Goal: Task Accomplishment & Management: Complete application form

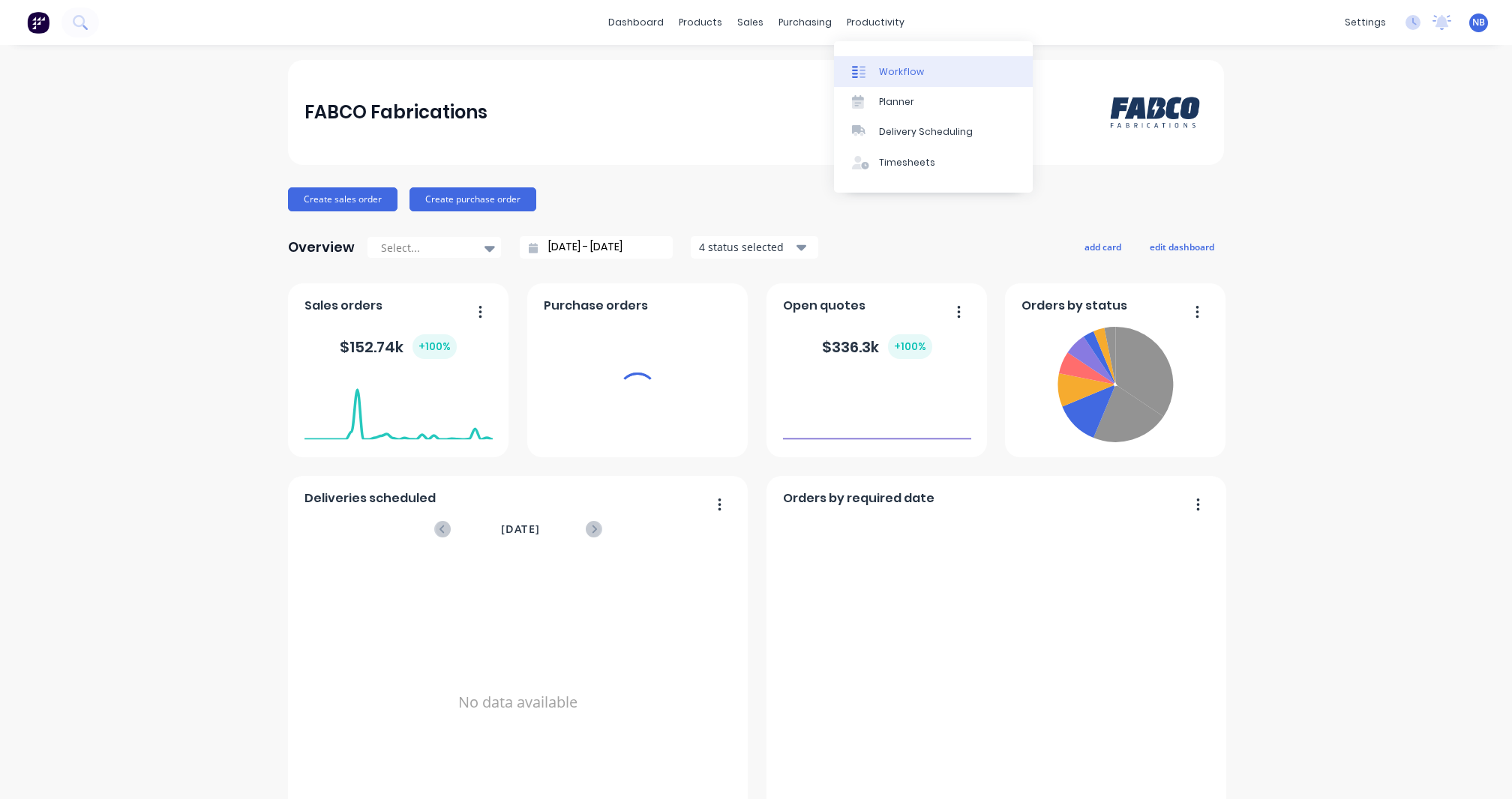
click at [919, 73] on link "Workflow" at bounding box center [934, 71] width 199 height 30
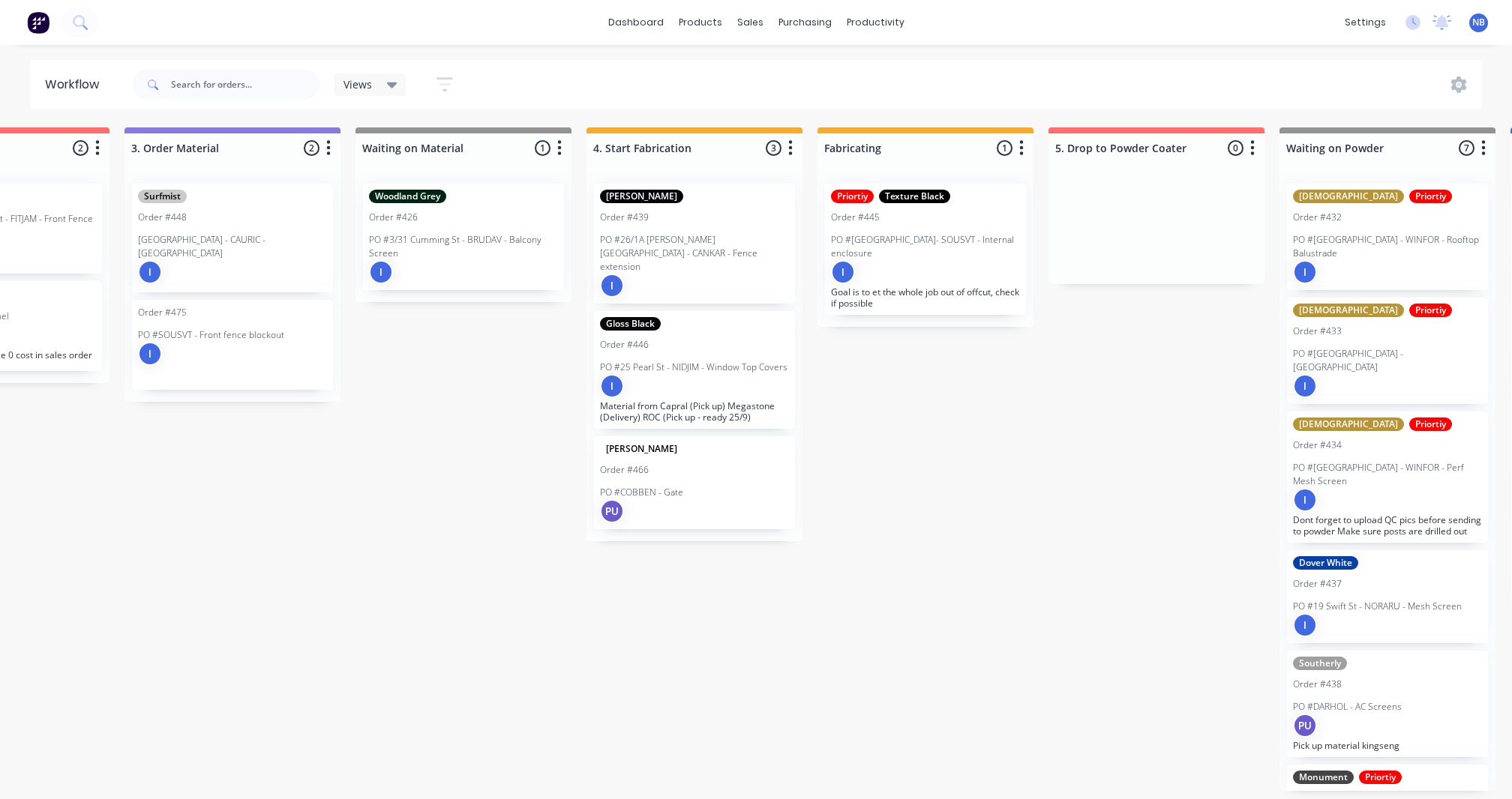
scroll to position [0, 822]
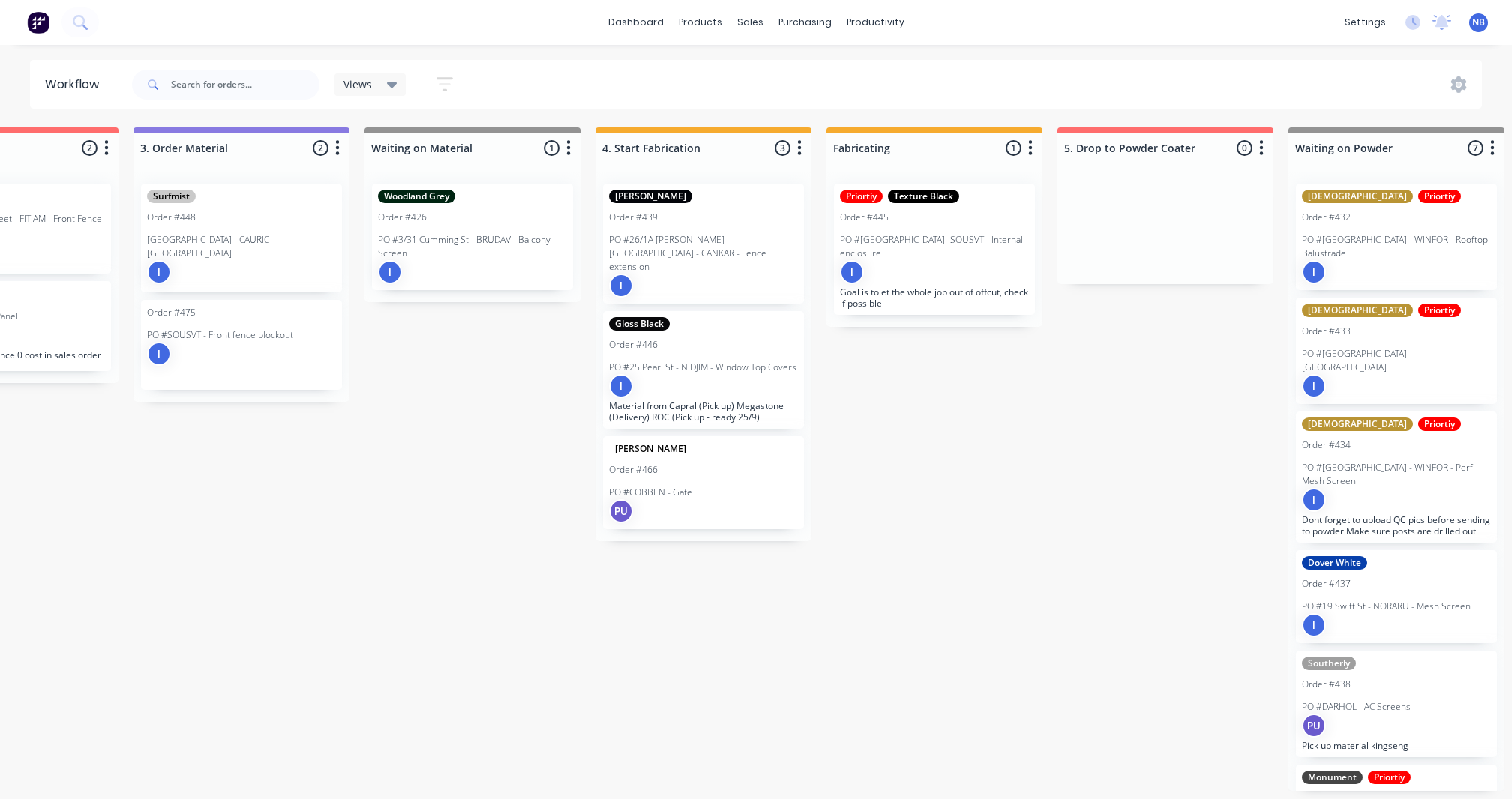
click at [409, 262] on div "I" at bounding box center [473, 272] width 189 height 24
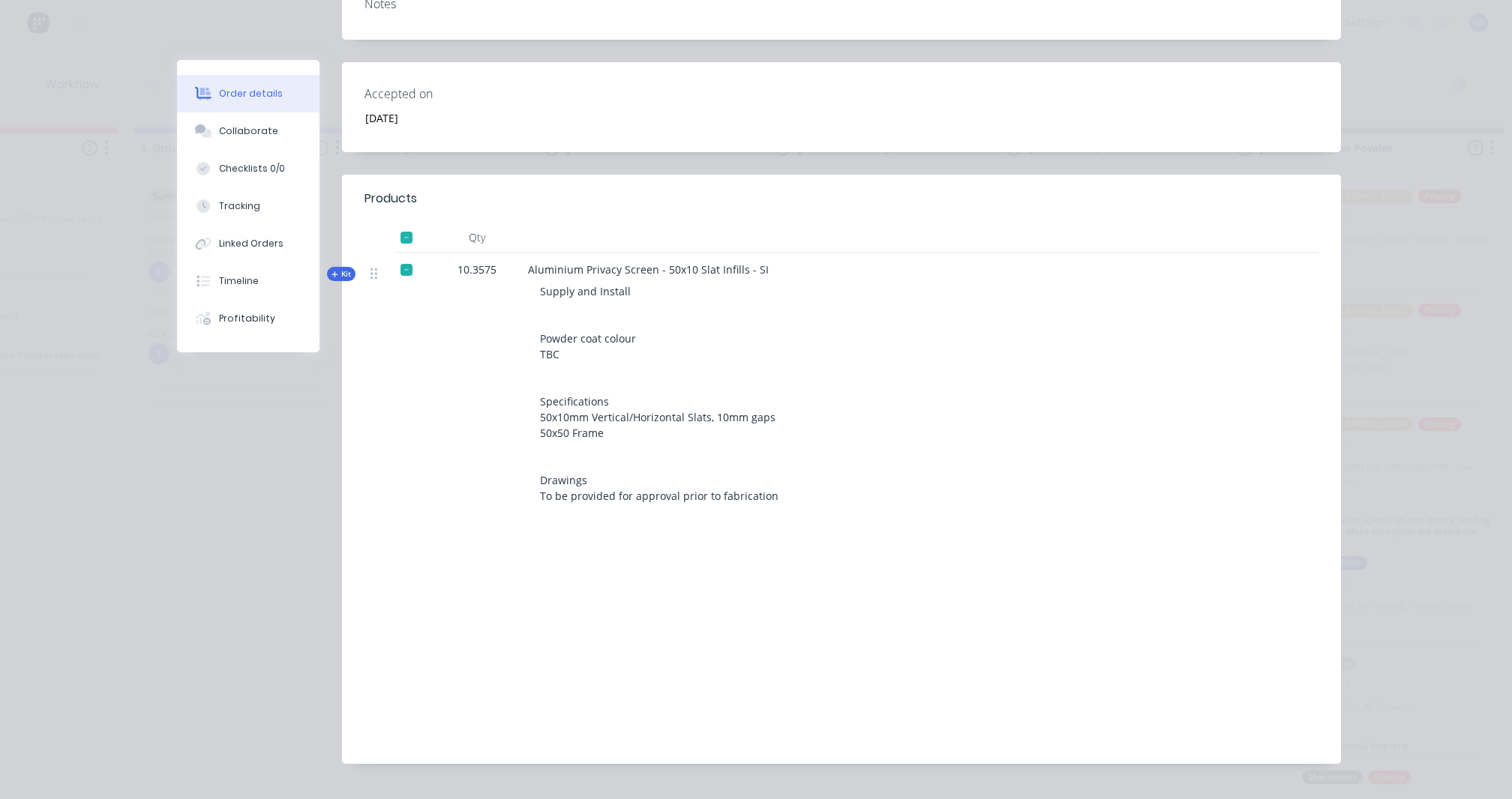
scroll to position [334, 0]
click at [342, 270] on span "Kit" at bounding box center [341, 271] width 20 height 11
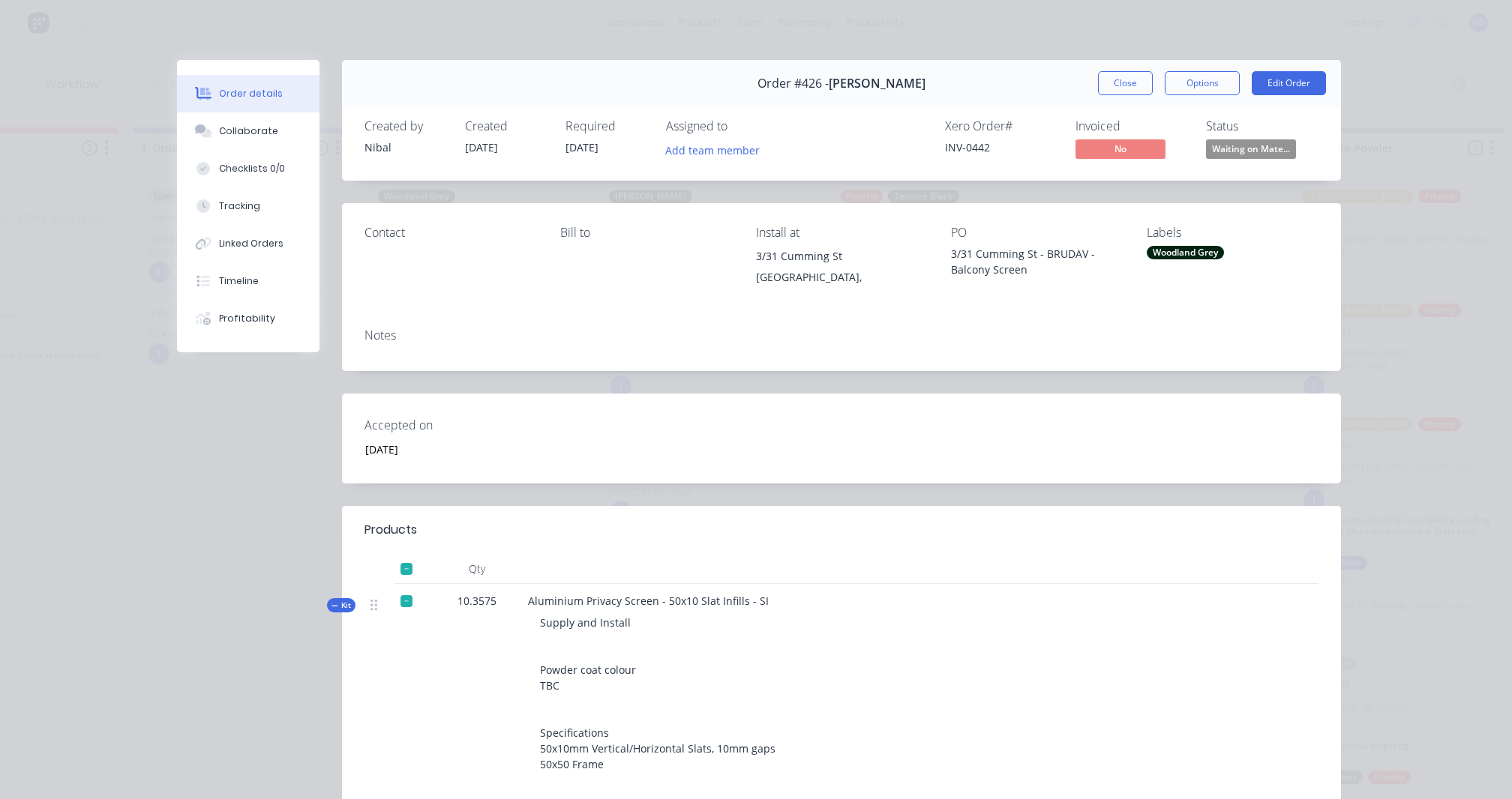
scroll to position [0, 0]
click at [1108, 90] on button "Close" at bounding box center [1125, 83] width 55 height 24
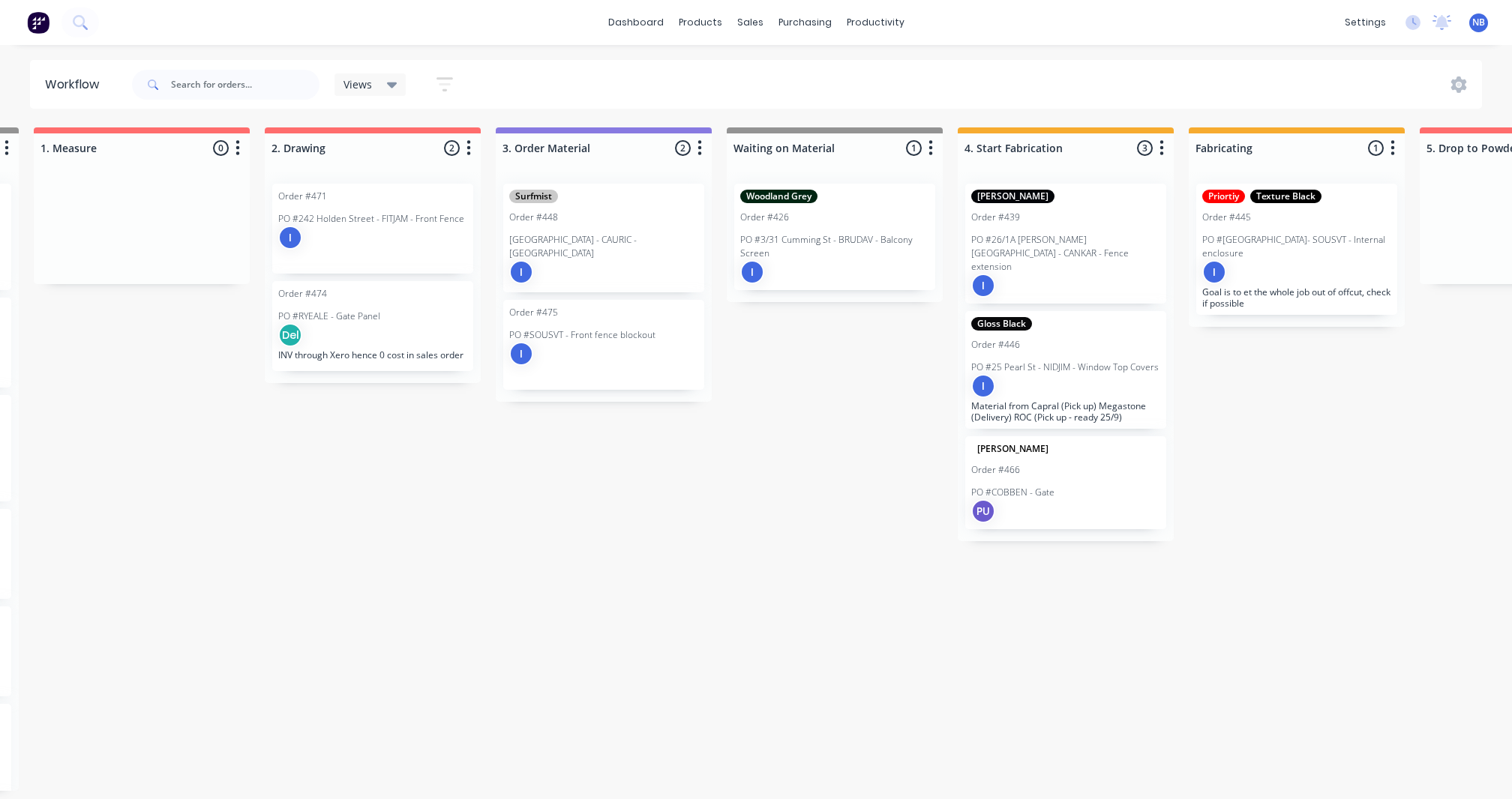
scroll to position [0, 469]
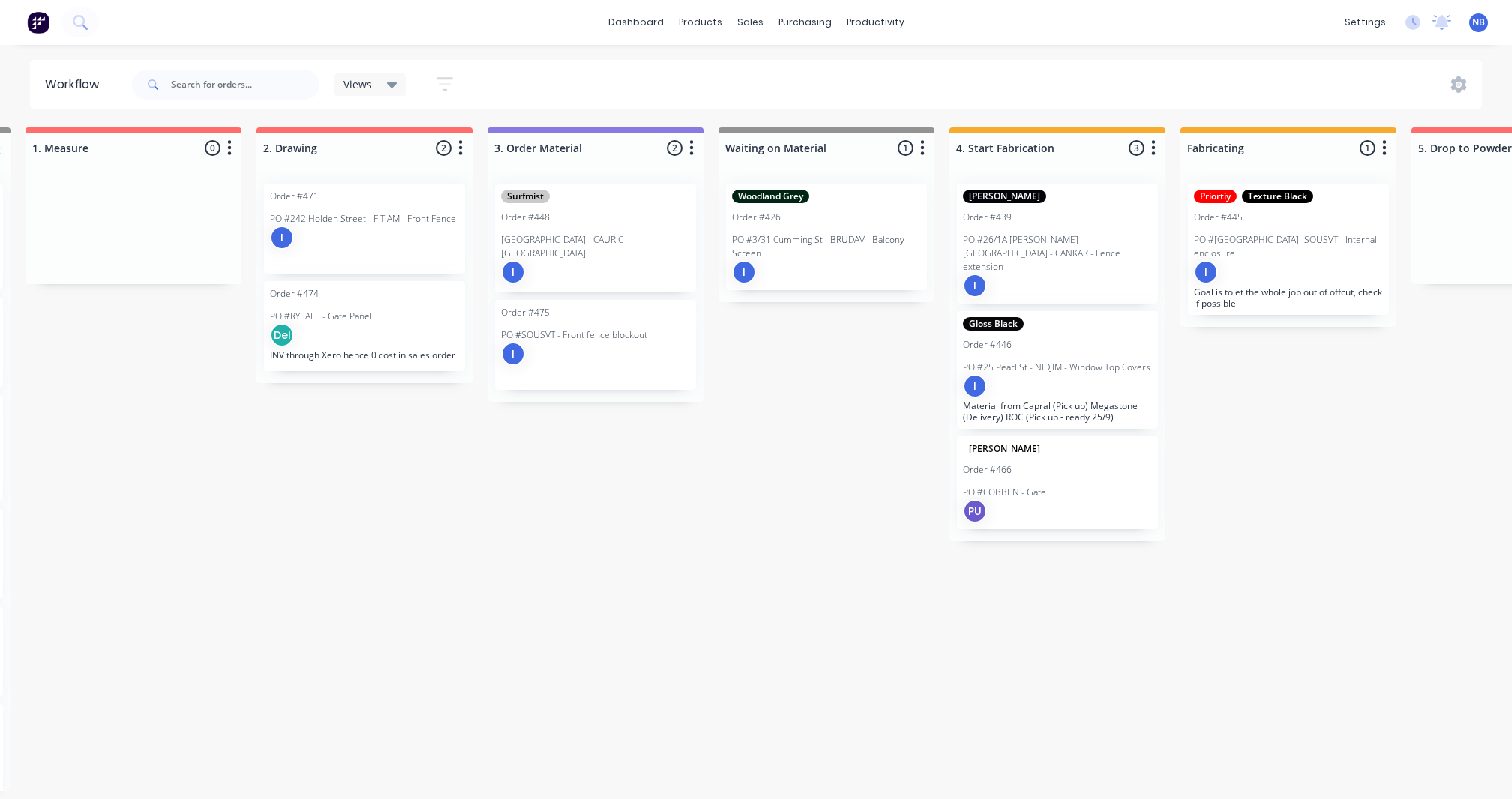
click at [389, 232] on div "I" at bounding box center [365, 237] width 189 height 24
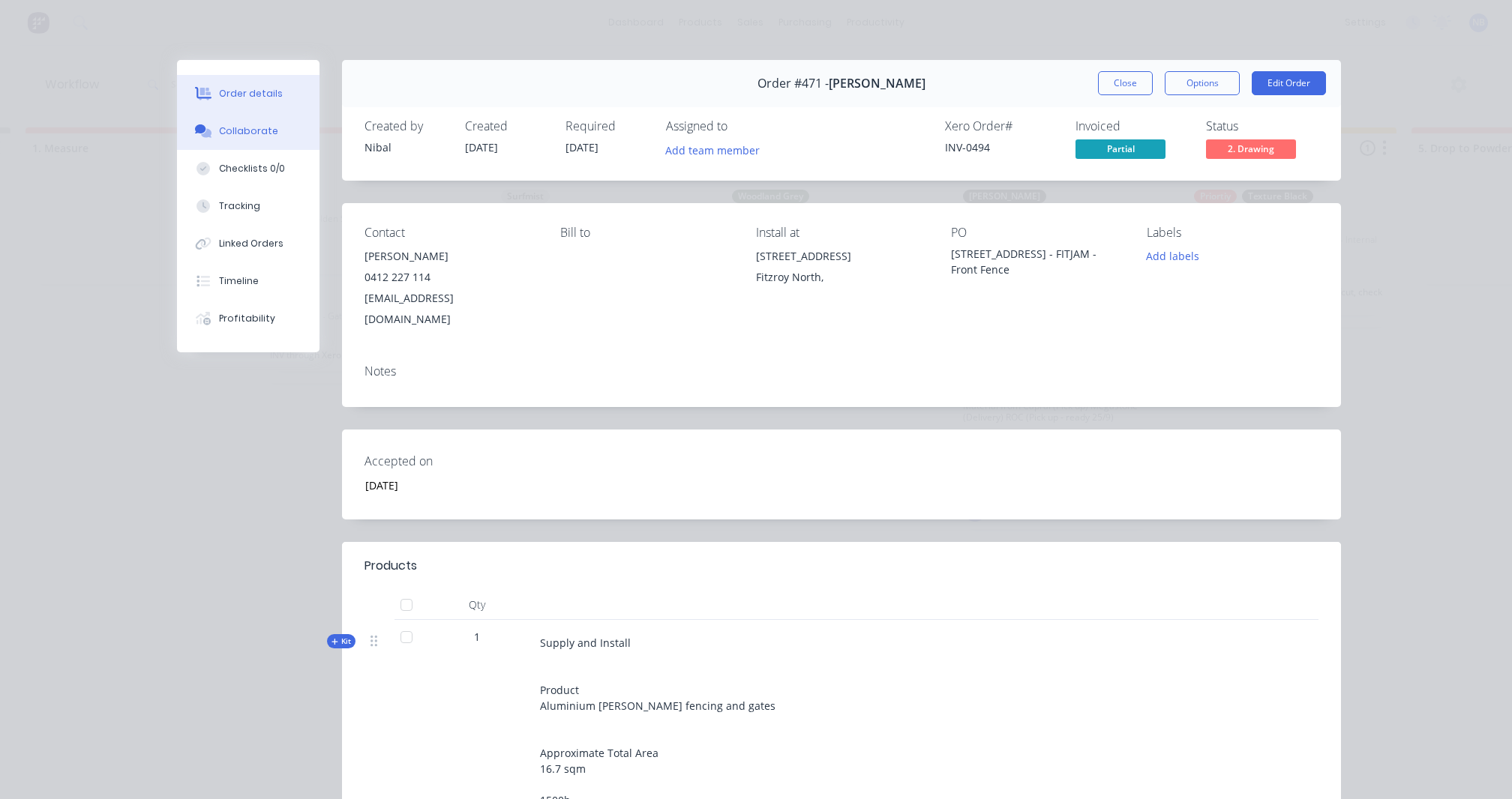
click at [215, 125] on button "Collaborate" at bounding box center [248, 131] width 142 height 37
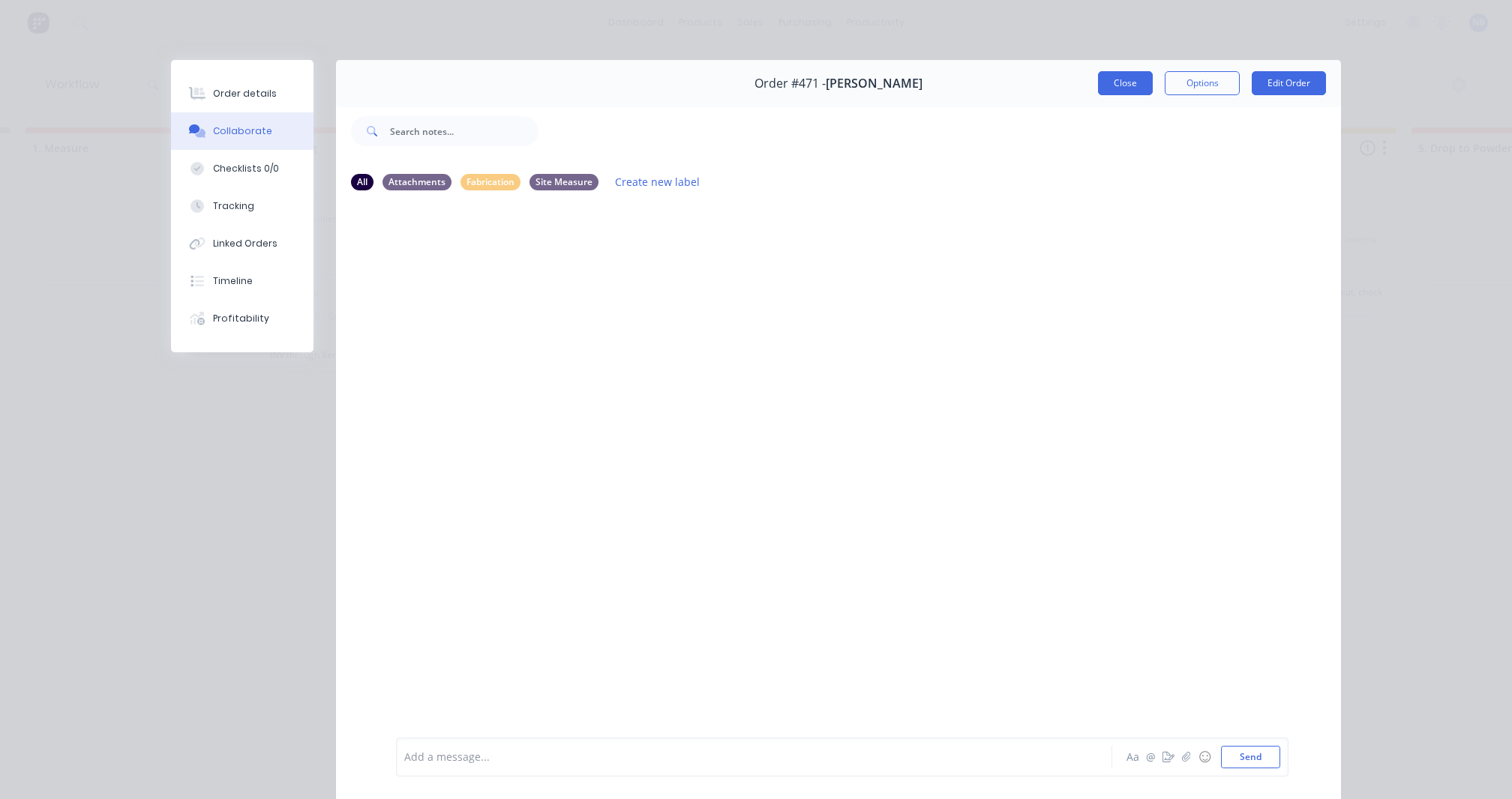
click at [1123, 79] on button "Close" at bounding box center [1125, 83] width 55 height 24
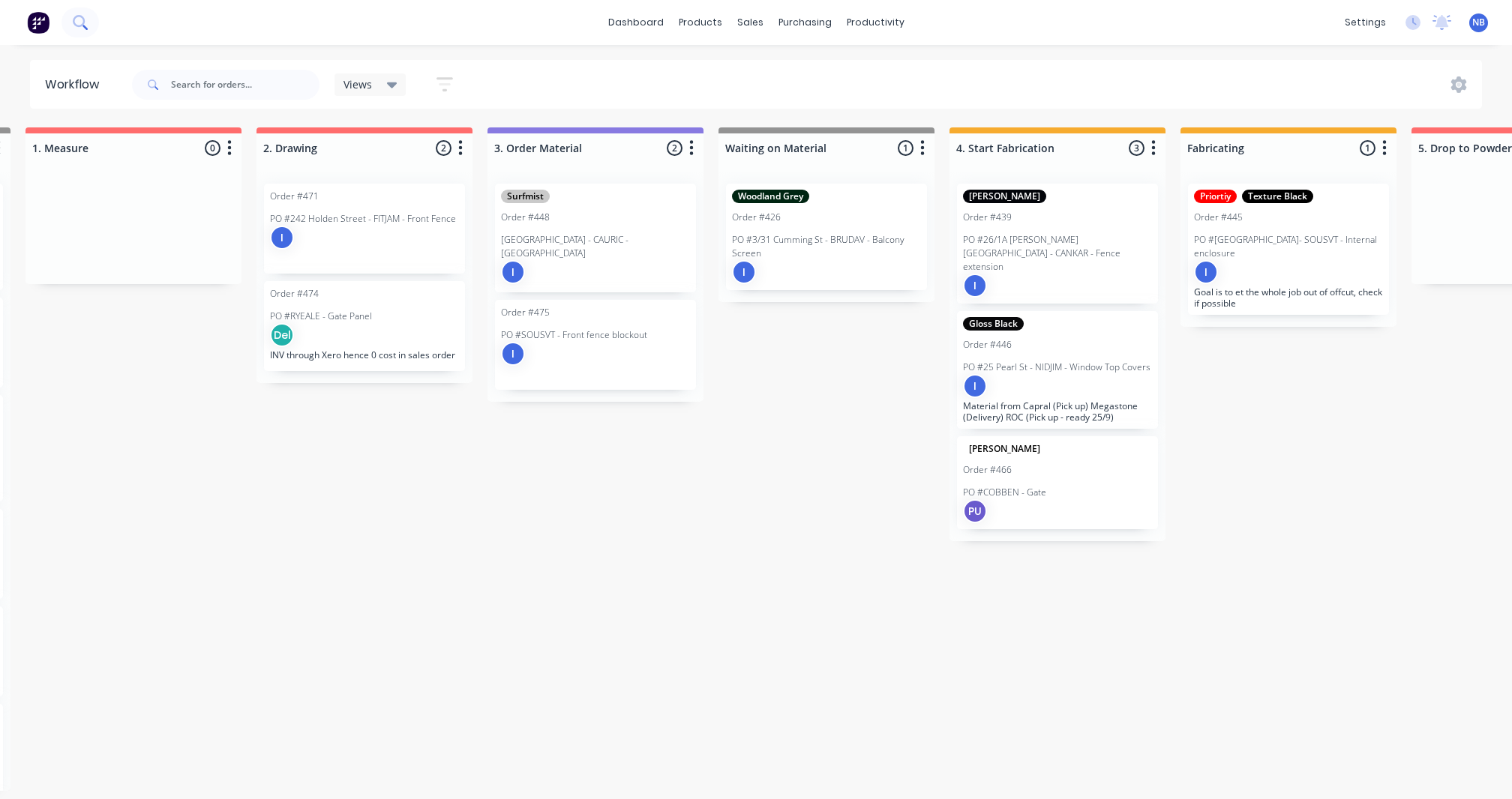
click at [91, 13] on button at bounding box center [79, 22] width 37 height 30
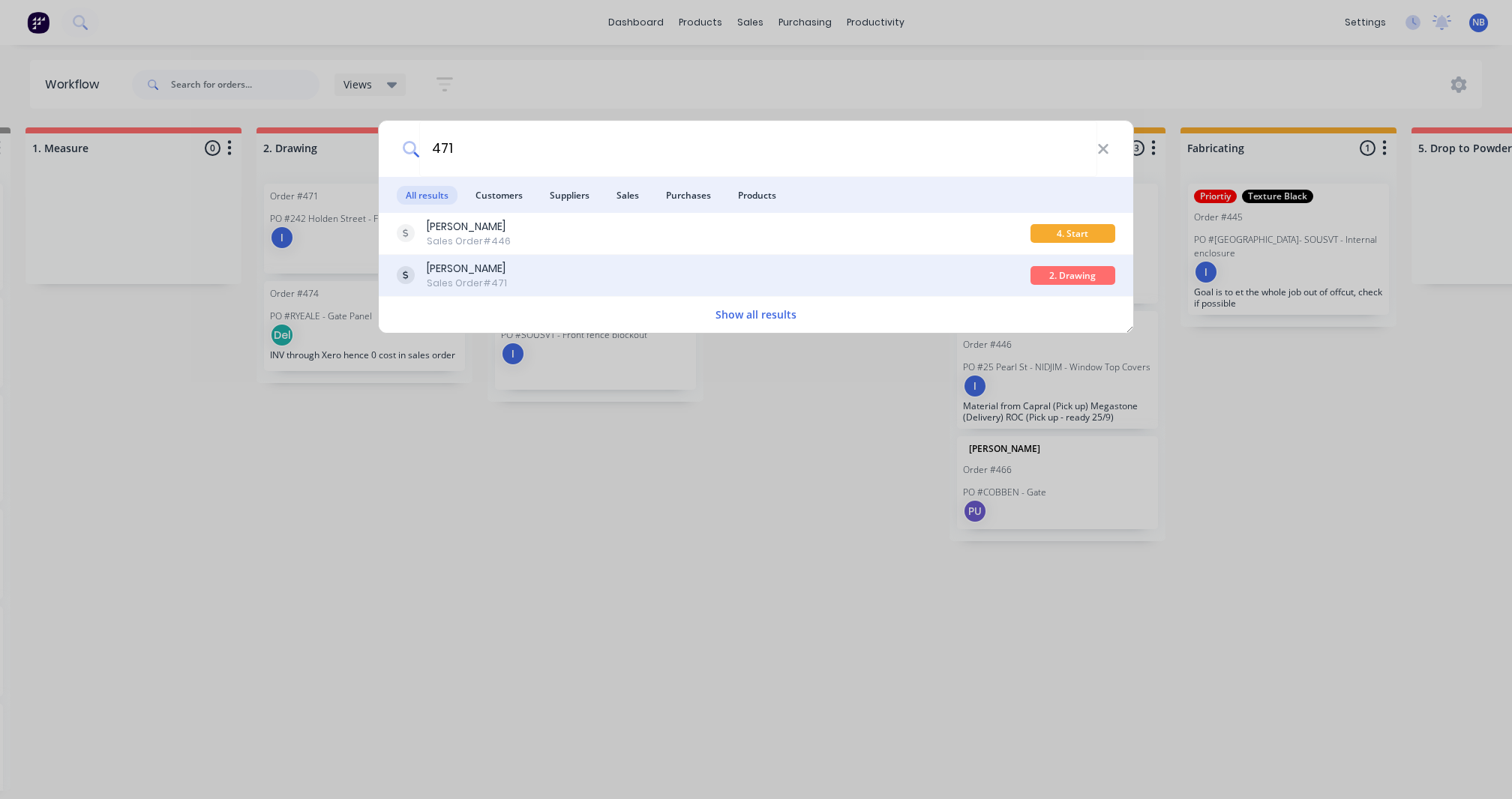
type input "471"
click at [520, 268] on div "James Sales Order #471" at bounding box center [713, 275] width 634 height 29
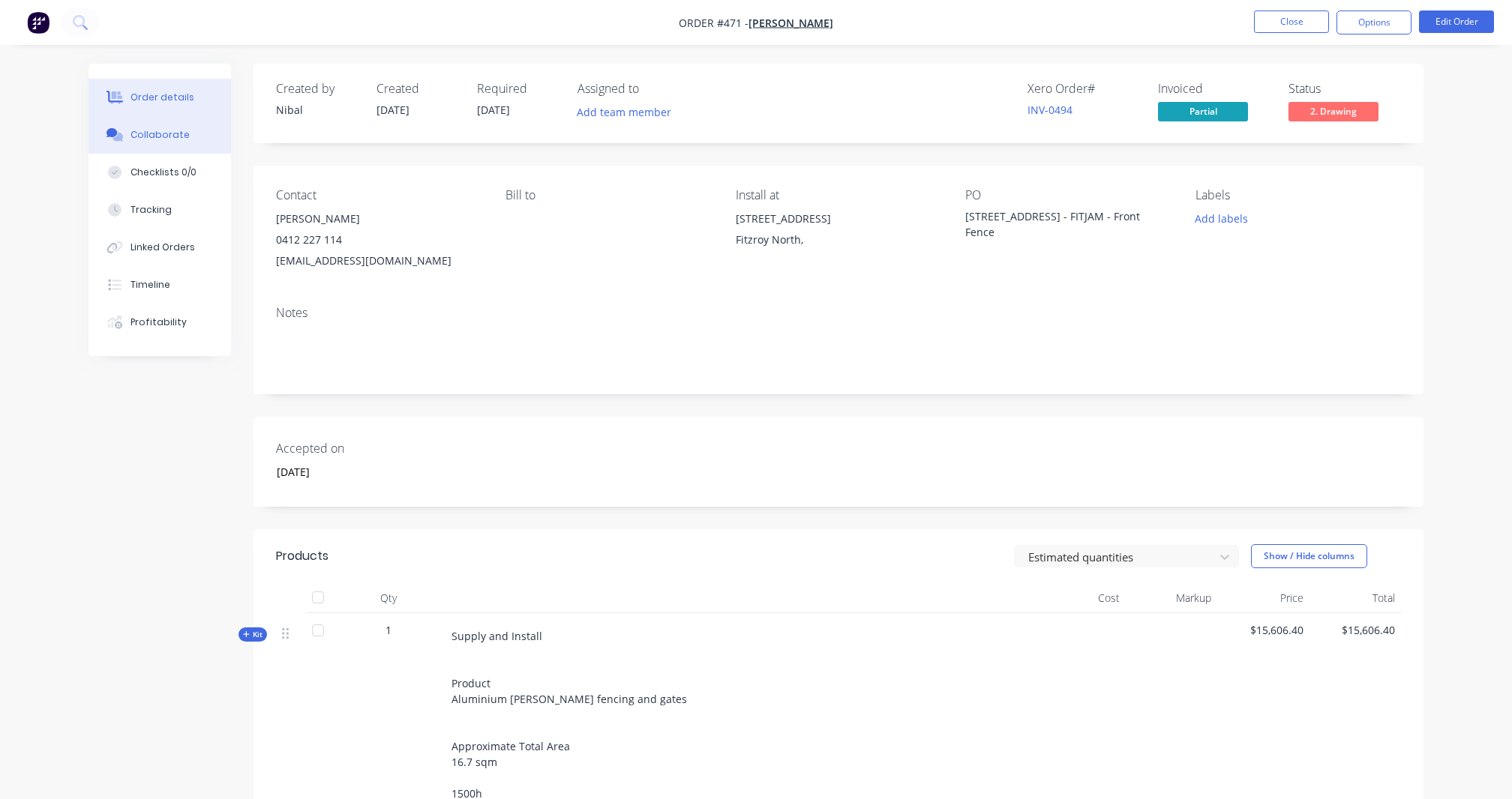
click at [215, 148] on button "Collaborate" at bounding box center [159, 134] width 142 height 37
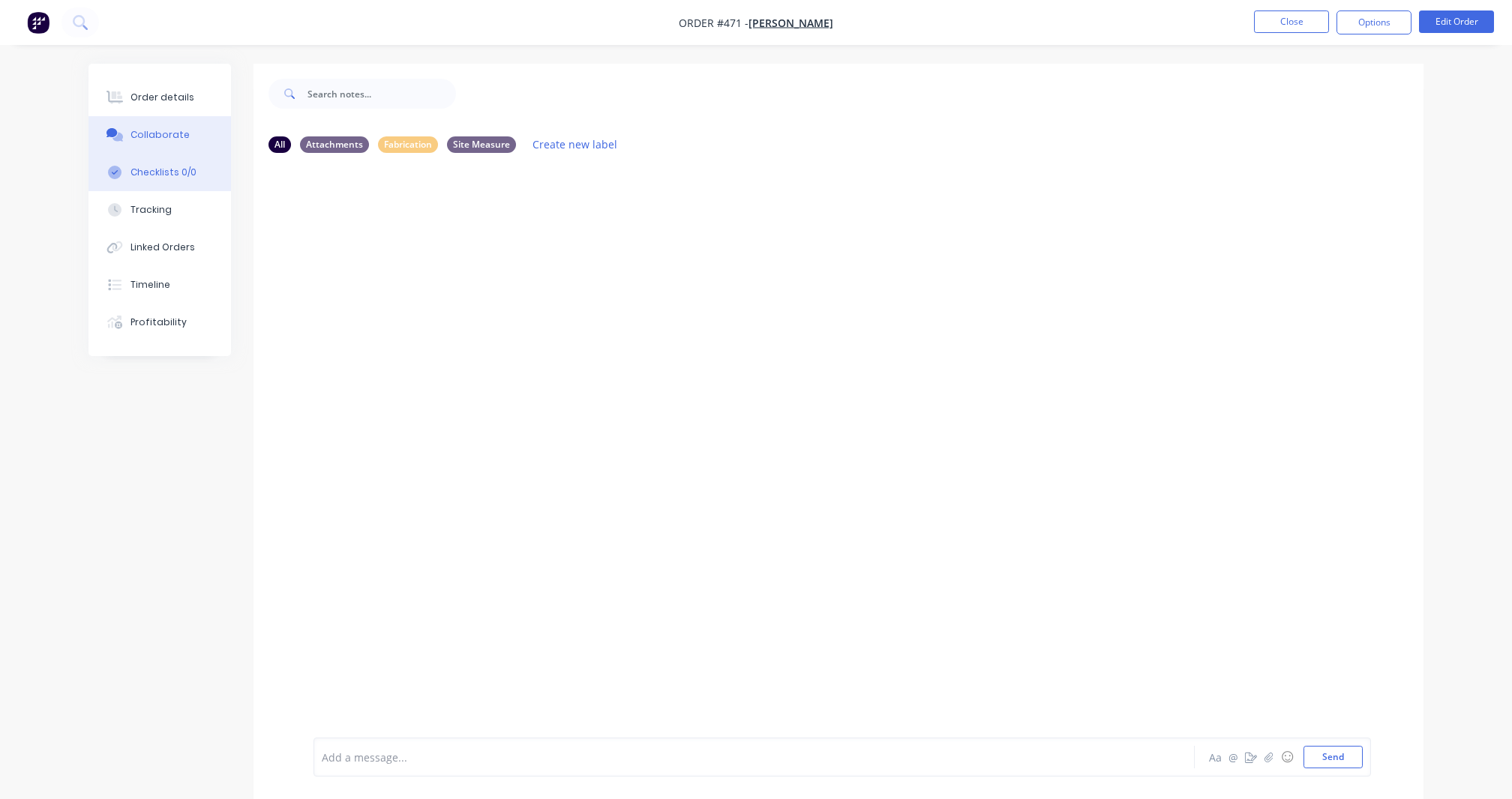
click at [176, 169] on button "Checklists 0/0" at bounding box center [159, 172] width 142 height 37
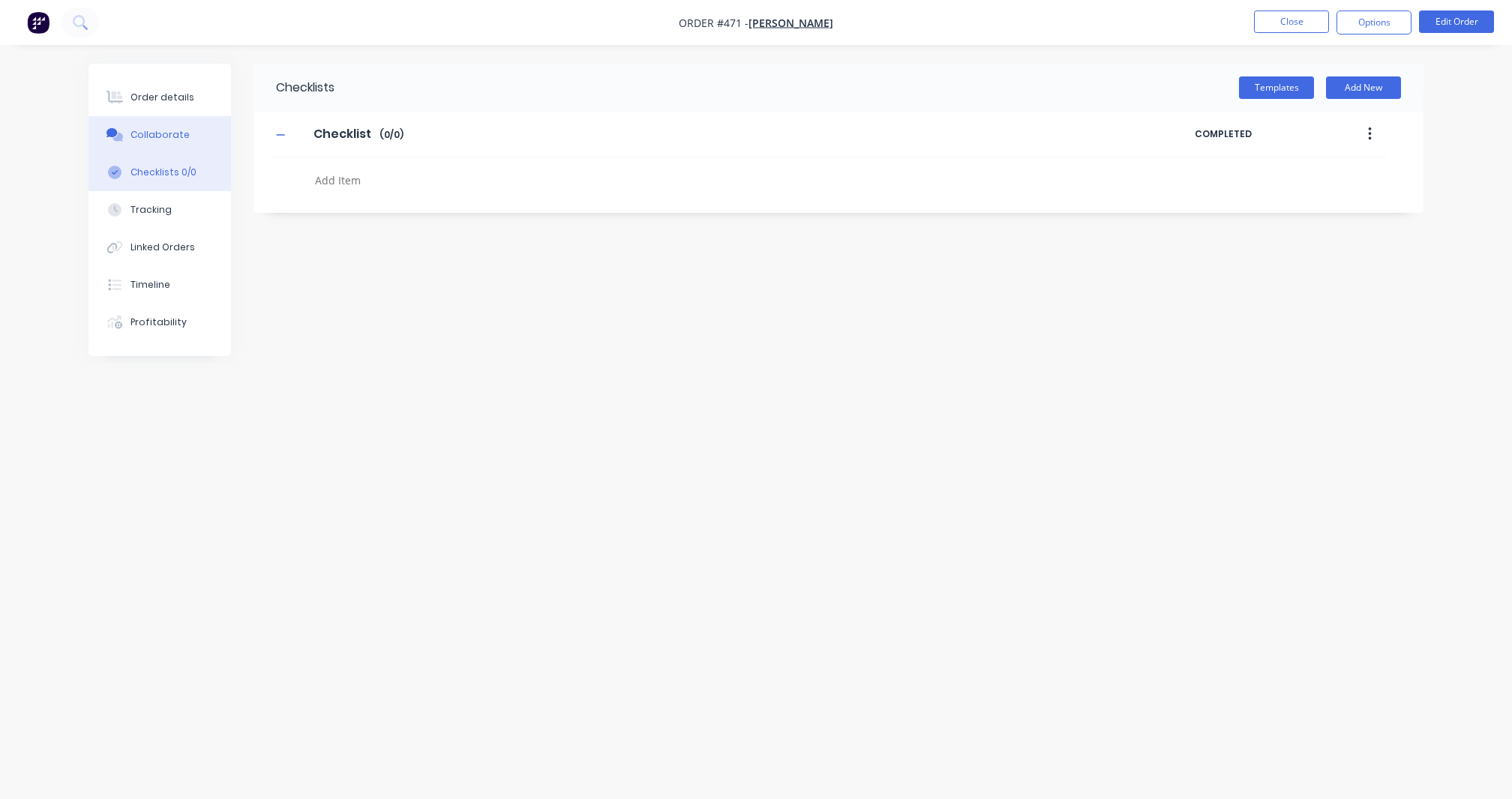
click at [177, 136] on div "Collaborate" at bounding box center [160, 134] width 60 height 14
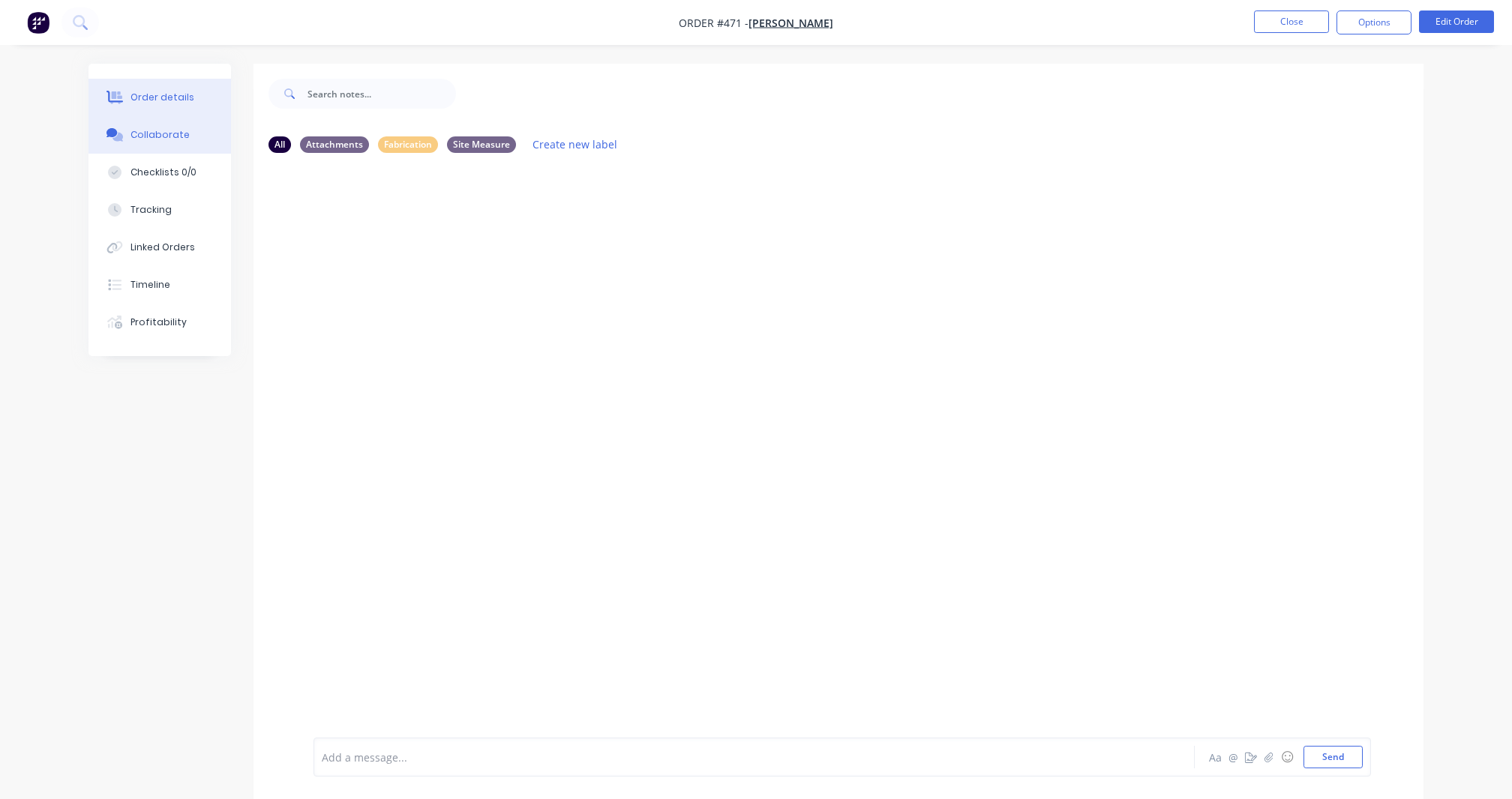
click at [177, 97] on div "Order details" at bounding box center [162, 97] width 64 height 14
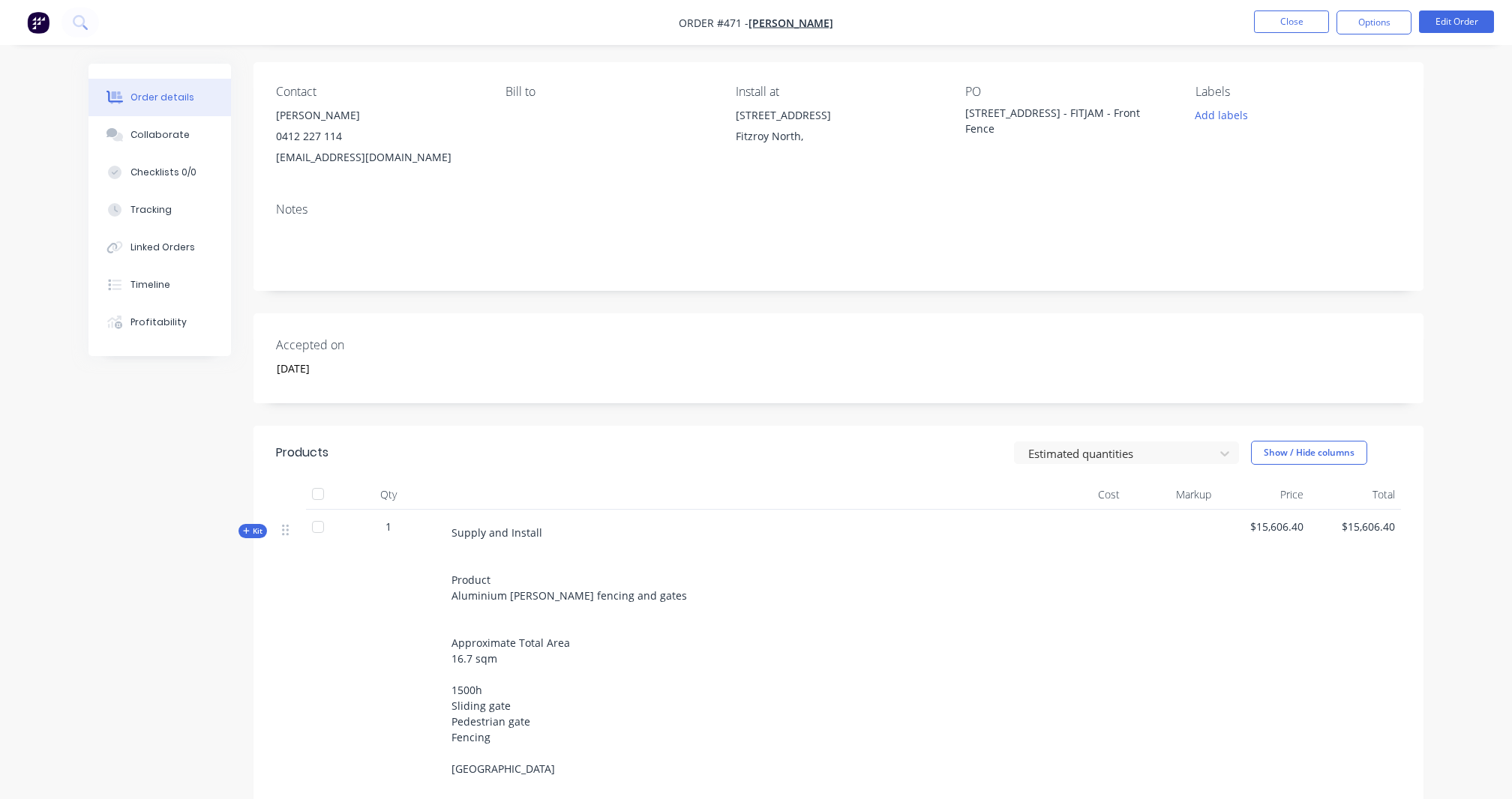
scroll to position [3, 0]
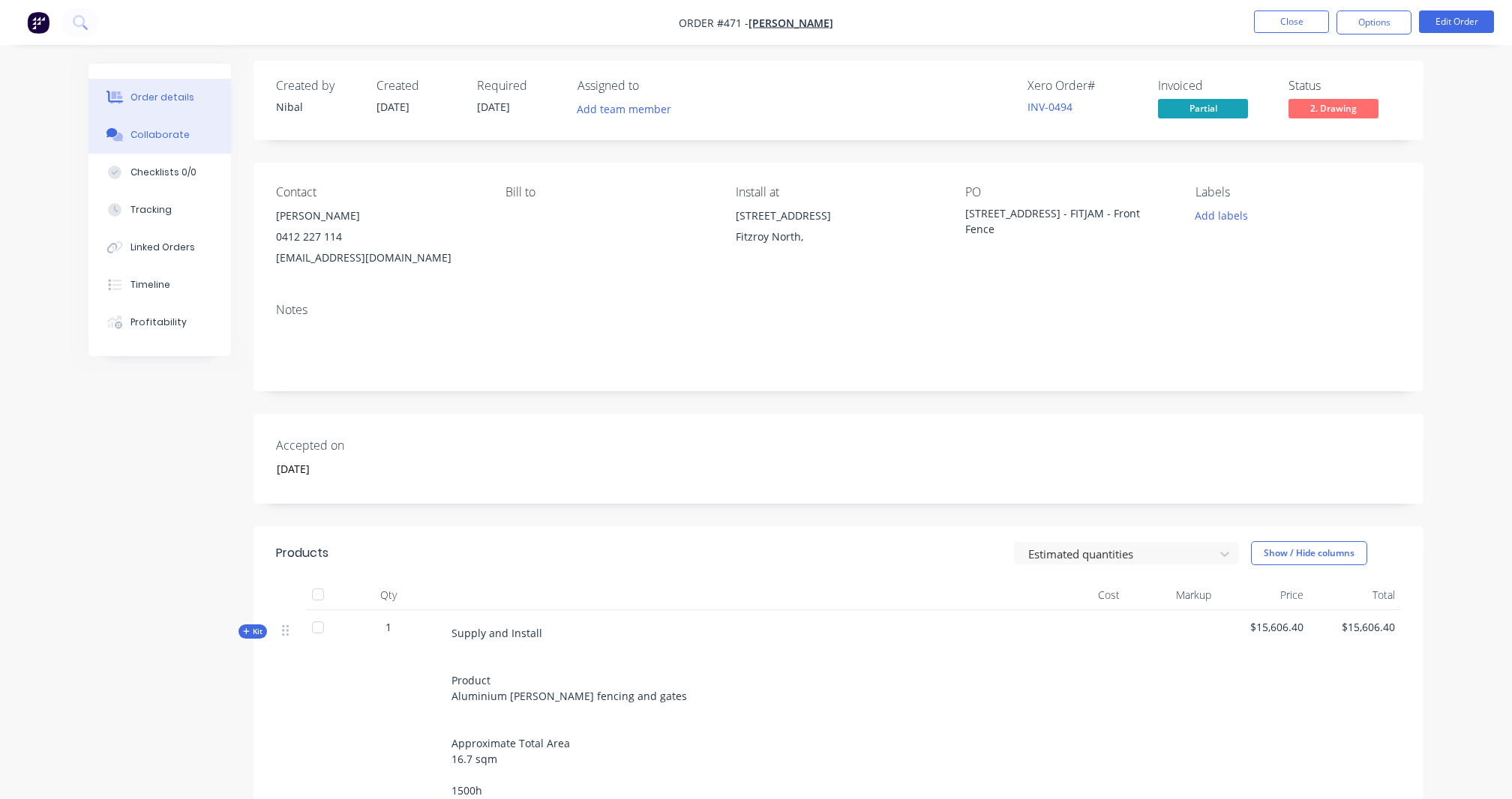
click at [218, 135] on button "Collaborate" at bounding box center [159, 134] width 142 height 37
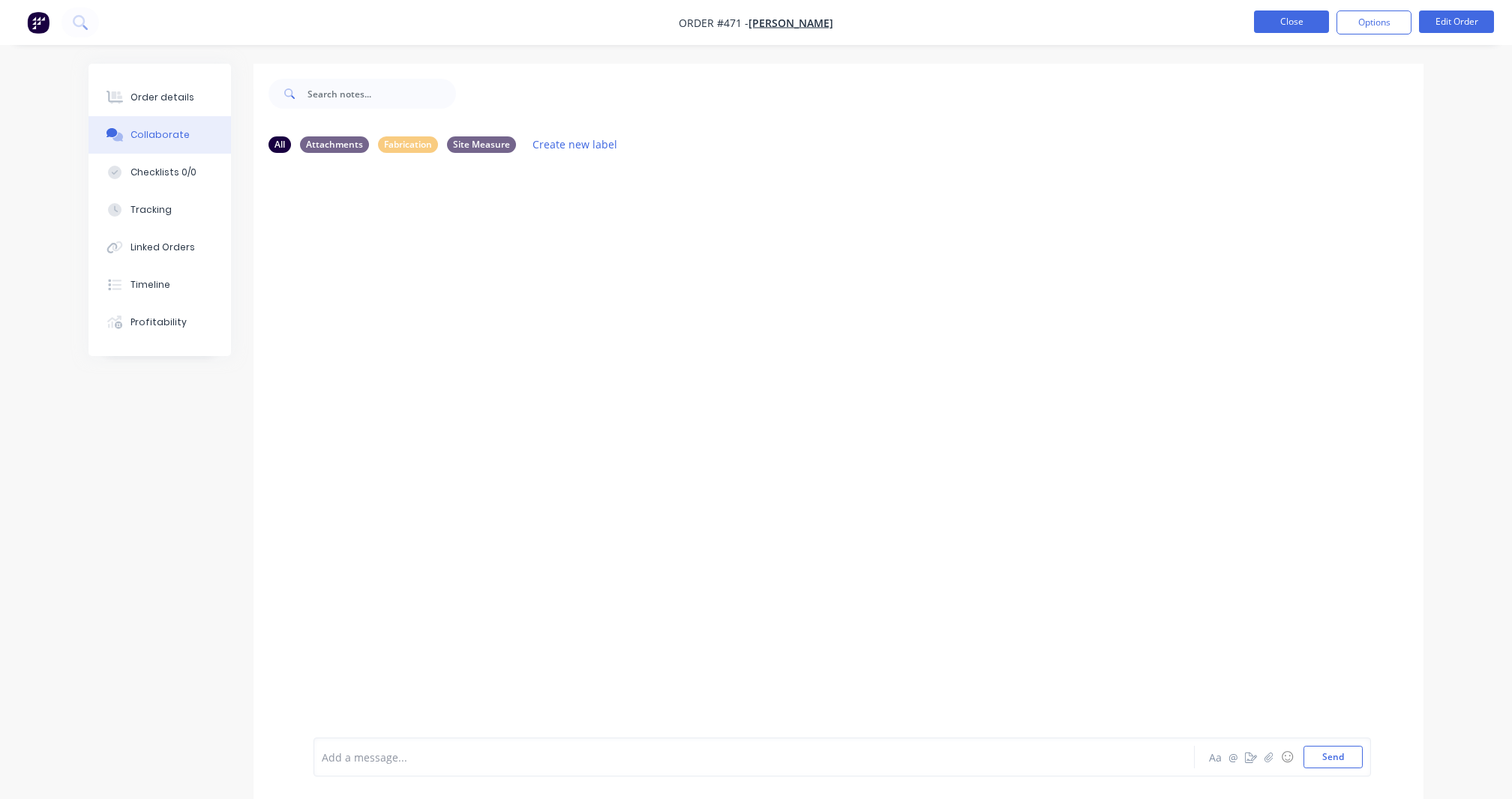
click at [1276, 31] on button "Close" at bounding box center [1291, 21] width 75 height 22
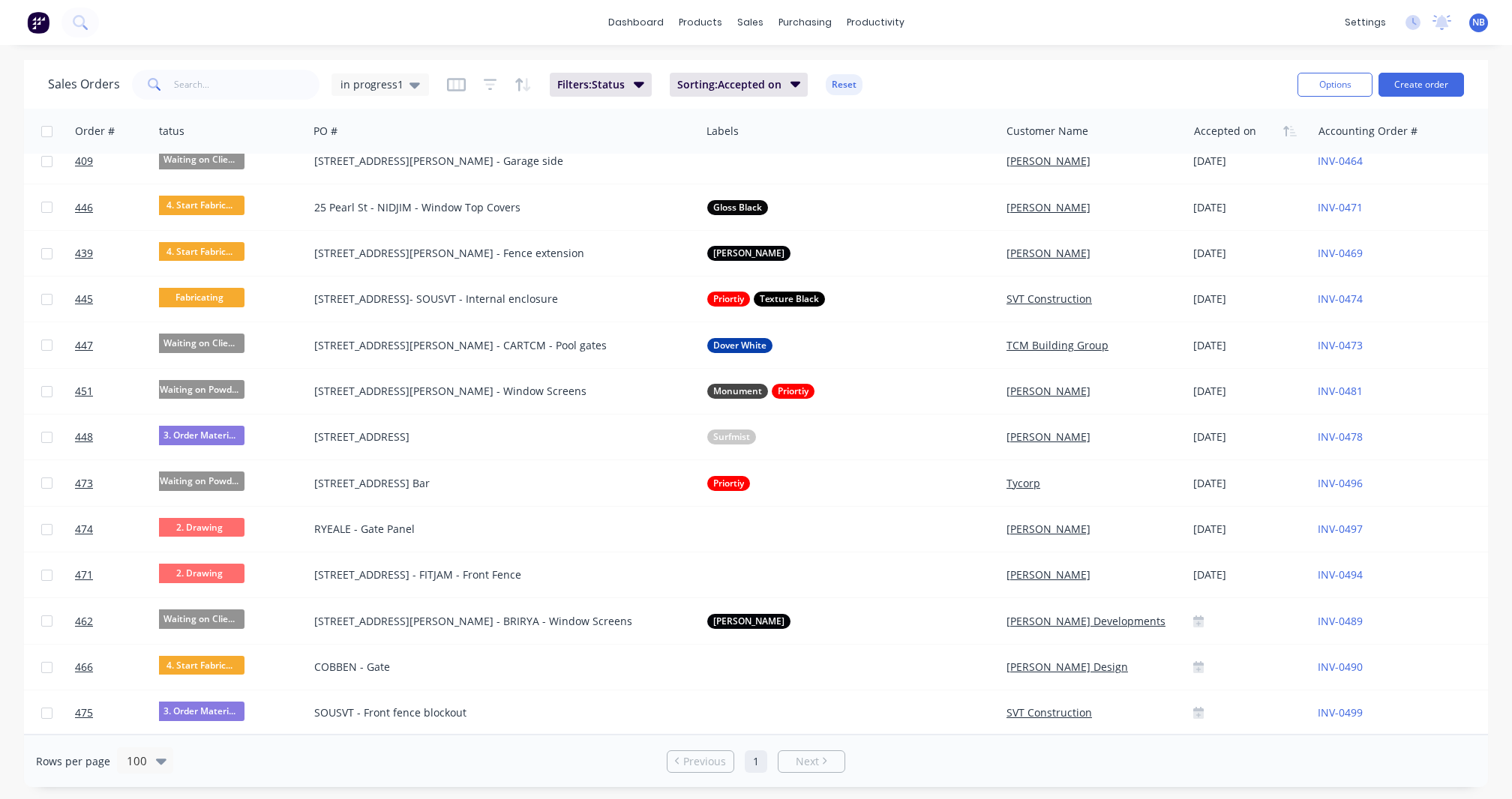
scroll to position [895, 12]
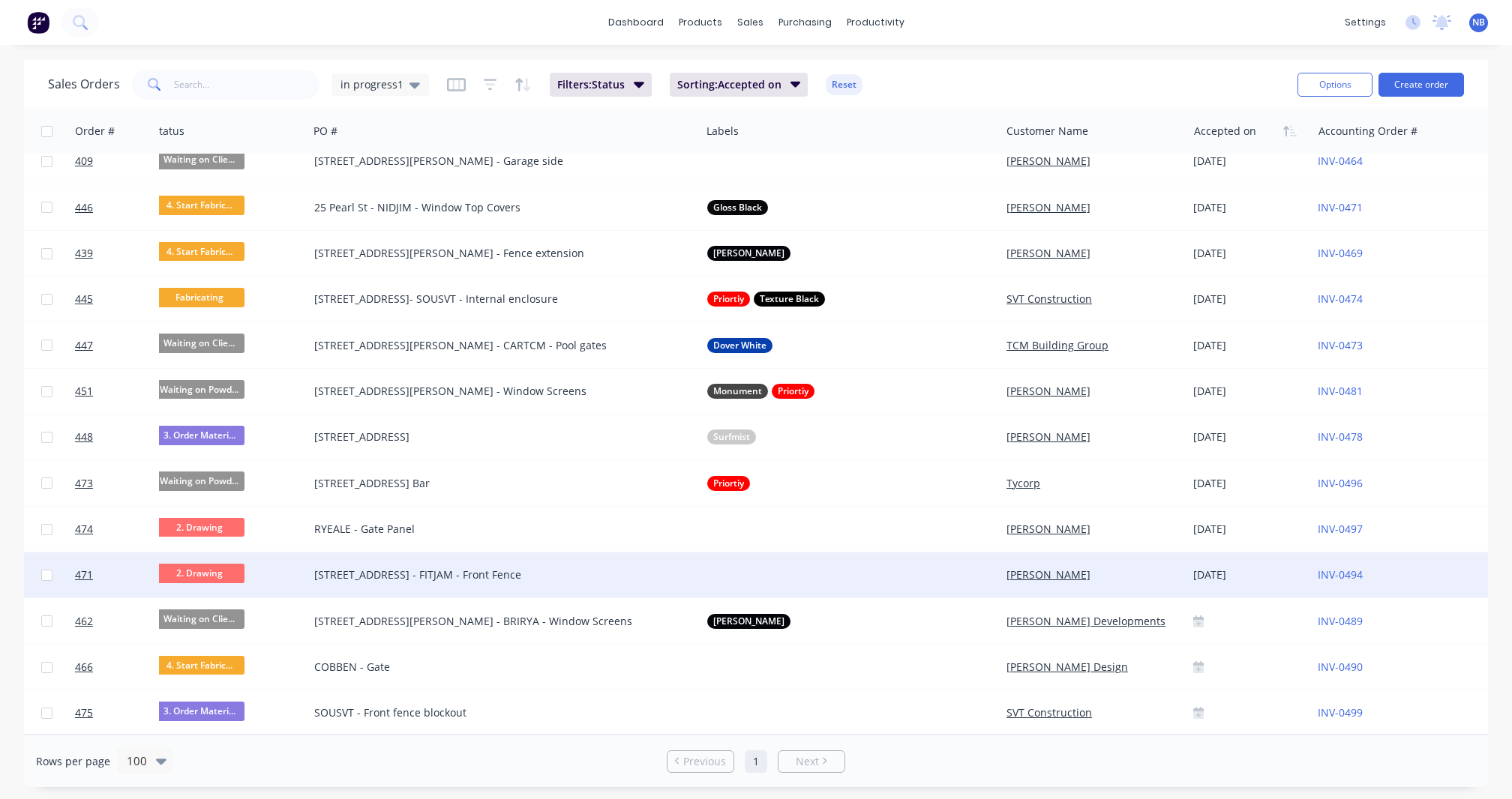
click at [454, 573] on div "[STREET_ADDRESS] - FITJAM - Front Fence" at bounding box center [494, 574] width 362 height 15
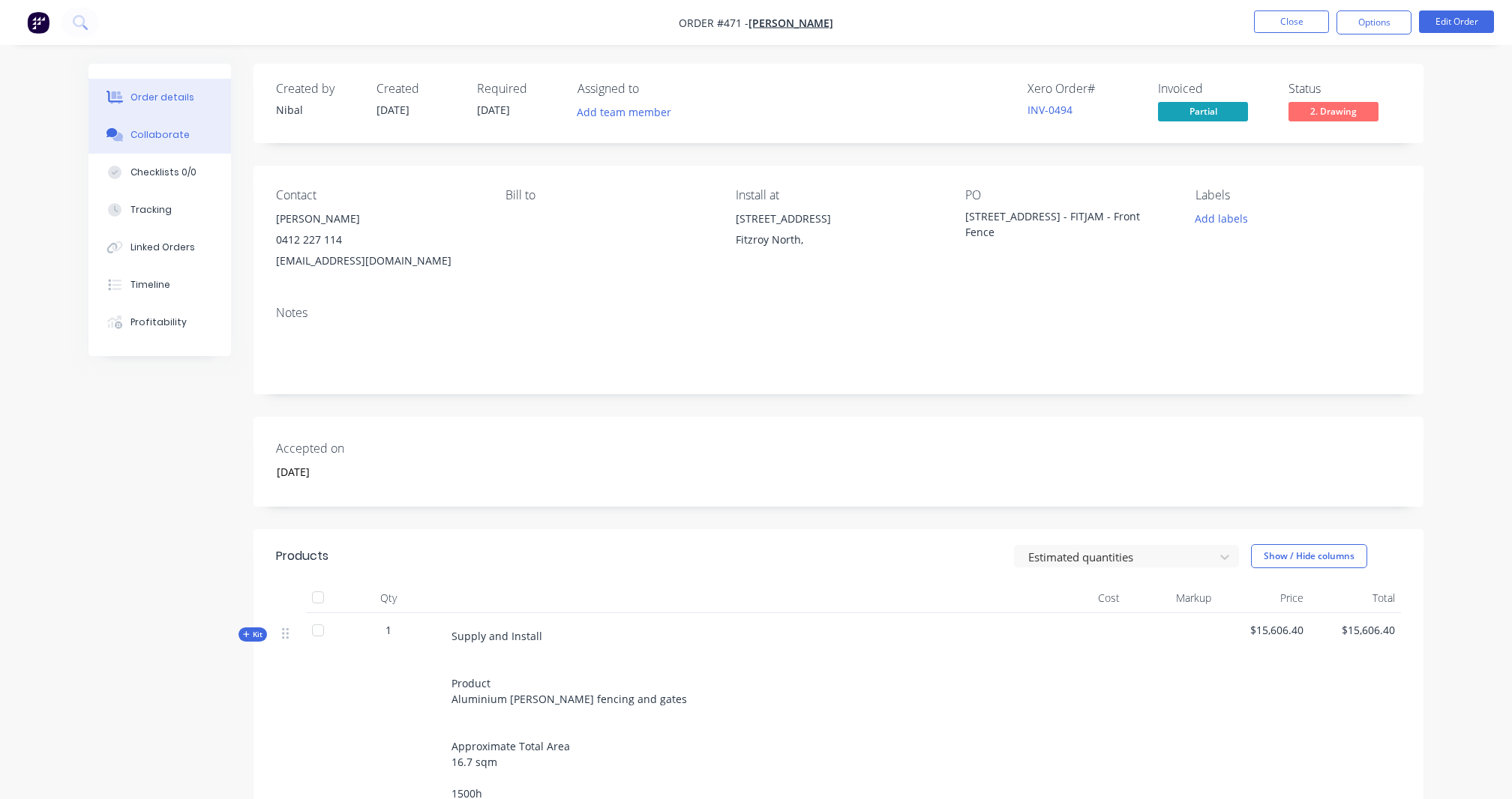
click at [127, 140] on button "Collaborate" at bounding box center [159, 134] width 142 height 37
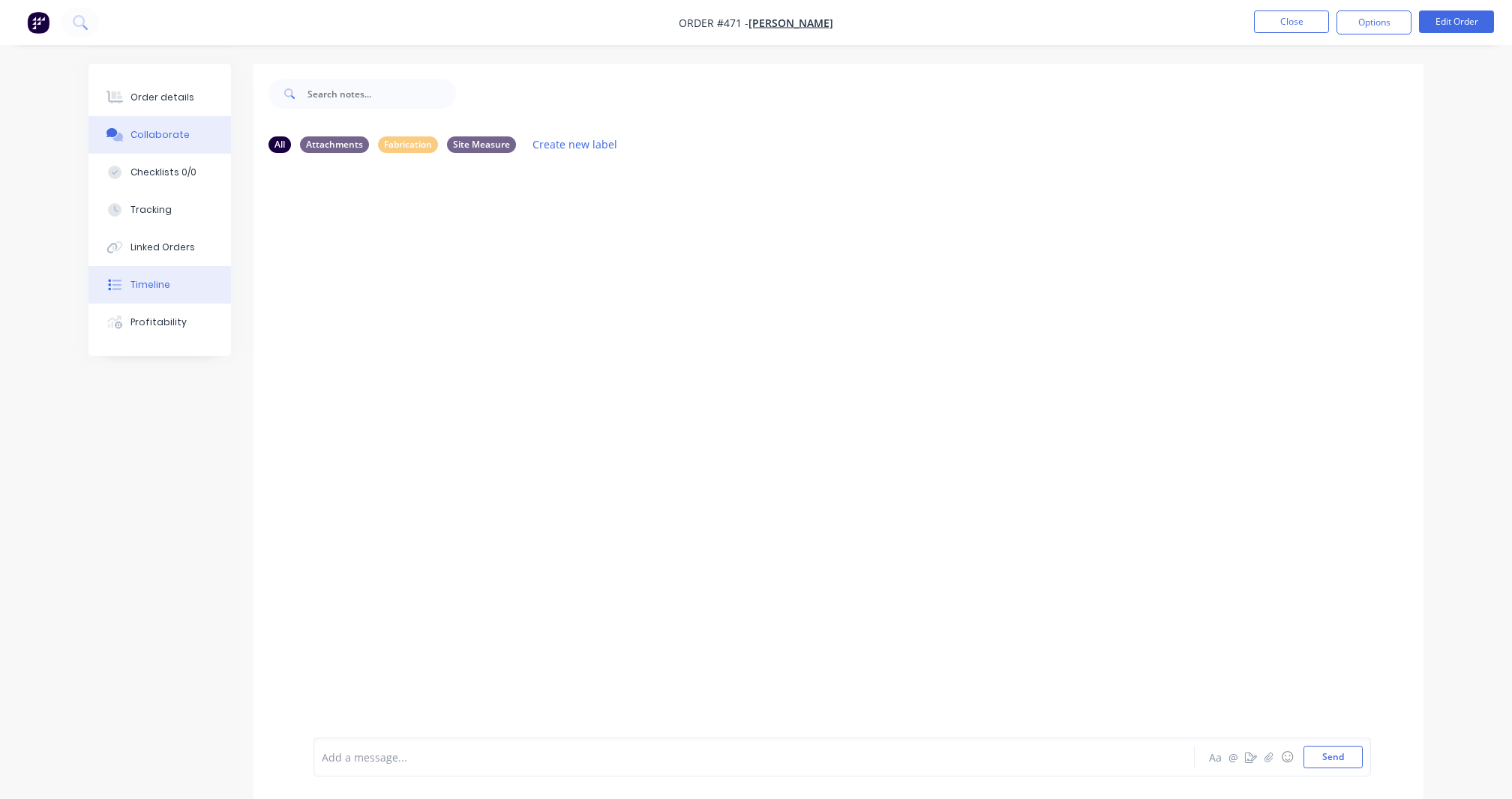
click at [175, 303] on button "Timeline" at bounding box center [159, 284] width 142 height 37
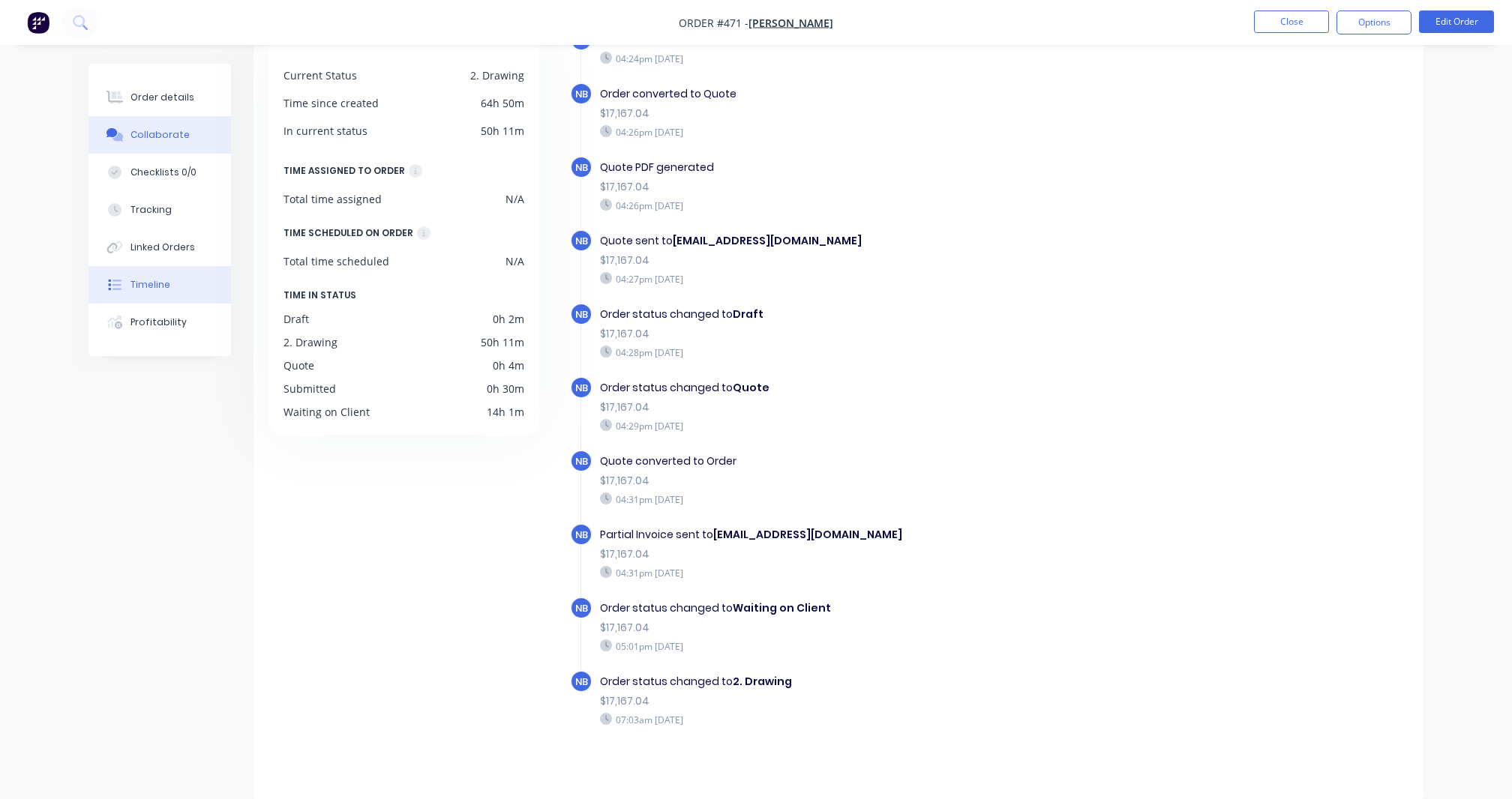
click at [156, 134] on div "Collaborate" at bounding box center [160, 134] width 60 height 14
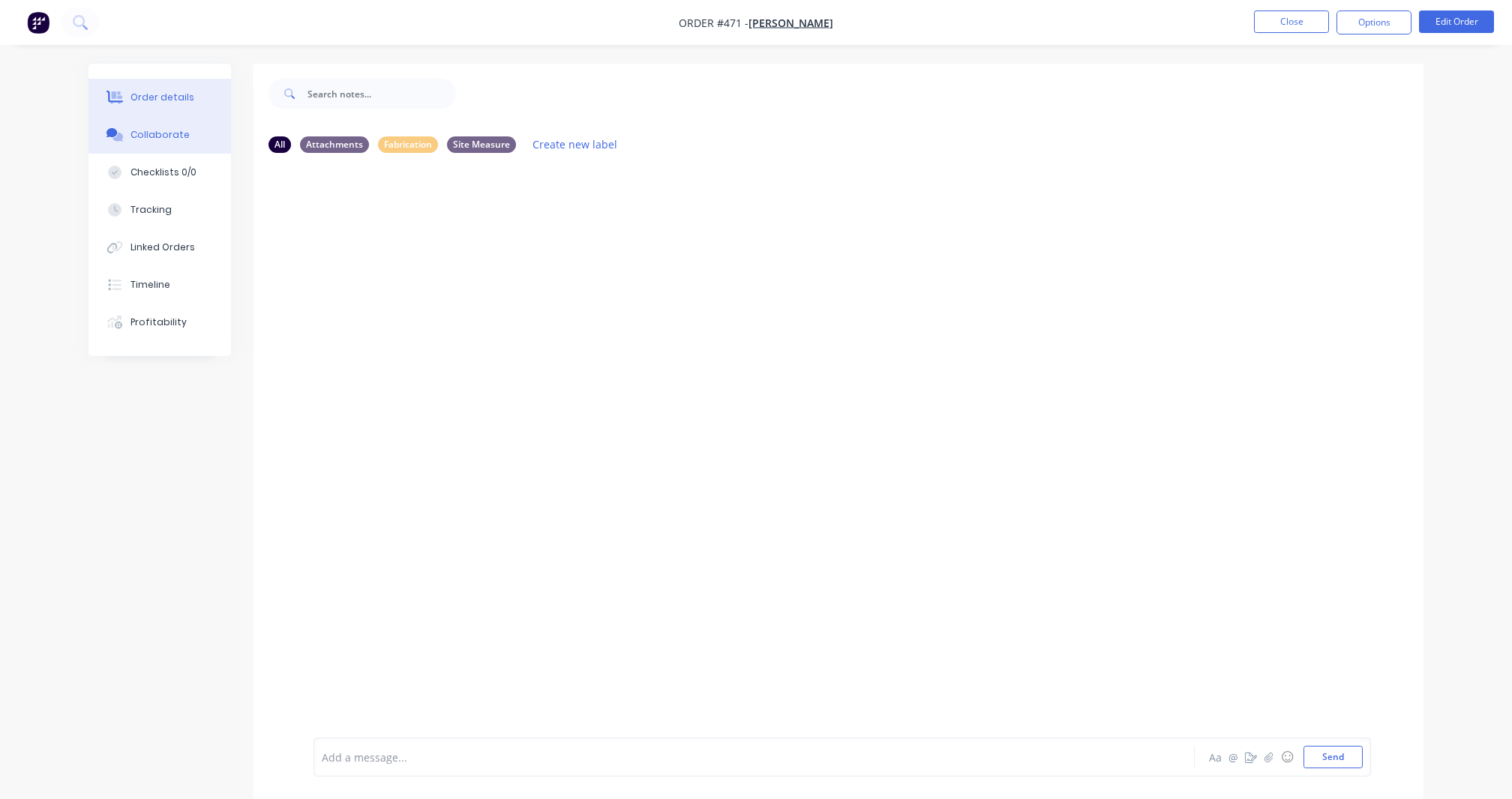
click at [154, 94] on div "Order details" at bounding box center [162, 97] width 64 height 14
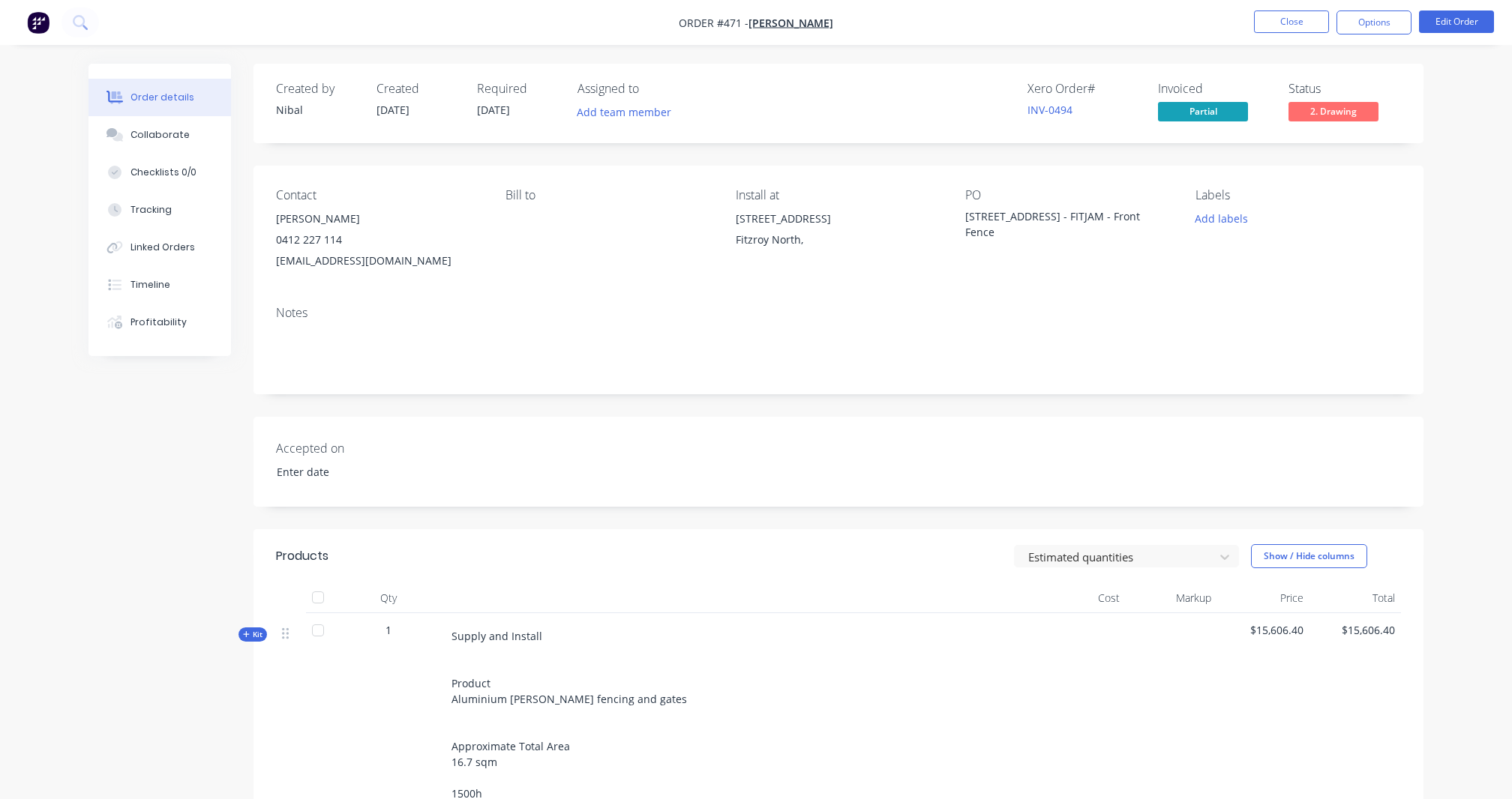
type input "[DATE]"
click at [210, 147] on button "Collaborate" at bounding box center [159, 134] width 142 height 37
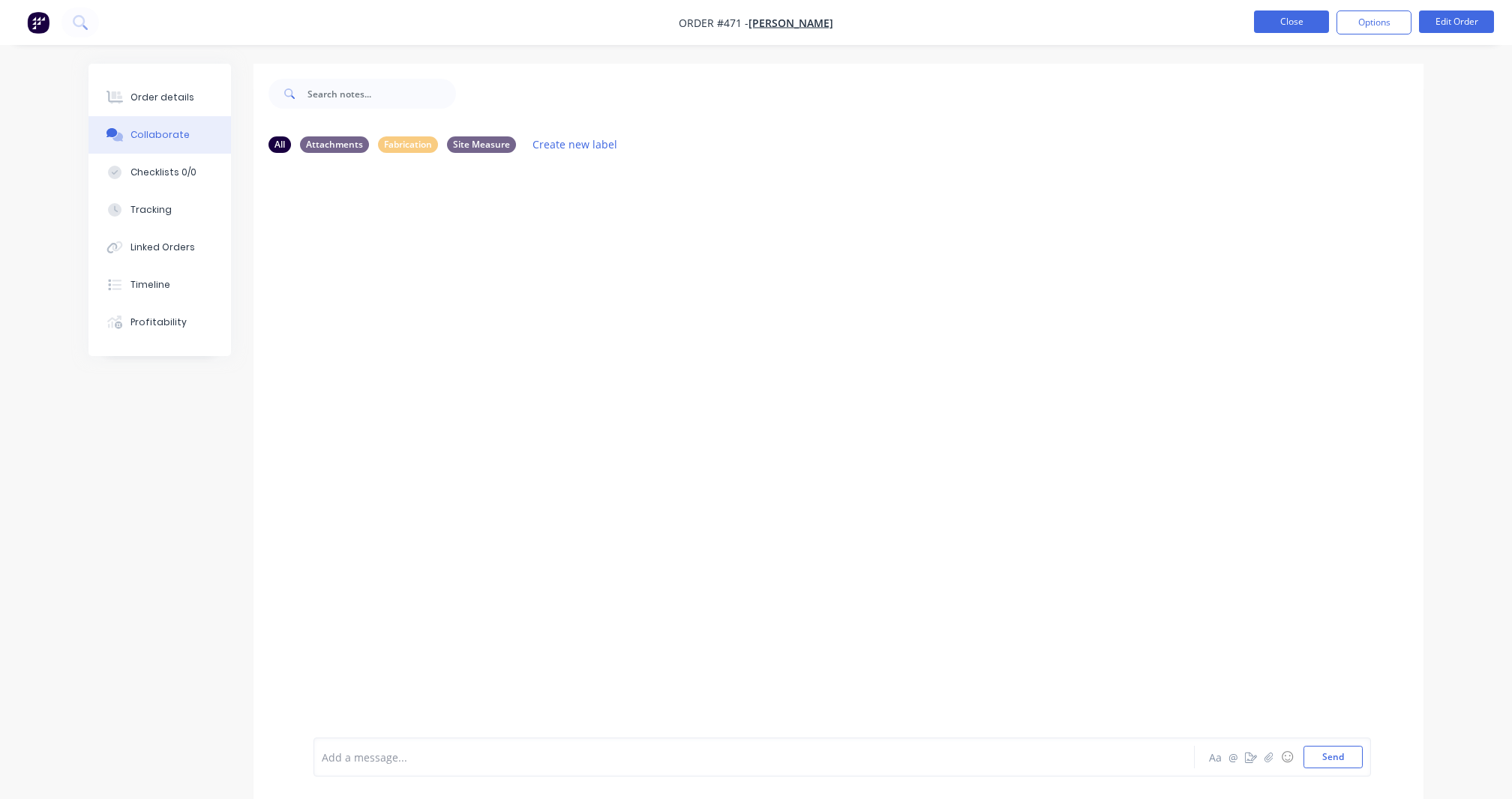
click at [1300, 29] on button "Close" at bounding box center [1291, 21] width 75 height 22
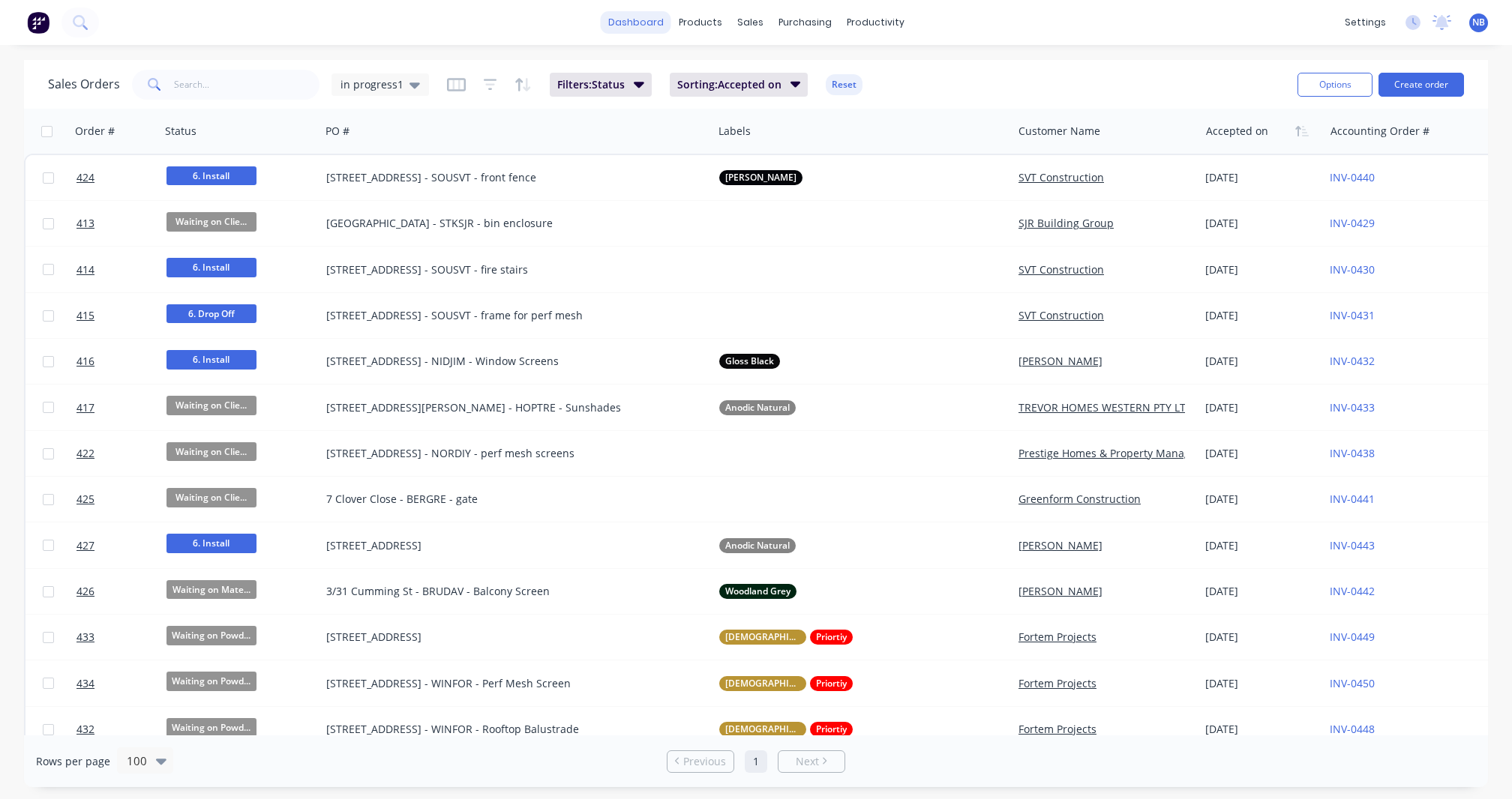
click at [625, 17] on link "dashboard" at bounding box center [636, 22] width 71 height 22
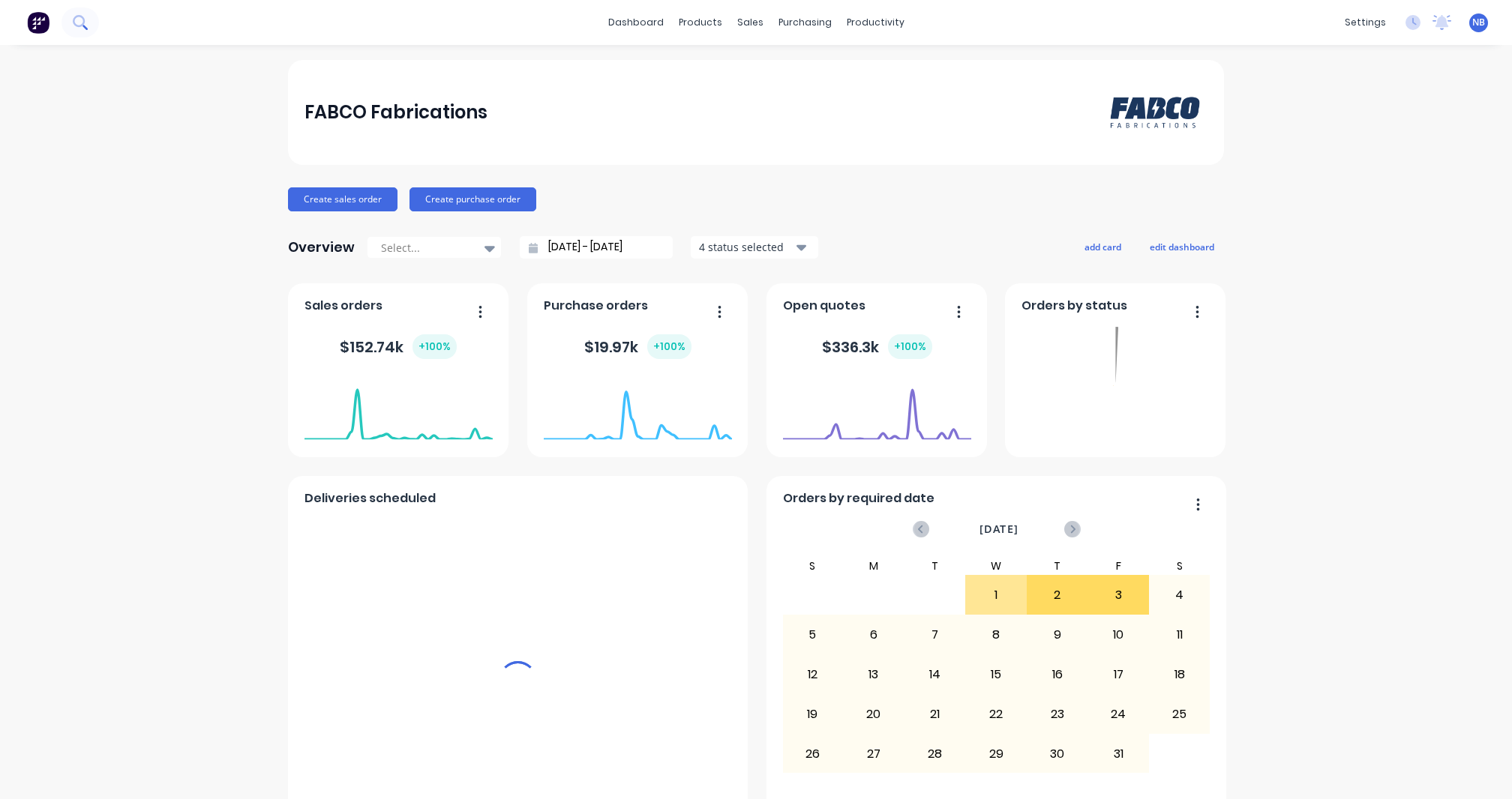
click at [73, 29] on icon at bounding box center [80, 22] width 14 height 14
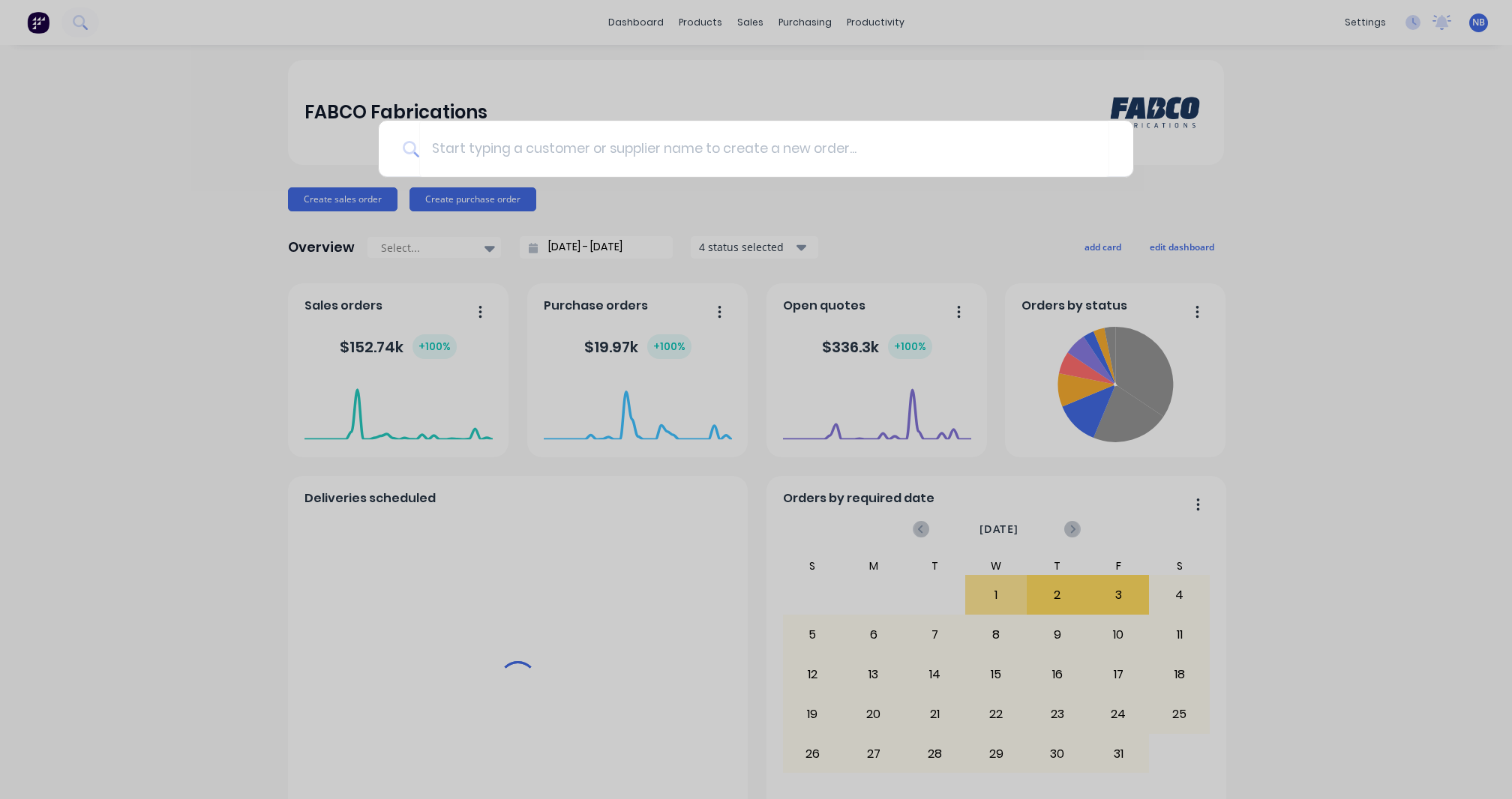
click at [75, 27] on div at bounding box center [756, 400] width 1512 height 799
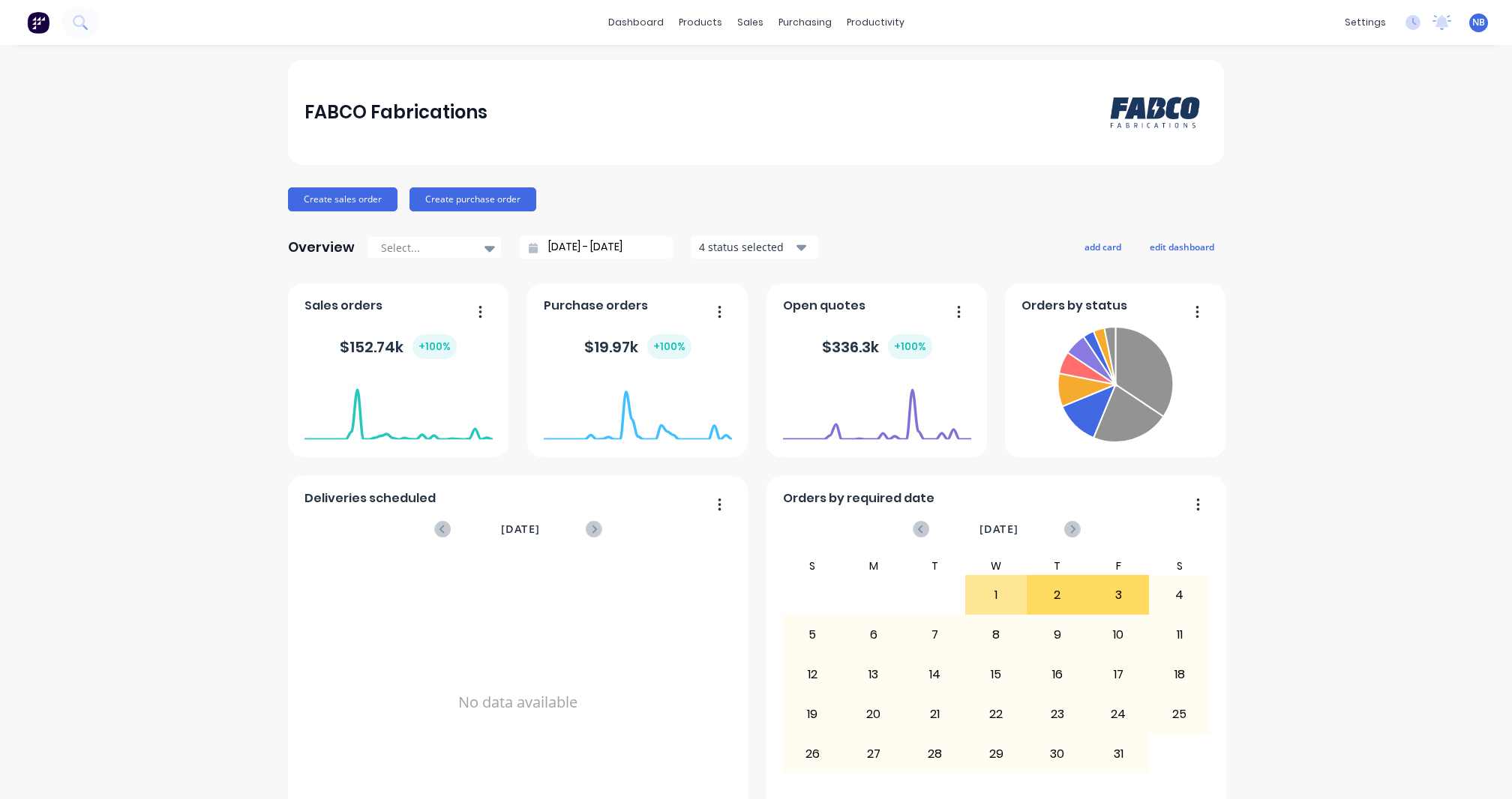
click at [75, 27] on icon at bounding box center [79, 21] width 12 height 12
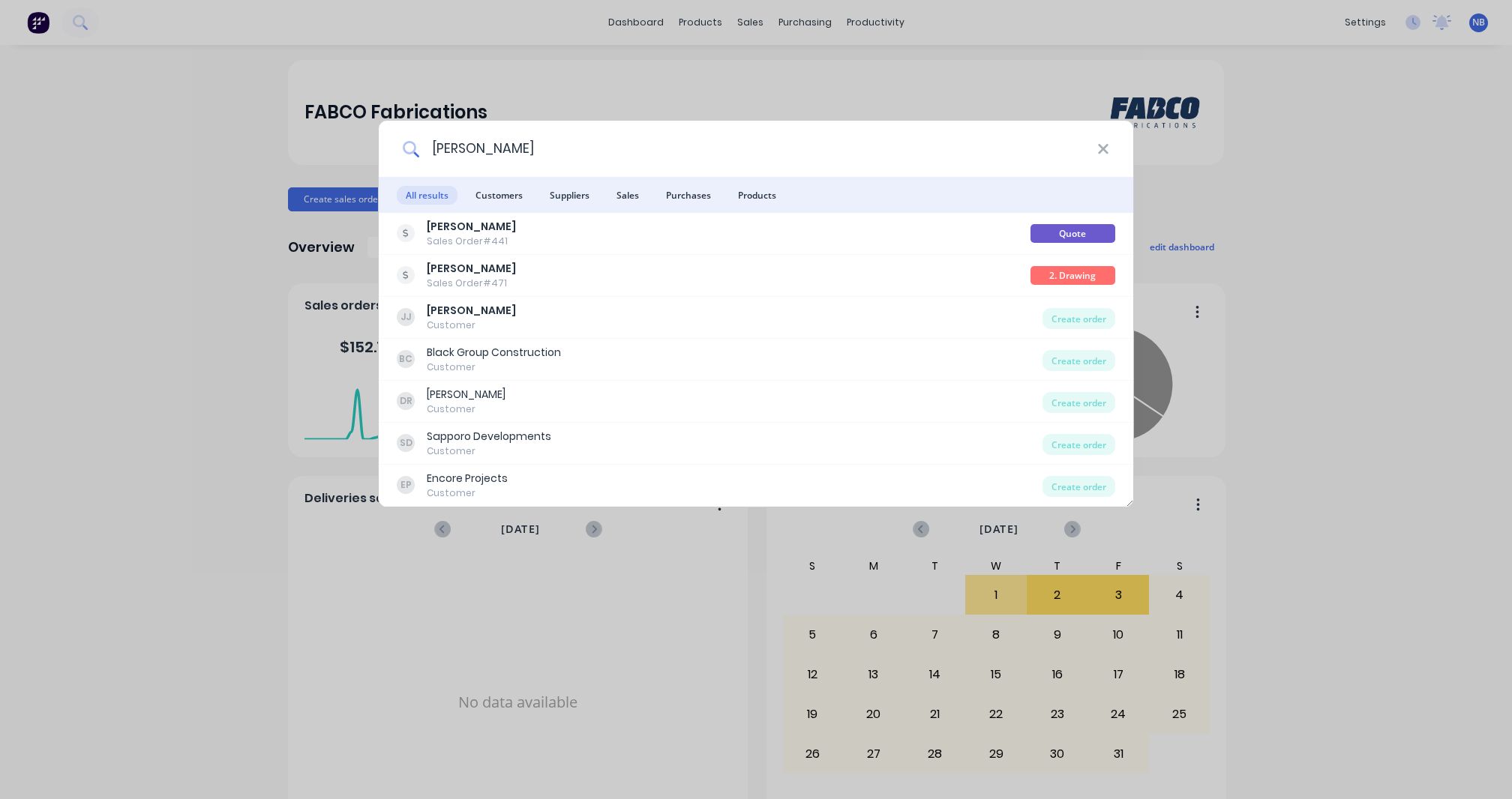
click at [714, 129] on input "james" at bounding box center [758, 149] width 678 height 56
click at [713, 141] on input "james" at bounding box center [758, 149] width 678 height 56
type input "james"
click at [655, 187] on ul "All results Customers Suppliers Sales Purchases Products" at bounding box center [756, 195] width 754 height 36
click at [514, 192] on span "Customers" at bounding box center [499, 195] width 65 height 19
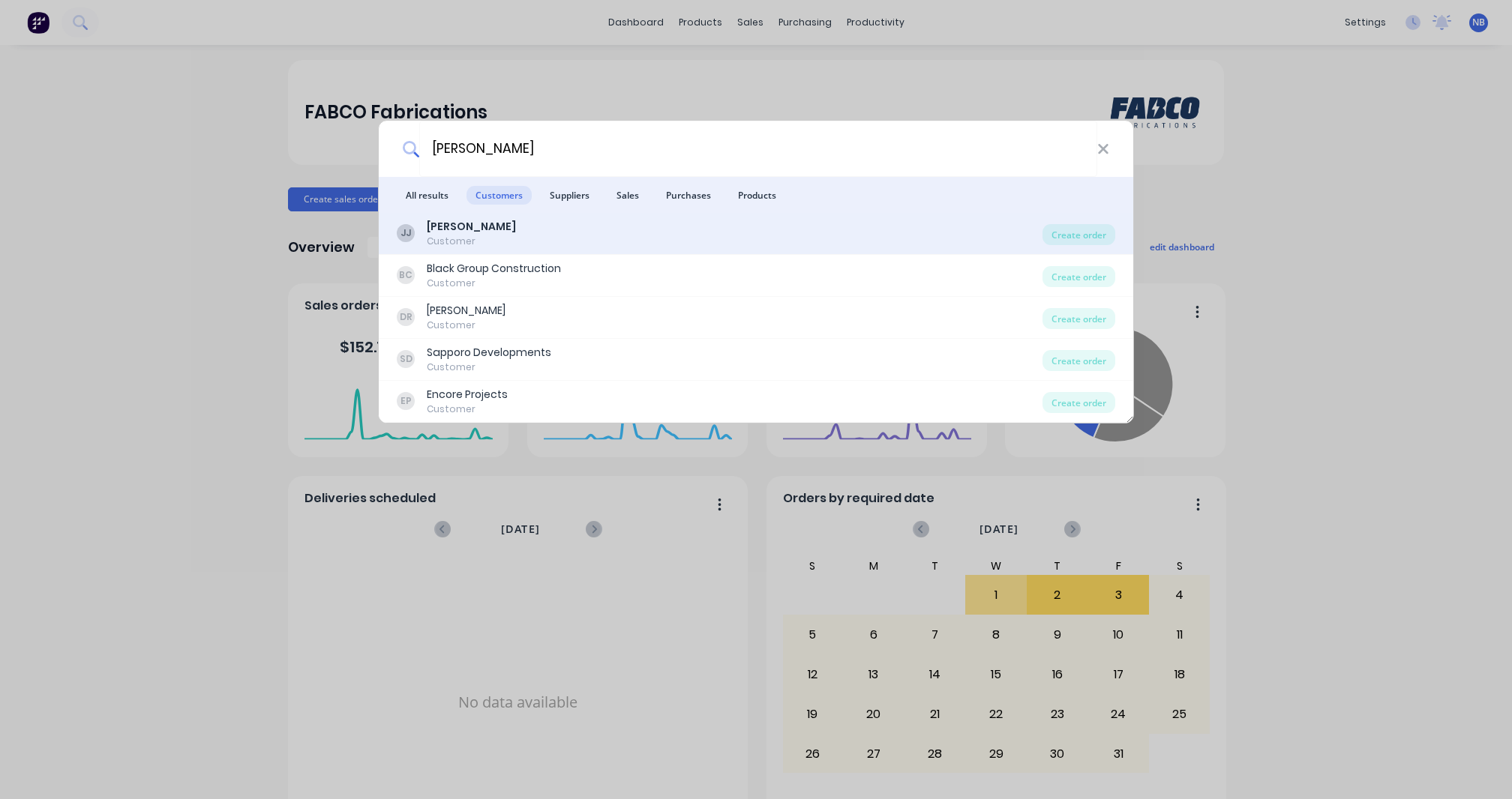
click at [512, 241] on div "JJ James Customer" at bounding box center [719, 234] width 646 height 29
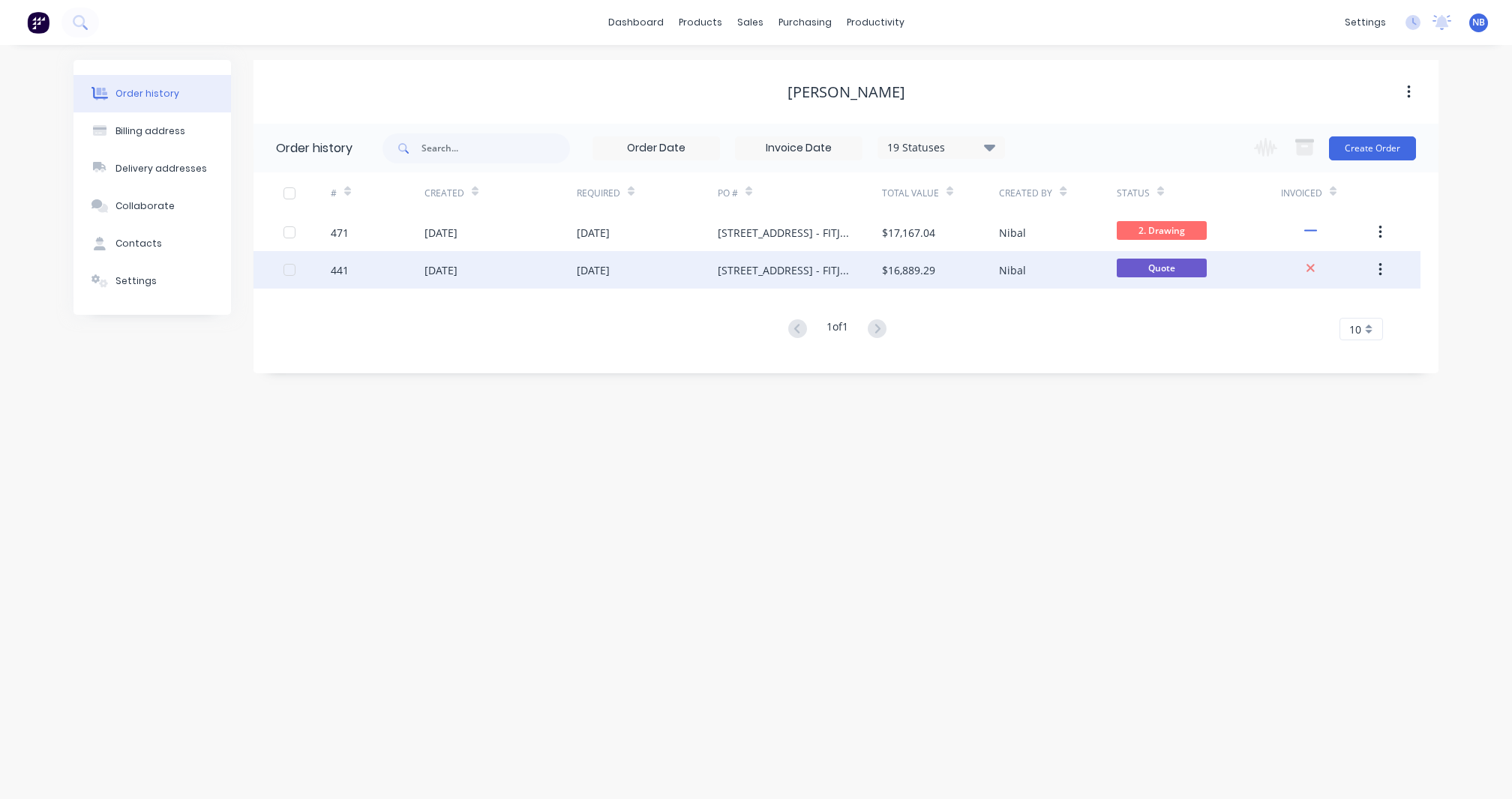
click at [514, 268] on div "[DATE]" at bounding box center [501, 269] width 153 height 37
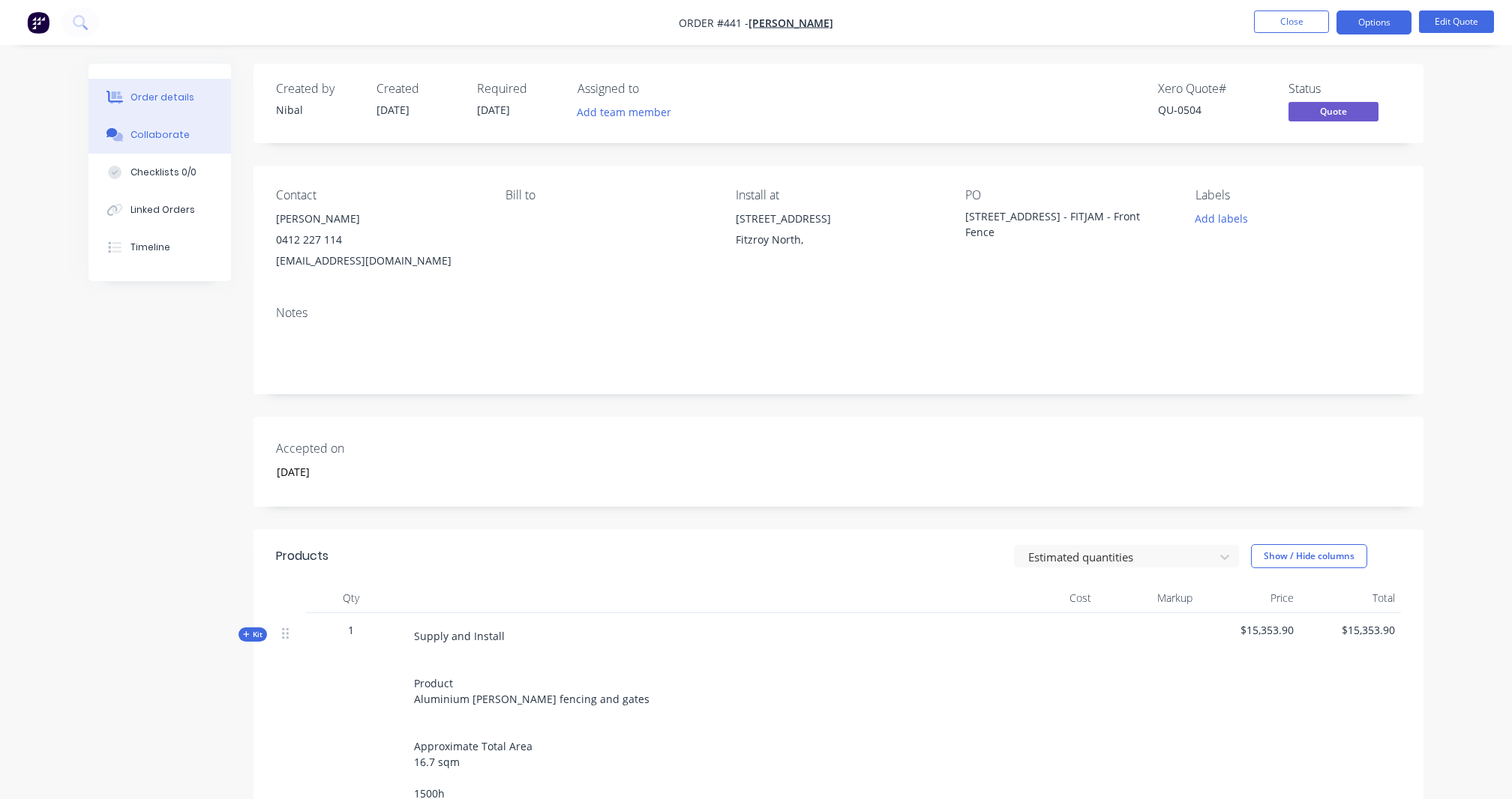
click at [190, 141] on button "Collaborate" at bounding box center [159, 134] width 142 height 37
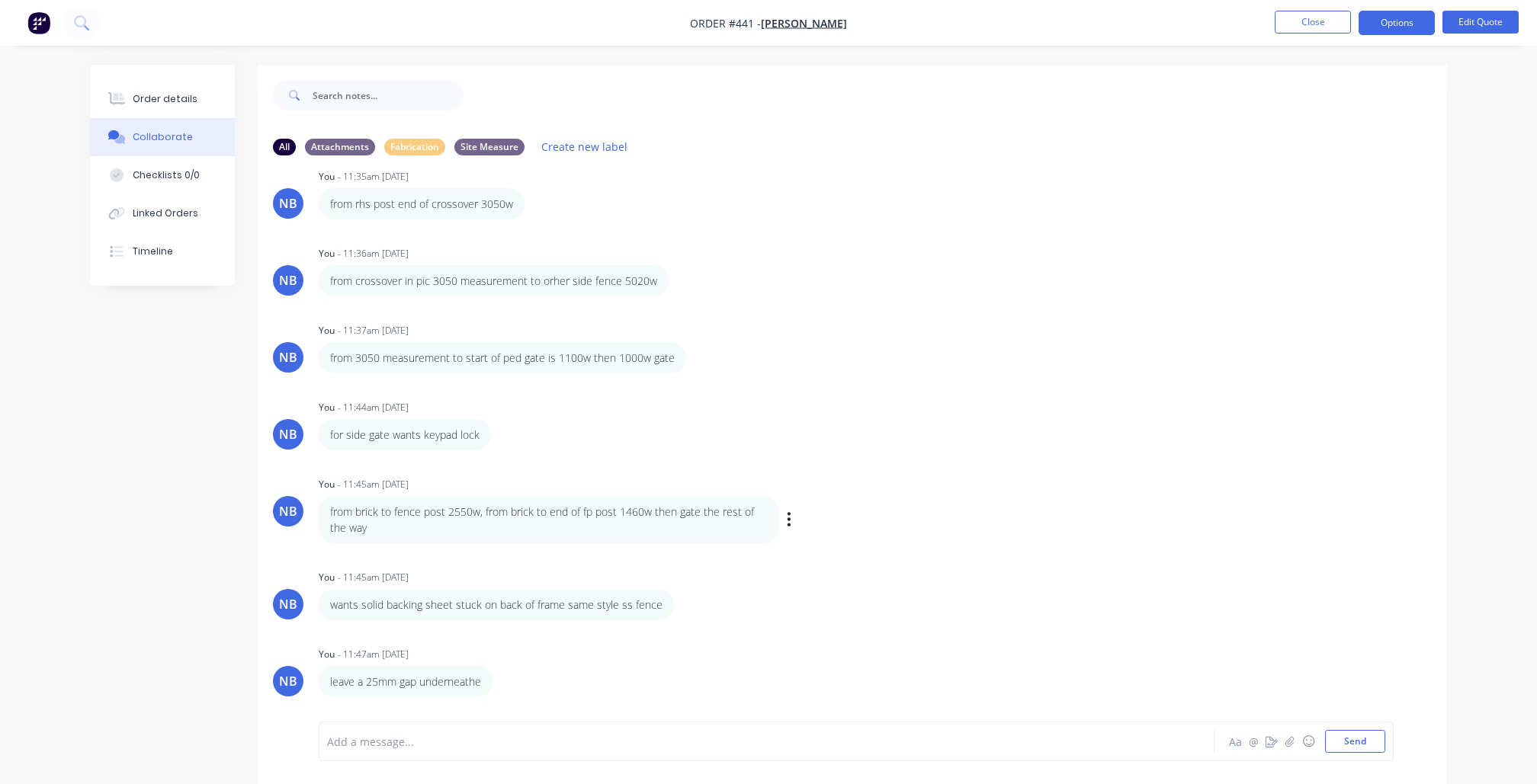
scroll to position [1851, 0]
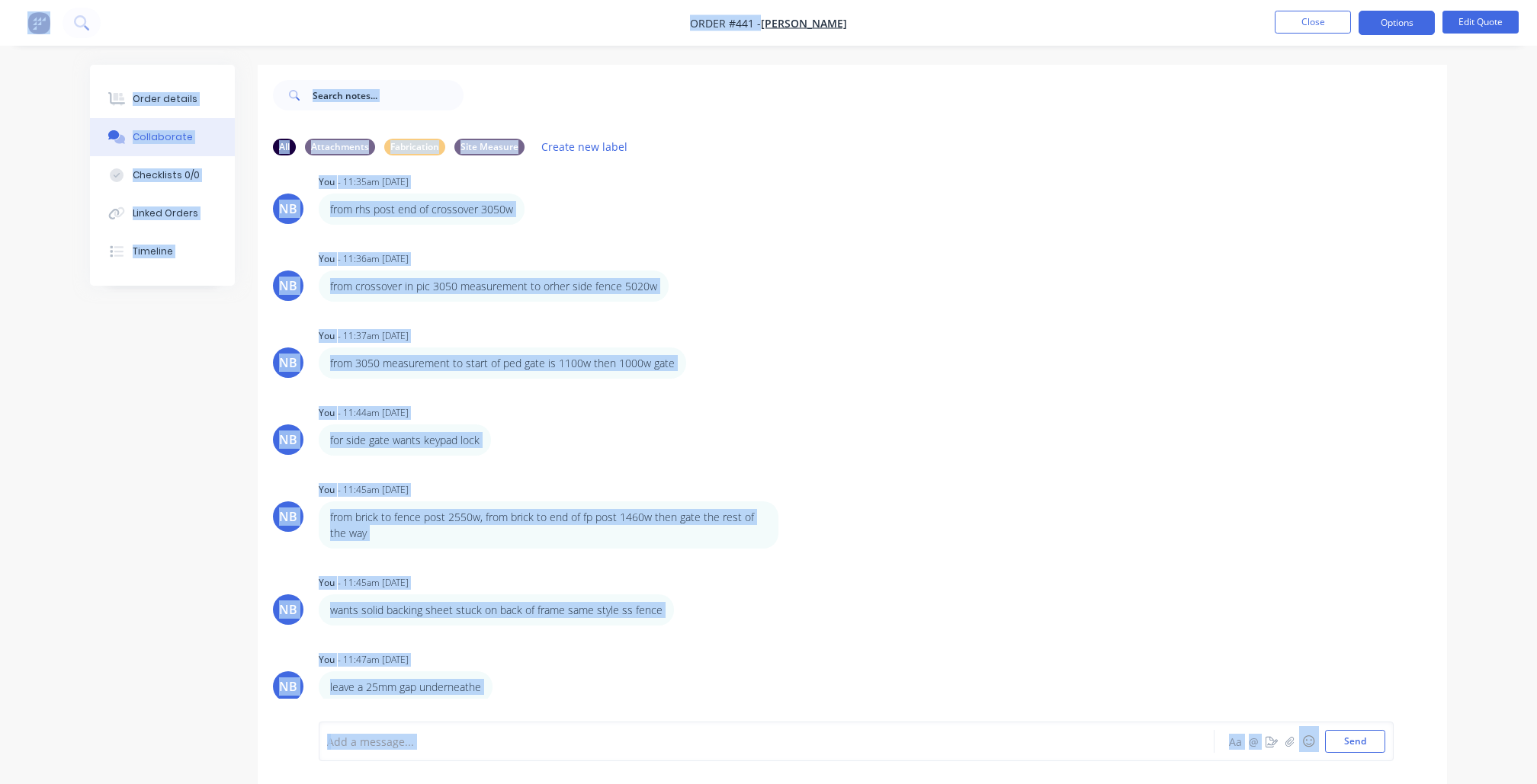
click at [137, 433] on div "All Attachments Fabrication Site Measure Create new label NB You - 11:16am 13/0…" at bounding box center [768, 435] width 1357 height 742
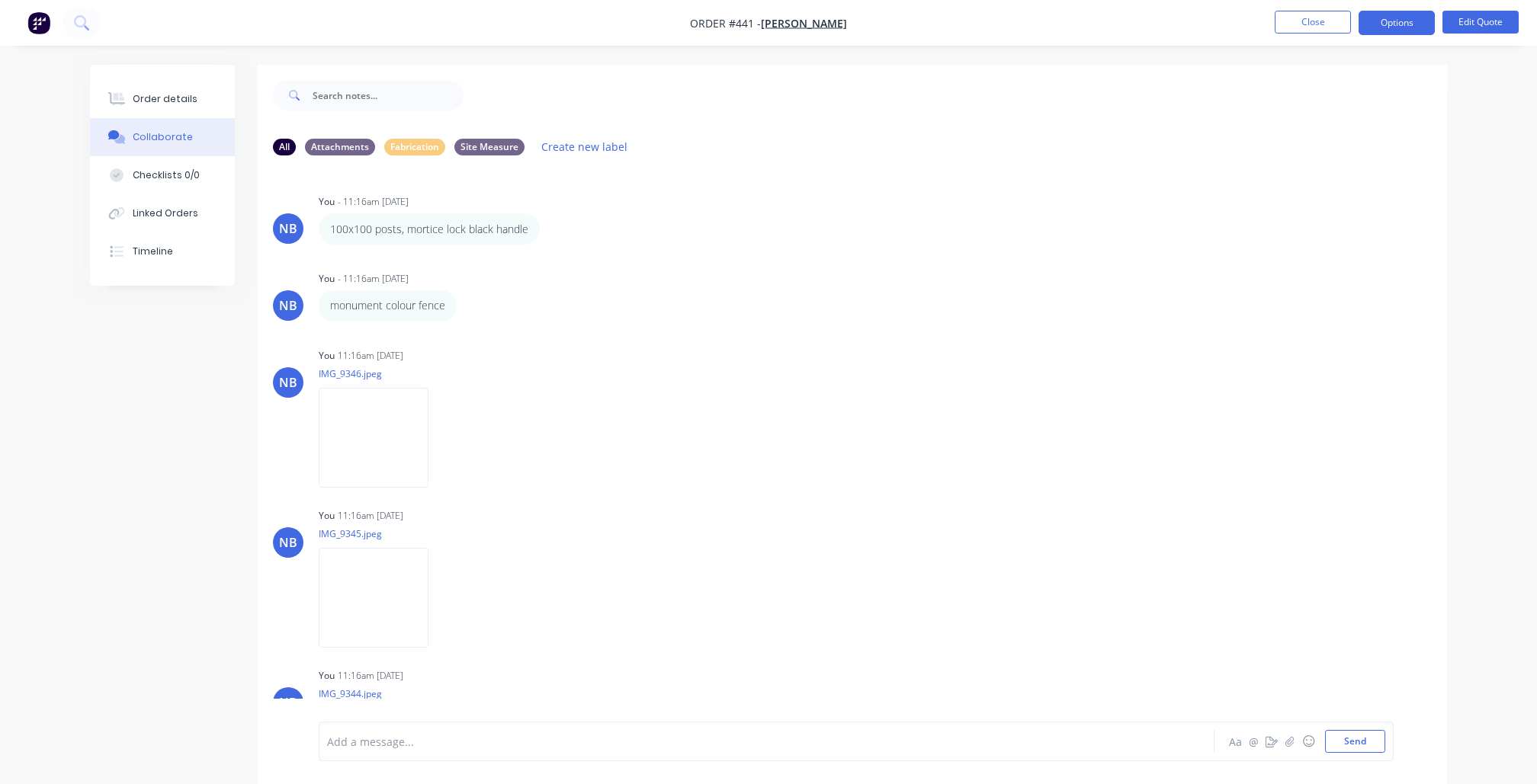
scroll to position [0, 0]
click at [1003, 3] on nav "Order #441 - James Close Options Edit Quote" at bounding box center [768, 23] width 1537 height 46
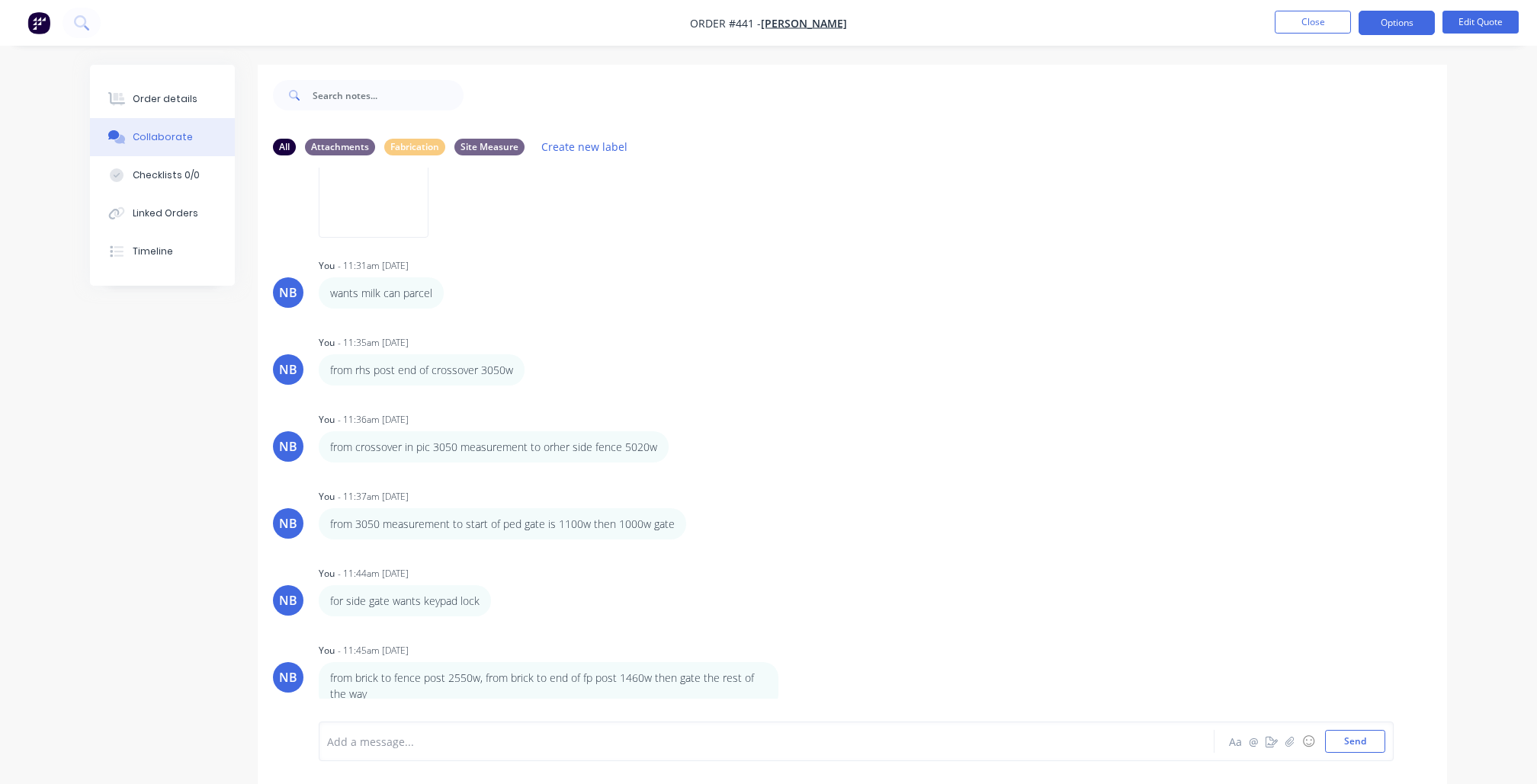
scroll to position [1695, 0]
click at [430, 296] on div "wants milk can parcel" at bounding box center [381, 288] width 102 height 16
click at [433, 304] on div "wants milk can parcel" at bounding box center [381, 288] width 125 height 31
drag, startPoint x: 433, startPoint y: 339, endPoint x: 324, endPoint y: 336, distance: 109.0
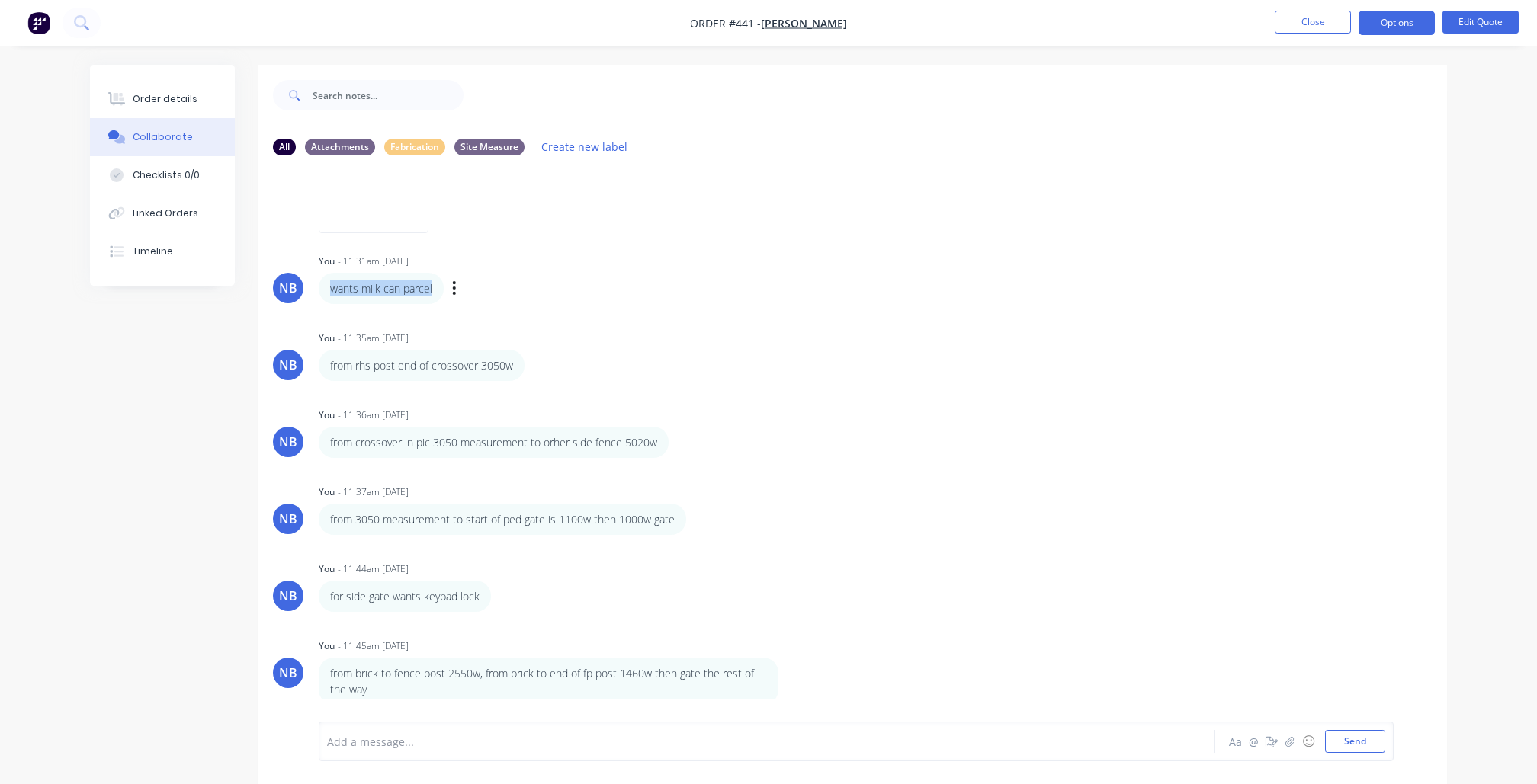
click at [324, 304] on div "wants milk can parcel" at bounding box center [381, 288] width 125 height 31
copy div "wants milk can parcel"
click at [503, 373] on div "from rhs post end of crossover 3050w" at bounding box center [422, 366] width 183 height 16
drag, startPoint x: 513, startPoint y: 418, endPoint x: 324, endPoint y: 413, distance: 189.1
click at [324, 381] on div "from rhs post end of crossover 3050w" at bounding box center [422, 365] width 206 height 31
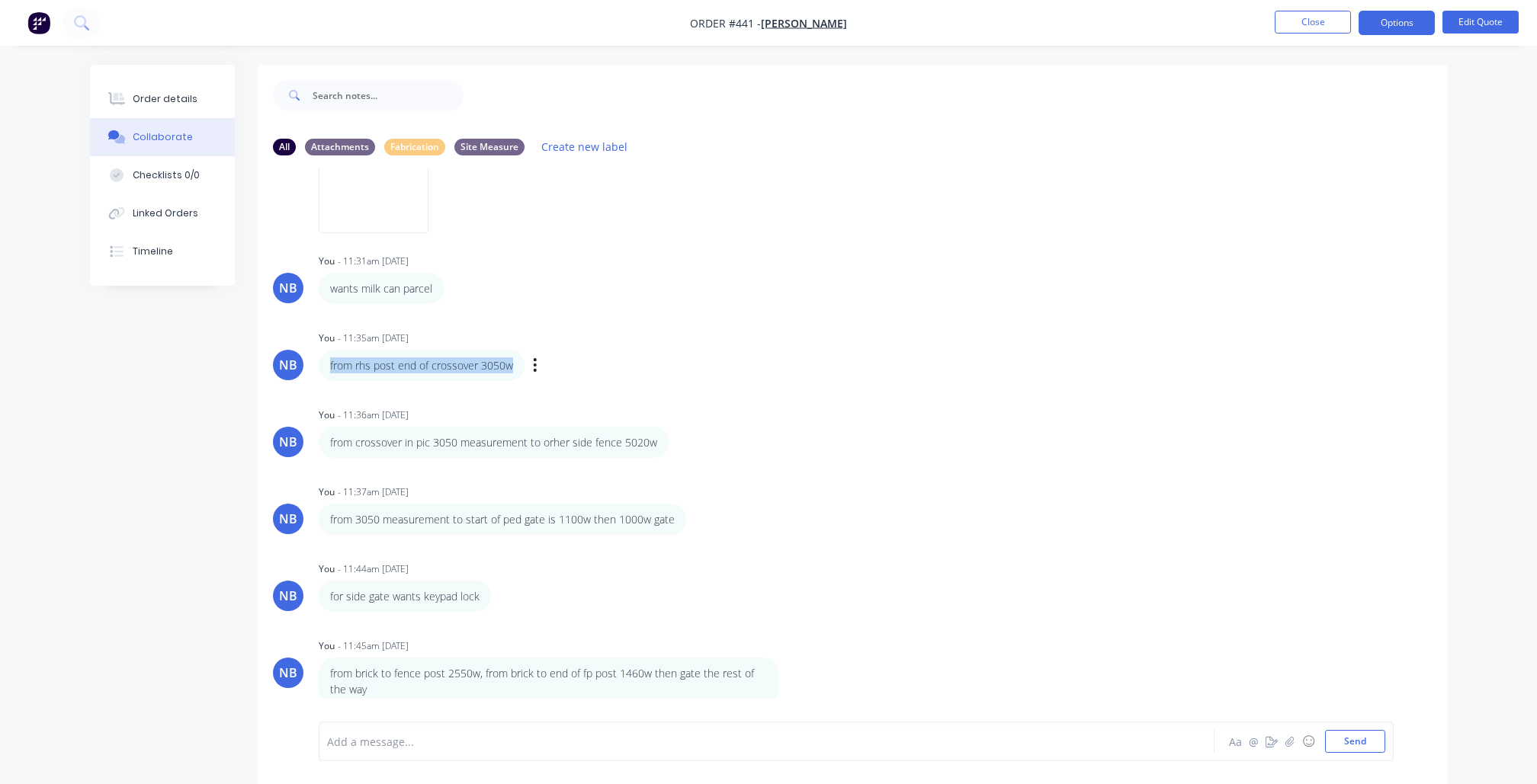
copy div "from rhs post end of crossover 3050w"
click at [580, 458] on div "from crossover in pic 3050 measurement to orher side fence 5020w" at bounding box center [493, 442] width 350 height 31
drag, startPoint x: 658, startPoint y: 495, endPoint x: 324, endPoint y: 498, distance: 334.0
click at [324, 458] on div "from crossover in pic 3050 measurement to orher side fence 5020w" at bounding box center [493, 442] width 350 height 31
copy div "from crossover in pic 3050 measurement to orher side fence 5020w"
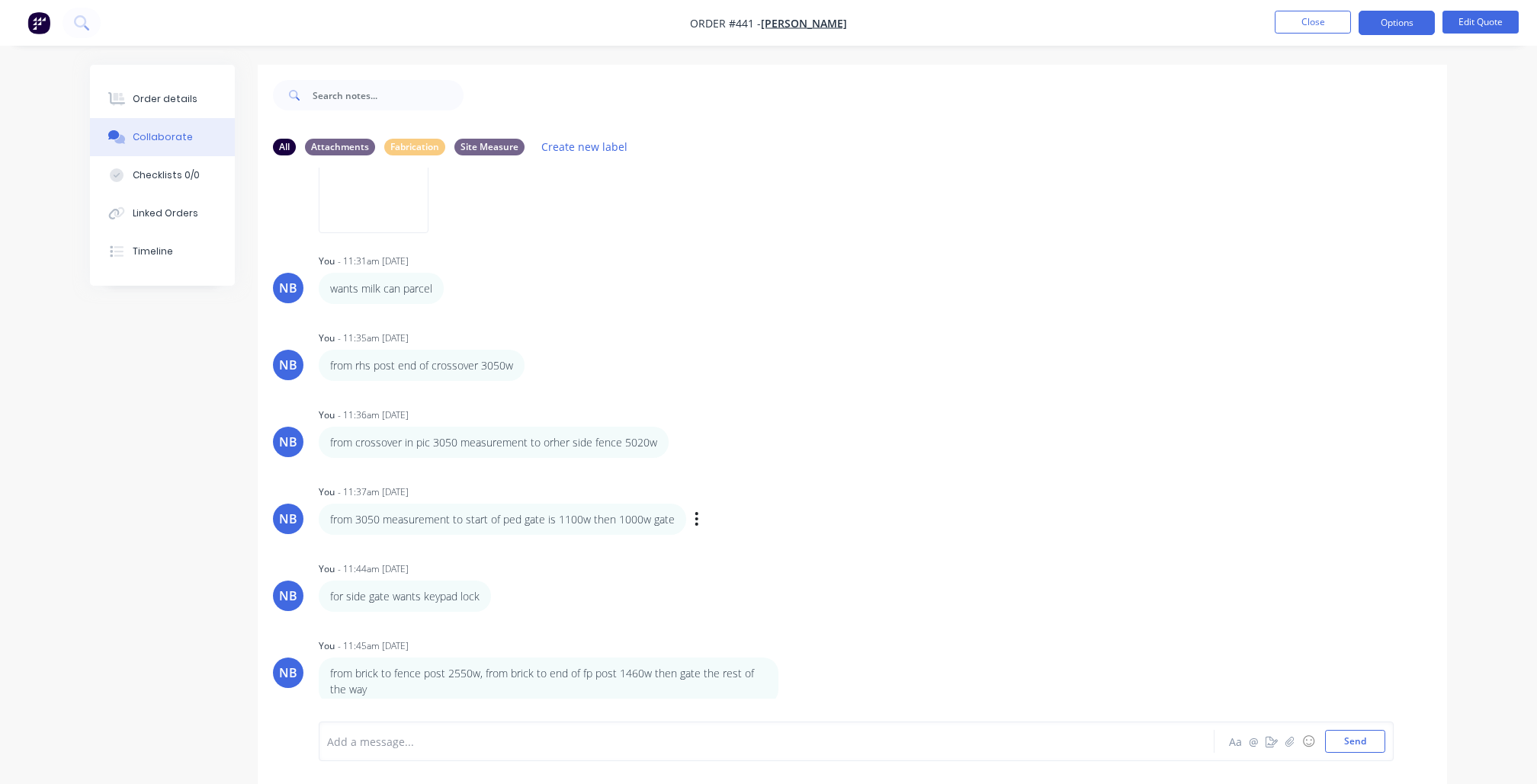
click at [572, 532] on div "You - 11:37am 13/09/25 from 3050 measurement to start of ped gate is 1100w then…" at bounding box center [557, 508] width 477 height 54
drag, startPoint x: 672, startPoint y: 572, endPoint x: 319, endPoint y: 573, distance: 353.0
click at [319, 535] on div "from 3050 measurement to start of ped gate is 1100w then 1000w gate" at bounding box center [502, 519] width 367 height 31
copy div "from 3050 measurement to start of ped gate is 1100w then 1000w gate"
click at [435, 604] on div "for side gate wants keypad lock" at bounding box center [405, 597] width 149 height 16
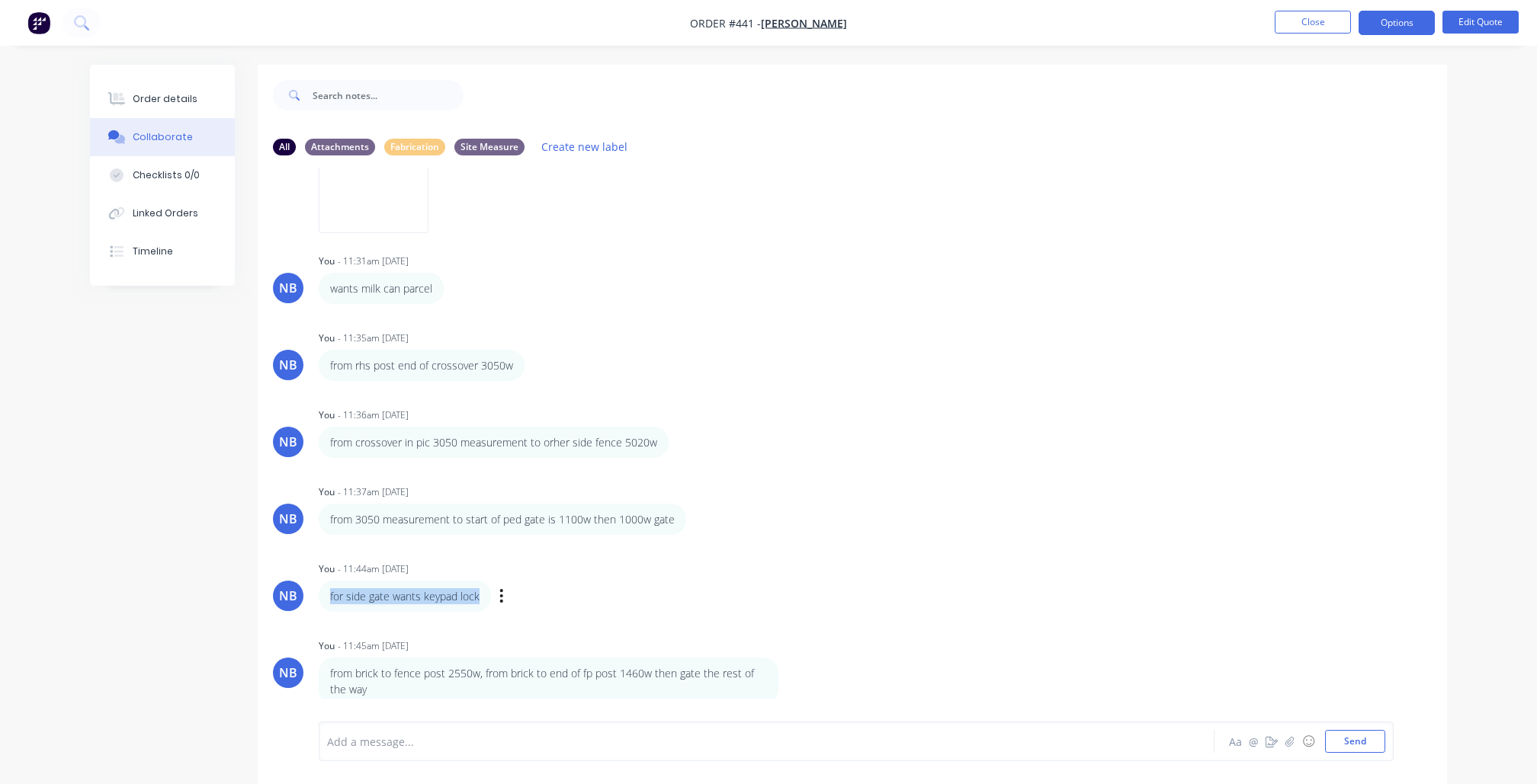
drag, startPoint x: 482, startPoint y: 648, endPoint x: 330, endPoint y: 638, distance: 152.3
click at [330, 612] on div "for side gate wants keypad lock" at bounding box center [405, 596] width 172 height 31
copy div "for side gate wants keypad lock"
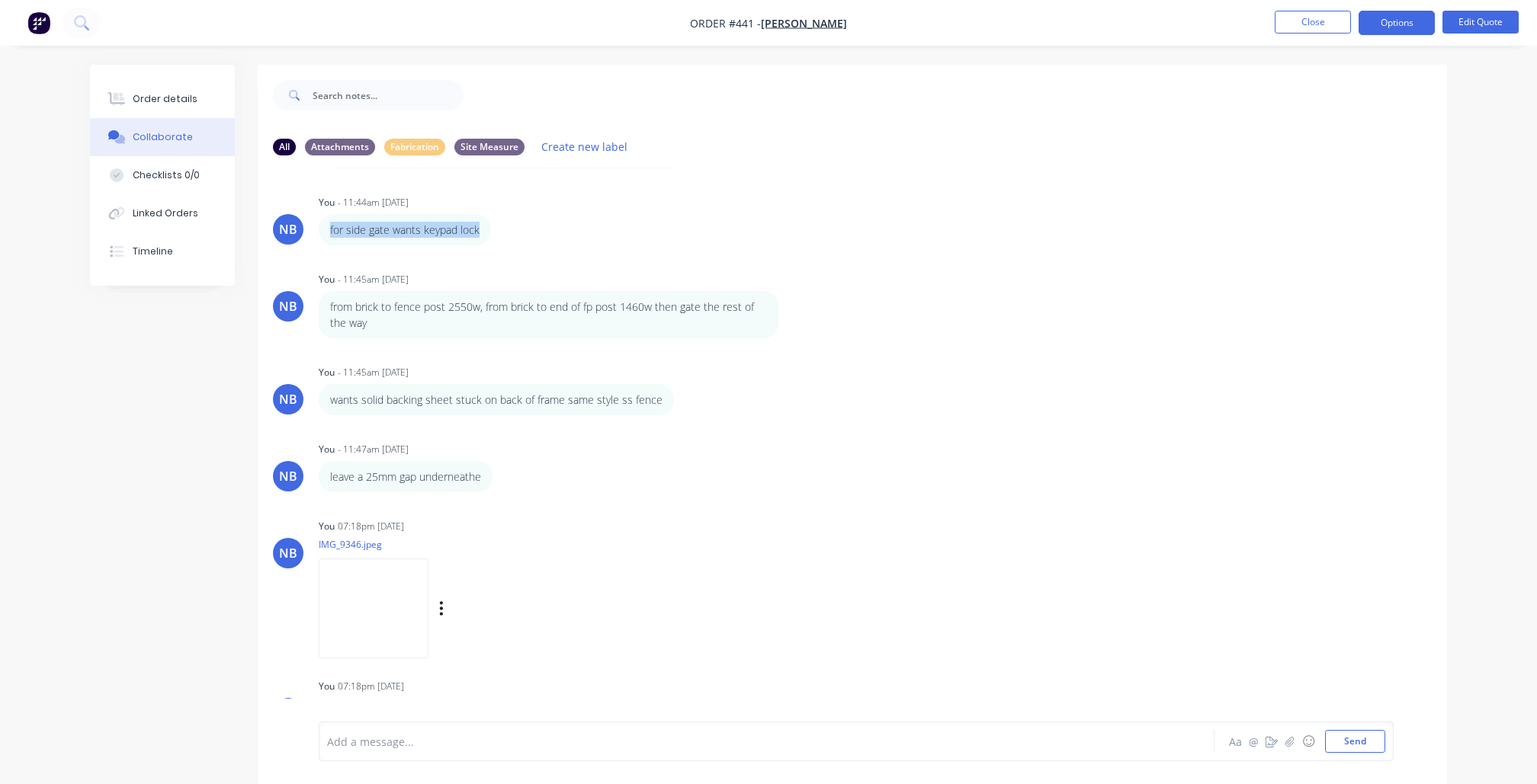
scroll to position [2047, 0]
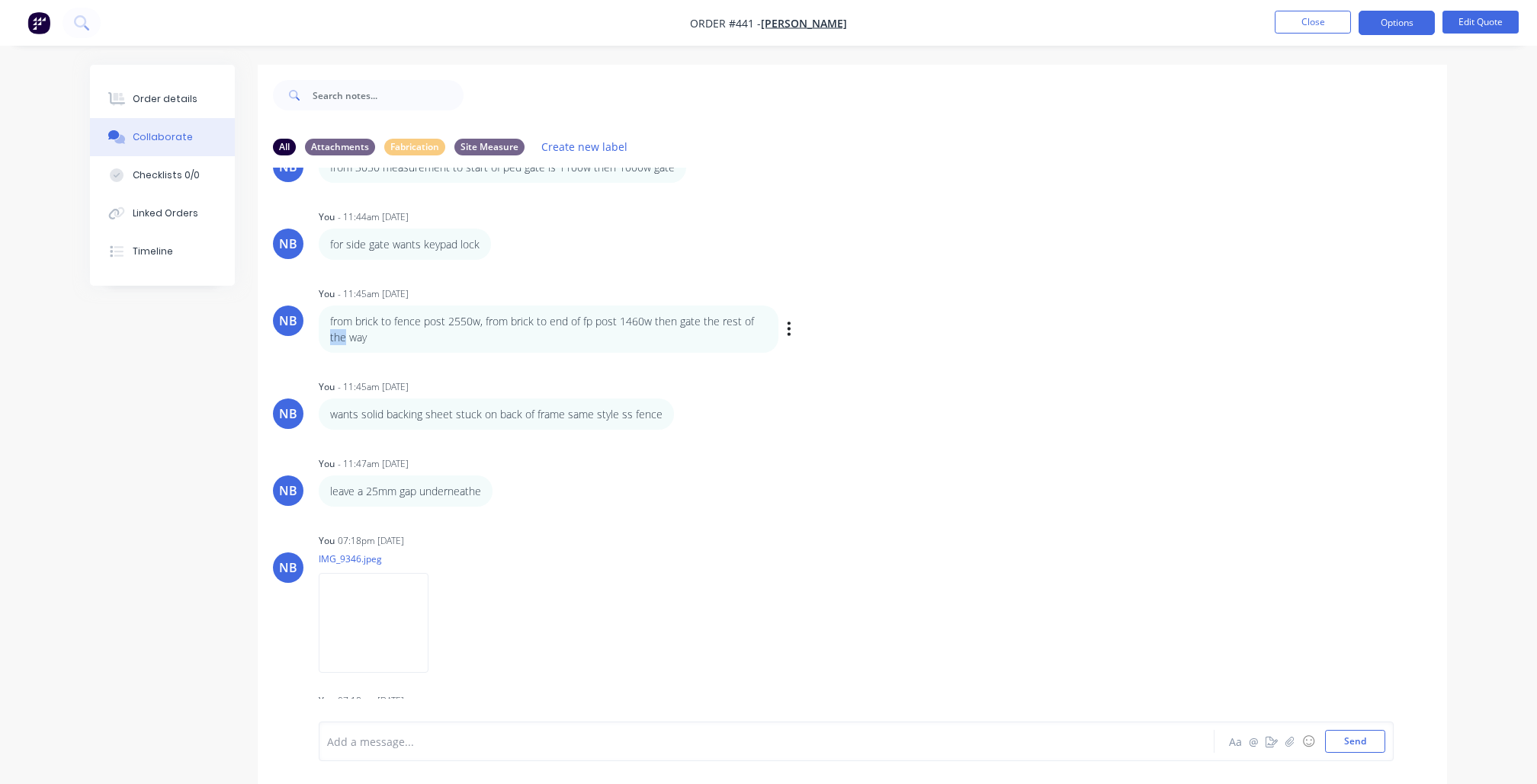
drag, startPoint x: 754, startPoint y: 372, endPoint x: 345, endPoint y: 378, distance: 409.0
click at [345, 346] on div "from brick to fence post 2550w, from brick to end of fp post 1460w then gate th…" at bounding box center [548, 329] width 437 height 32
drag, startPoint x: 370, startPoint y: 381, endPoint x: 317, endPoint y: 361, distance: 56.6
click at [317, 353] on div "NB You - 11:45am 13/09/25 from brick to fence post 2550w, from brick to end of …" at bounding box center [852, 317] width 1189 height 70
copy div "from brick to fence post 2550w, from brick to end of fp post 1460w then gate th…"
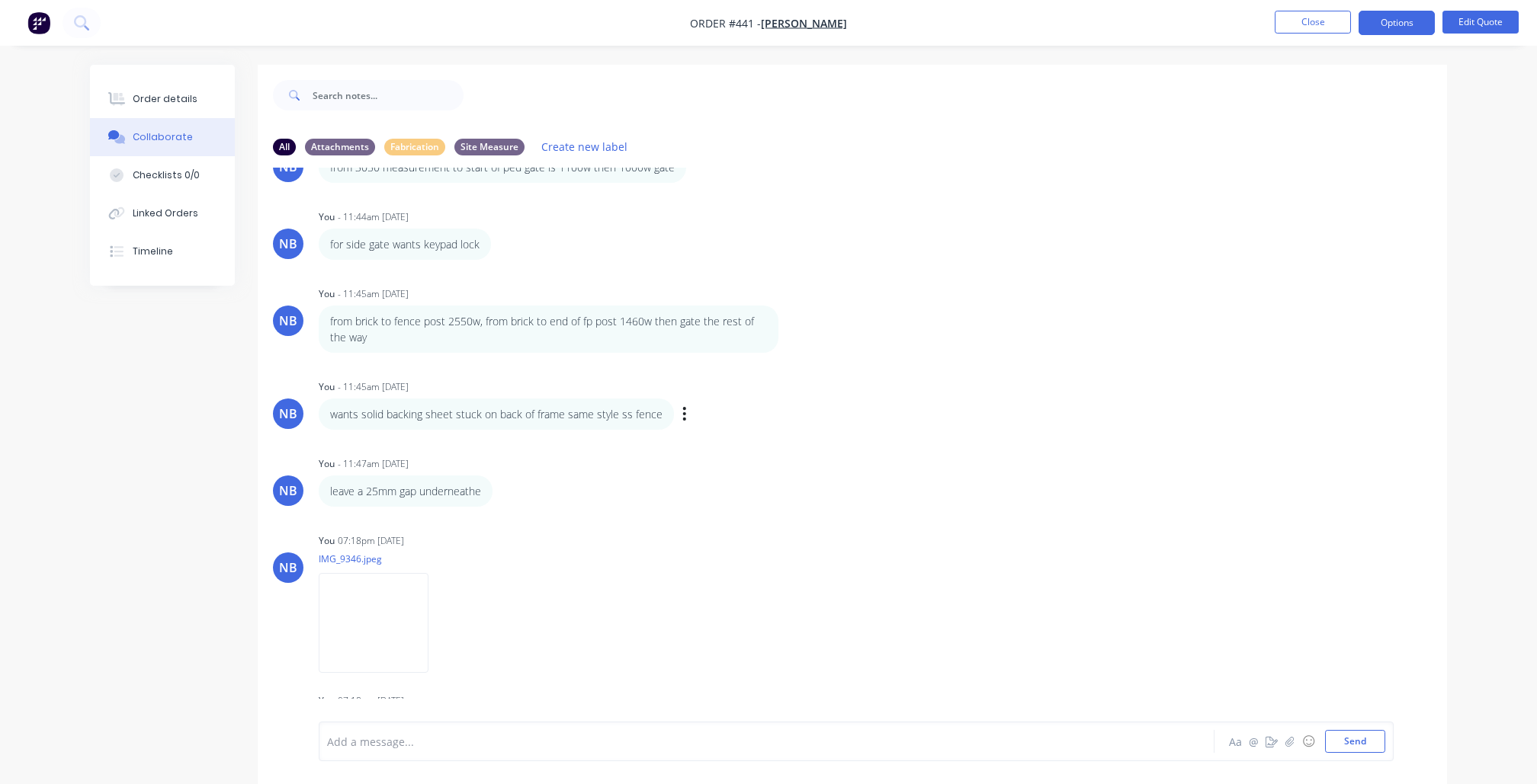
click at [632, 430] on div "wants solid backing sheet stuck on back of frame same style ss fence" at bounding box center [497, 414] width 355 height 31
drag, startPoint x: 661, startPoint y: 463, endPoint x: 324, endPoint y: 458, distance: 337.0
click at [324, 430] on div "wants solid backing sheet stuck on back of frame same style ss fence" at bounding box center [497, 414] width 355 height 31
copy div "wants solid backing sheet stuck on back of frame same style ss fence"
click at [464, 499] on div "leave a 25mm gap underneathe" at bounding box center [405, 491] width 151 height 16
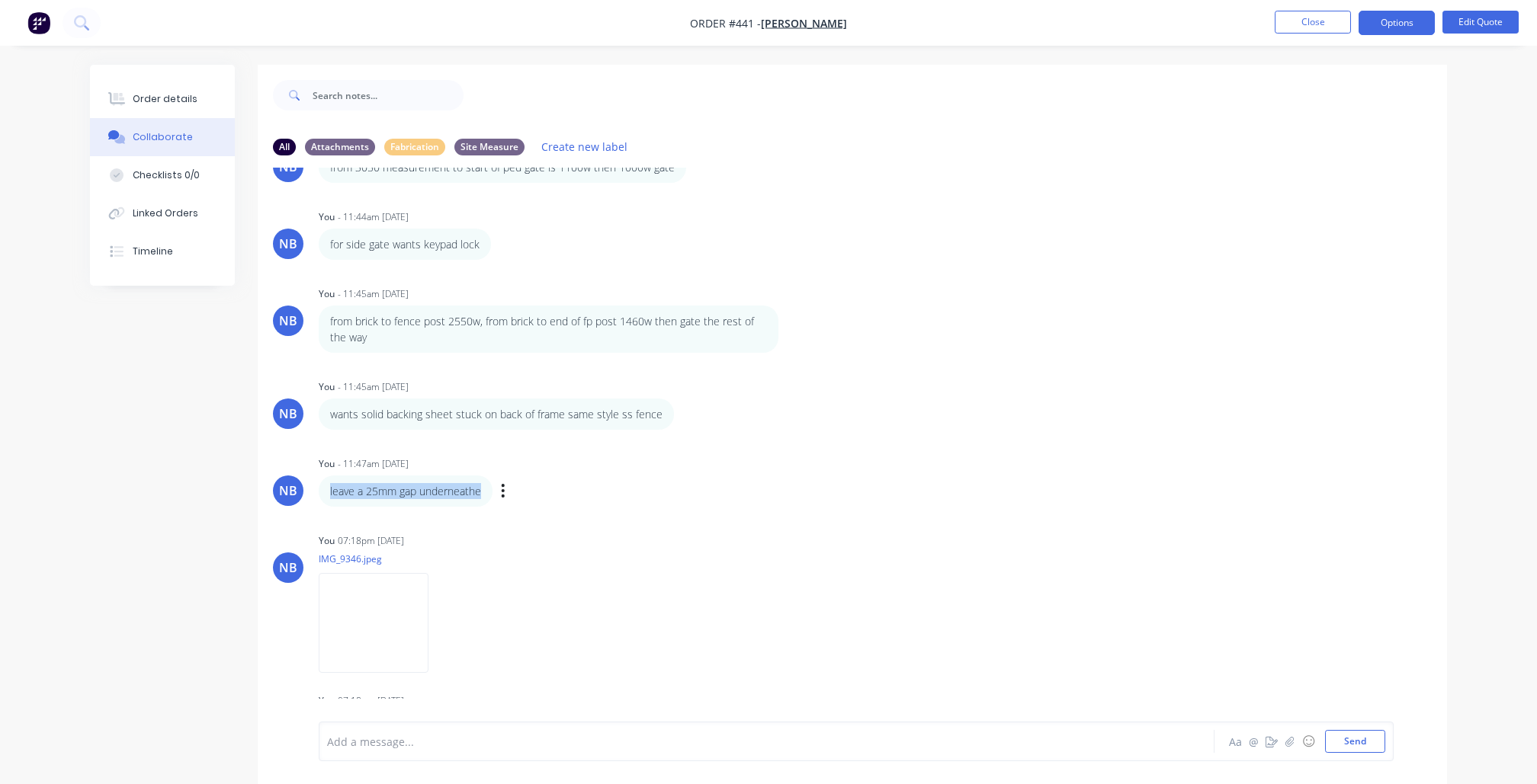
drag, startPoint x: 482, startPoint y: 543, endPoint x: 330, endPoint y: 538, distance: 152.1
click at [330, 499] on div "leave a 25mm gap underneathe" at bounding box center [405, 491] width 151 height 16
copy div "leave a 25mm gap underneathe"
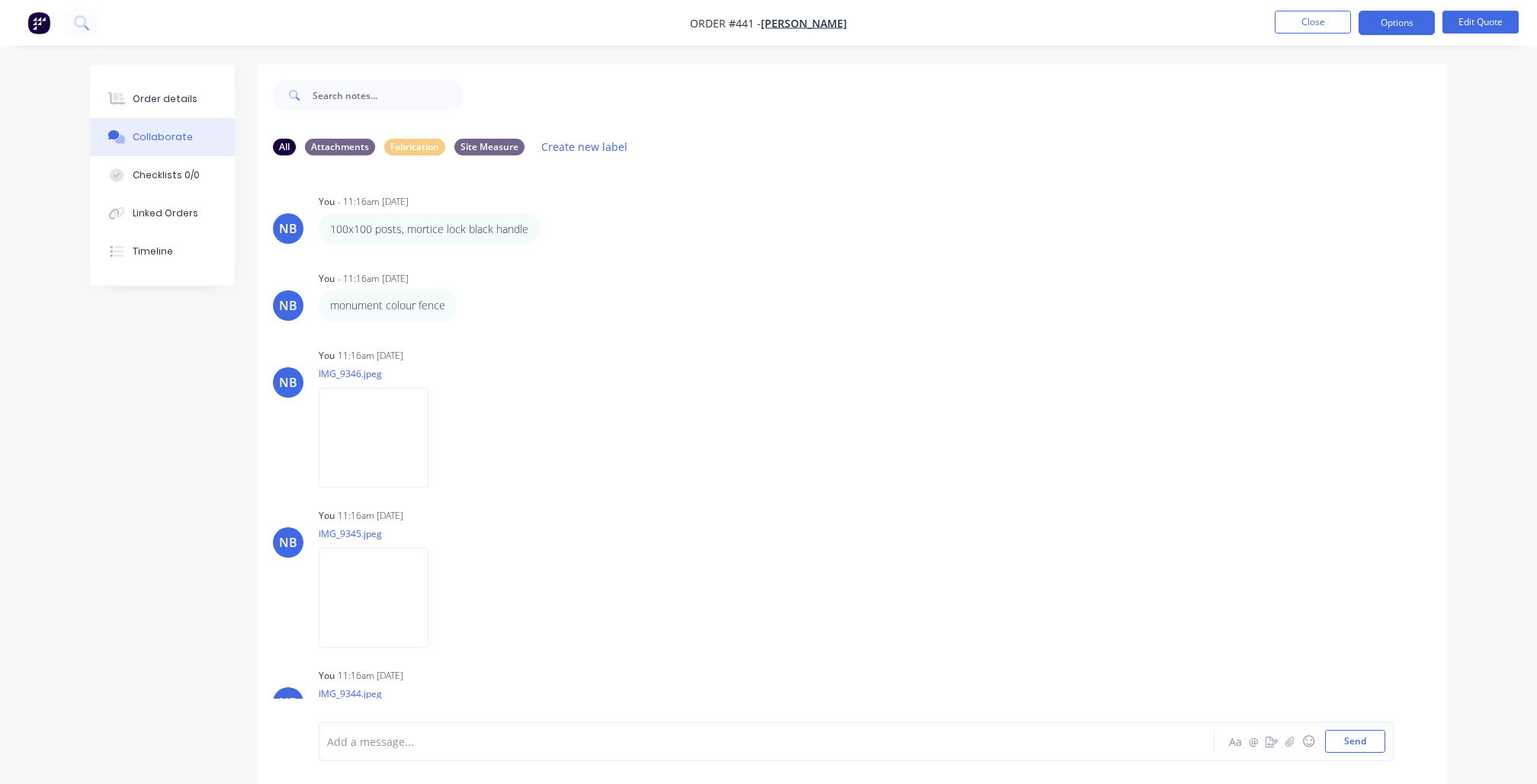
scroll to position [0, 0]
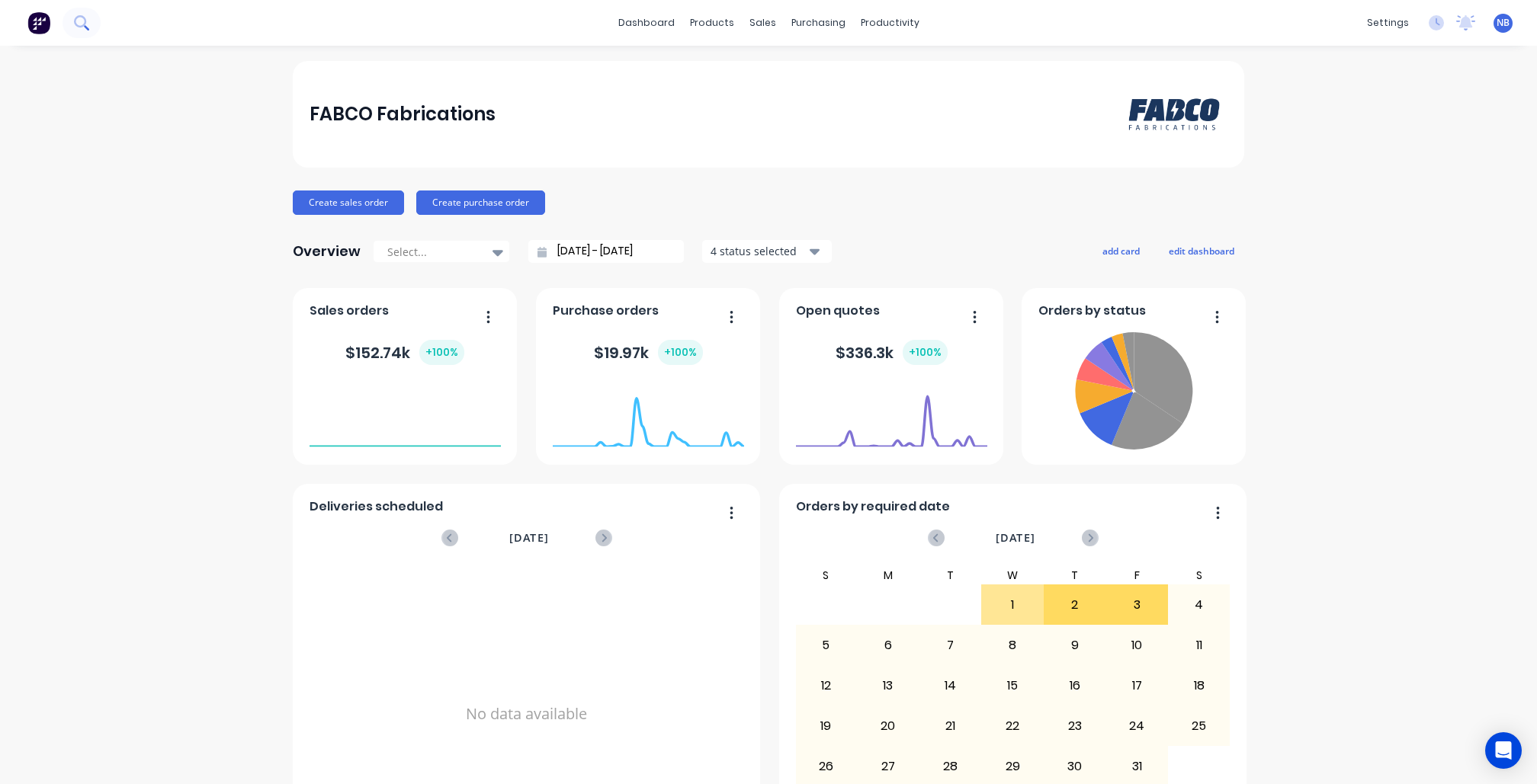
click at [84, 24] on icon at bounding box center [80, 21] width 12 height 12
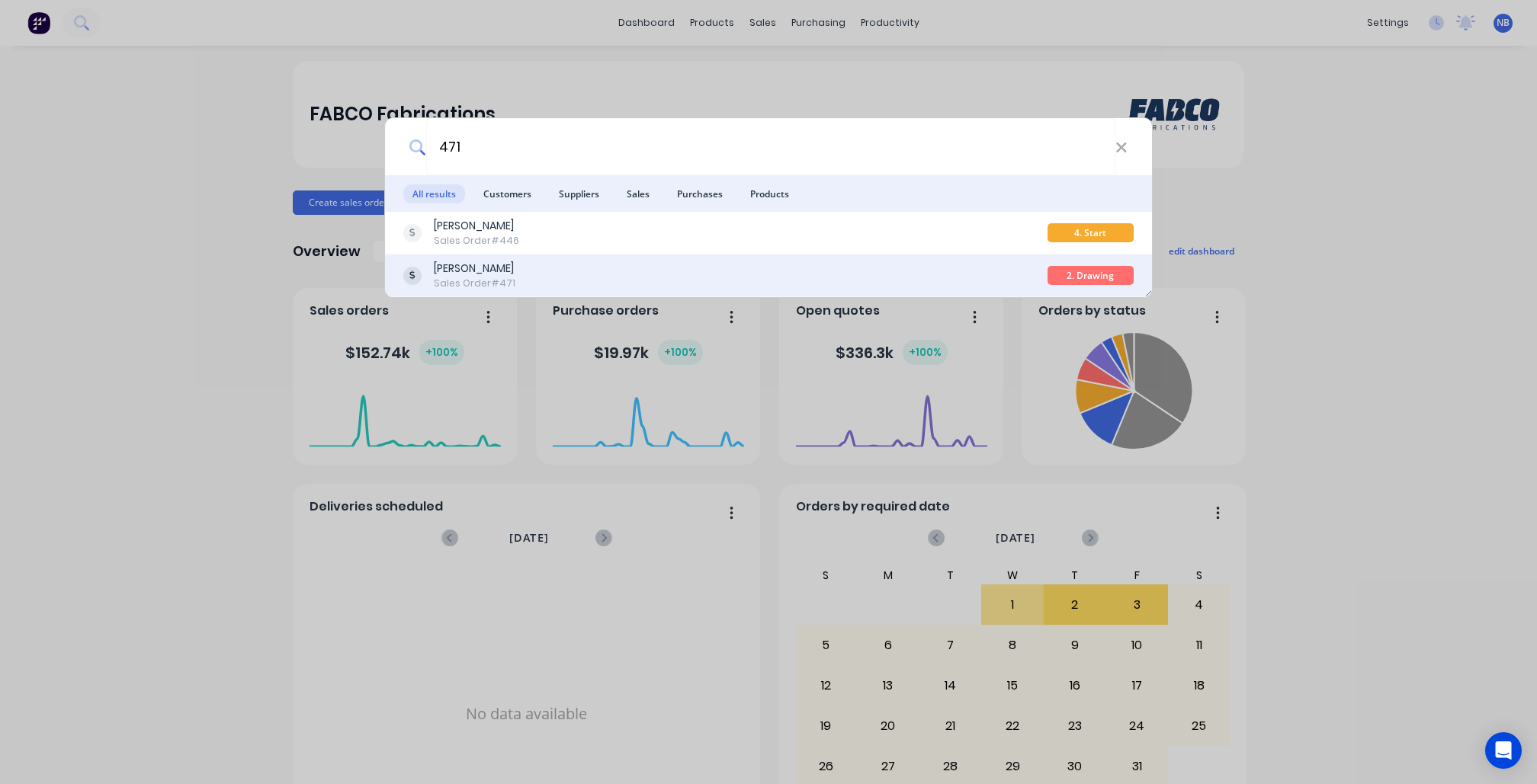
type input "471"
click at [508, 275] on div "[PERSON_NAME]" at bounding box center [474, 269] width 82 height 16
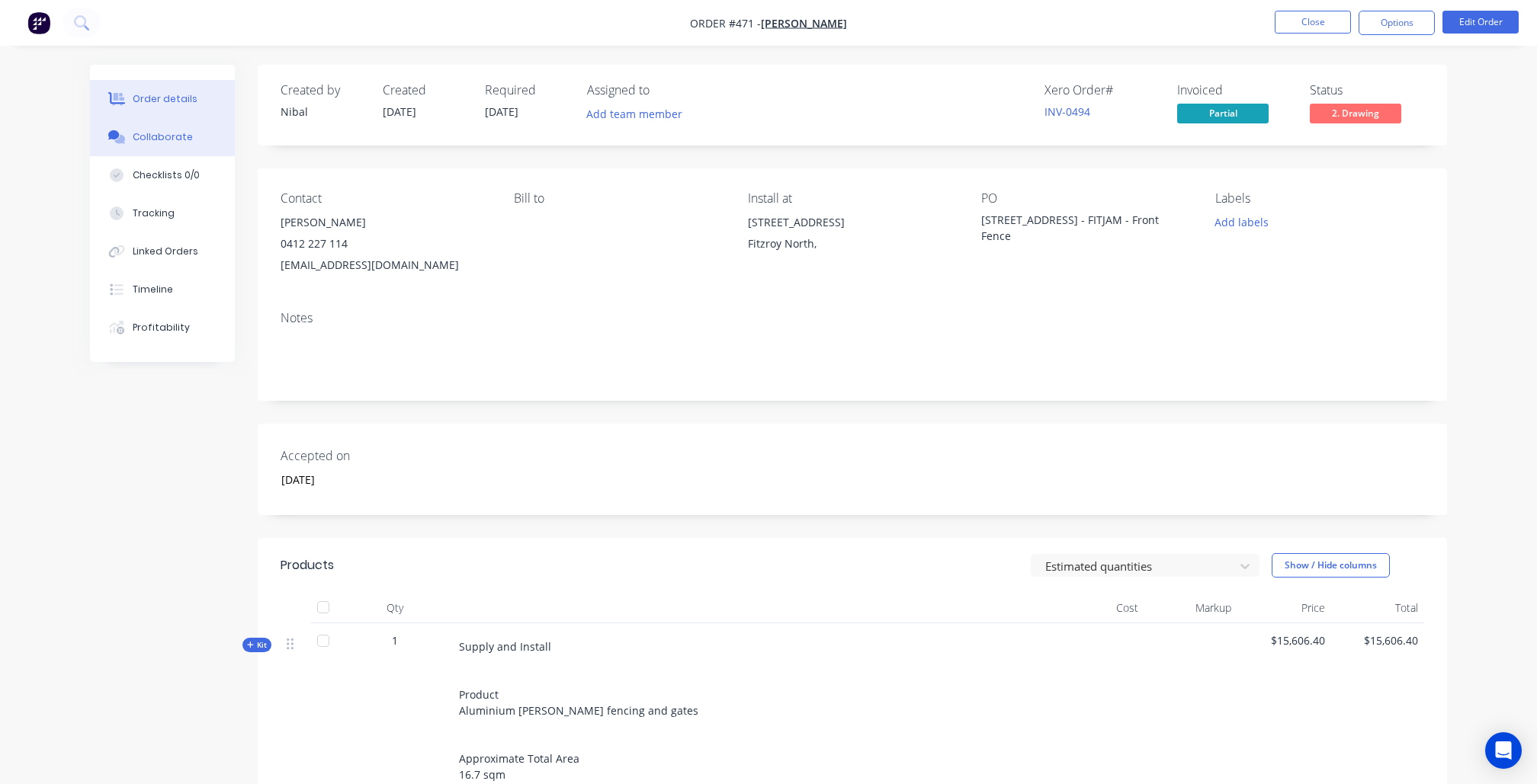
click at [170, 151] on button "Collaborate" at bounding box center [162, 136] width 145 height 38
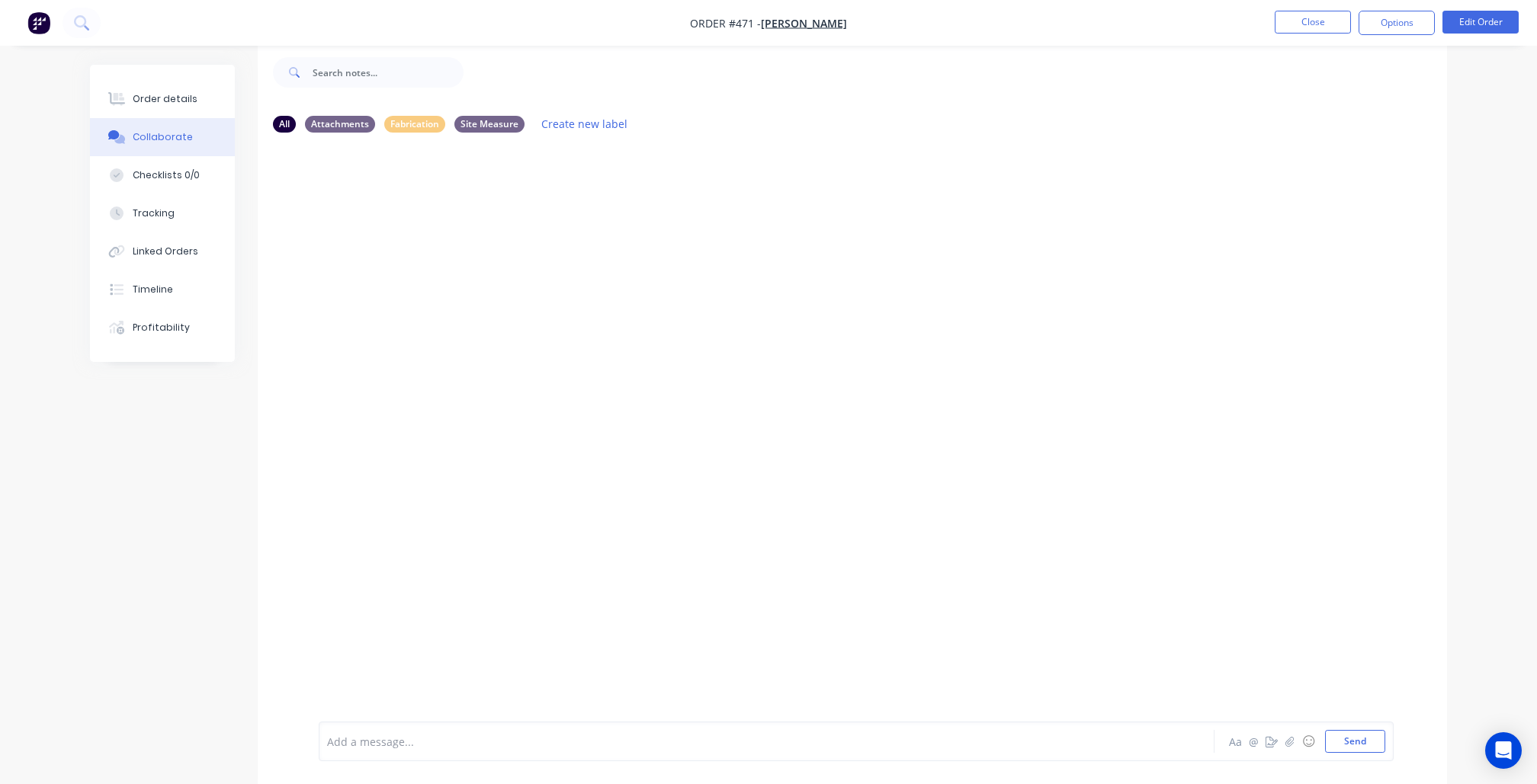
scroll to position [23, 0]
click at [347, 2] on nav "Order #471 - [PERSON_NAME] Close Options Edit Order" at bounding box center [768, 23] width 1537 height 46
click at [183, 100] on div "Order details" at bounding box center [165, 99] width 65 height 14
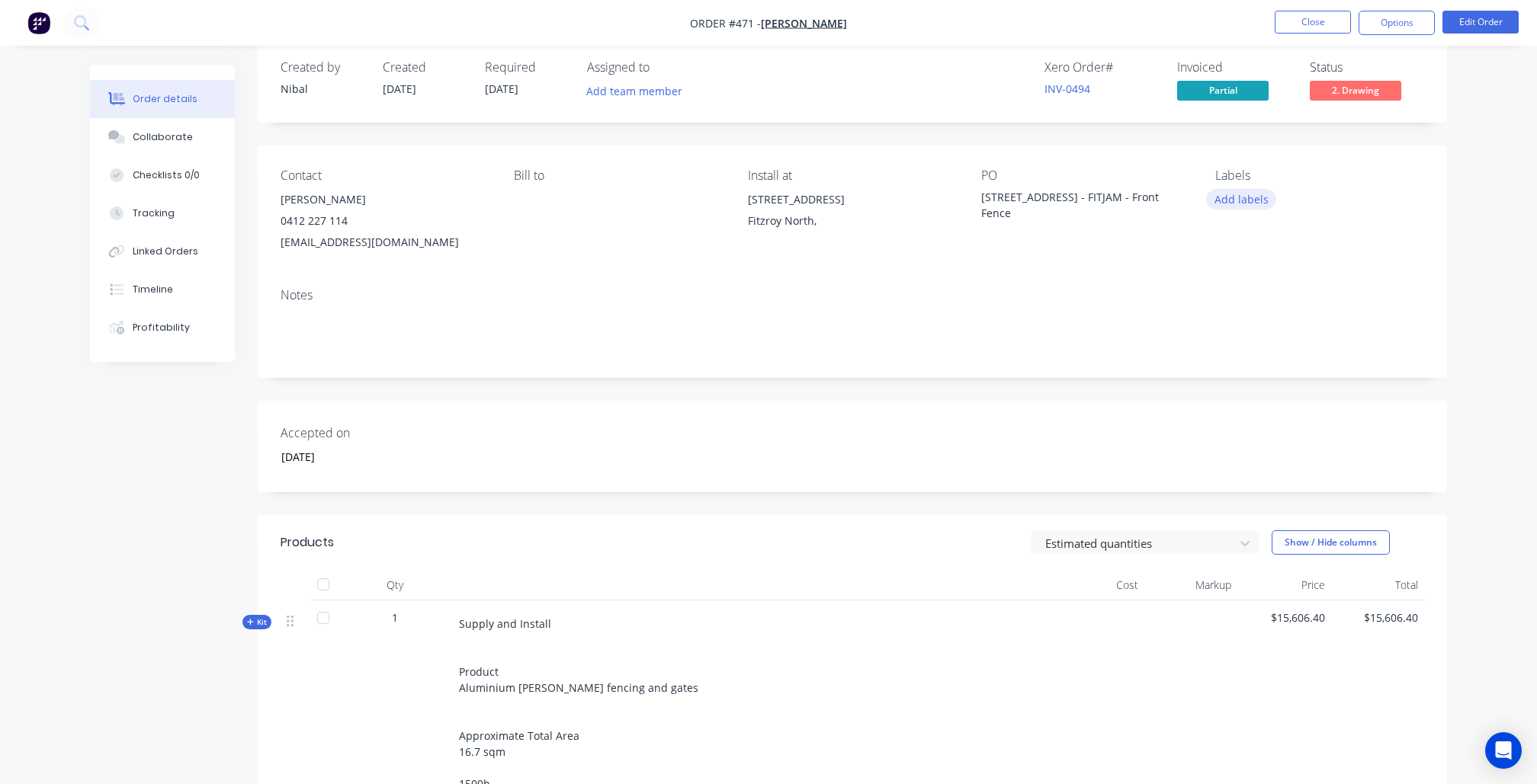
click at [1266, 200] on button "Add labels" at bounding box center [1241, 199] width 70 height 20
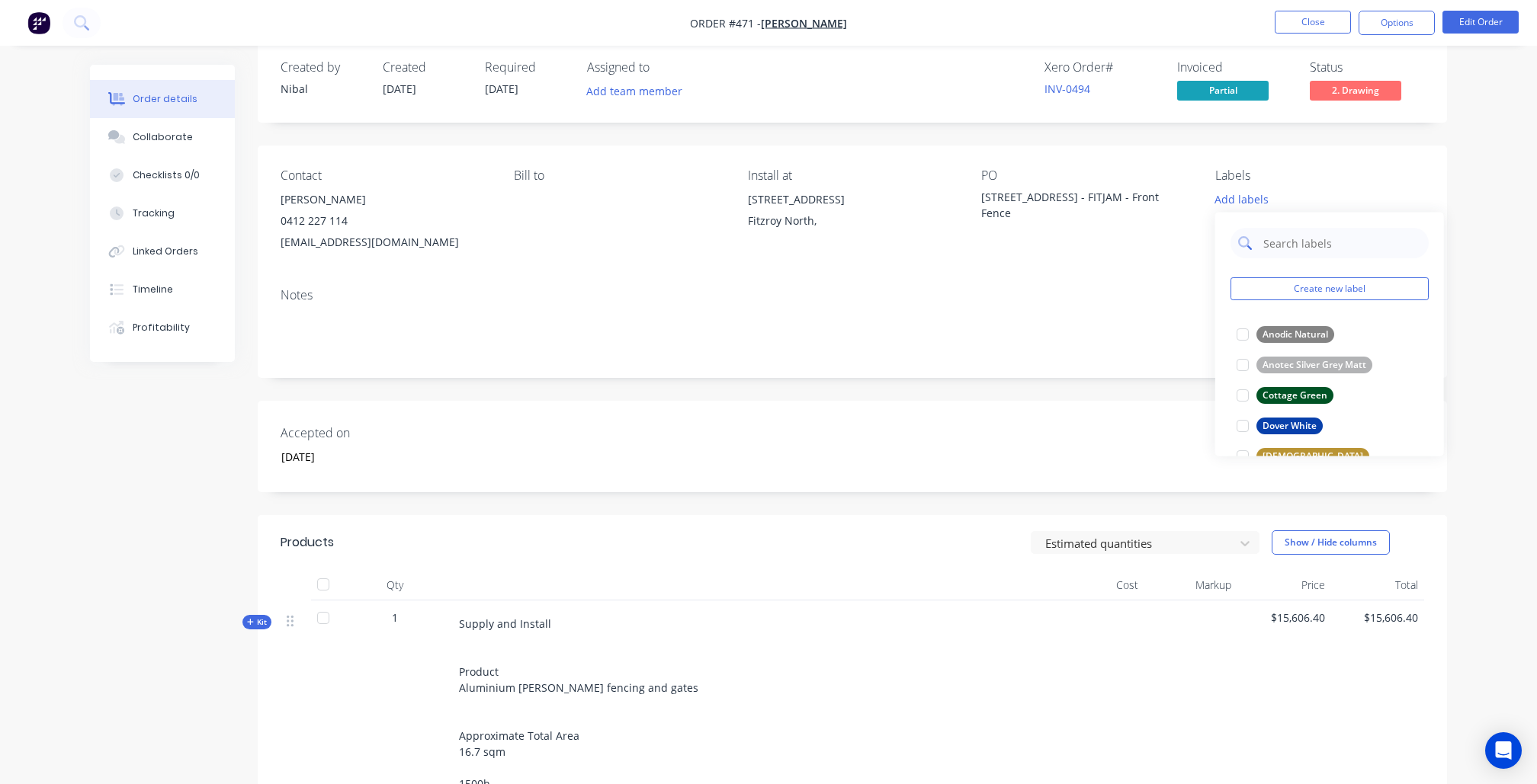
click at [1288, 238] on input "text" at bounding box center [1341, 243] width 159 height 31
type input "mon"
click at [1248, 332] on div at bounding box center [1243, 334] width 31 height 31
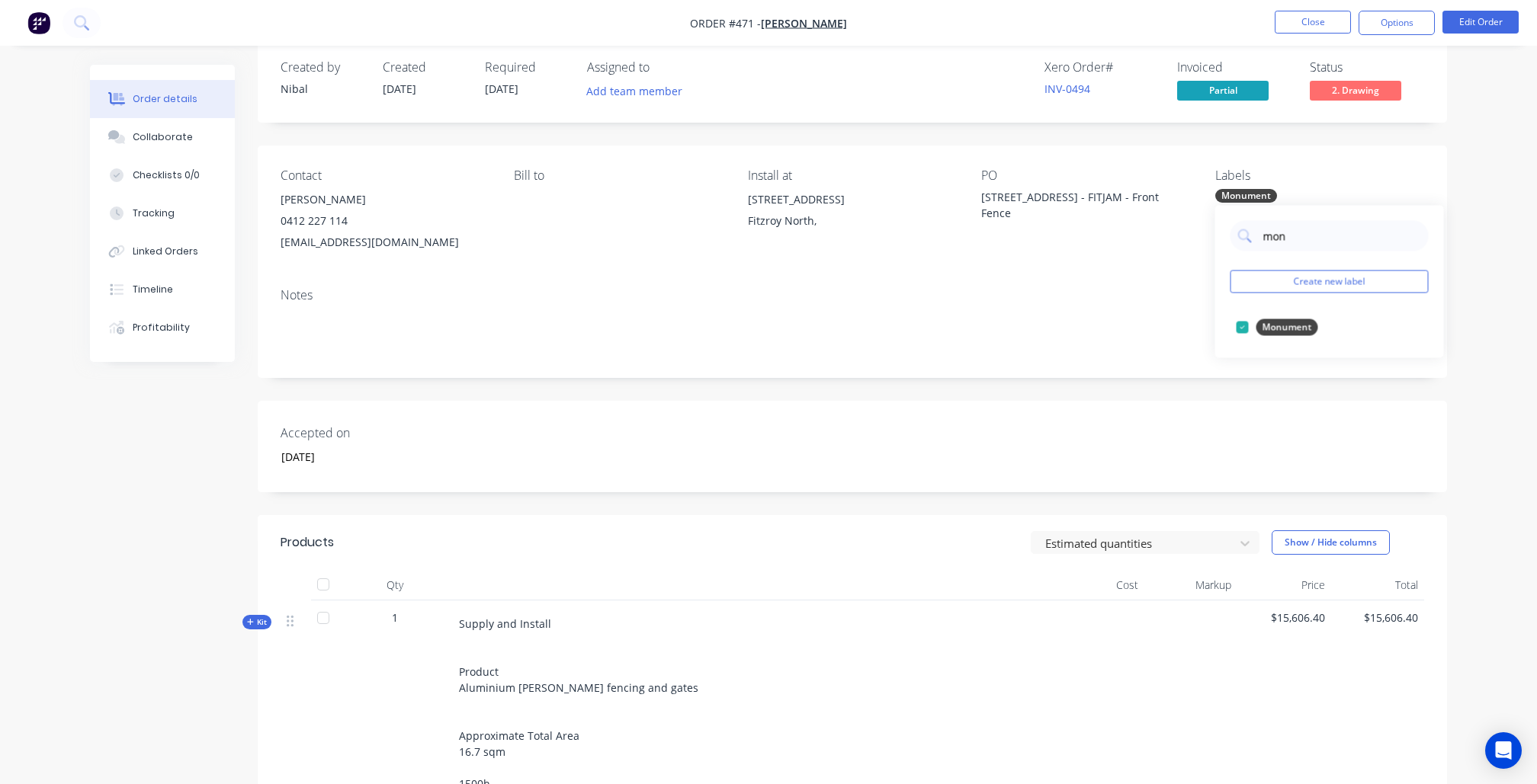
click at [1006, 300] on div "Notes" at bounding box center [852, 296] width 1144 height 15
click at [154, 107] on button "Order details" at bounding box center [162, 99] width 145 height 38
click at [156, 144] on div "Collaborate" at bounding box center [162, 136] width 61 height 14
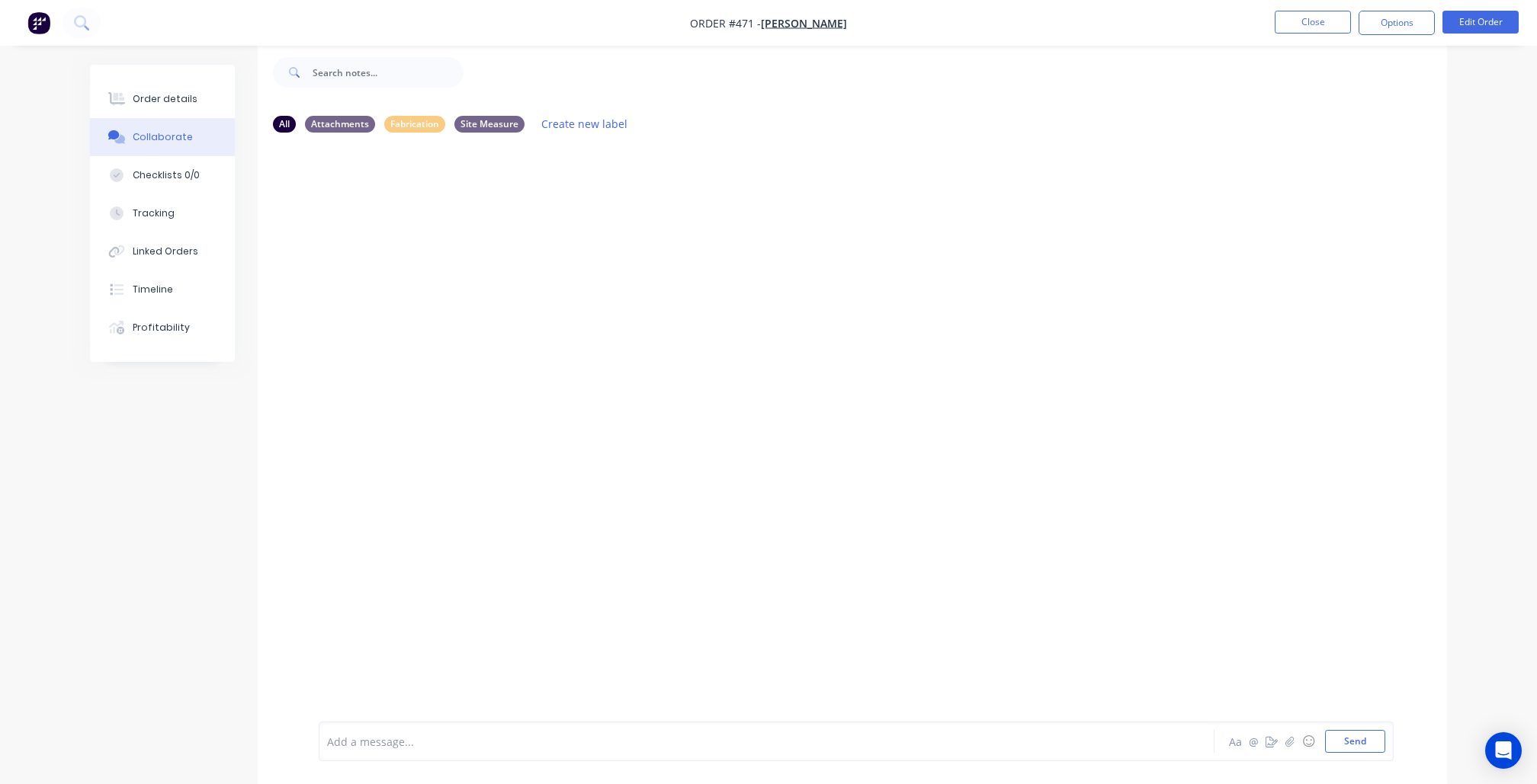
click at [422, 732] on div "Add a message..." at bounding box center [724, 741] width 794 height 23
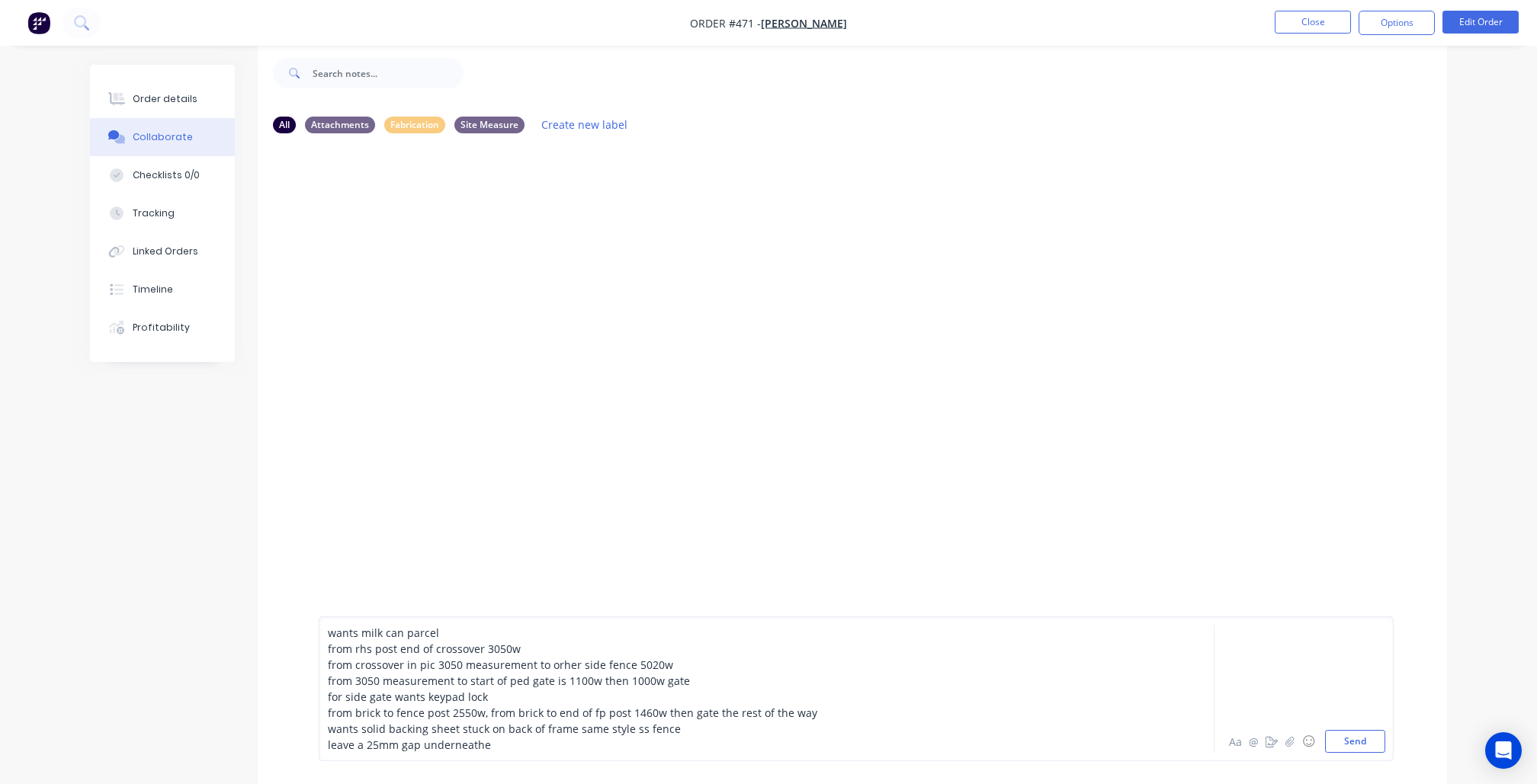
click at [705, 682] on div "from 3050 measurement to start of ped gate is 1100w then 1000w gate" at bounding box center [724, 681] width 793 height 16
click at [706, 672] on div "from 3050 measurement to start of ped gate is 1100w then 1000w gate" at bounding box center [724, 665] width 793 height 16
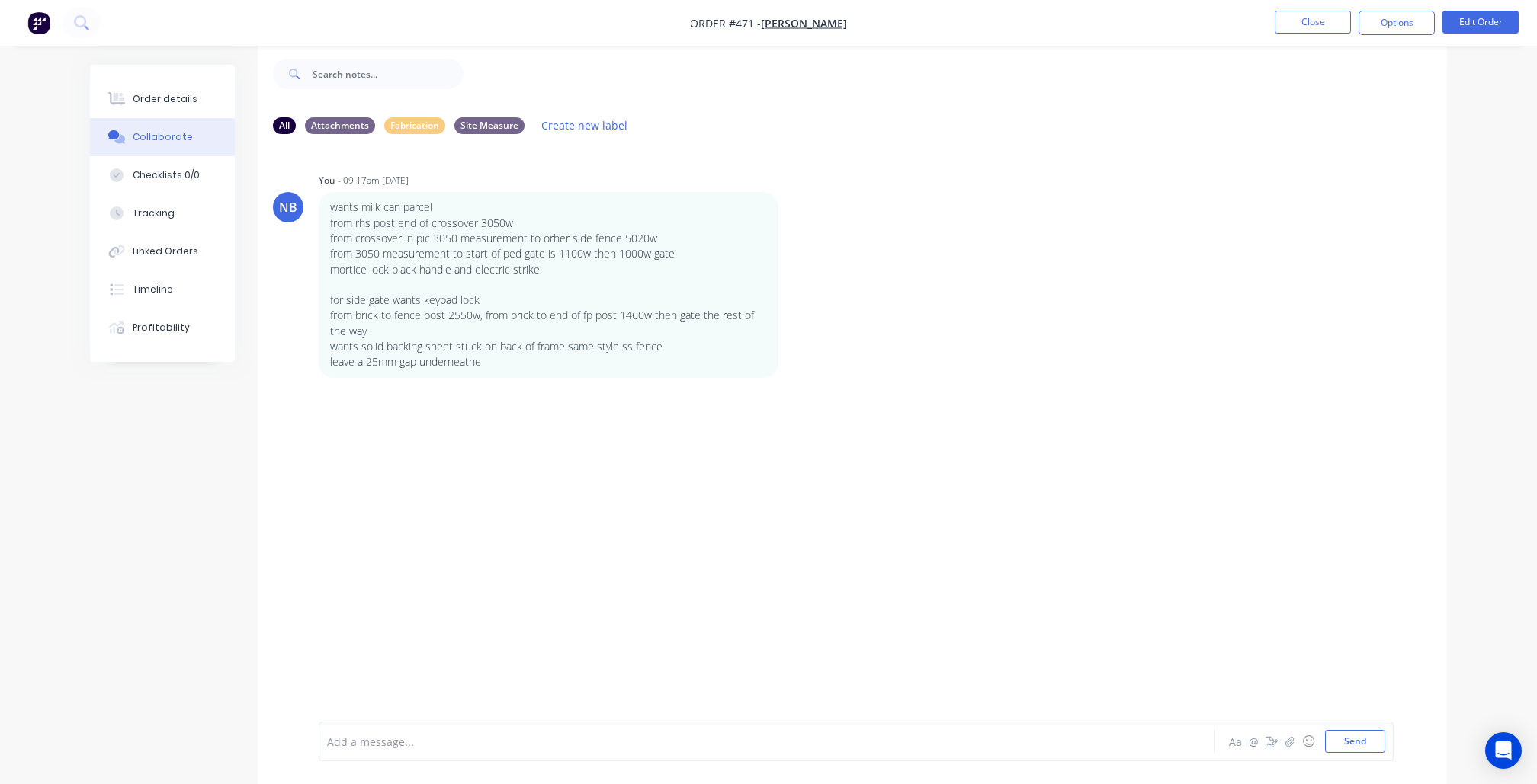
click at [1288, 751] on div "Aa @ ☺ Send" at bounding box center [1305, 741] width 159 height 23
click at [1283, 723] on div "Add a message... Aa @ ☺ Send" at bounding box center [856, 741] width 1075 height 40
click at [1287, 744] on icon "button" at bounding box center [1289, 741] width 8 height 10
click at [1340, 740] on button "Send" at bounding box center [1354, 741] width 61 height 23
click at [1178, 184] on div "NB You - 09:17am [DATE] wants milk can parcel from rhs post end of crossover 30…" at bounding box center [852, 274] width 1189 height 208
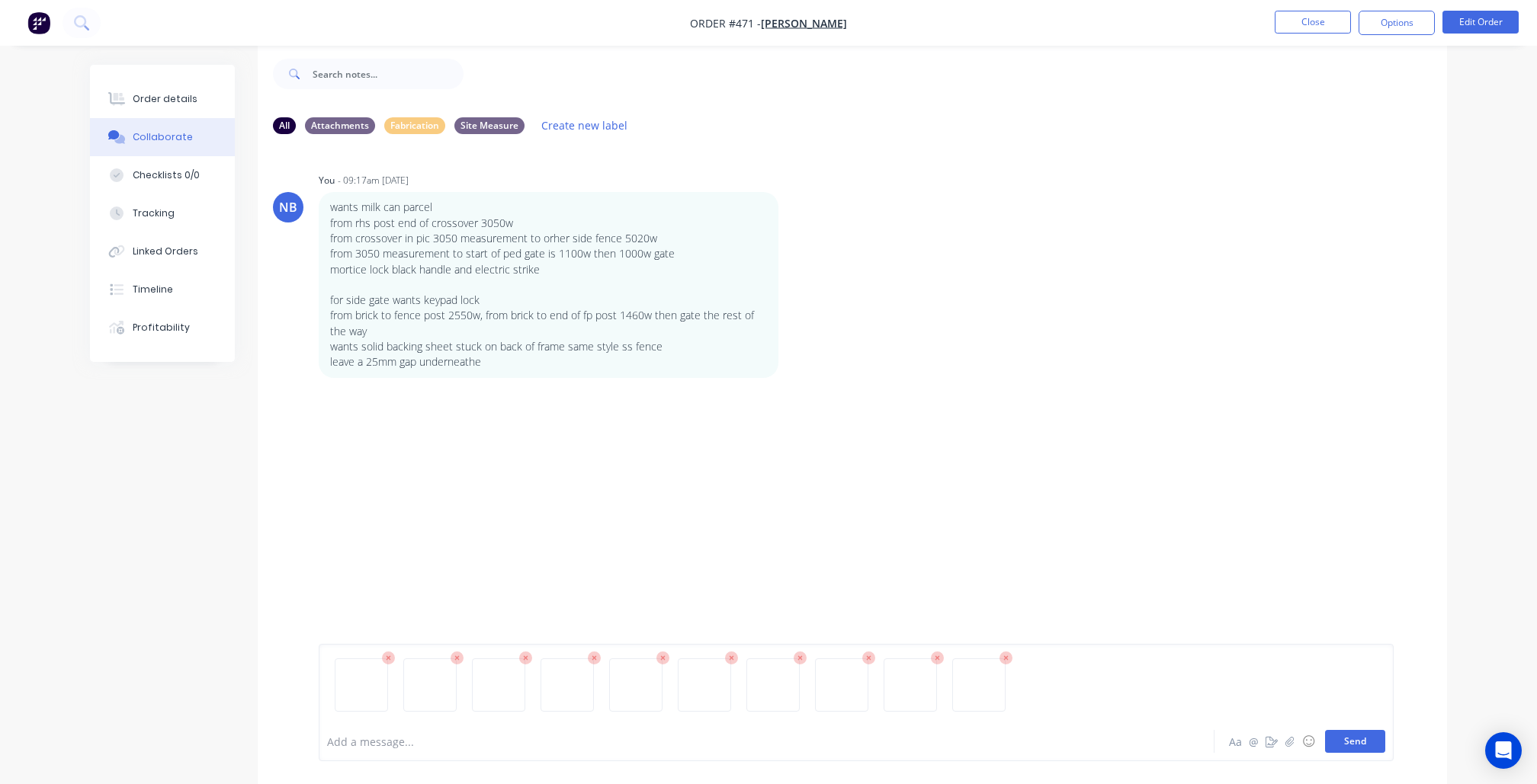
click at [1360, 751] on button "Send" at bounding box center [1354, 741] width 61 height 23
click at [1113, 445] on div "NB You - 09:17am [DATE] wants milk can parcel from rhs post end of crossover 30…" at bounding box center [852, 423] width 1189 height 554
click at [1224, 241] on div "NB You - 09:17am [DATE] wants milk can parcel from rhs post end of crossover 30…" at bounding box center [852, 274] width 1189 height 208
click at [1135, 430] on div "NB You - 09:17am [DATE] wants milk can parcel from rhs post end of crossover 30…" at bounding box center [852, 423] width 1189 height 554
click at [1369, 740] on button "Send" at bounding box center [1354, 741] width 61 height 23
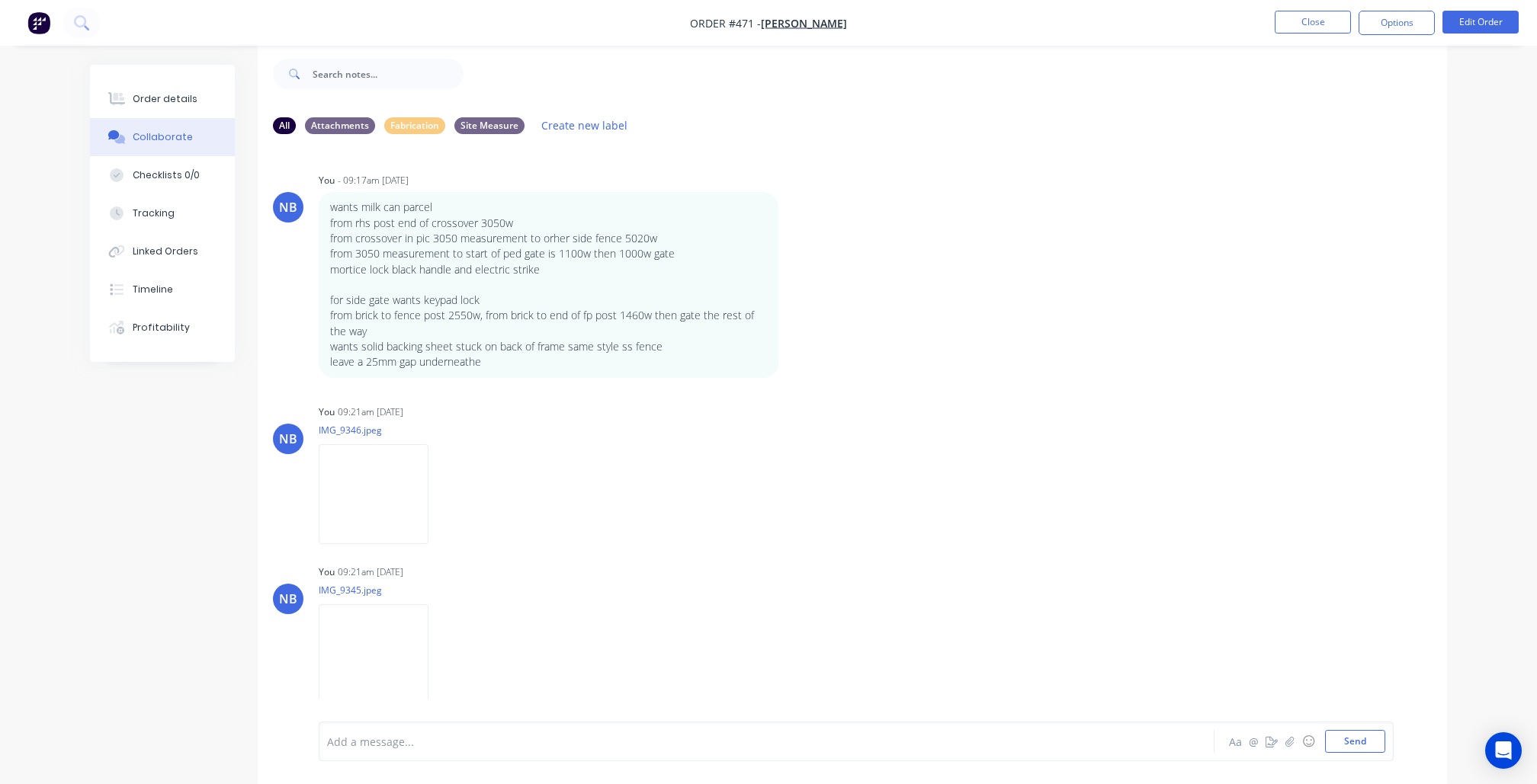
scroll to position [0, 0]
click at [1302, 25] on button "Close" at bounding box center [1312, 22] width 76 height 23
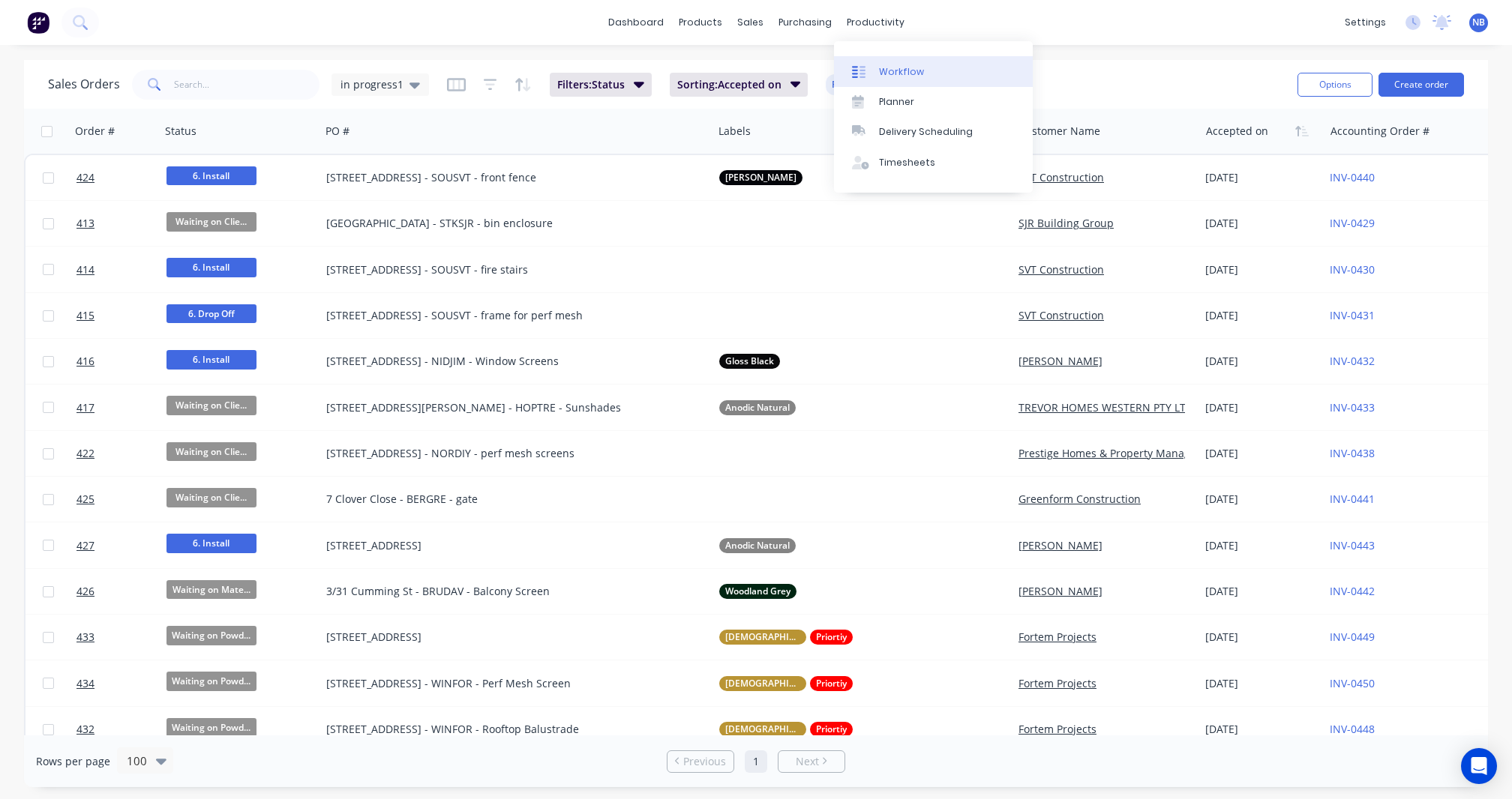
click at [909, 76] on div "Workflow" at bounding box center [901, 71] width 45 height 14
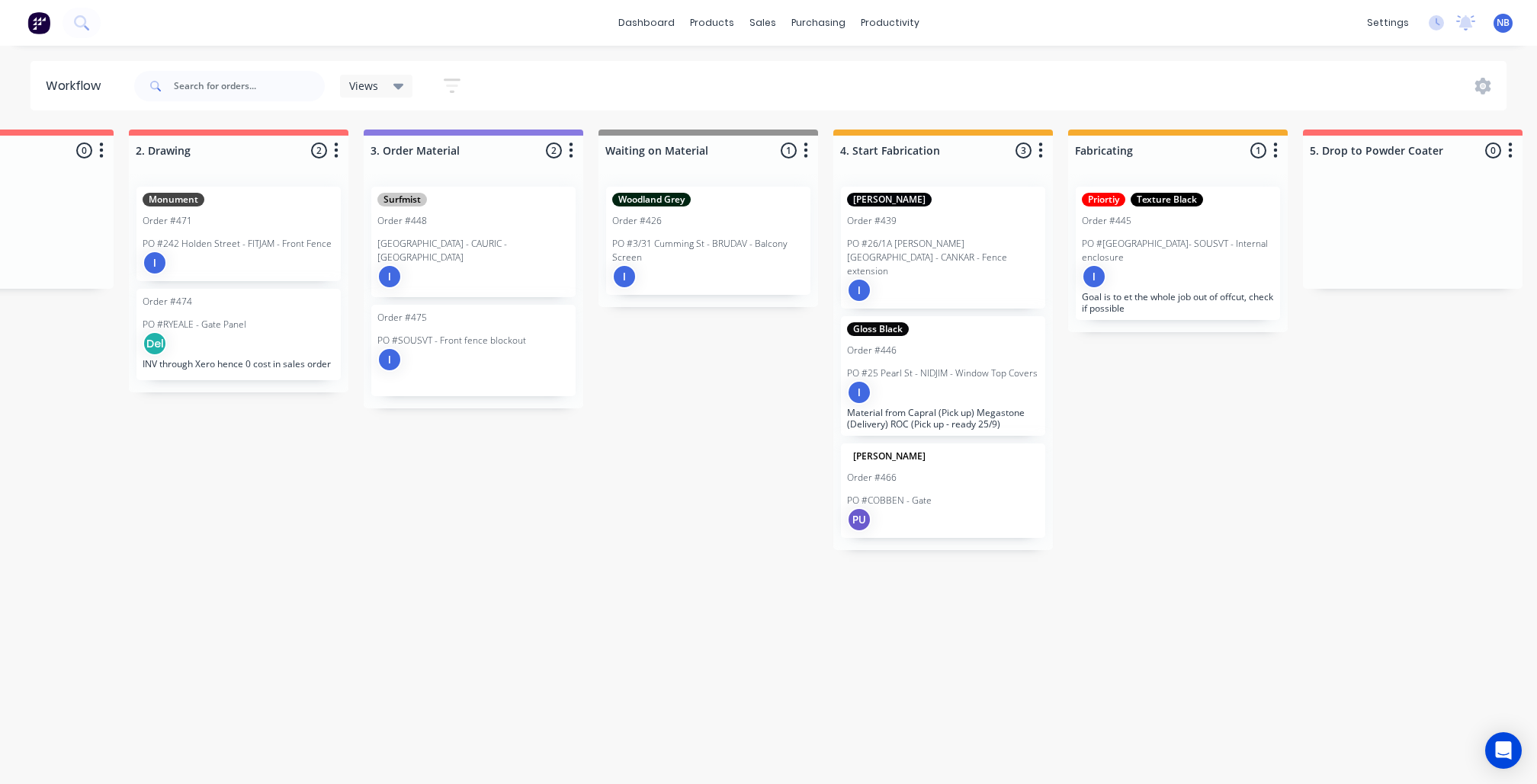
scroll to position [0, 603]
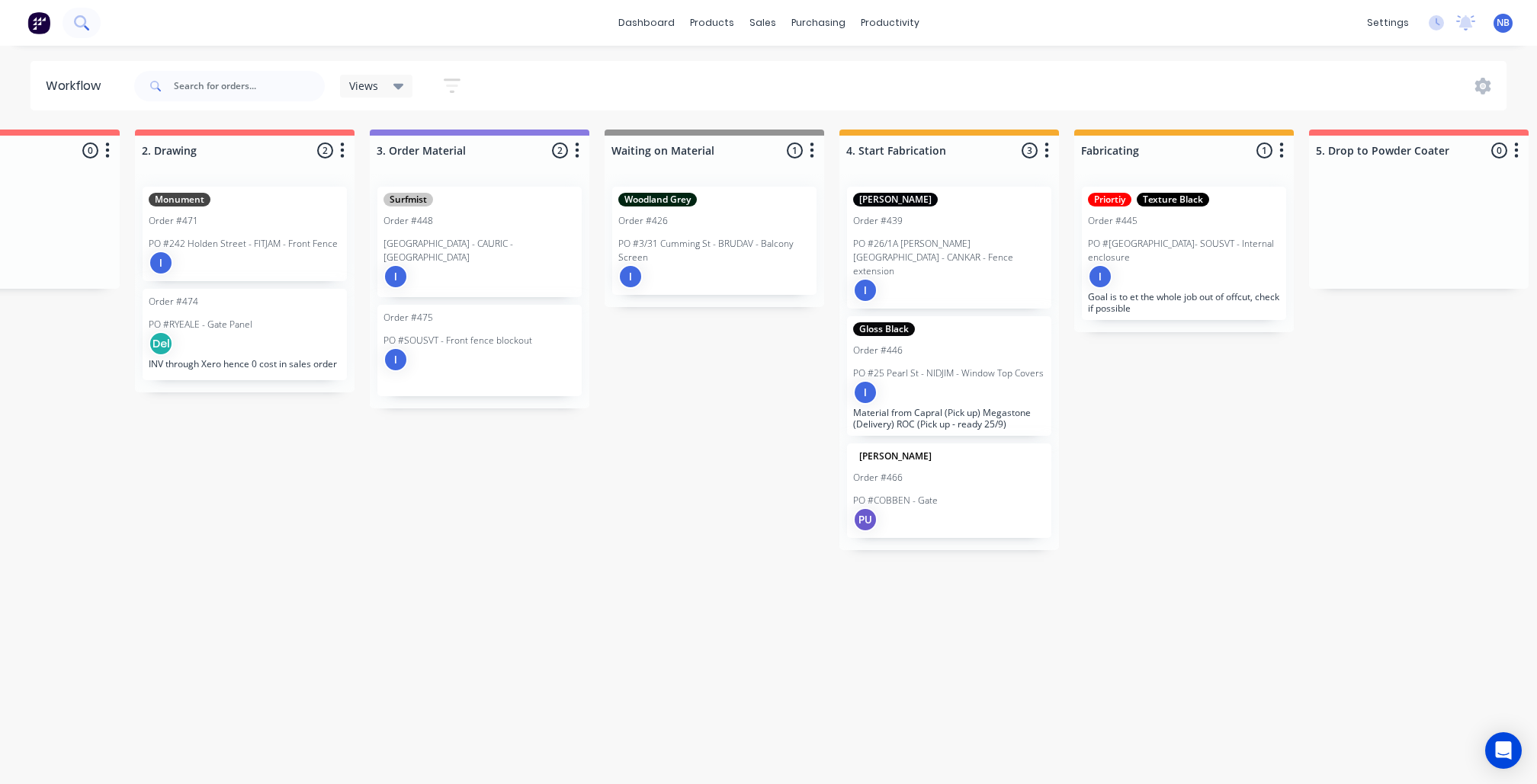
click at [78, 26] on icon at bounding box center [80, 21] width 12 height 12
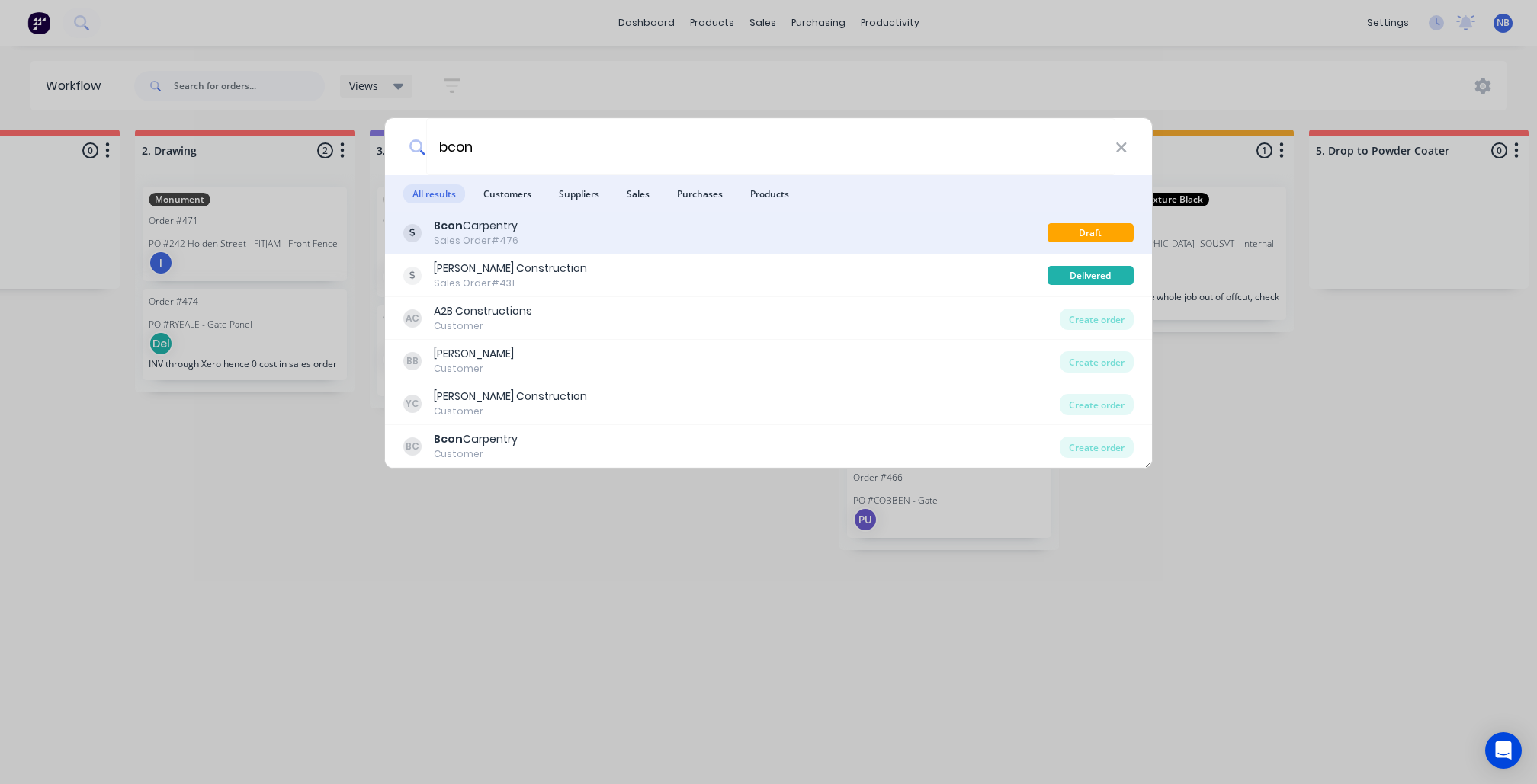
type input "bcon"
click at [481, 238] on div "Sales Order #476" at bounding box center [476, 241] width 85 height 14
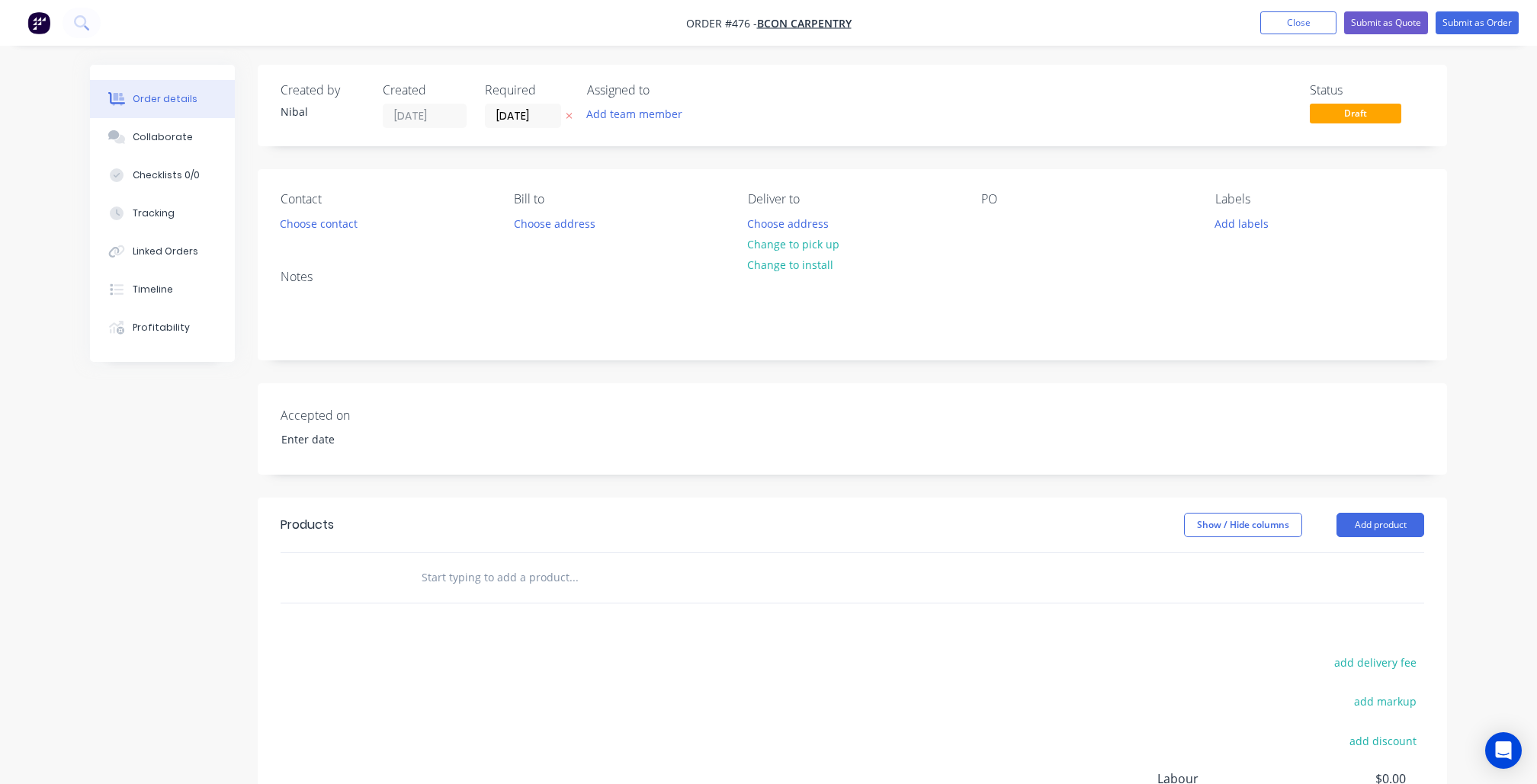
click at [519, 560] on div at bounding box center [677, 577] width 549 height 49
click at [522, 573] on input "text" at bounding box center [573, 578] width 305 height 31
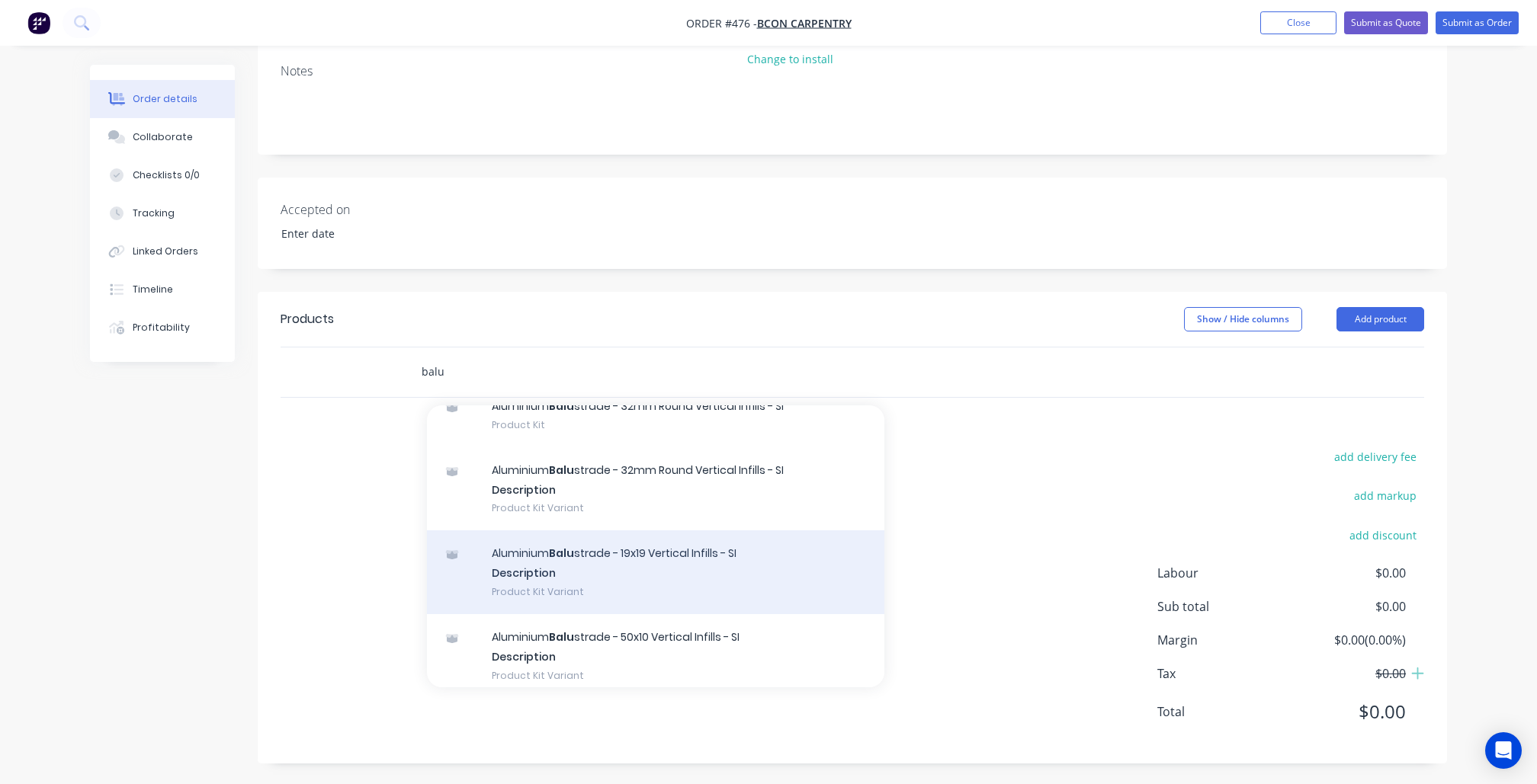
scroll to position [261, 0]
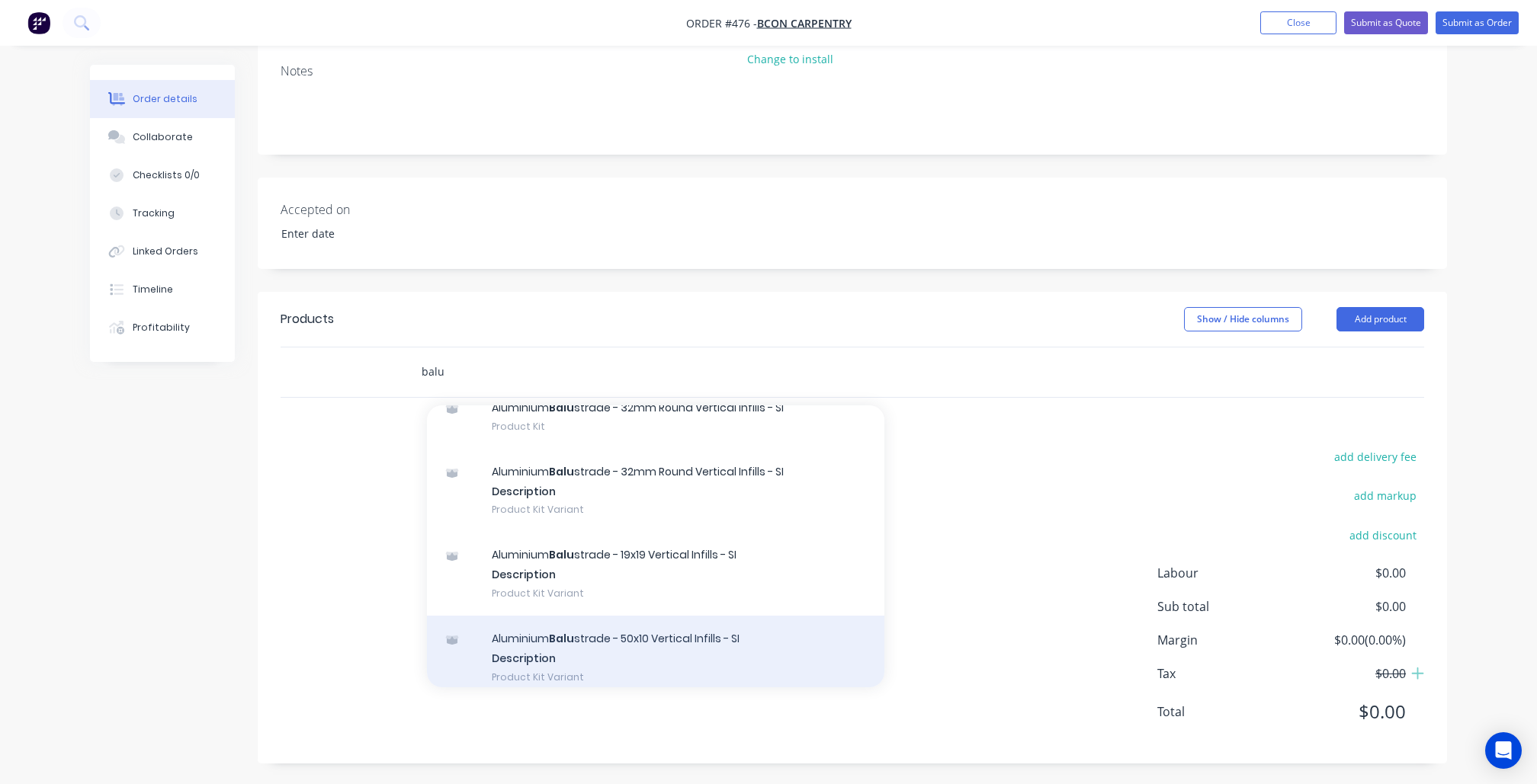
type input "balu"
click at [624, 645] on div "Aluminium [PERSON_NAME] - 50x10 Vertical Infills - SI Description Product Kit V…" at bounding box center [656, 658] width 457 height 84
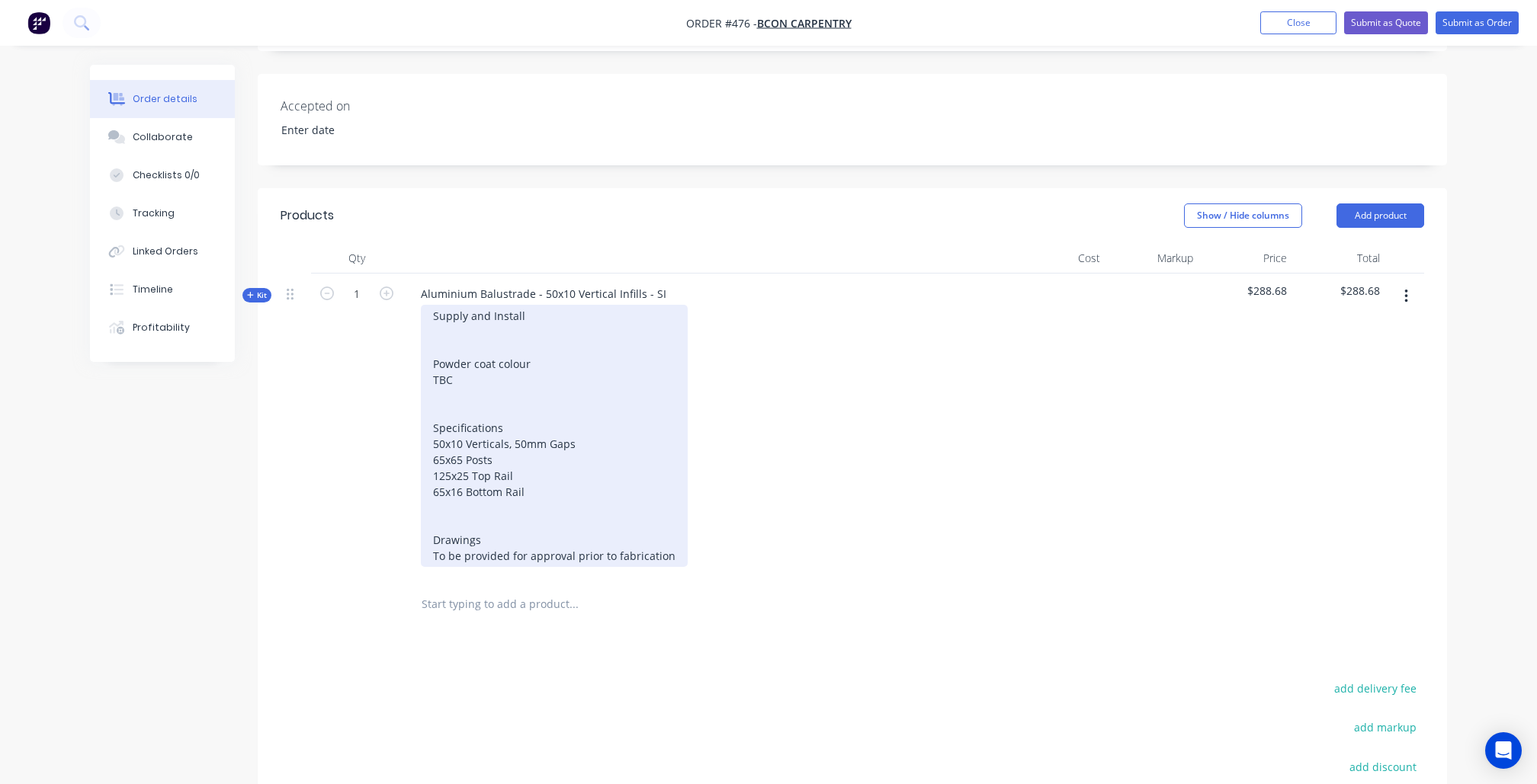
scroll to position [352, 0]
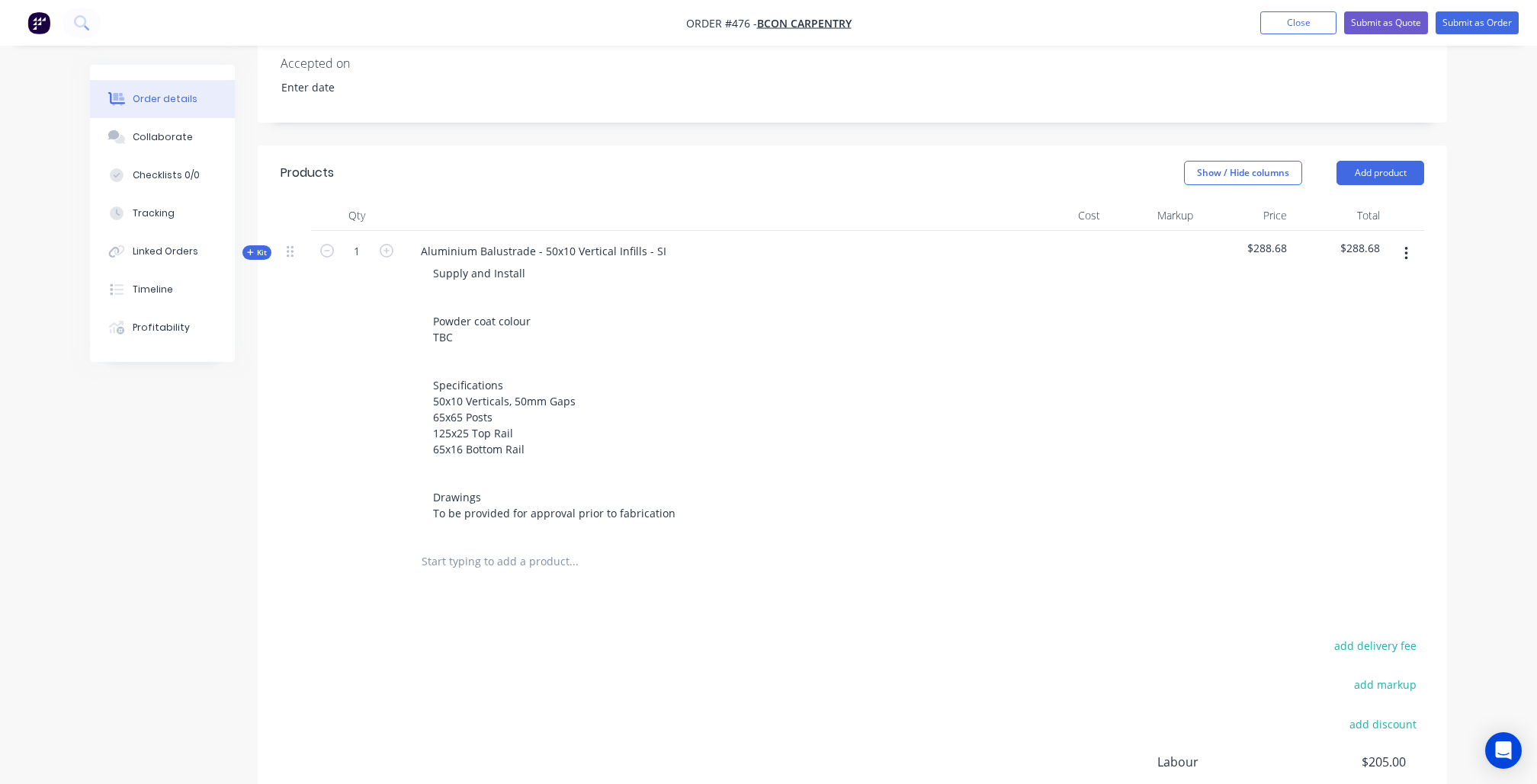
click at [265, 252] on span "Kit" at bounding box center [257, 253] width 20 height 11
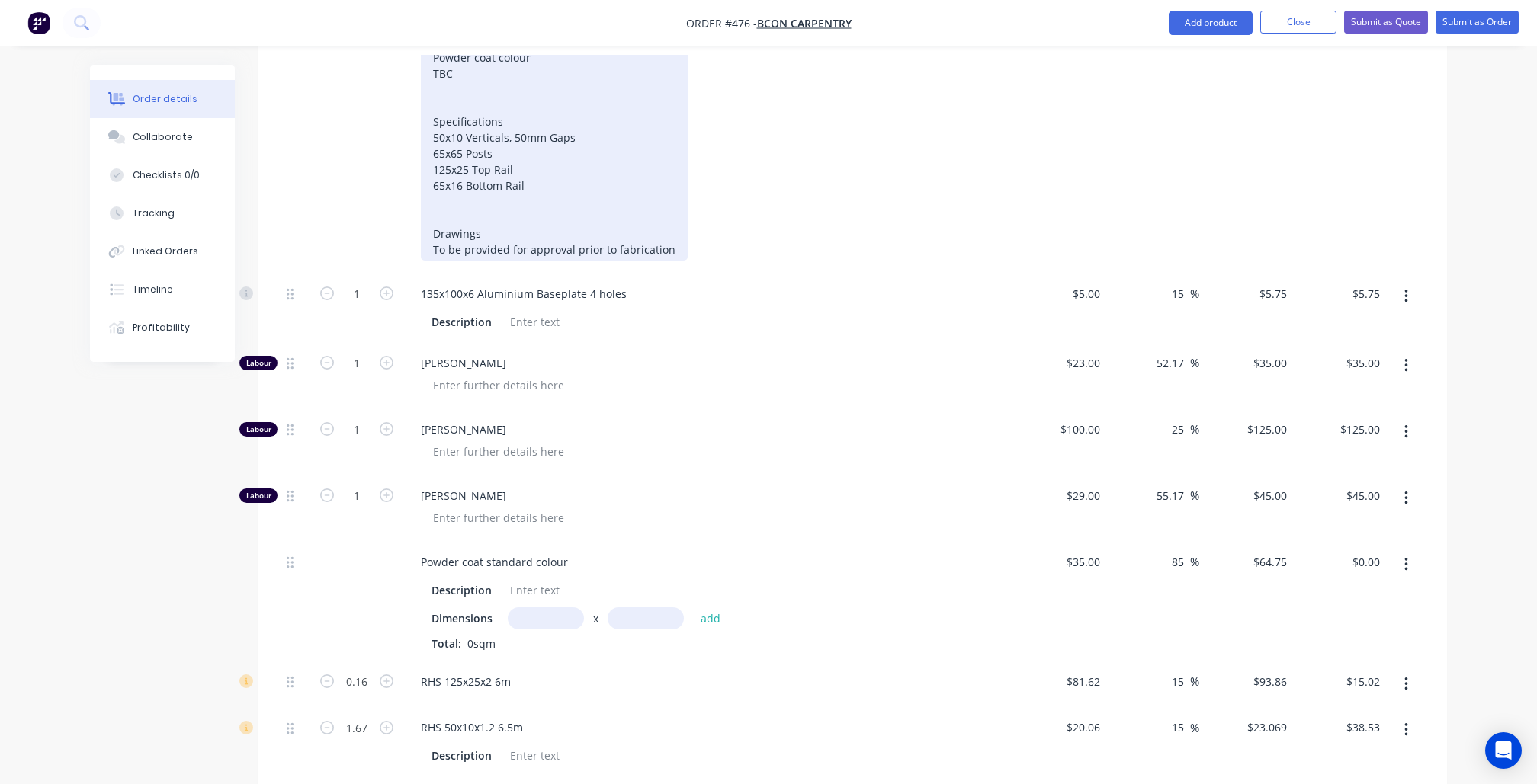
scroll to position [632, 0]
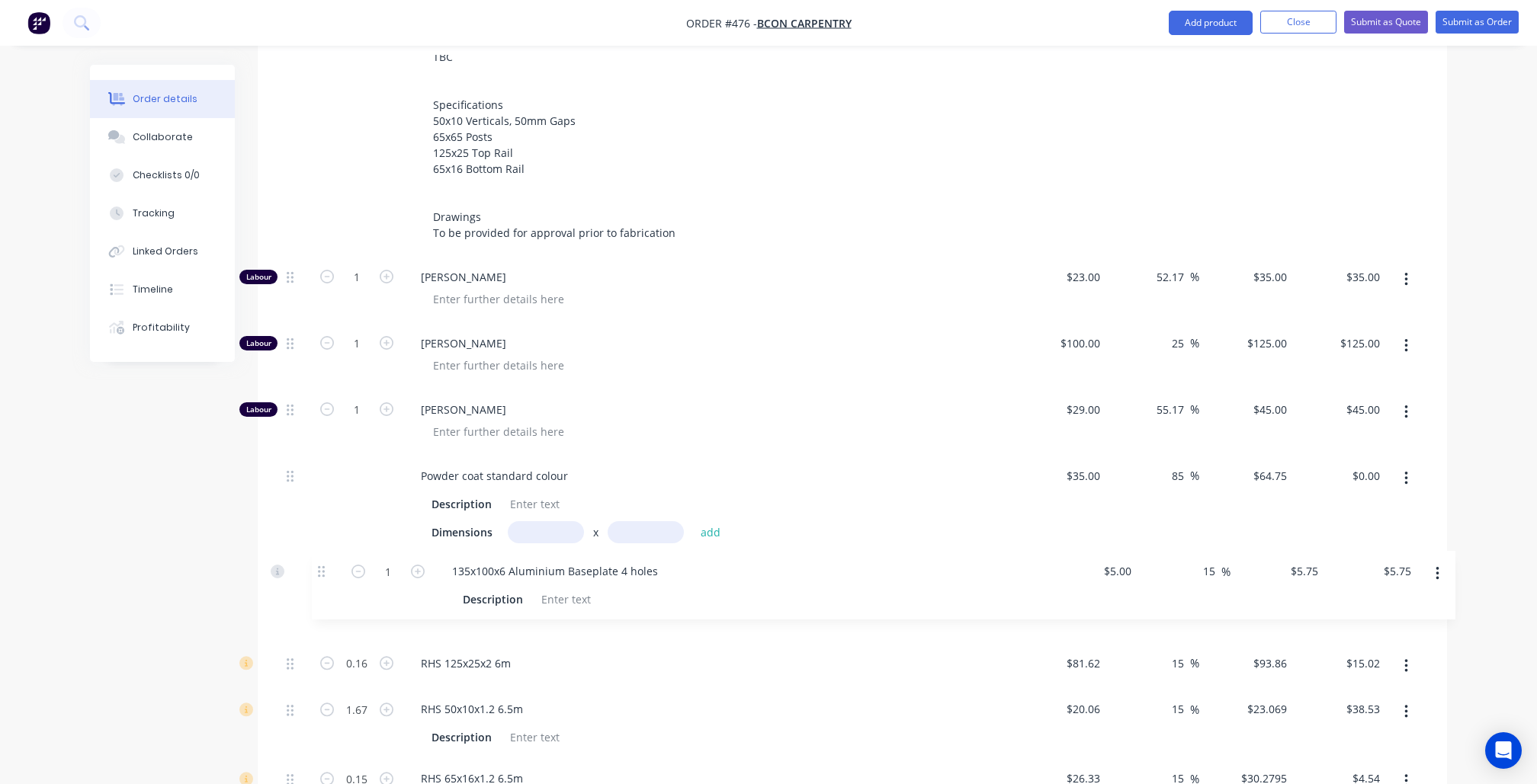
drag, startPoint x: 291, startPoint y: 264, endPoint x: 321, endPoint y: 576, distance: 313.4
click at [321, 576] on div "1 135x100x6 Aluminium Baseplate 4 holes Description $5.00 $5.00 15 15 % $5.75 $…" at bounding box center [852, 554] width 1144 height 594
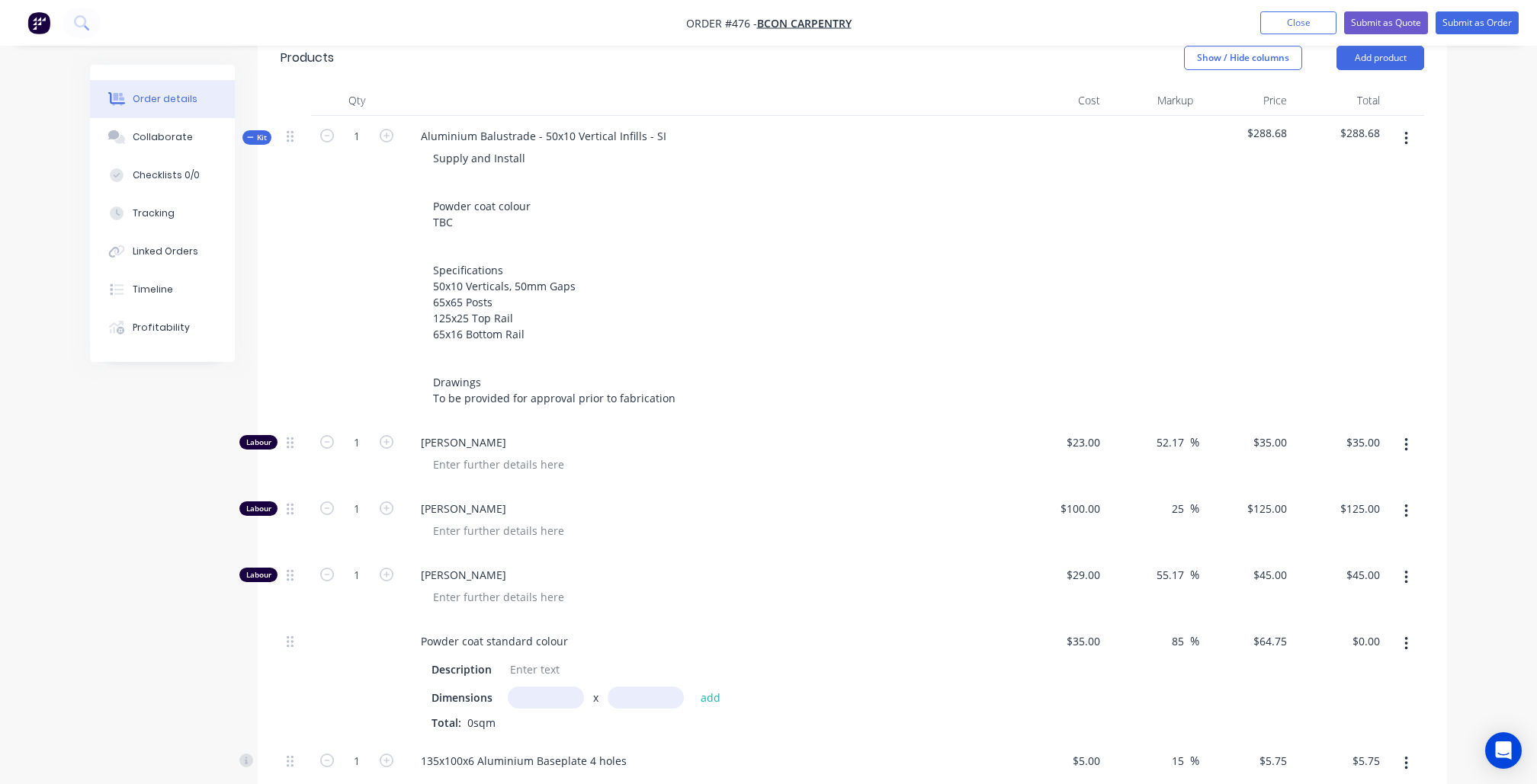
scroll to position [470, 0]
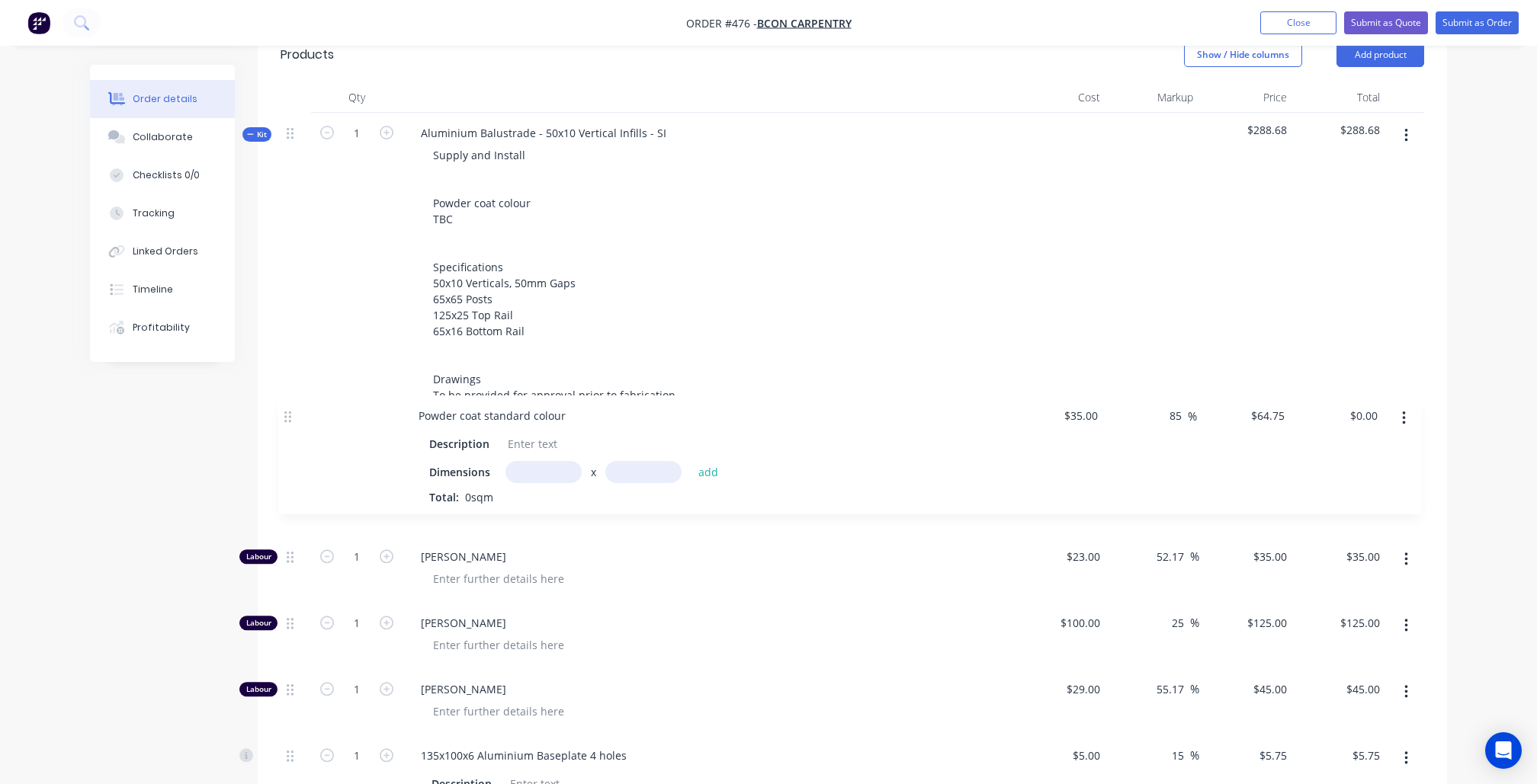
drag, startPoint x: 293, startPoint y: 626, endPoint x: 292, endPoint y: 413, distance: 213.0
click at [292, 419] on div "Labour 1 [PERSON_NAME] $23.00 $23.00 52.17 52.17 % $35.00 $35.00 $35.00 $35.00 …" at bounding box center [852, 715] width 1144 height 593
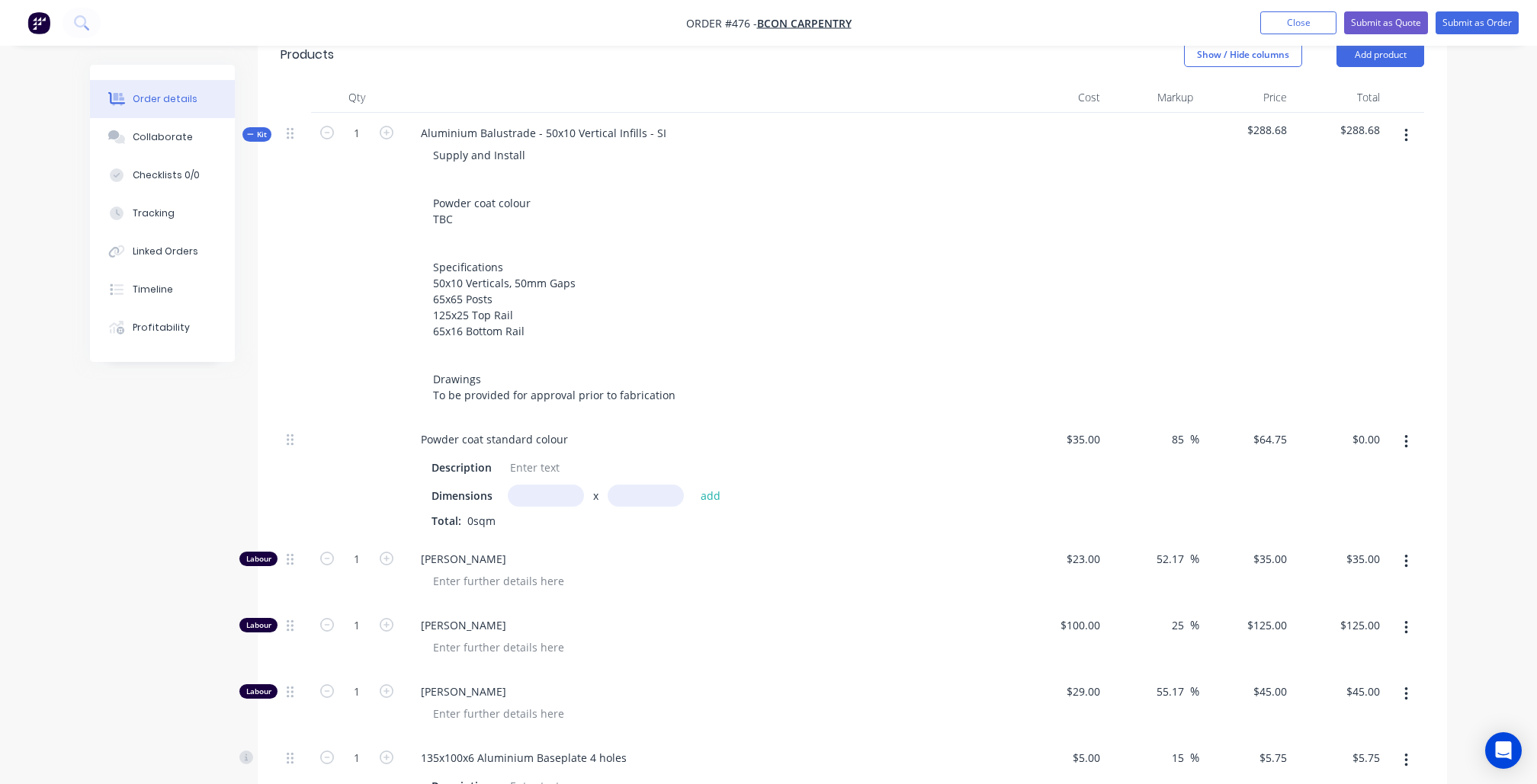
click at [549, 484] on input "text" at bounding box center [546, 495] width 76 height 22
click at [129, 106] on button "Order details" at bounding box center [162, 99] width 145 height 38
click at [138, 144] on div "Collaborate" at bounding box center [162, 136] width 61 height 14
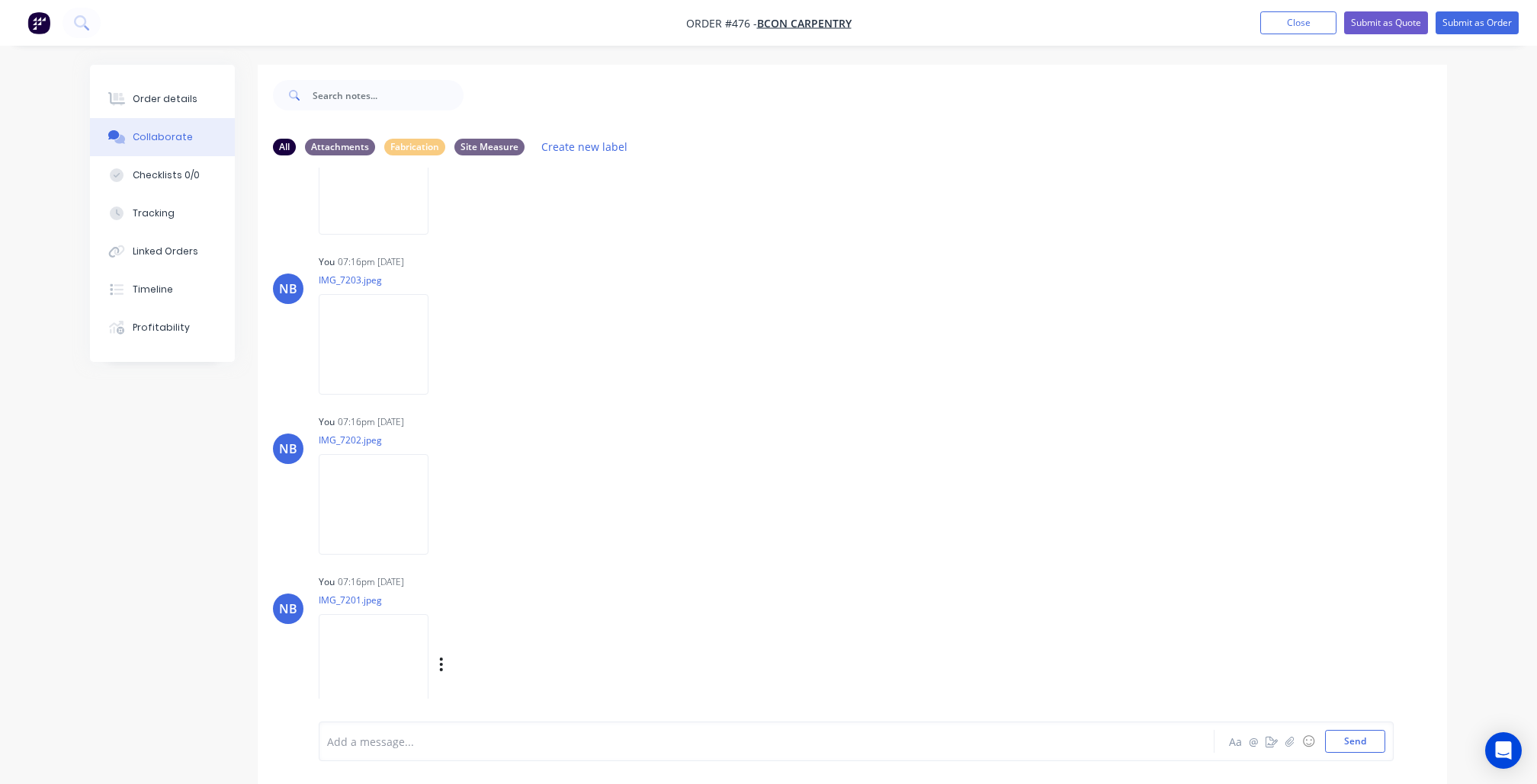
scroll to position [128, 0]
click at [392, 650] on img at bounding box center [374, 665] width 110 height 100
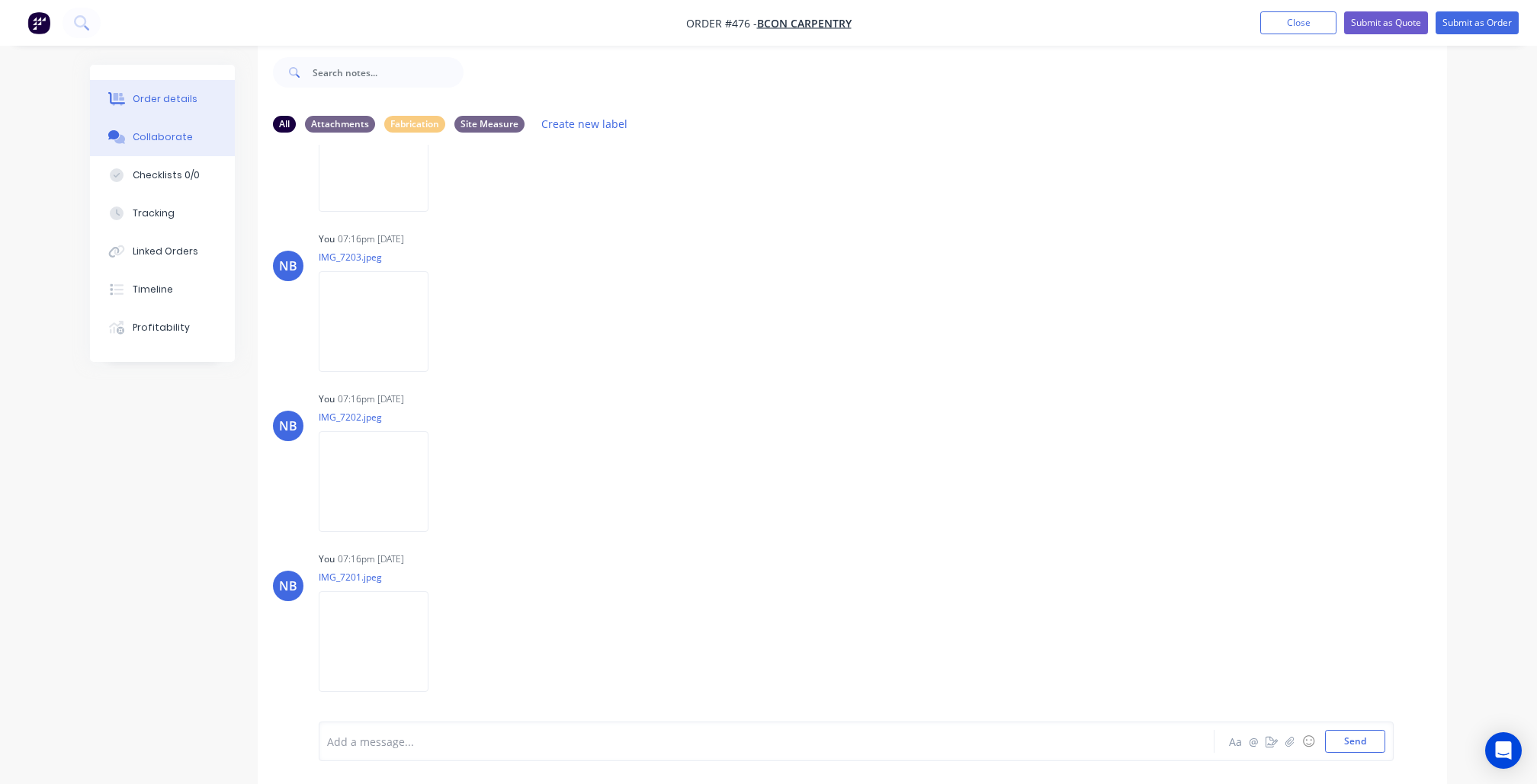
click at [178, 92] on div "Order details" at bounding box center [165, 99] width 65 height 14
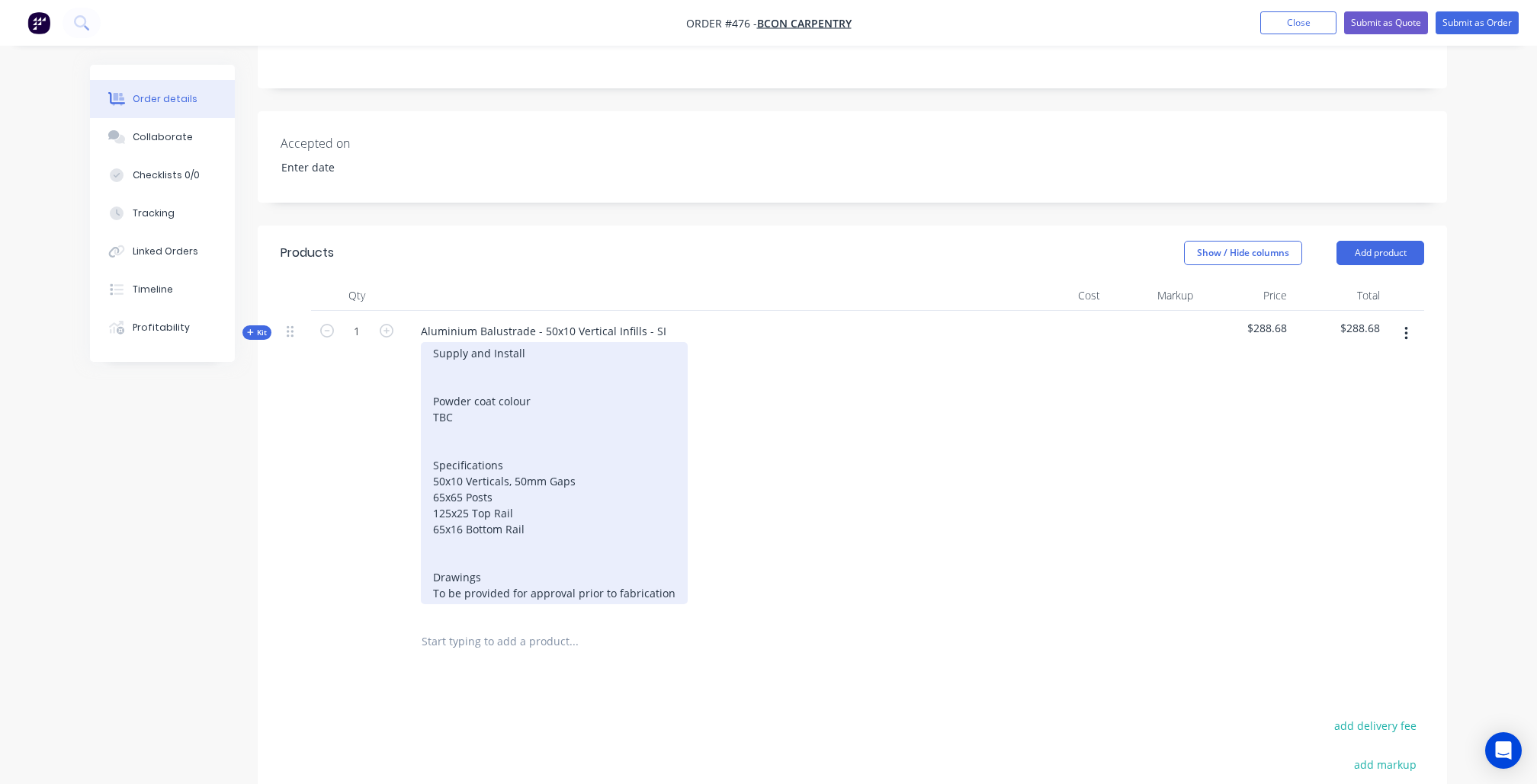
scroll to position [245, 0]
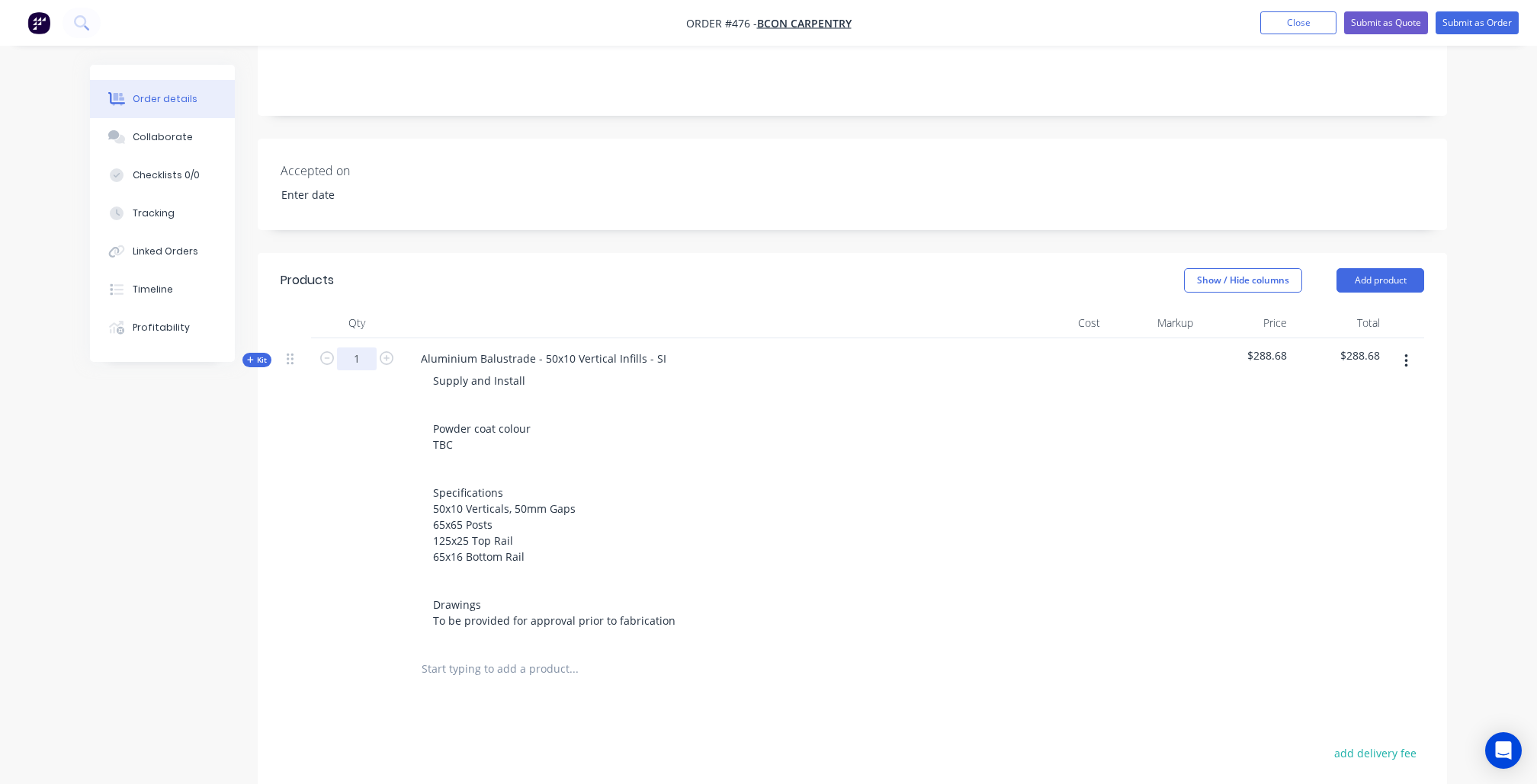
click at [358, 353] on input "1" at bounding box center [356, 358] width 40 height 23
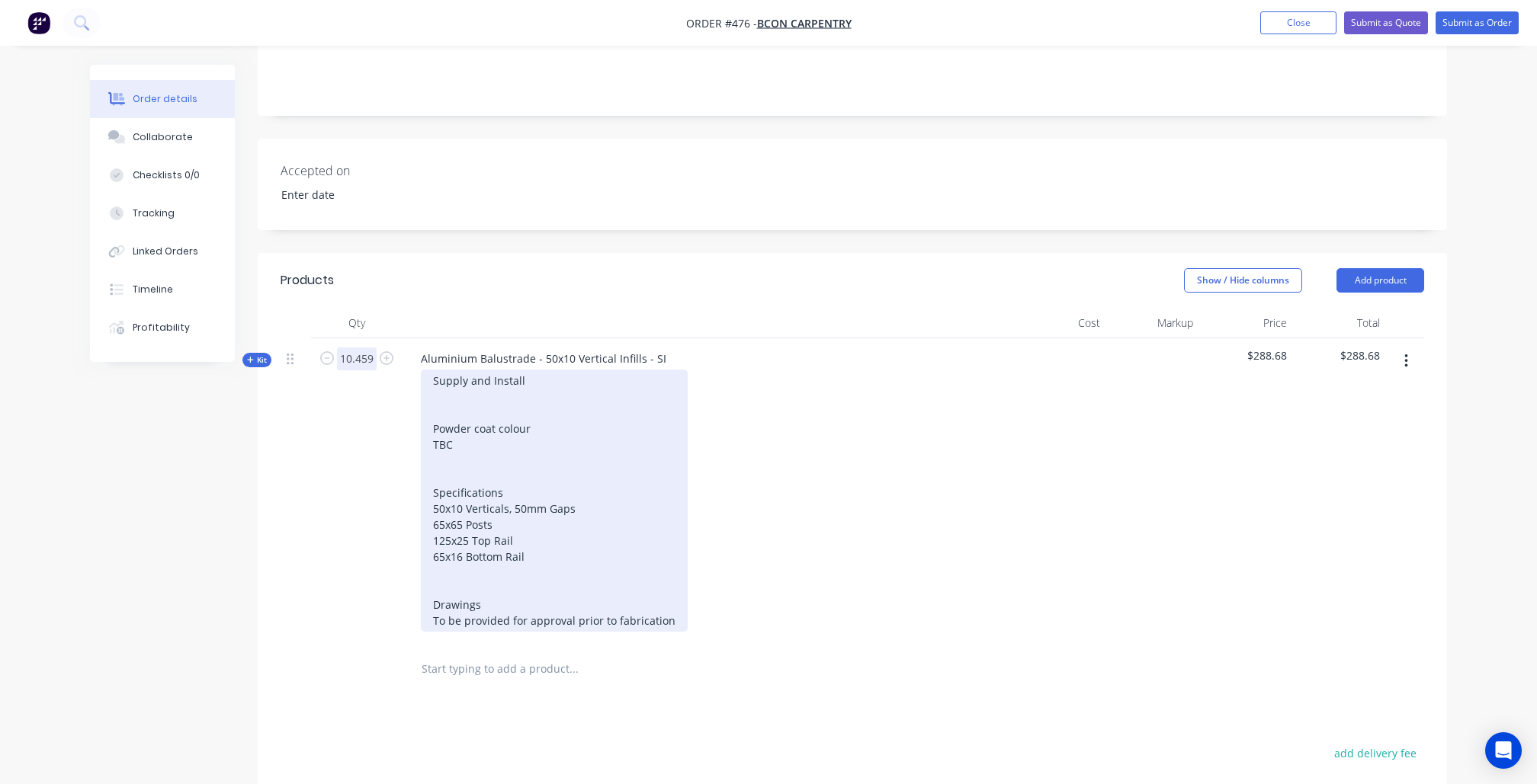
type input "10.459"
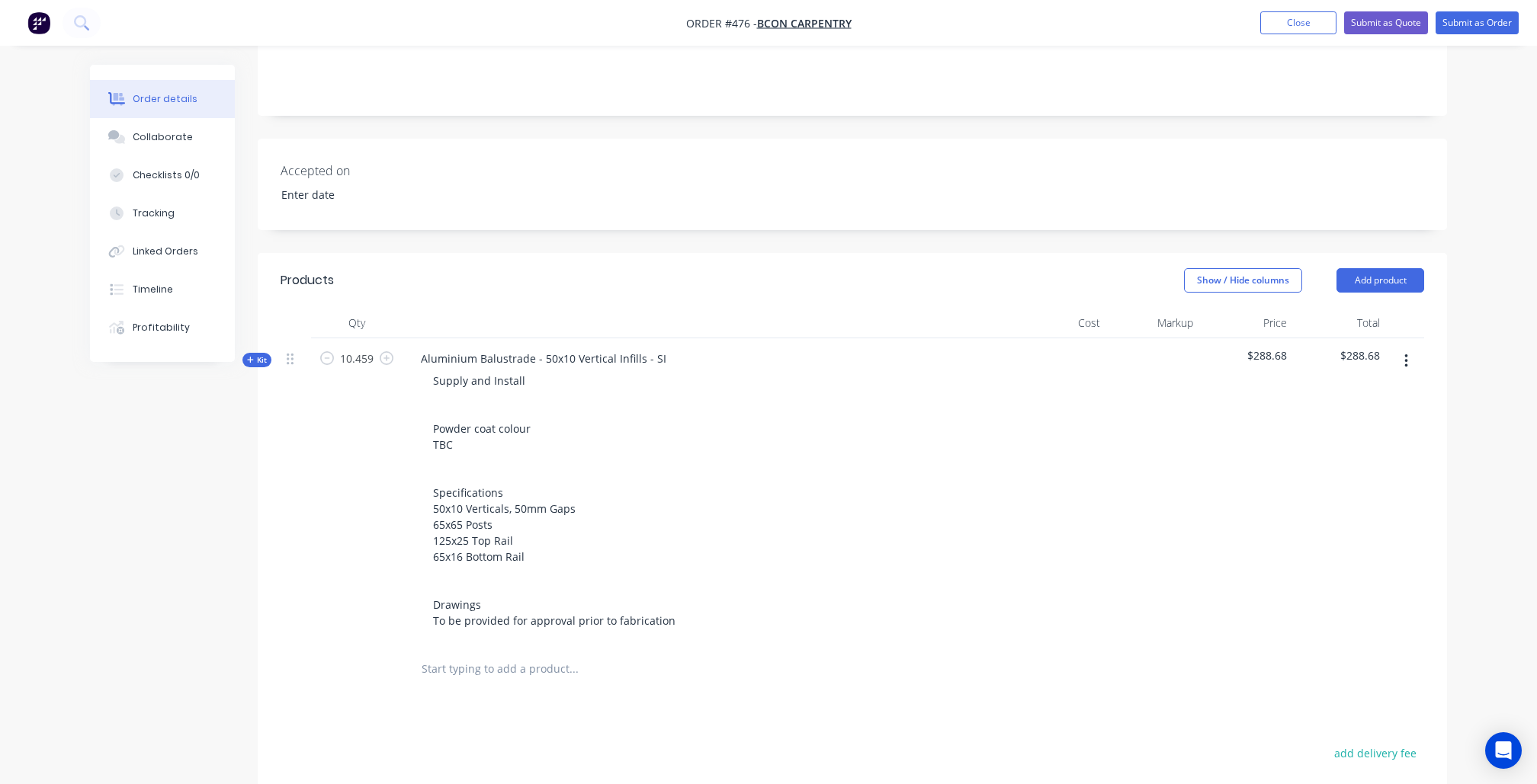
click at [268, 468] on div "Qty Cost Markup Price Total Kit 10.459 Aluminium Balustrade - 50x10 Vertical In…" at bounding box center [852, 501] width 1189 height 387
click at [261, 358] on span "Kit" at bounding box center [257, 360] width 20 height 11
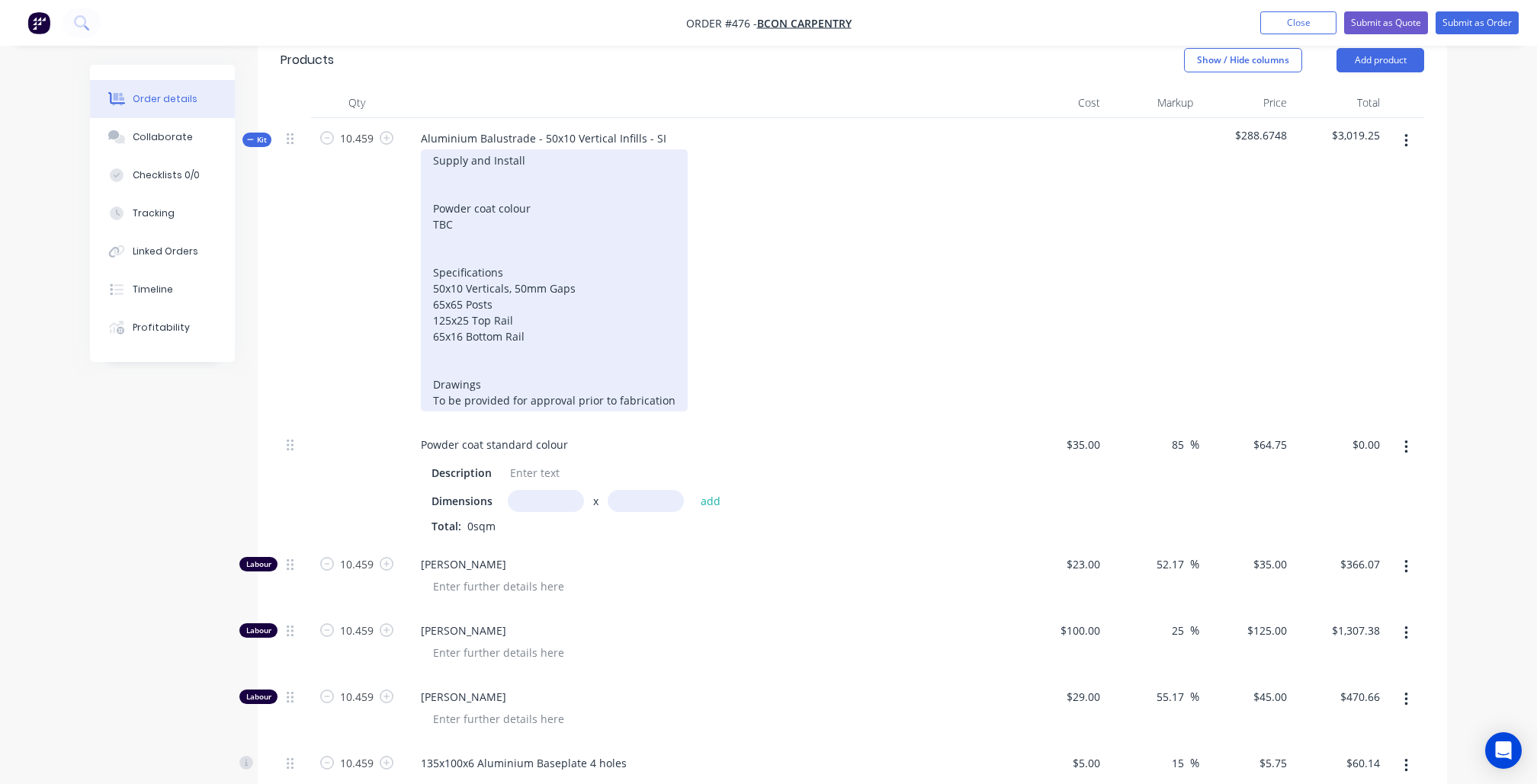
scroll to position [476, 0]
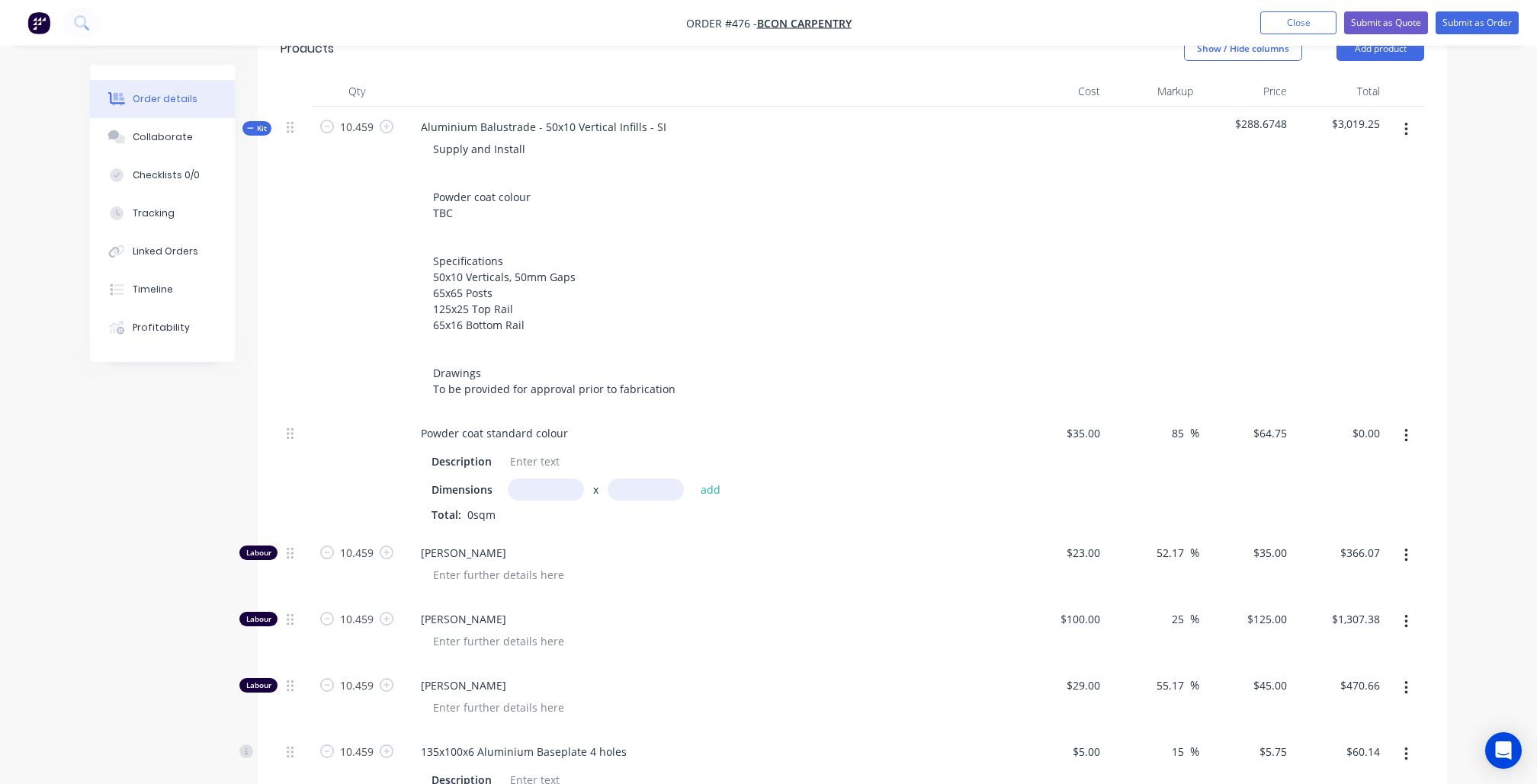
click at [536, 482] on input "text" at bounding box center [546, 489] width 76 height 22
type input "10.459m"
type input "1"
click at [710, 479] on button "add" at bounding box center [711, 488] width 36 height 20
type input "$677.22"
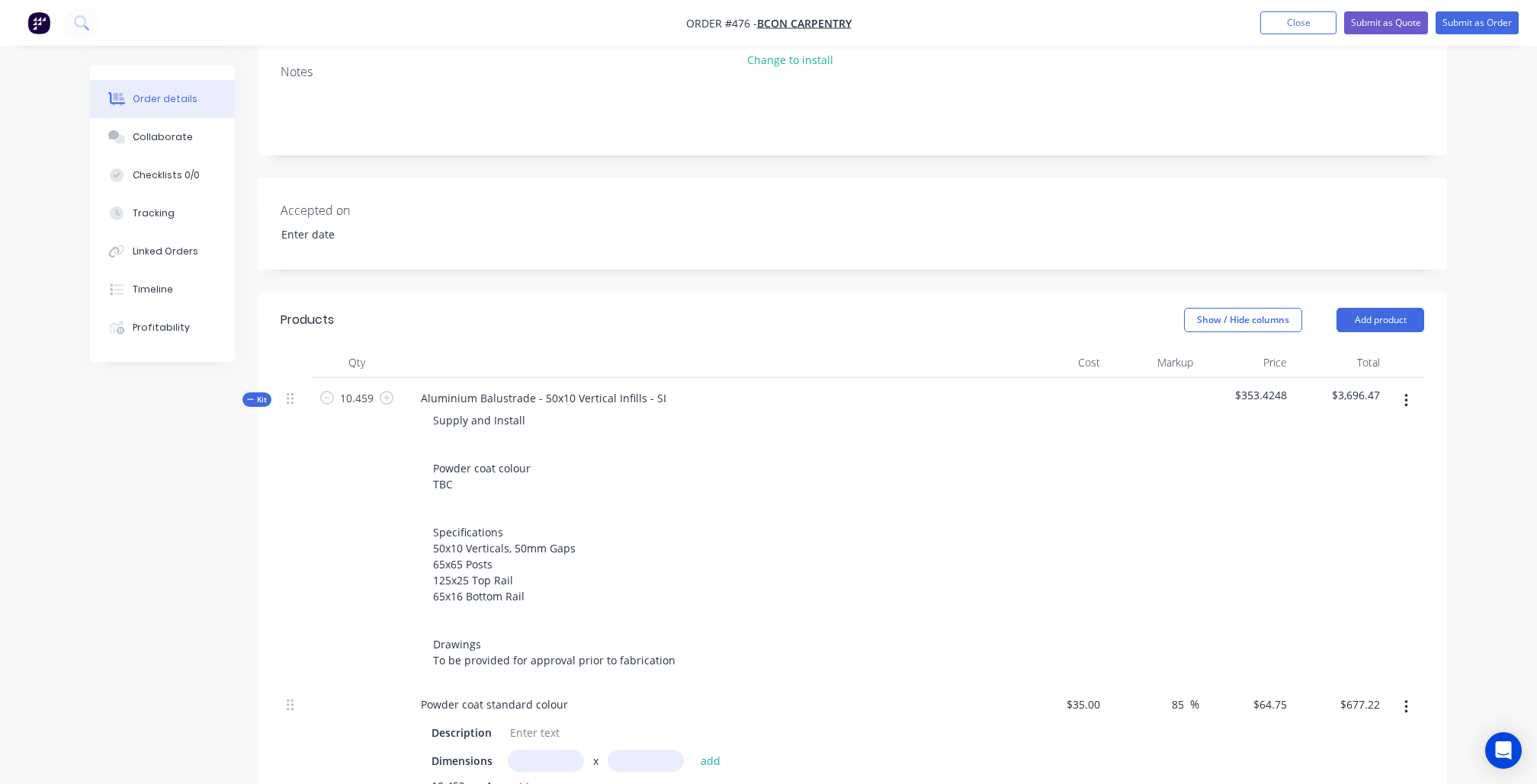
scroll to position [156, 0]
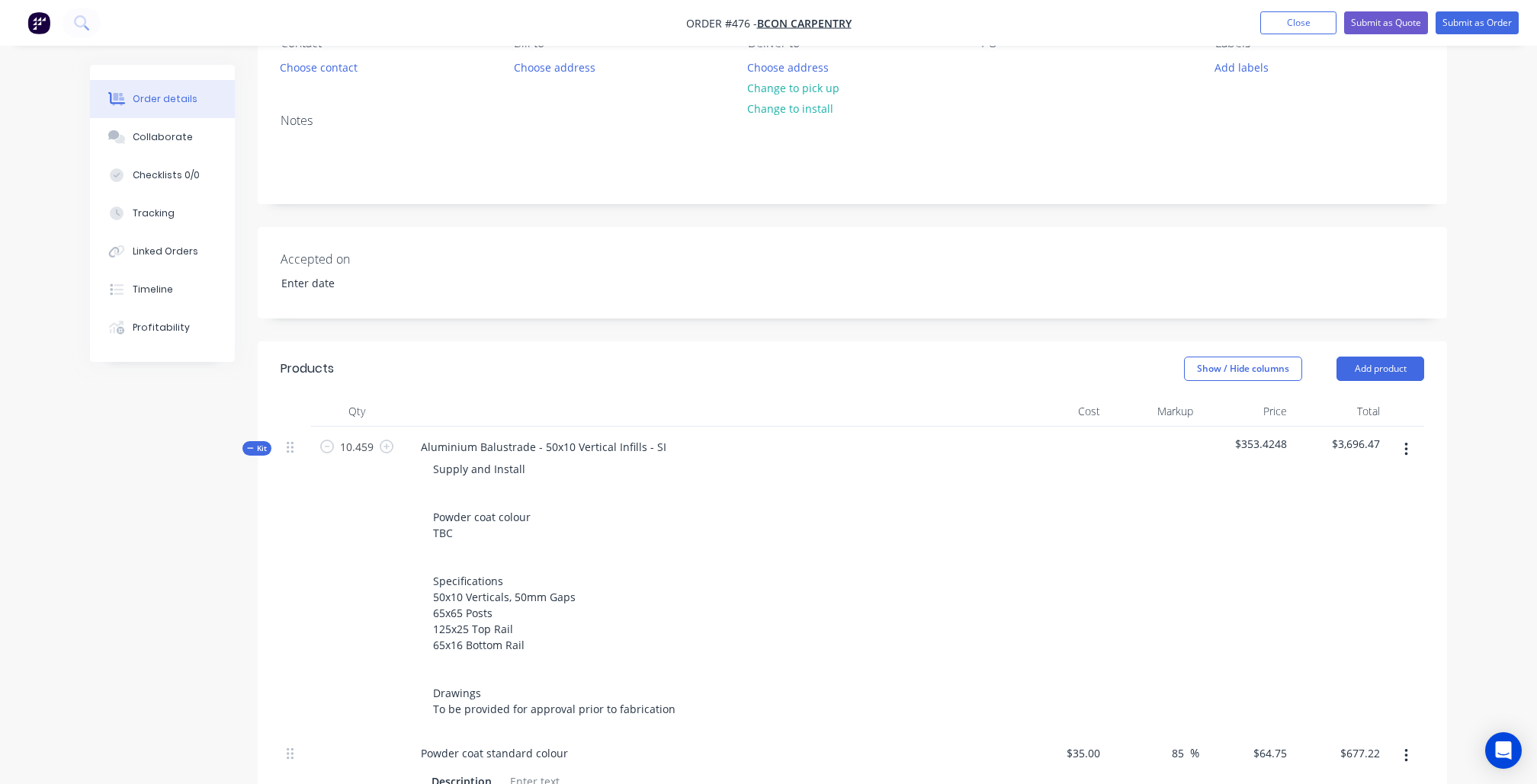
click at [251, 449] on icon "button" at bounding box center [250, 447] width 6 height 7
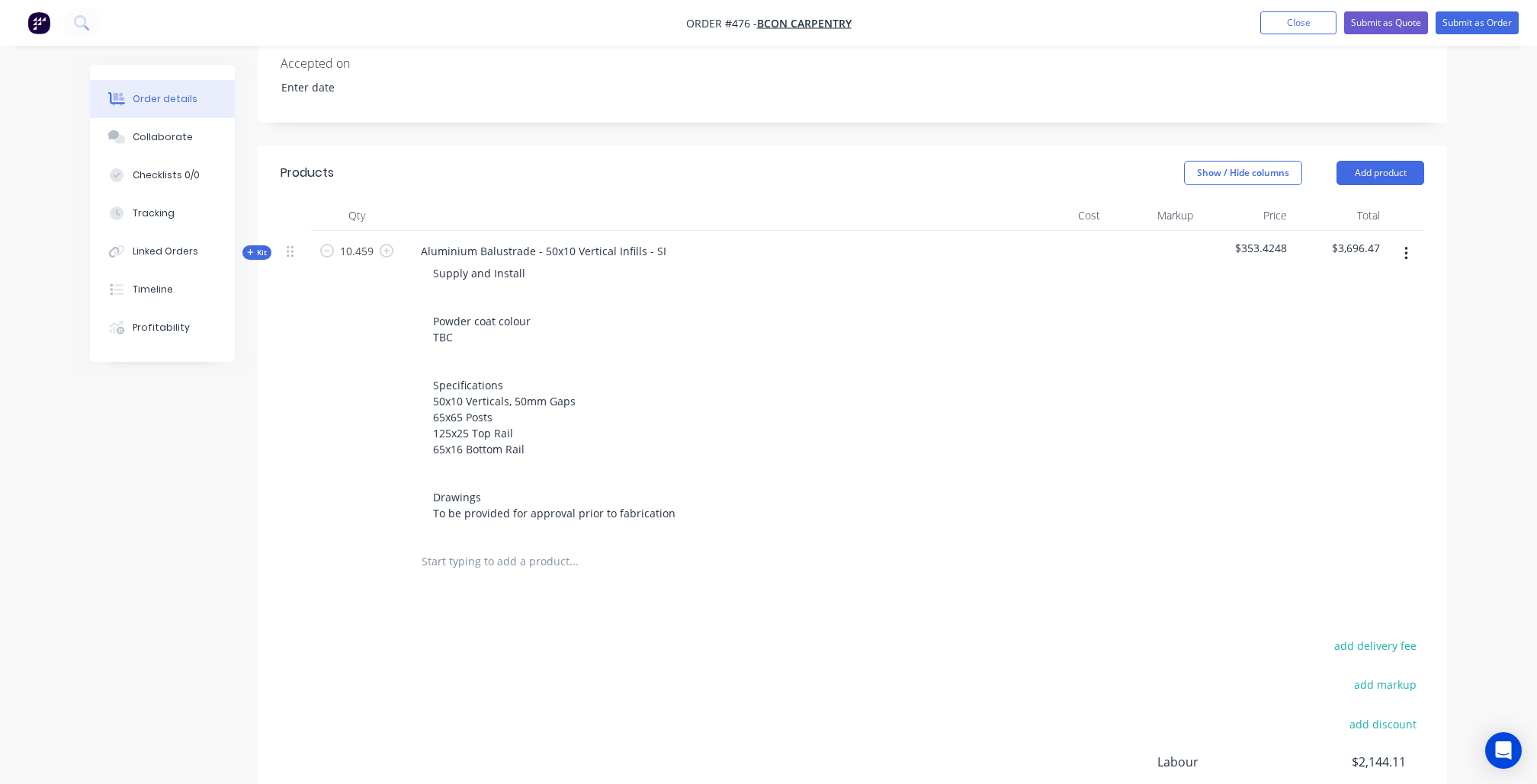
scroll to position [358, 0]
click at [1396, 254] on button "button" at bounding box center [1406, 249] width 36 height 27
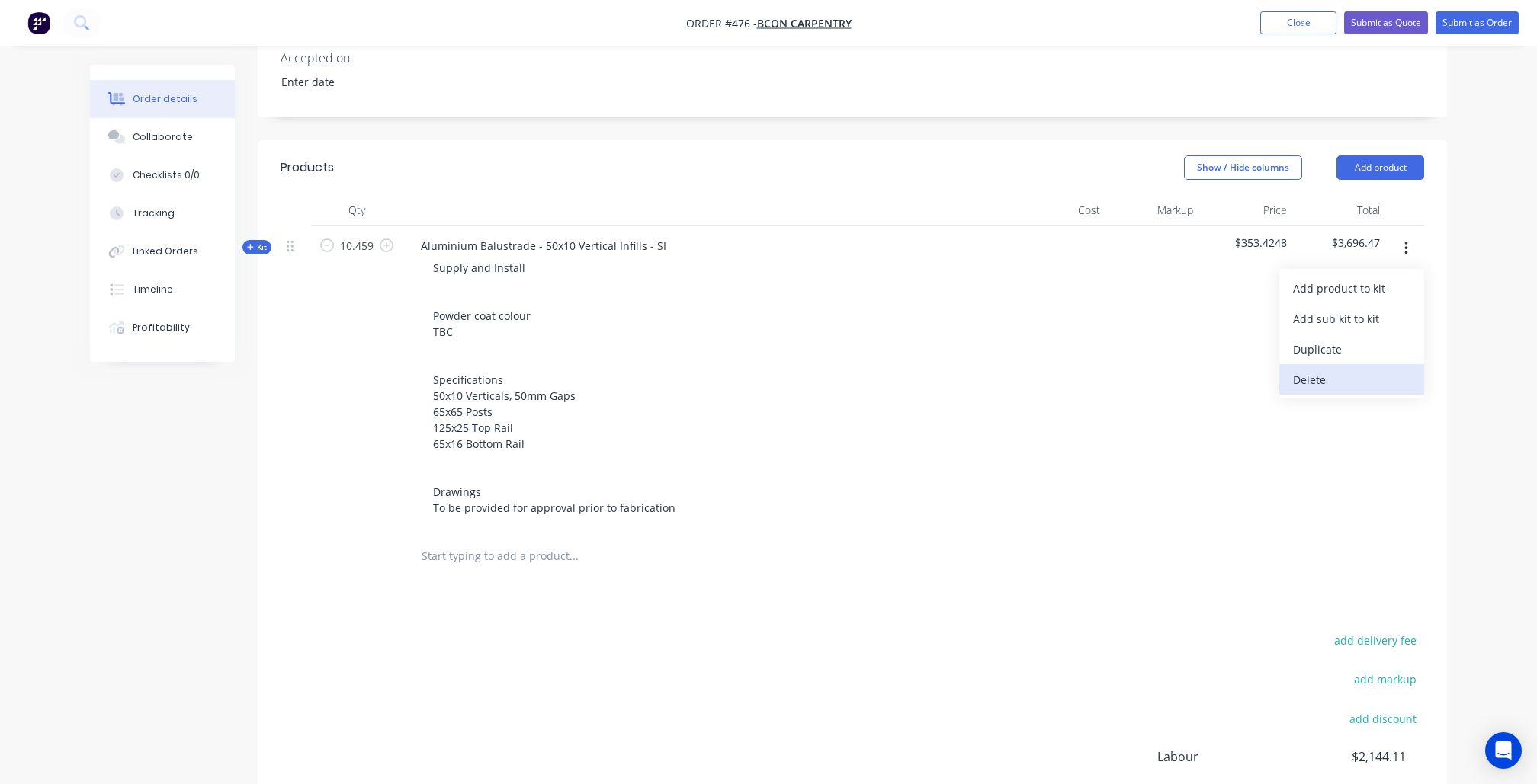
click at [1323, 379] on div "Delete" at bounding box center [1351, 379] width 117 height 22
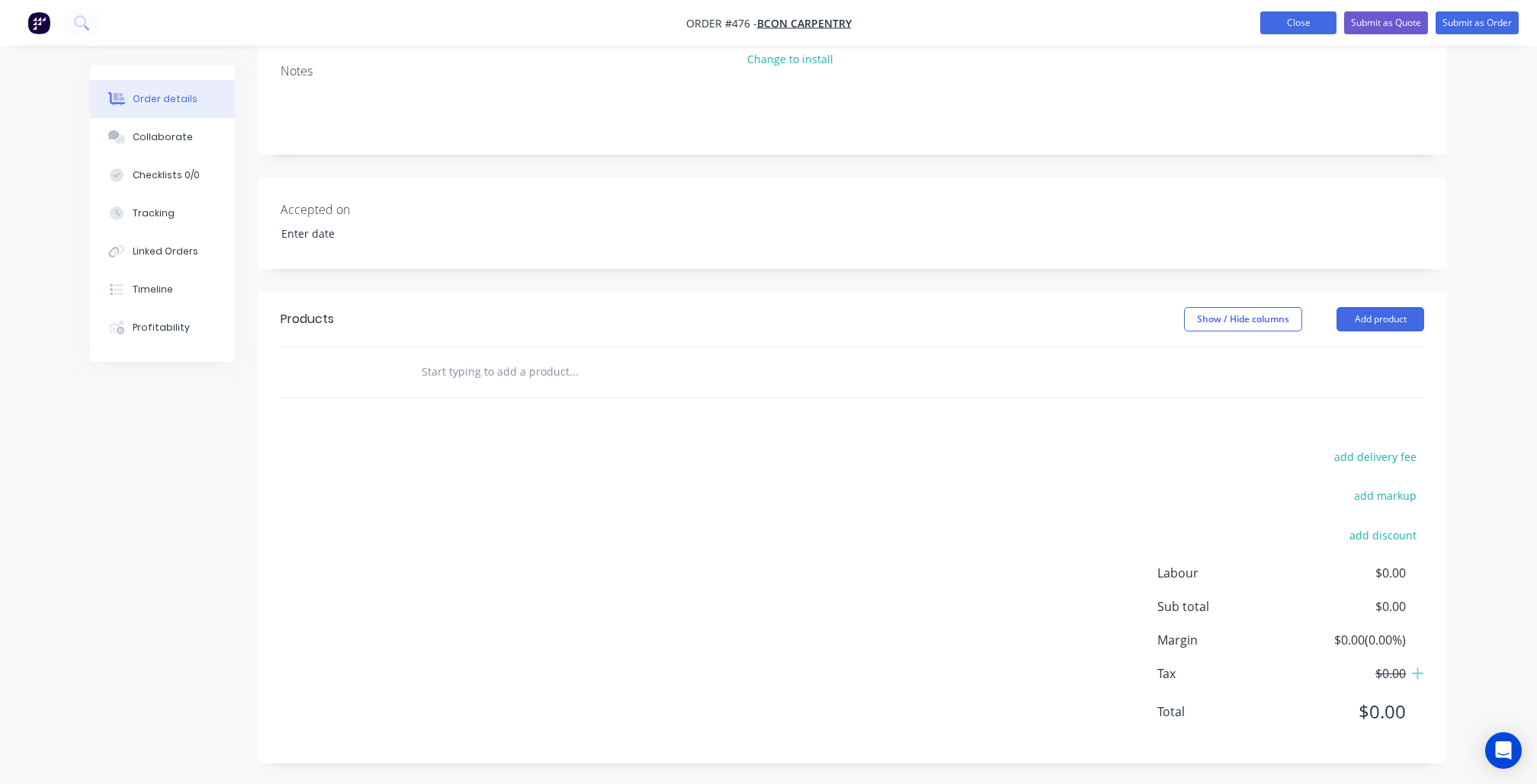
click at [1306, 27] on button "Close" at bounding box center [1298, 23] width 76 height 23
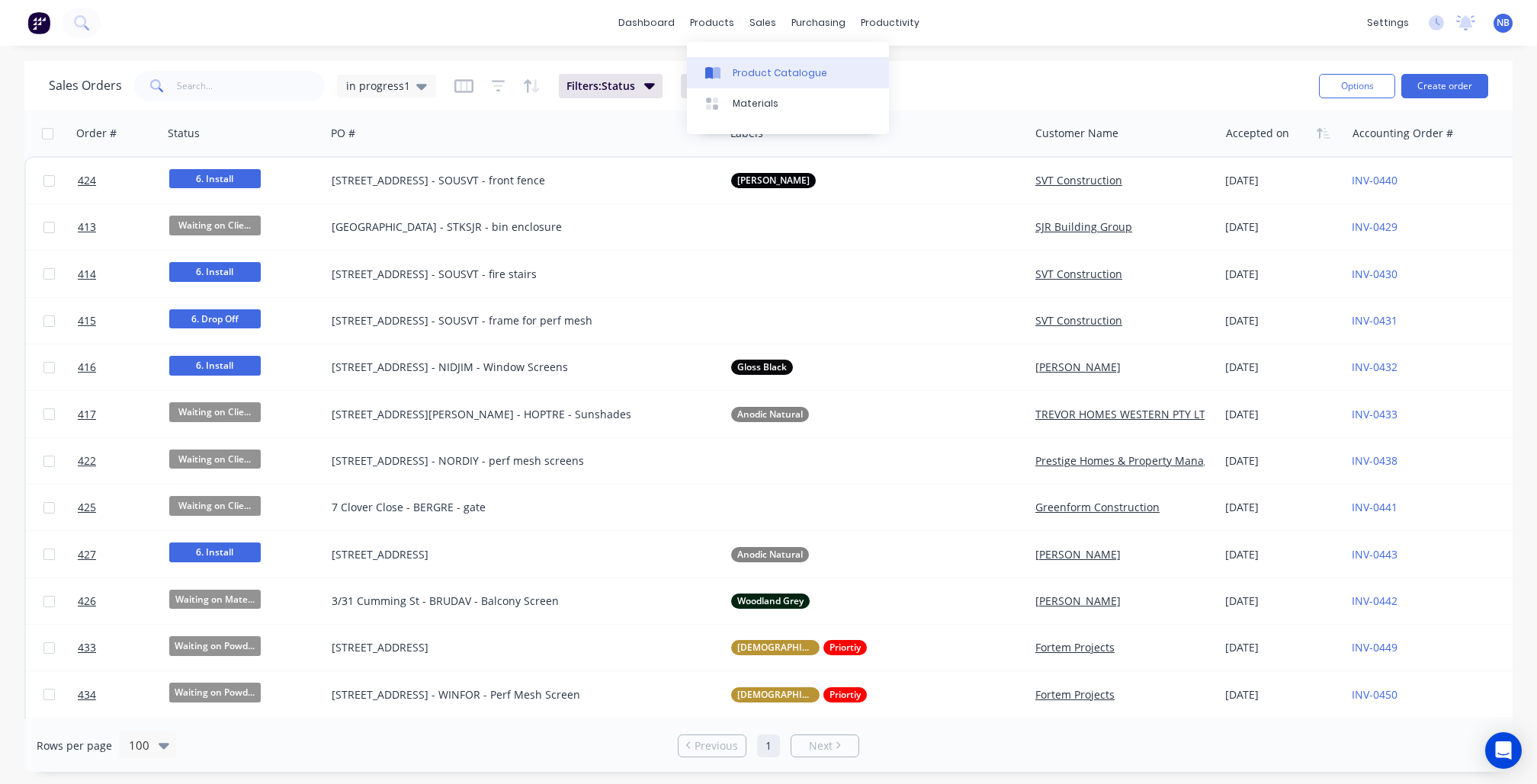
click at [747, 69] on div "Product Catalogue" at bounding box center [779, 73] width 94 height 14
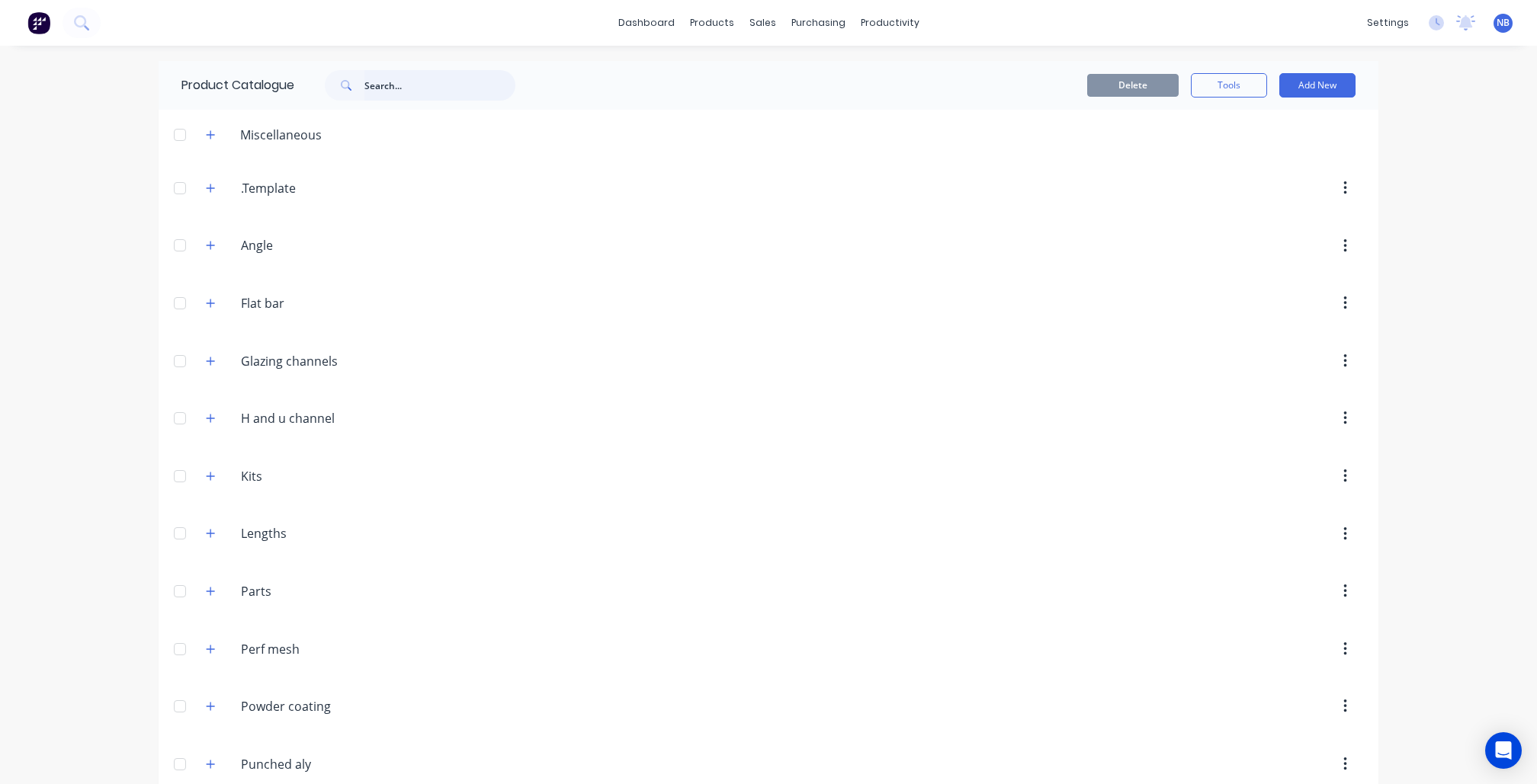
click at [428, 86] on input "text" at bounding box center [439, 86] width 151 height 31
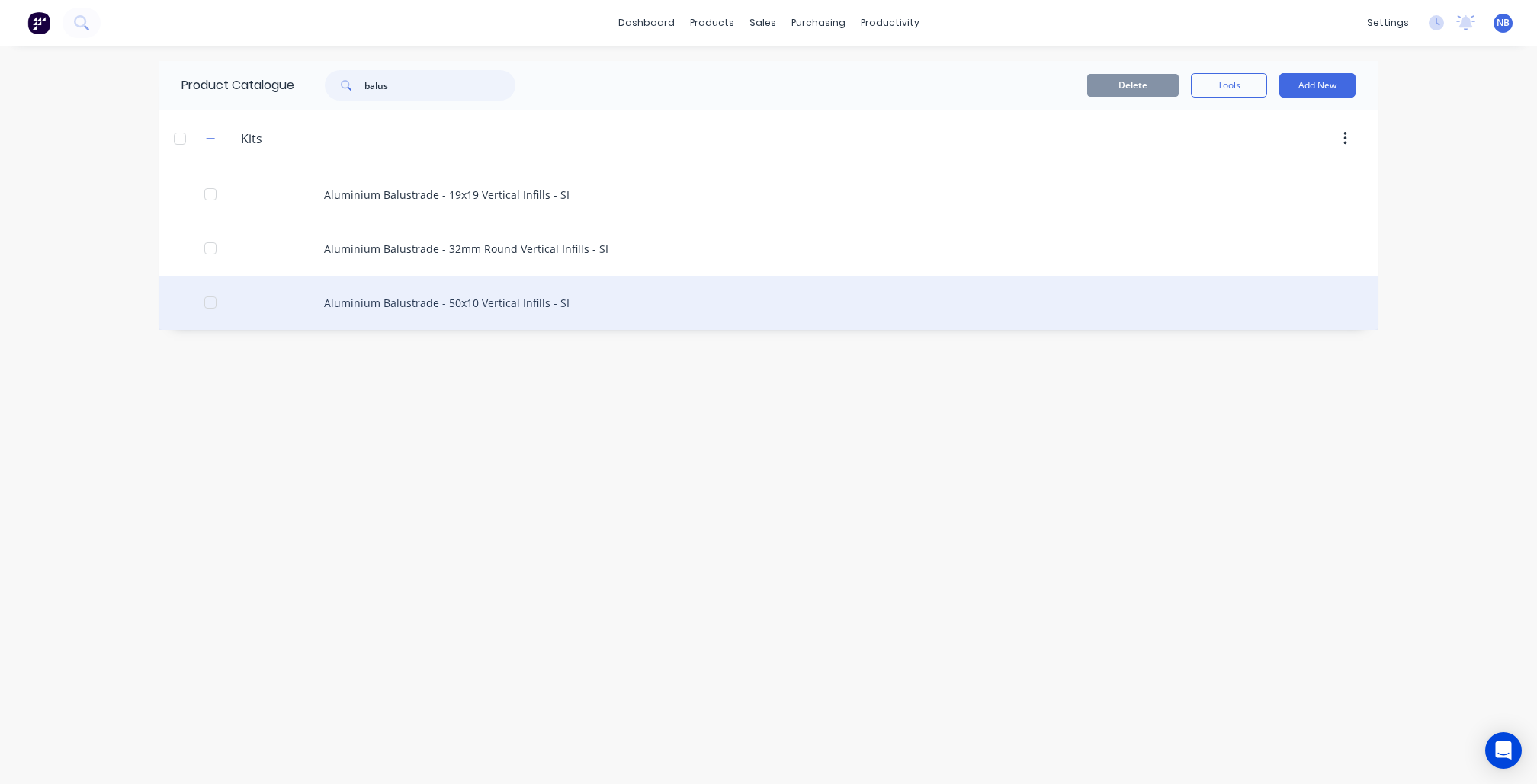
type input "balus"
click at [451, 321] on div "Aluminium Balustrade - 50x10 Vertical Infills - SI" at bounding box center [768, 303] width 1220 height 54
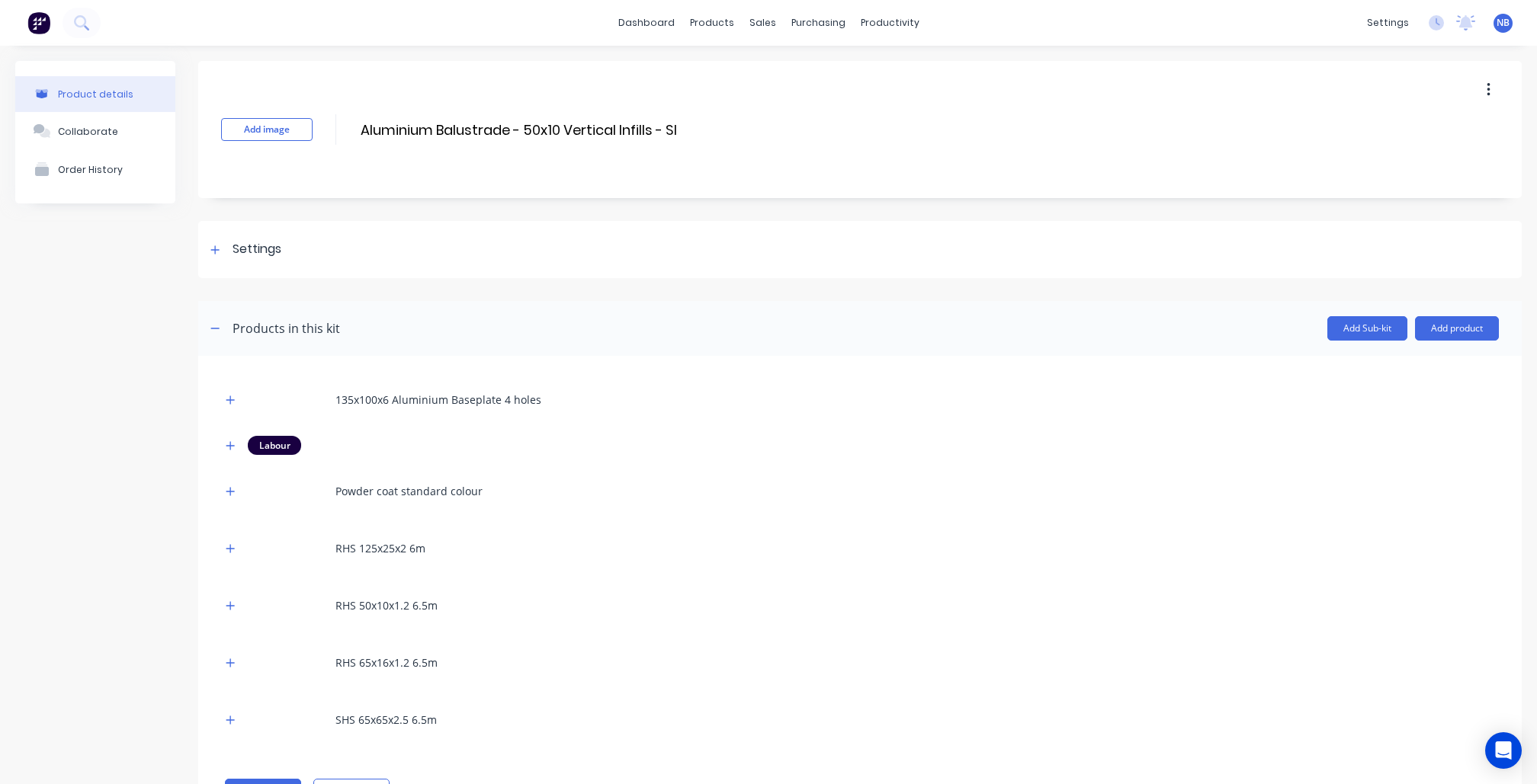
click at [1493, 91] on button "button" at bounding box center [1489, 90] width 36 height 27
click at [1398, 129] on span "Duplicate" at bounding box center [1433, 130] width 115 height 16
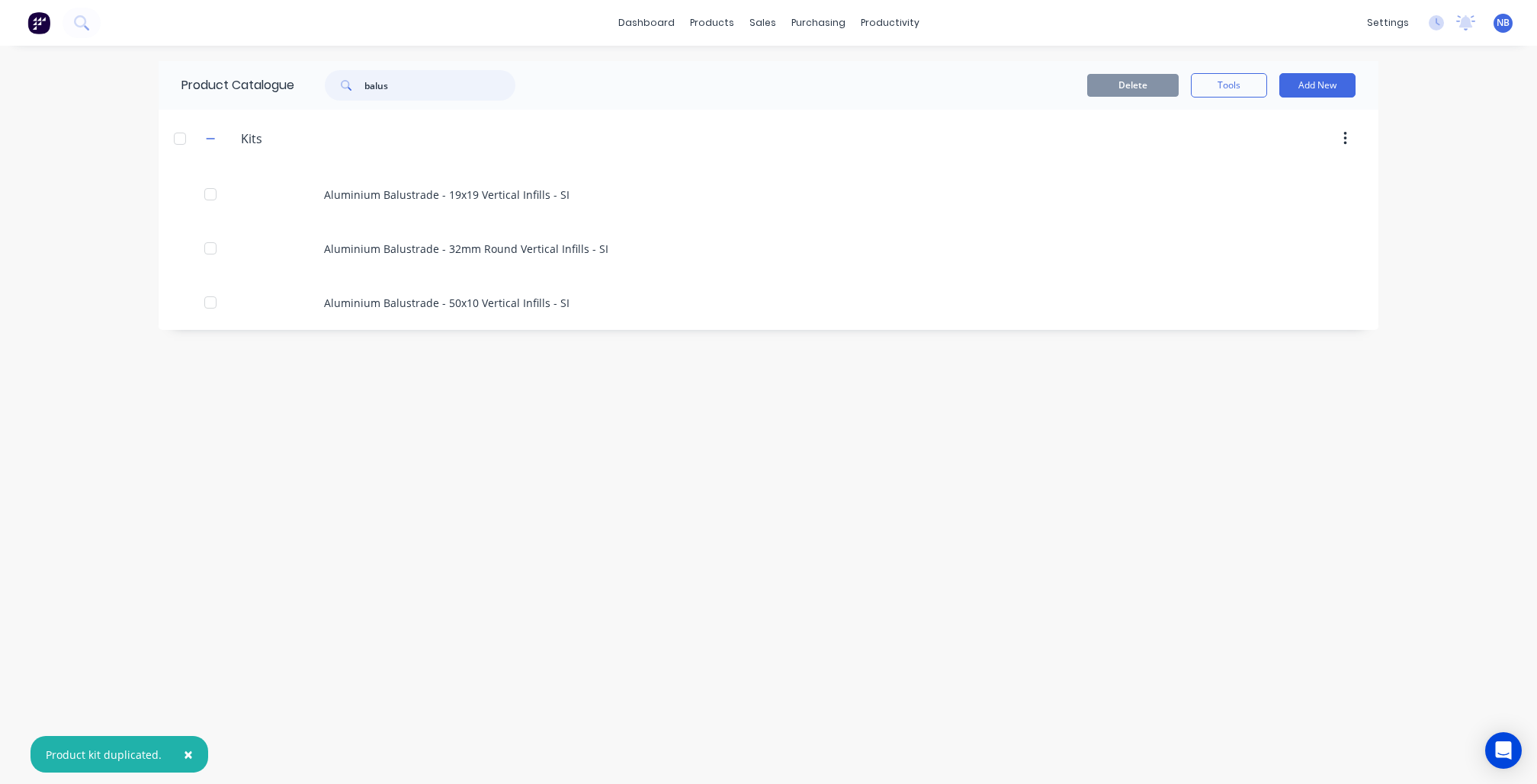
click at [464, 91] on input "balus" at bounding box center [439, 86] width 151 height 31
type input "ballast"
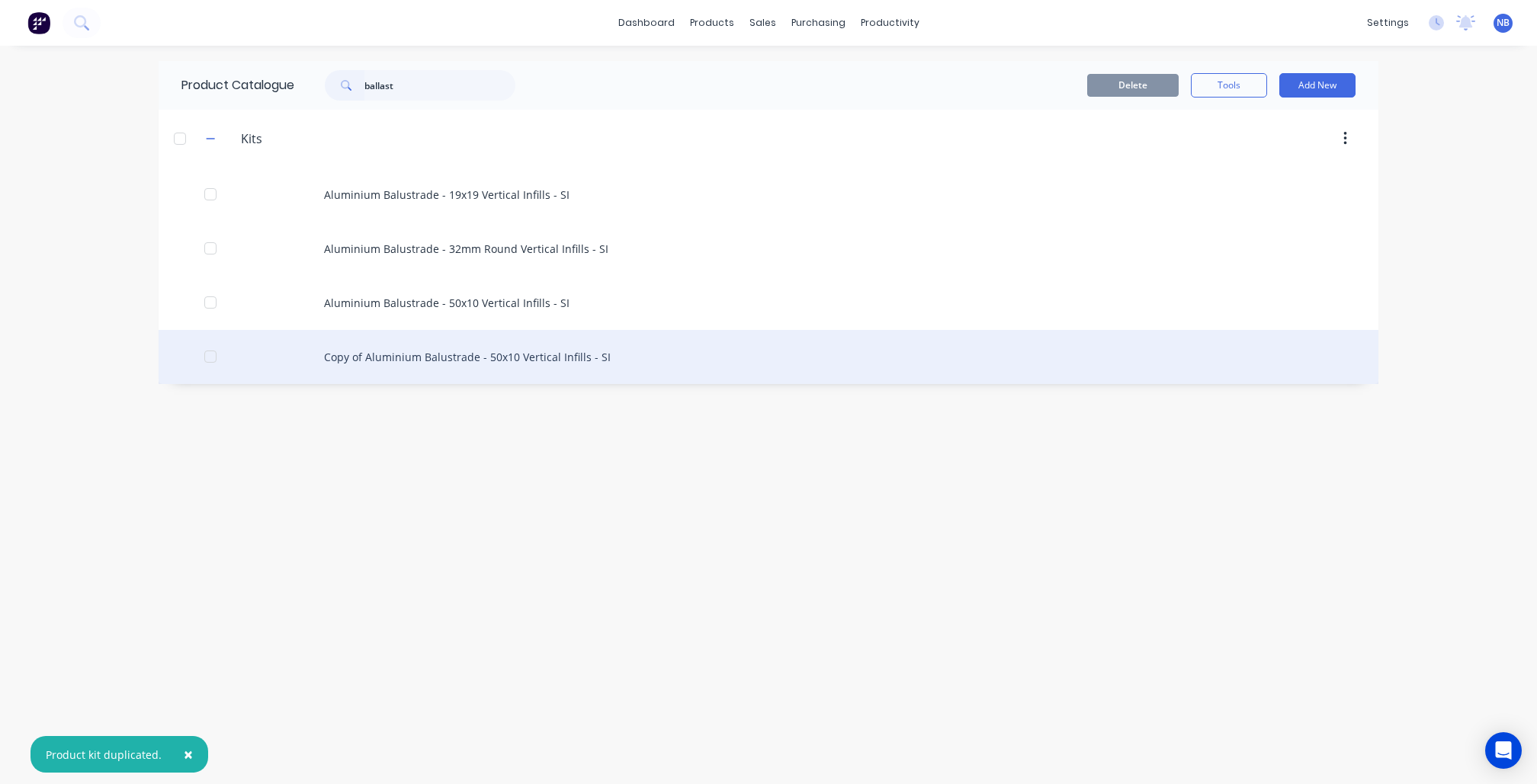
drag, startPoint x: 422, startPoint y: 123, endPoint x: 453, endPoint y: 370, distance: 248.9
click at [453, 370] on div "Copy of Aluminium Balustrade - 50x10 Vertical Infills - SI" at bounding box center [768, 357] width 1220 height 54
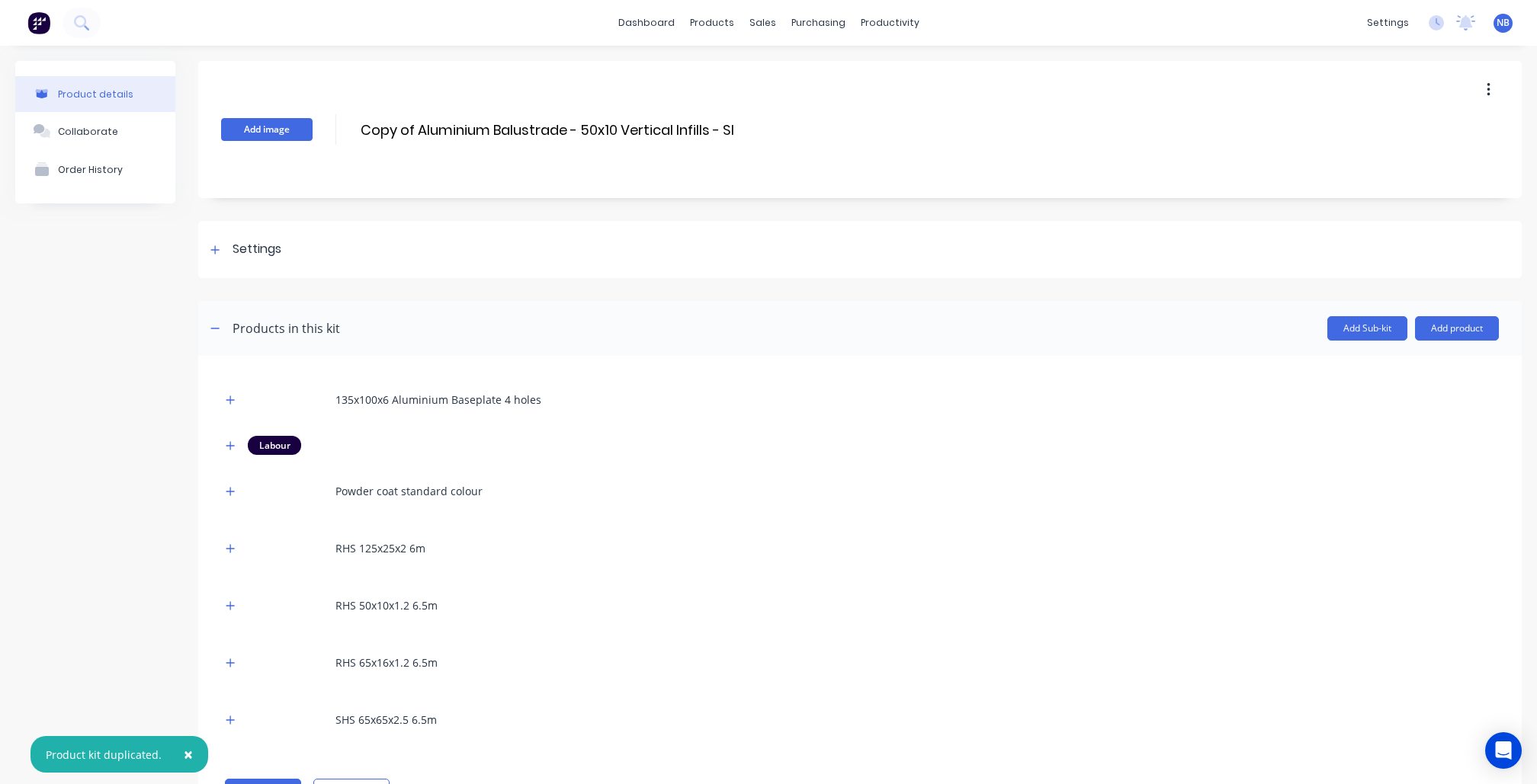
drag, startPoint x: 418, startPoint y: 132, endPoint x: 312, endPoint y: 127, distance: 106.1
click at [312, 127] on div "Add image Copy of Aluminium Balustrade - 50x10 Vertical Infills - SI Copy of Al…" at bounding box center [859, 130] width 1323 height 137
click at [697, 128] on div "Add image Aluminium Balustrade - 50x10 Vertical Infills - SI Aluminium Balustra…" at bounding box center [859, 130] width 1323 height 137
click at [674, 124] on input "Aluminium Balustrade - 50x10 Vertical Infills - SI" at bounding box center [520, 129] width 322 height 22
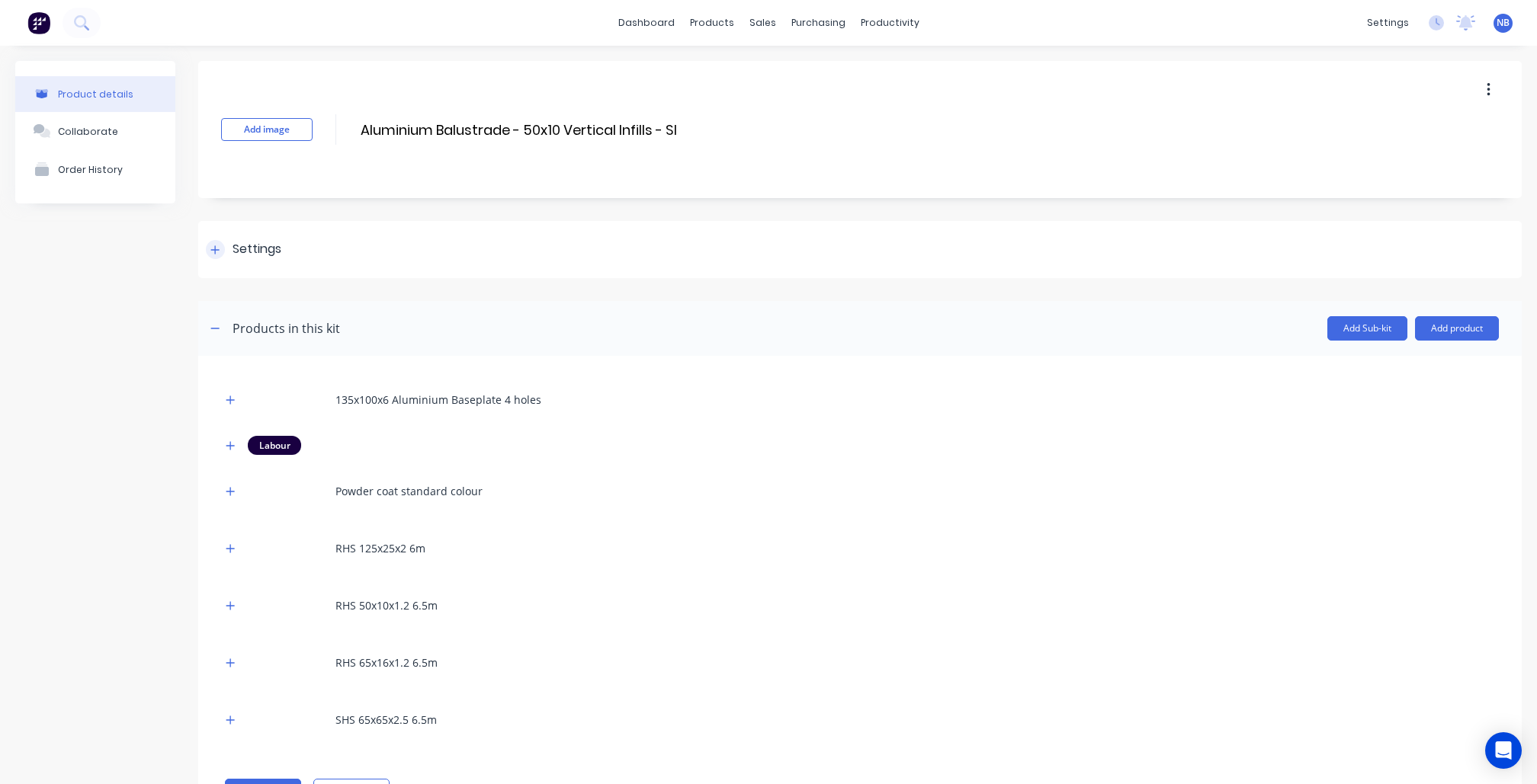
type input "Aluminium Balustrade - 50x10 Vertical Infills - SO"
click at [233, 254] on div "Settings" at bounding box center [257, 249] width 48 height 19
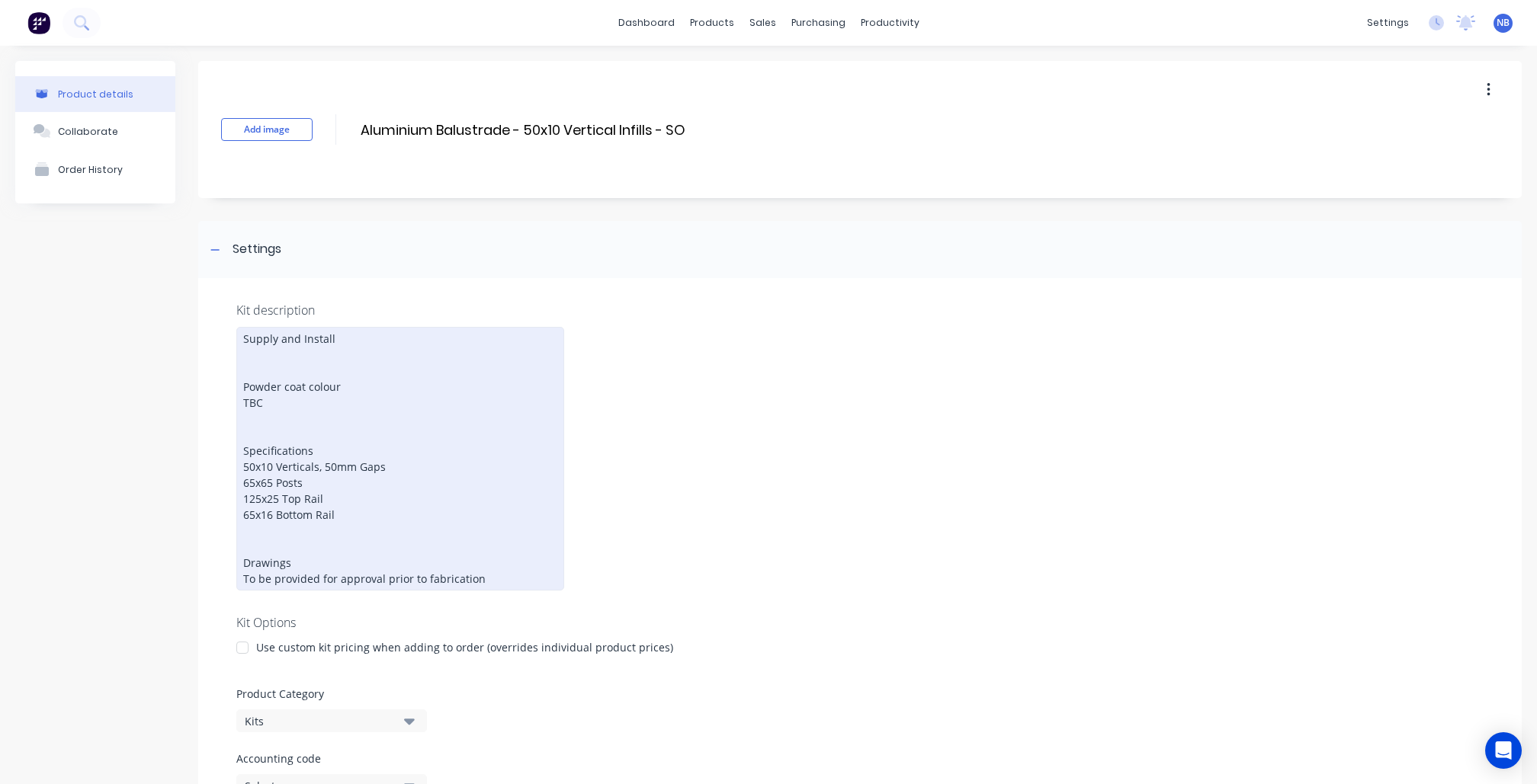
click at [394, 347] on div "Supply and Install Powder coat colour TBC Specifications 50x10 Verticals, 50mm …" at bounding box center [401, 459] width 328 height 264
drag, startPoint x: 349, startPoint y: 345, endPoint x: 281, endPoint y: 342, distance: 68.1
click at [281, 342] on div "Supply and Install Powder coat colour TBC Specifications 50x10 Verticals, 50mm …" at bounding box center [401, 459] width 328 height 264
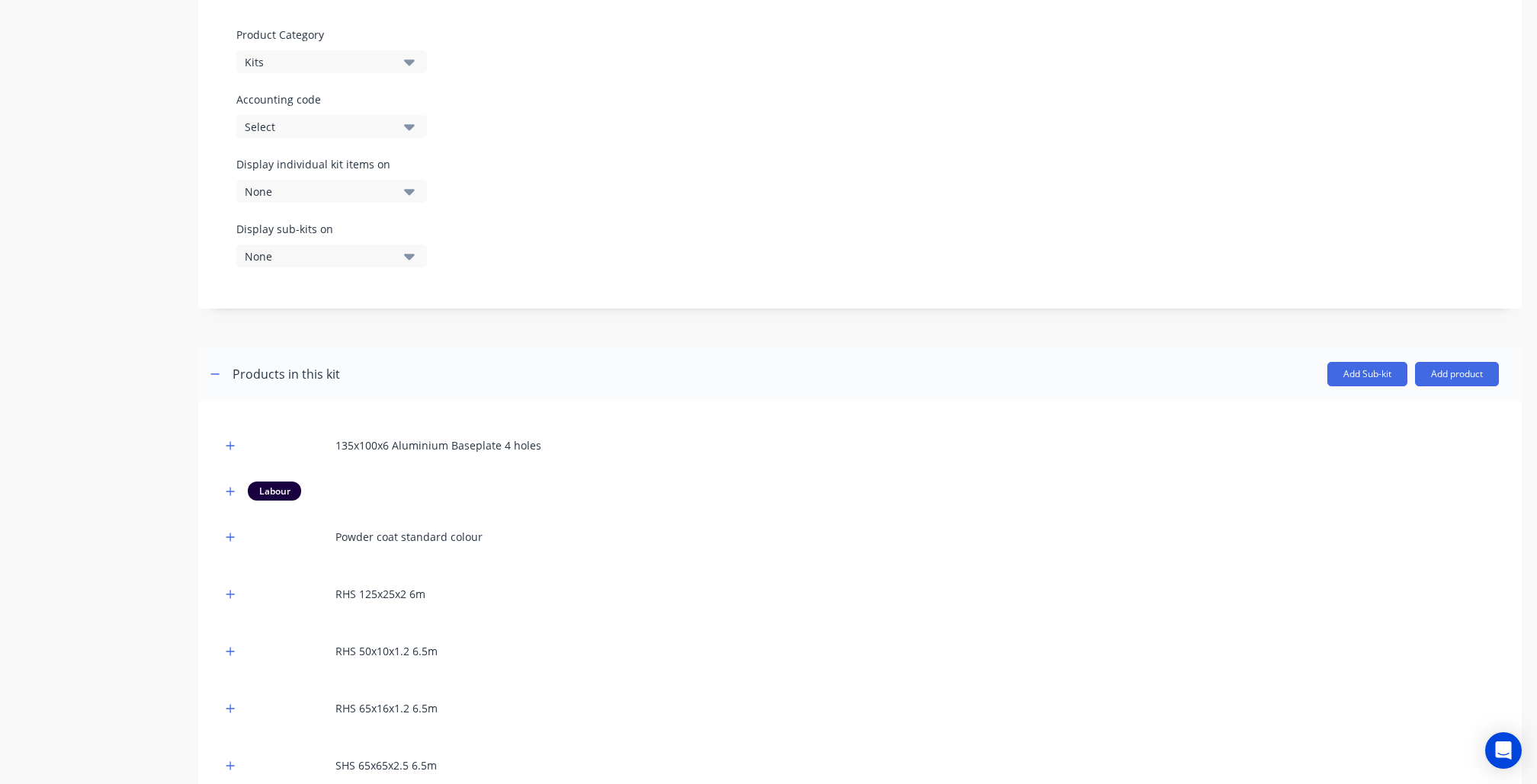
scroll to position [750, 0]
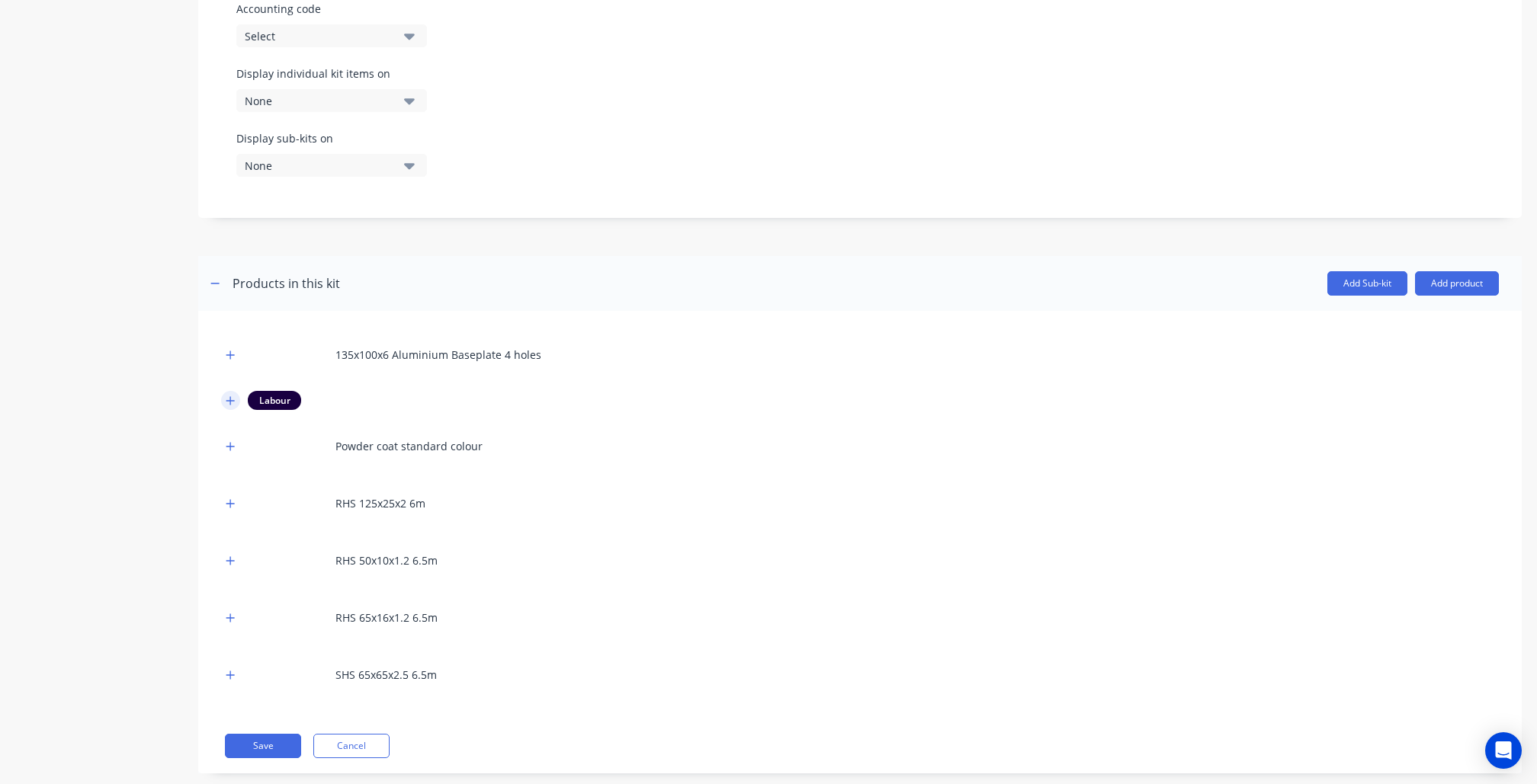
click at [227, 391] on button "button" at bounding box center [231, 400] width 19 height 19
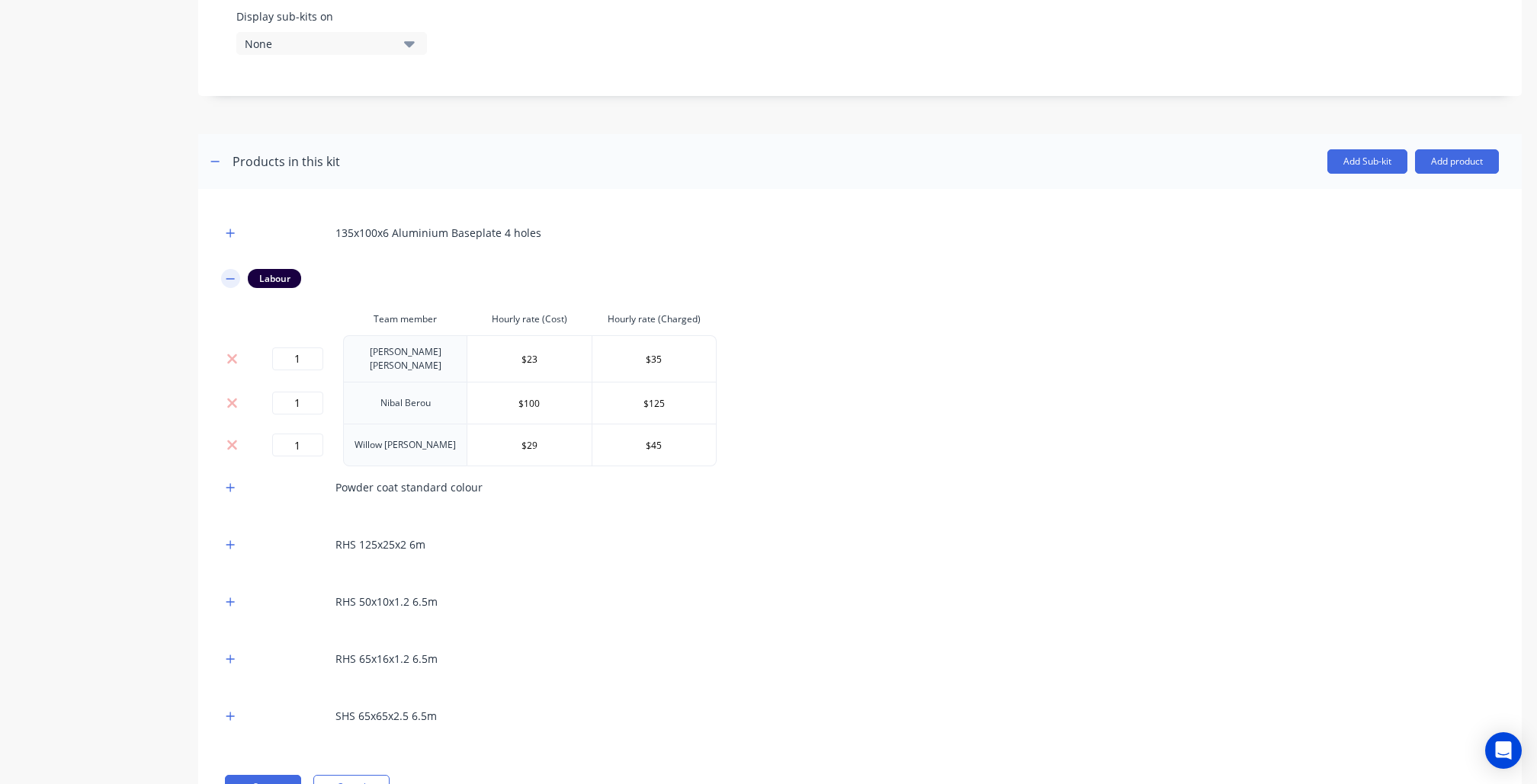
scroll to position [897, 0]
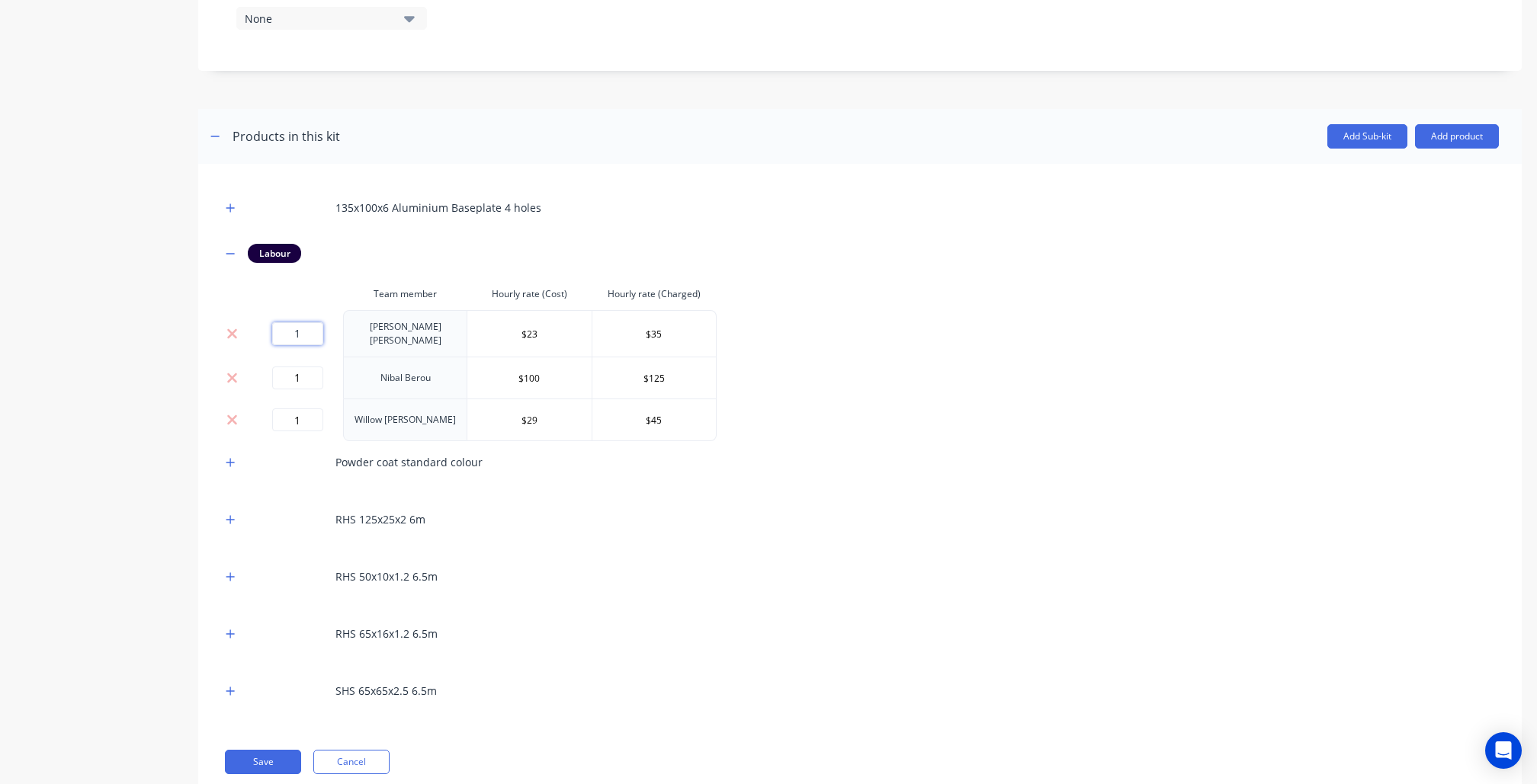
click at [313, 322] on input "1" at bounding box center [297, 333] width 51 height 23
type input "0.5"
click at [306, 367] on input "1" at bounding box center [297, 378] width 51 height 23
type input "0.5"
click at [314, 410] on input "1" at bounding box center [297, 420] width 51 height 23
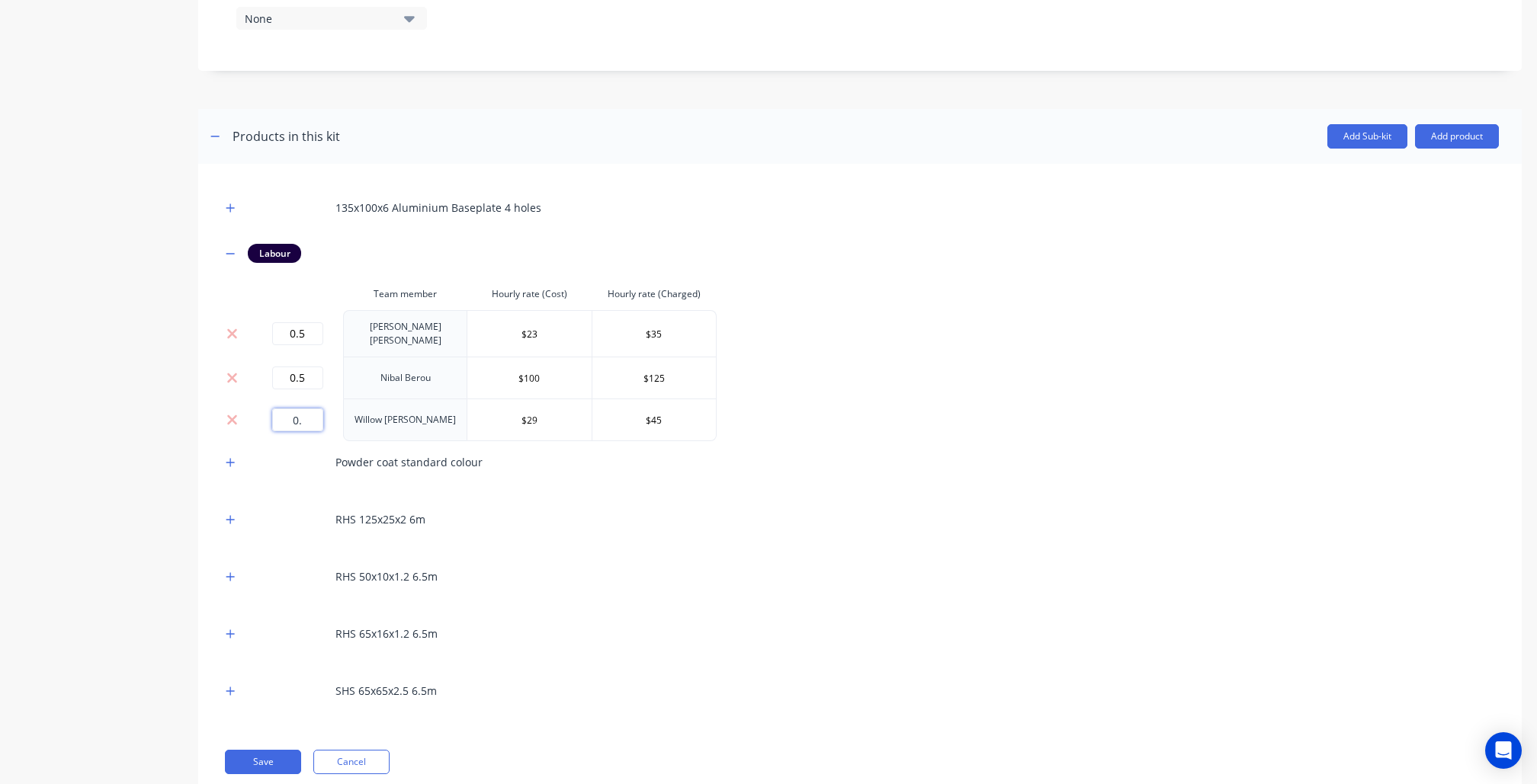
type input "0"
type input "1"
drag, startPoint x: 319, startPoint y: 363, endPoint x: 262, endPoint y: 363, distance: 57.0
click at [262, 367] on div "0.5" at bounding box center [297, 378] width 79 height 23
type input "1"
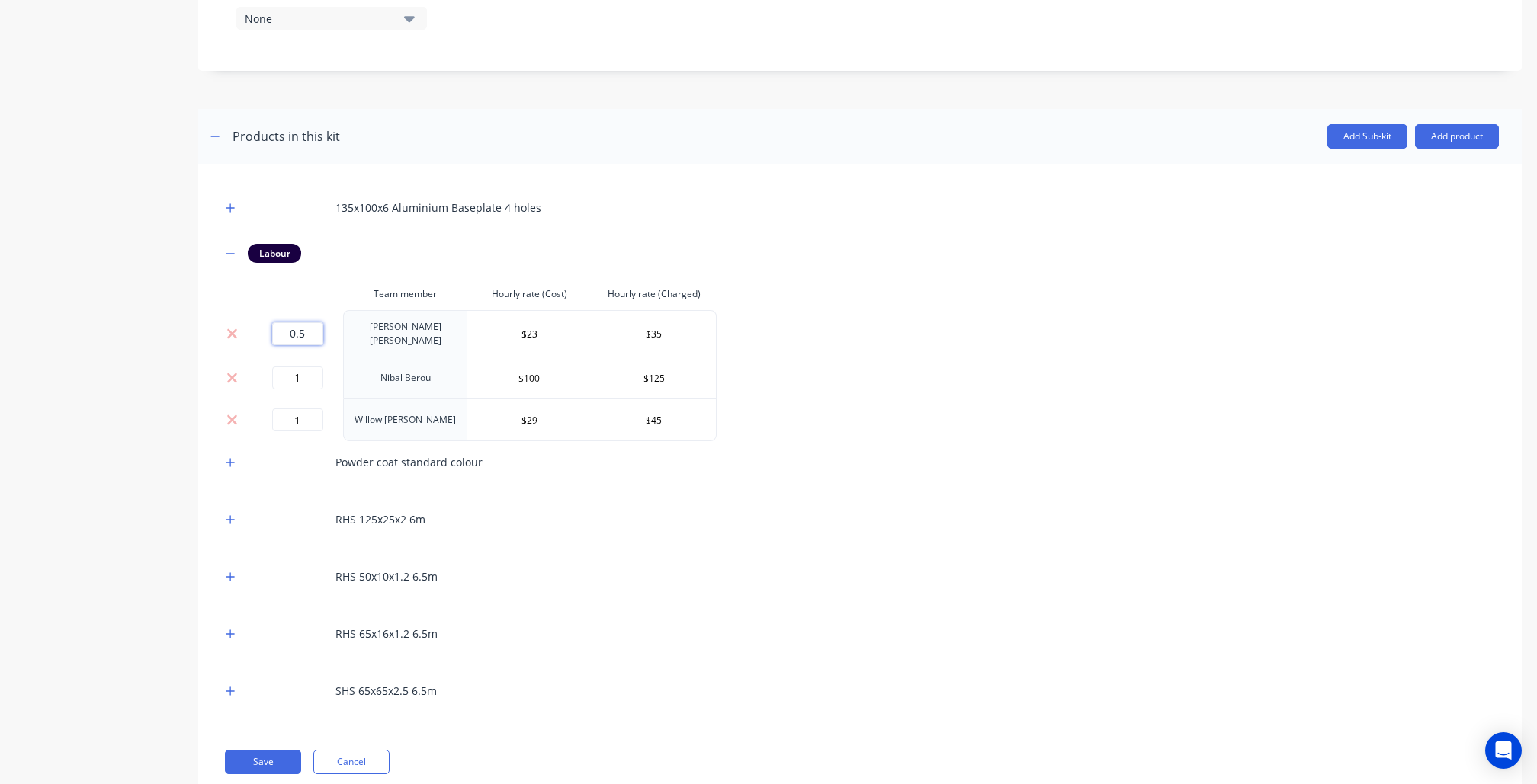
drag, startPoint x: 306, startPoint y: 312, endPoint x: 279, endPoint y: 312, distance: 27.0
click at [287, 322] on input "0.5" at bounding box center [297, 333] width 51 height 23
type input "1"
click at [262, 750] on button "Save" at bounding box center [262, 762] width 76 height 24
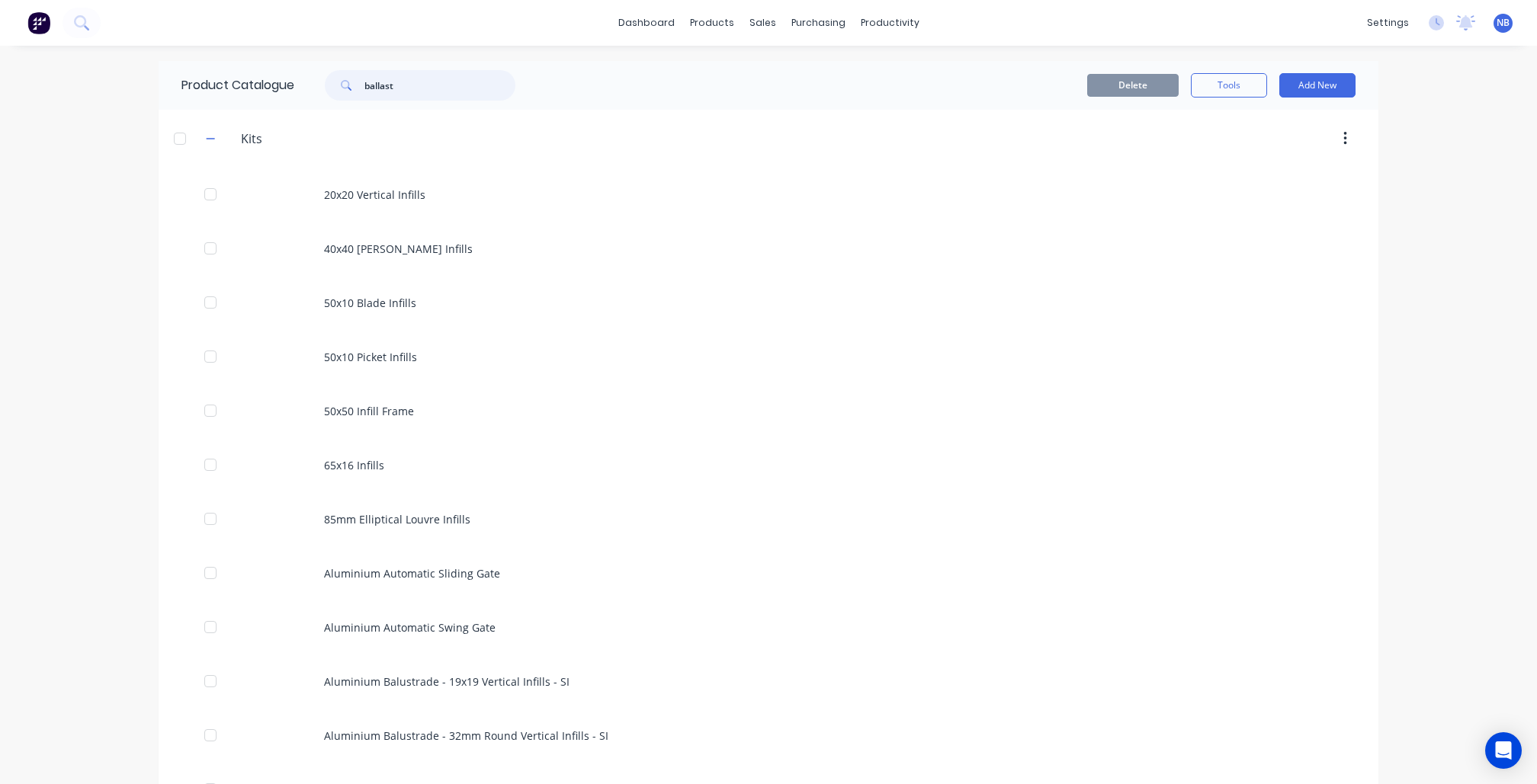
click at [416, 78] on input "ballast" at bounding box center [439, 86] width 151 height 31
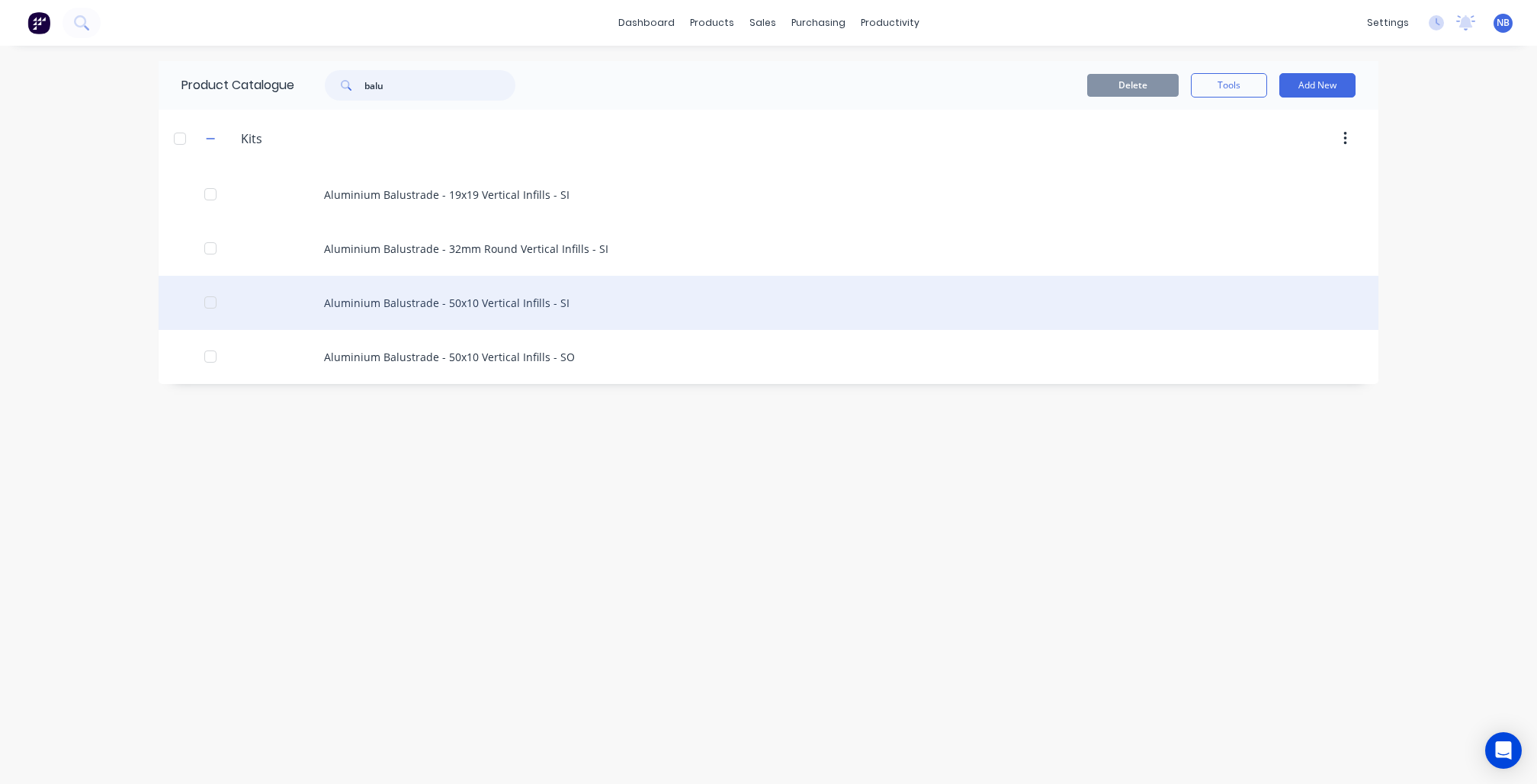
type input "balu"
click at [480, 312] on div "Aluminium Balustrade - 50x10 Vertical Infills - SI" at bounding box center [768, 303] width 1220 height 54
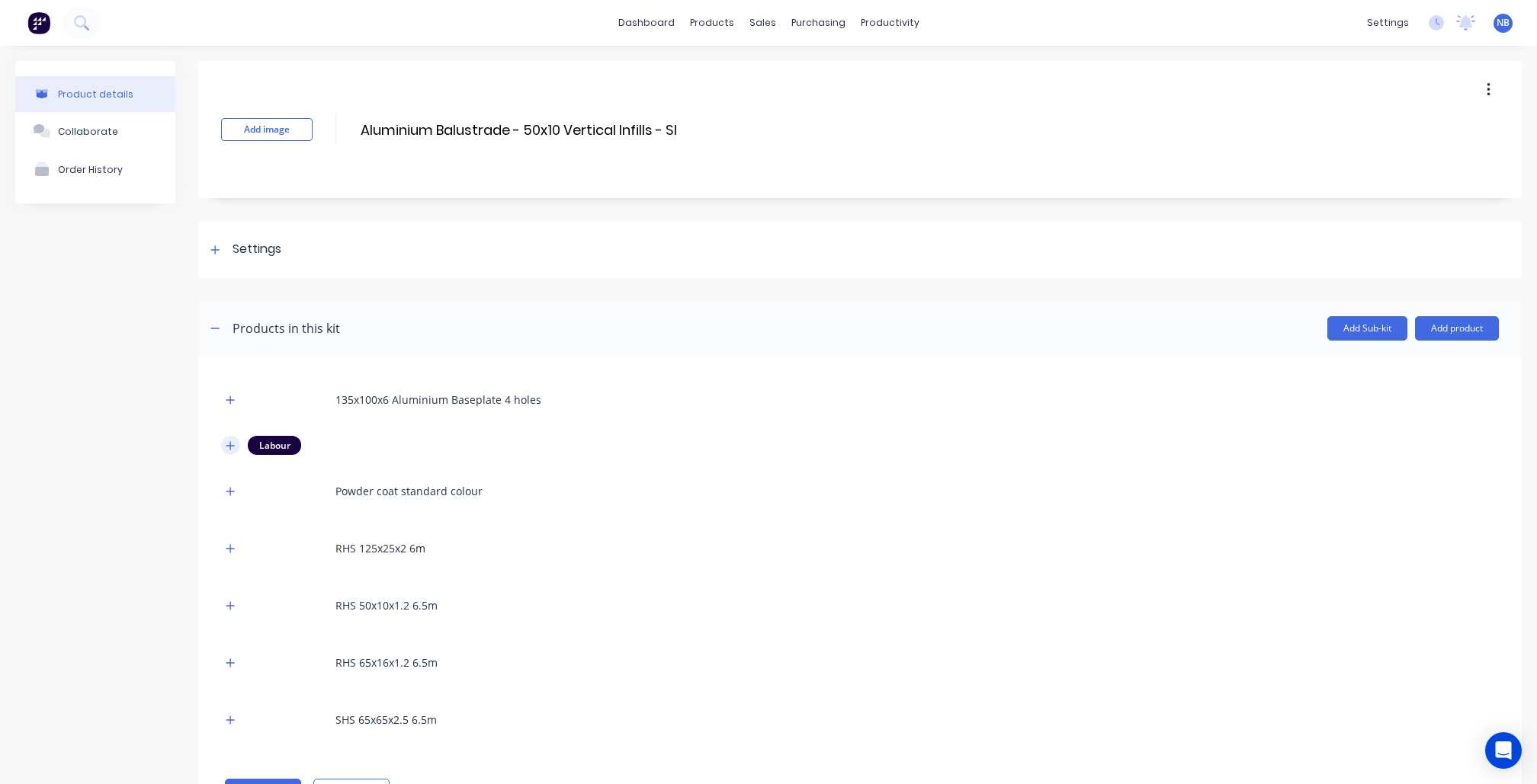
click at [230, 445] on icon "button" at bounding box center [230, 445] width 8 height 8
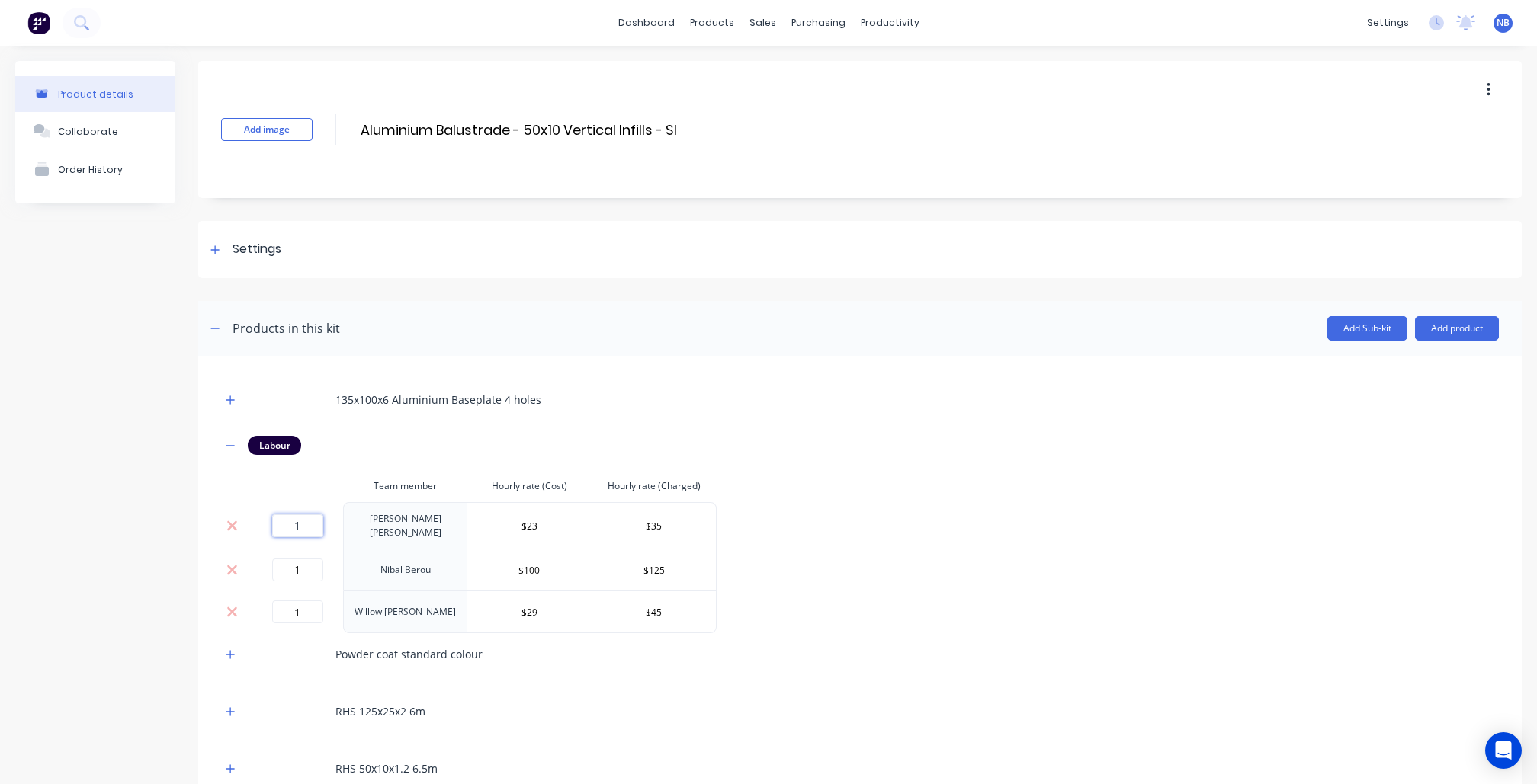
drag, startPoint x: 304, startPoint y: 516, endPoint x: 272, endPoint y: 516, distance: 32.0
click at [275, 516] on input "1" at bounding box center [297, 526] width 51 height 23
type input "2"
drag, startPoint x: 306, startPoint y: 562, endPoint x: 268, endPoint y: 562, distance: 38.0
click at [270, 562] on div "1" at bounding box center [297, 570] width 79 height 23
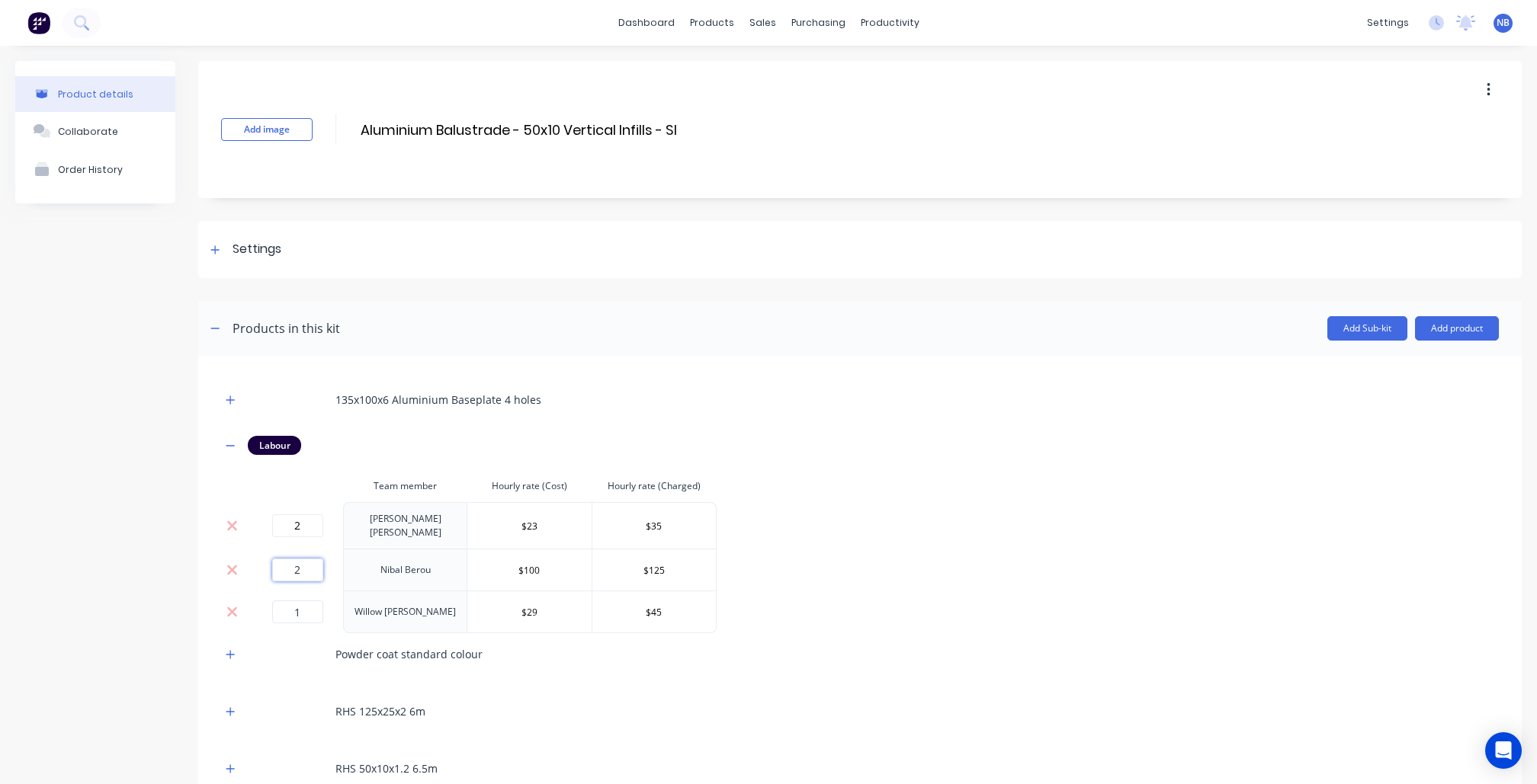
type input "2"
drag, startPoint x: 305, startPoint y: 610, endPoint x: 257, endPoint y: 610, distance: 48.0
click at [263, 610] on div "1" at bounding box center [297, 612] width 79 height 23
type input "2"
click at [148, 598] on div "Product details Collaborate Order History" at bounding box center [95, 533] width 160 height 943
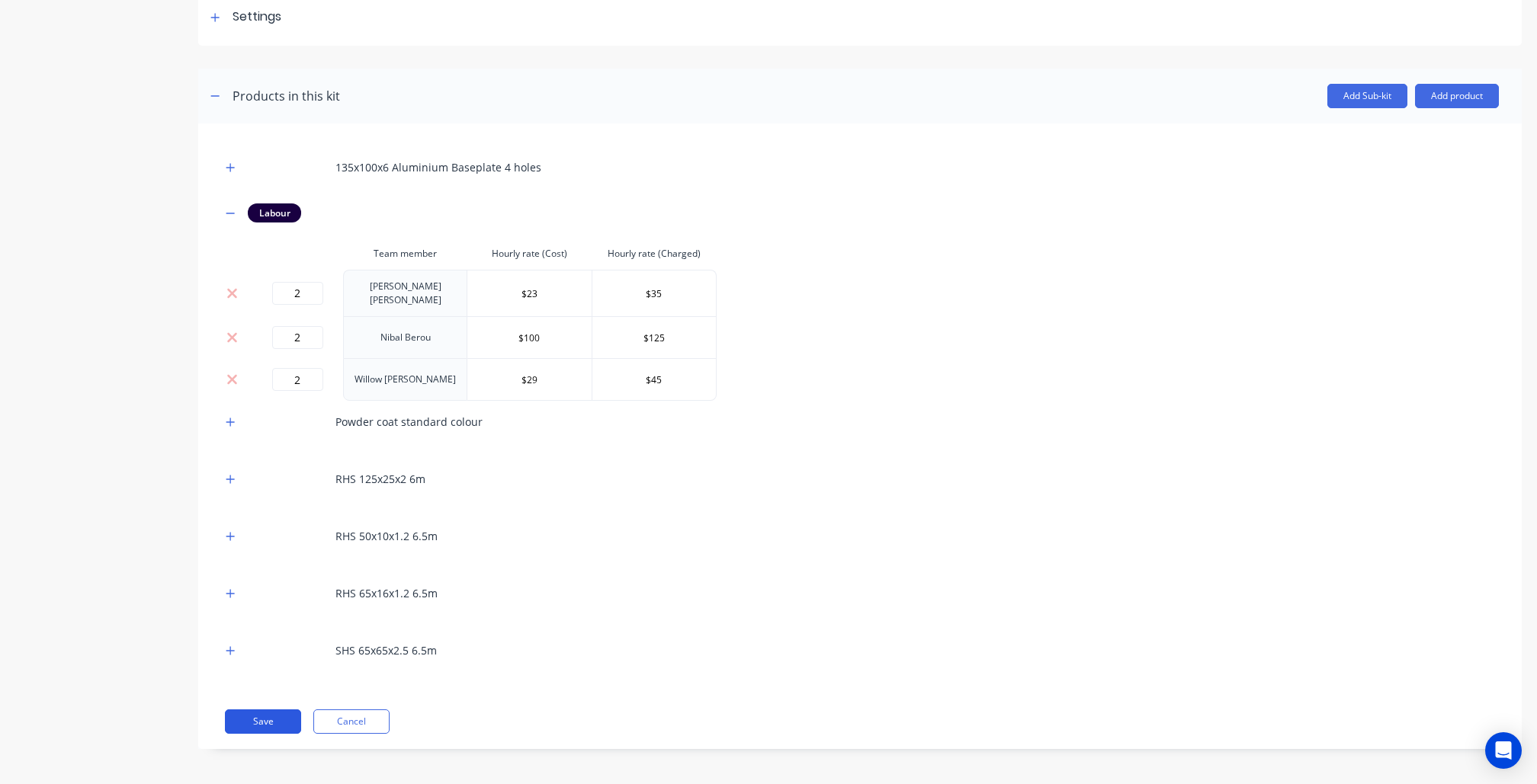
scroll to position [232, 0]
click at [245, 718] on button "Save" at bounding box center [262, 723] width 76 height 24
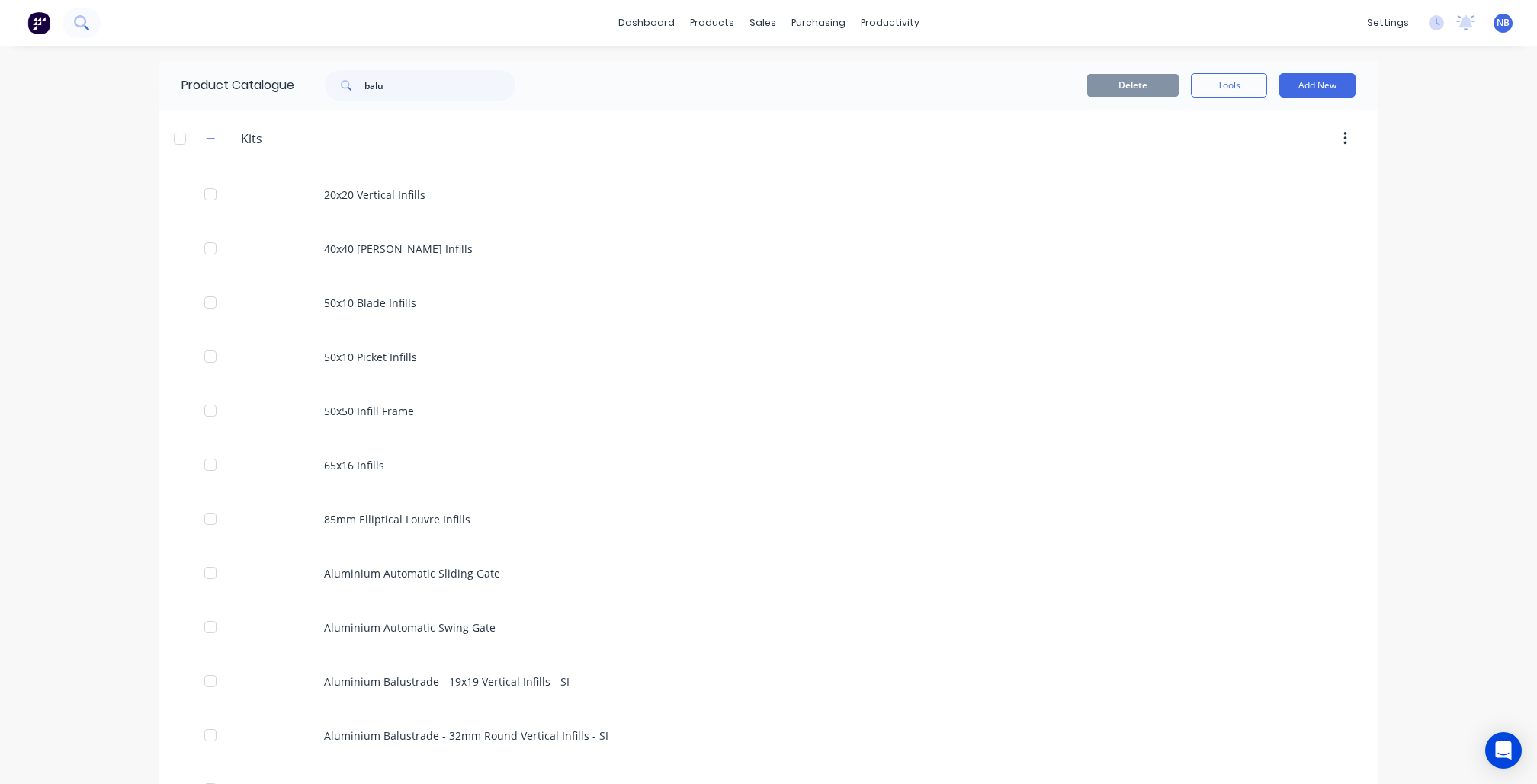
click at [86, 27] on icon at bounding box center [86, 27] width 6 height 6
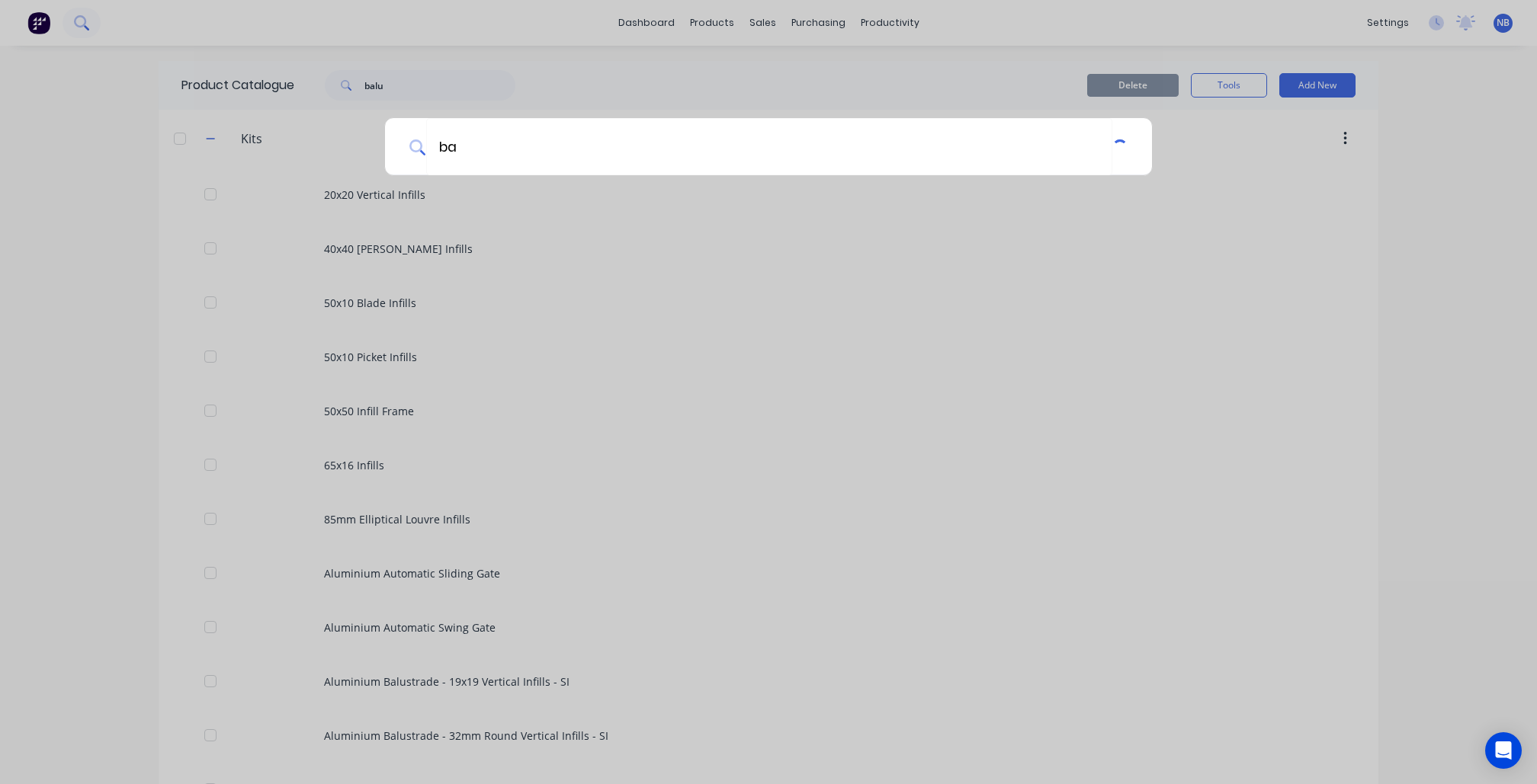
type input "b"
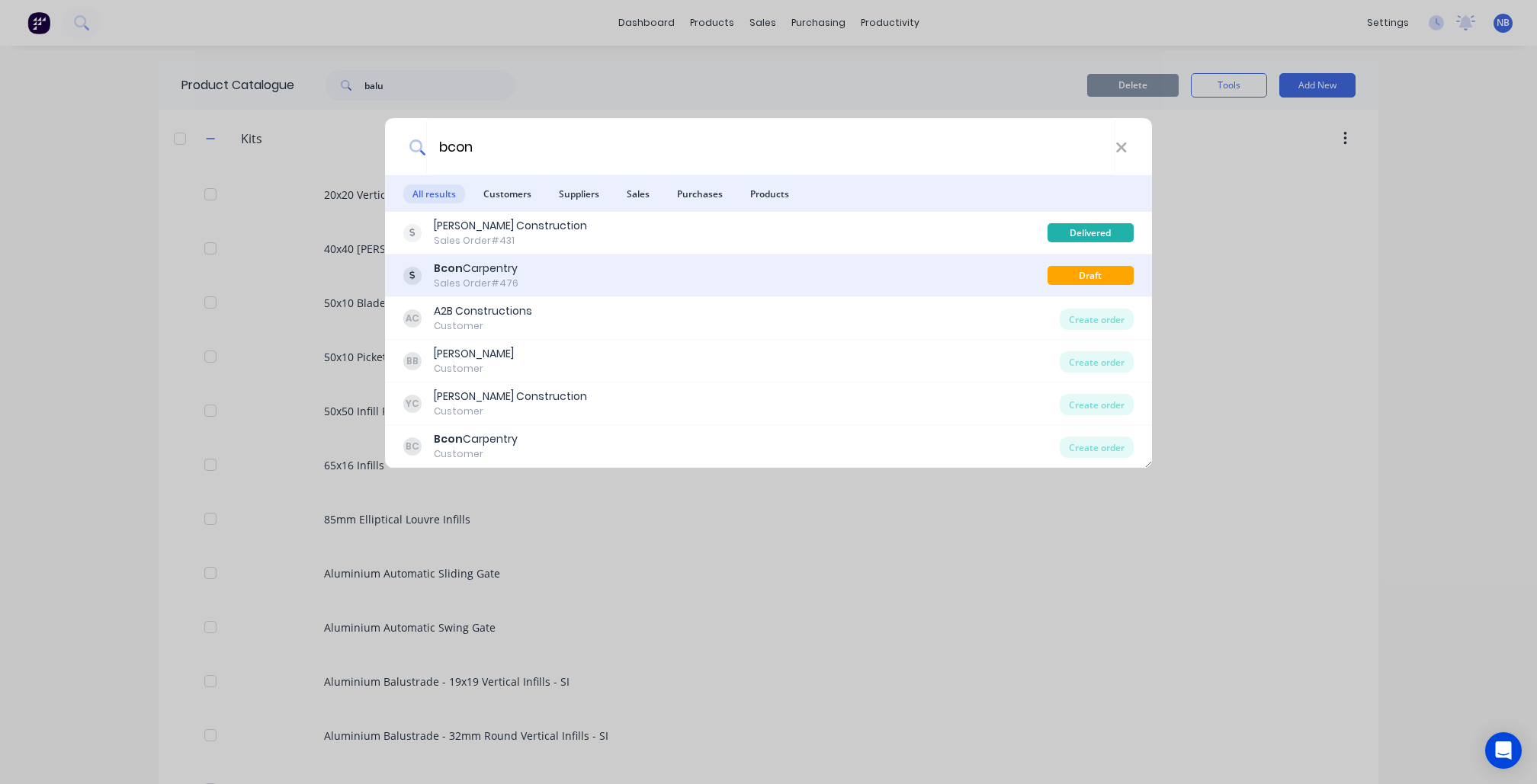
type input "bcon"
click at [488, 266] on div "Bcon Carpentry" at bounding box center [476, 269] width 85 height 16
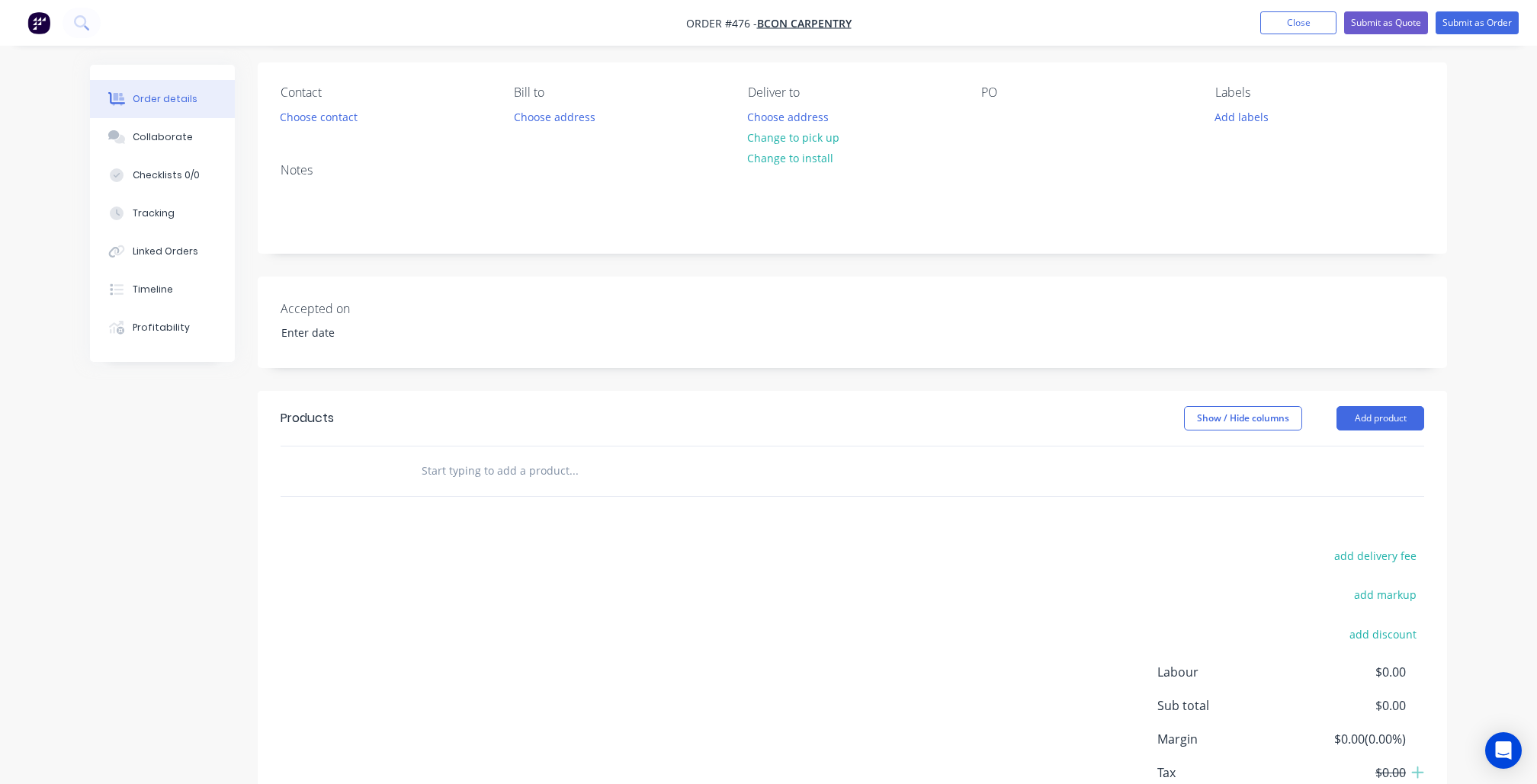
scroll to position [131, 0]
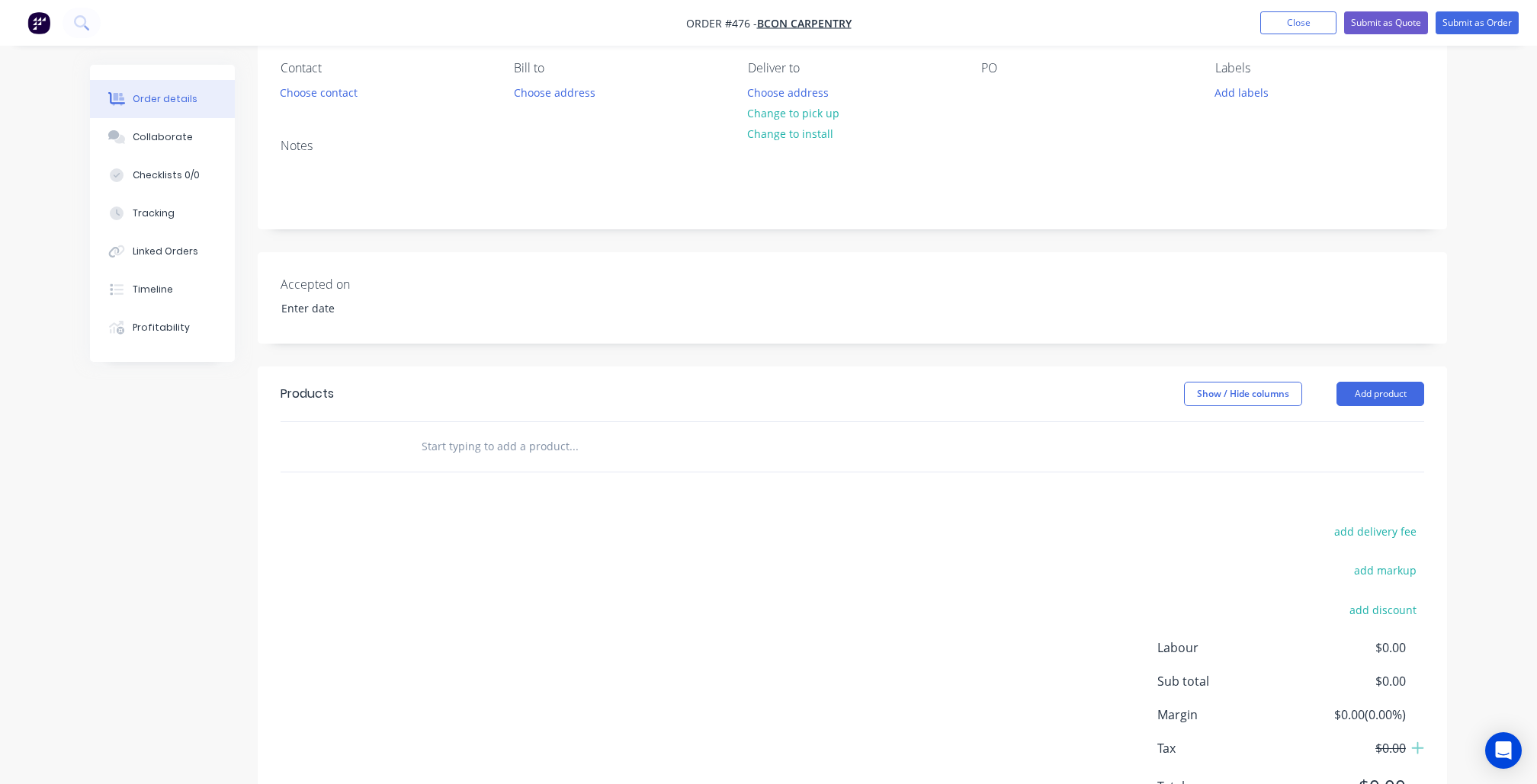
click at [470, 449] on input "text" at bounding box center [573, 447] width 305 height 31
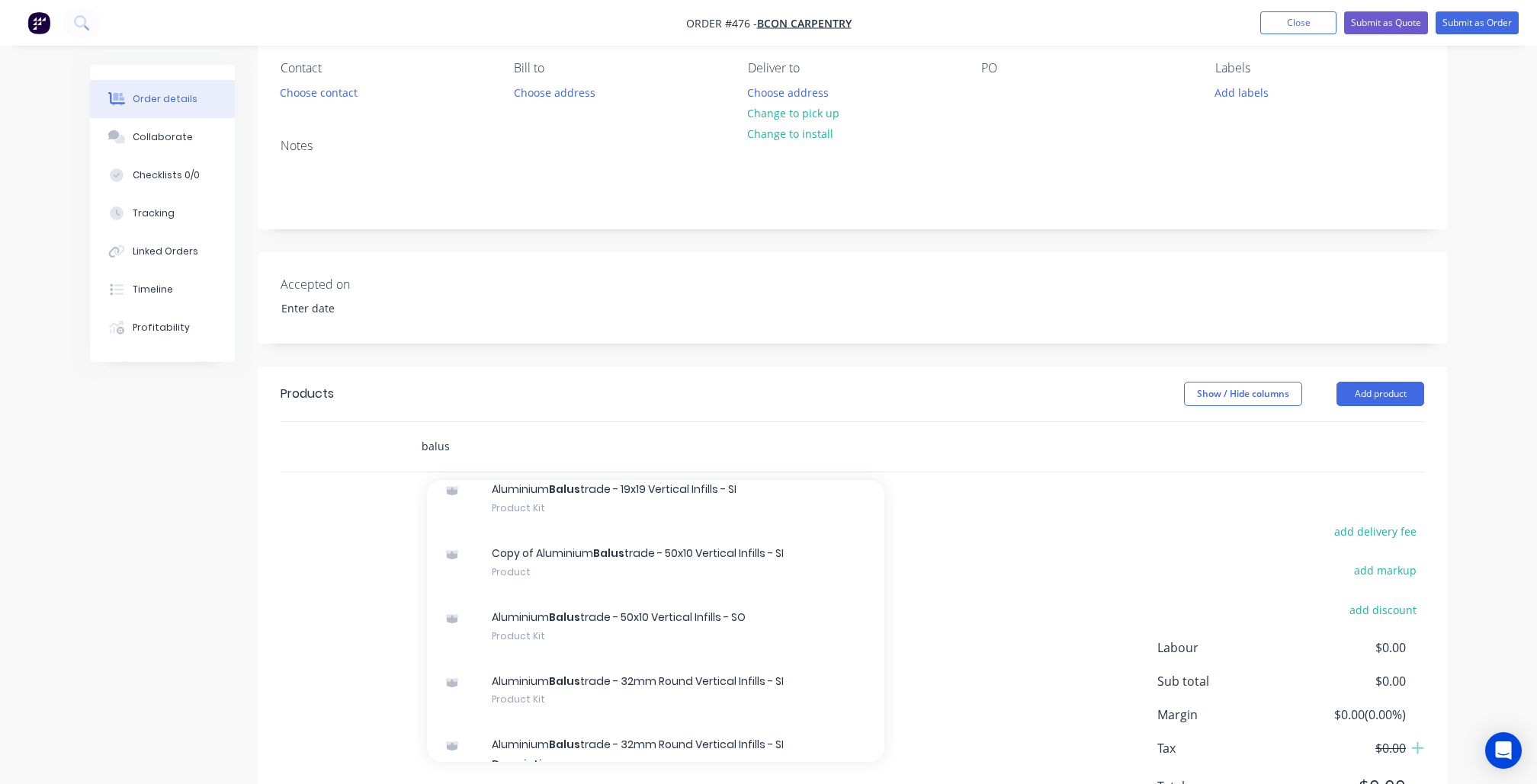
scroll to position [193, 0]
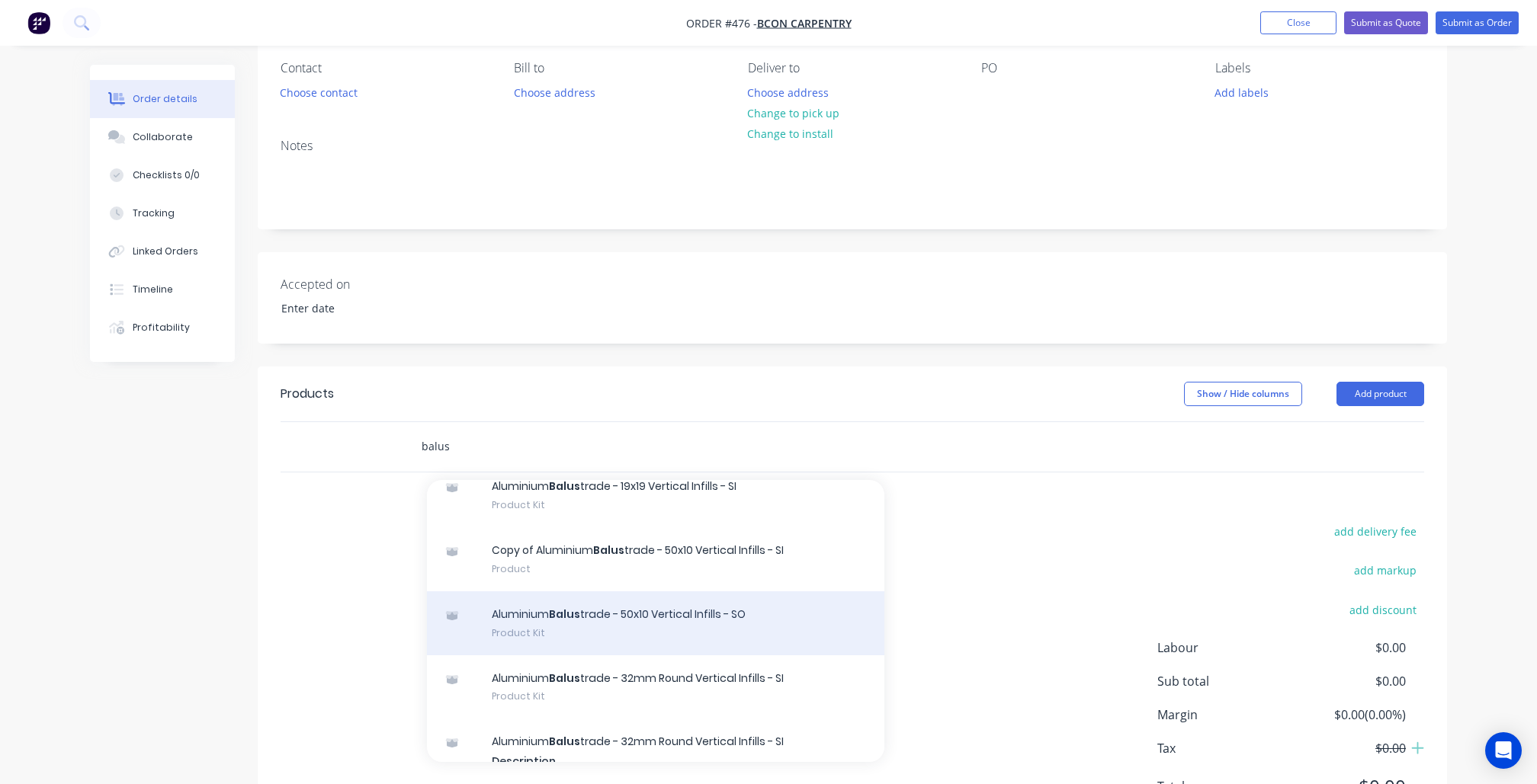
type input "balus"
click at [603, 644] on div "Aluminium Balus trade - 50x10 Vertical Infills - SO Product Kit" at bounding box center [656, 623] width 457 height 64
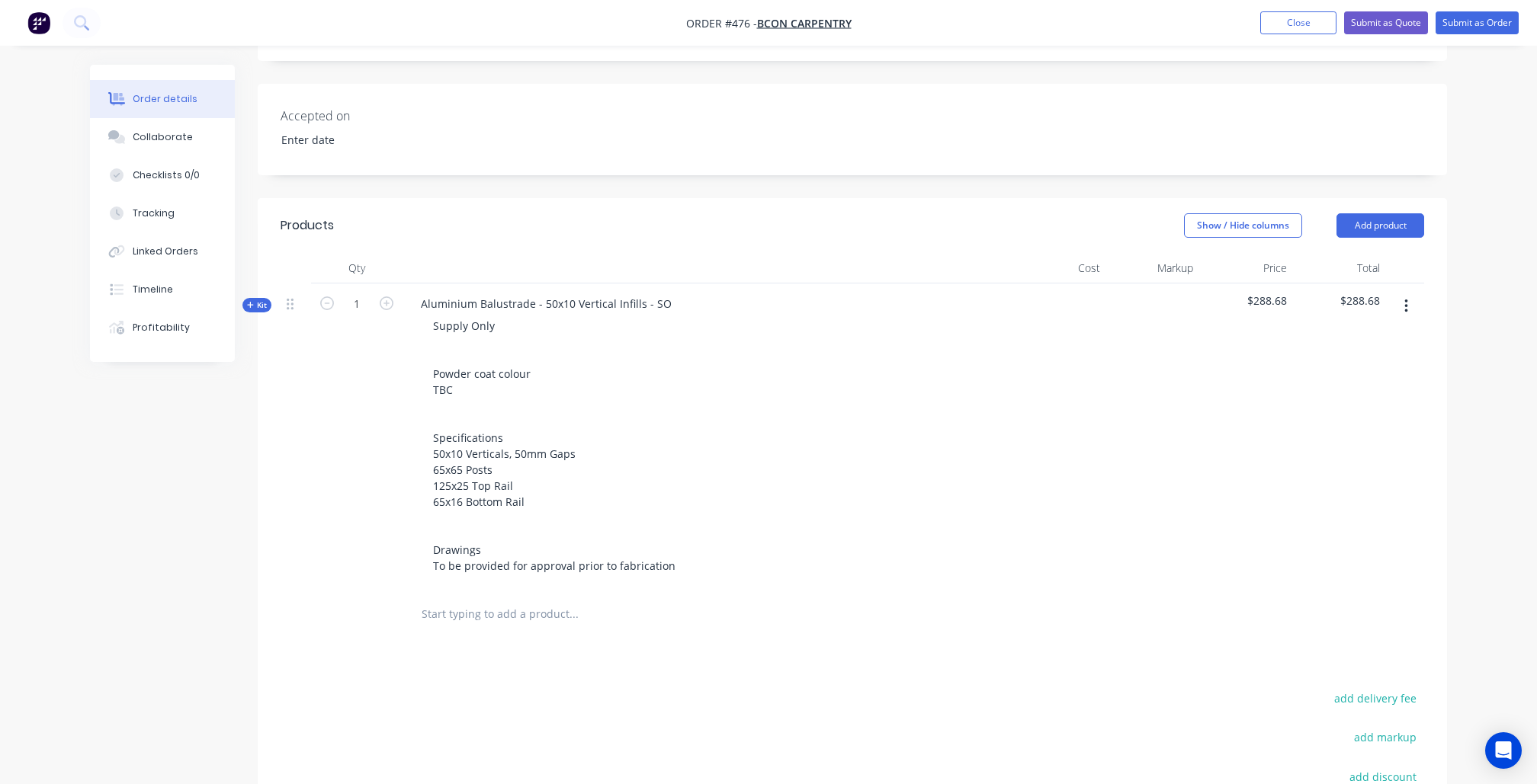
scroll to position [320, 0]
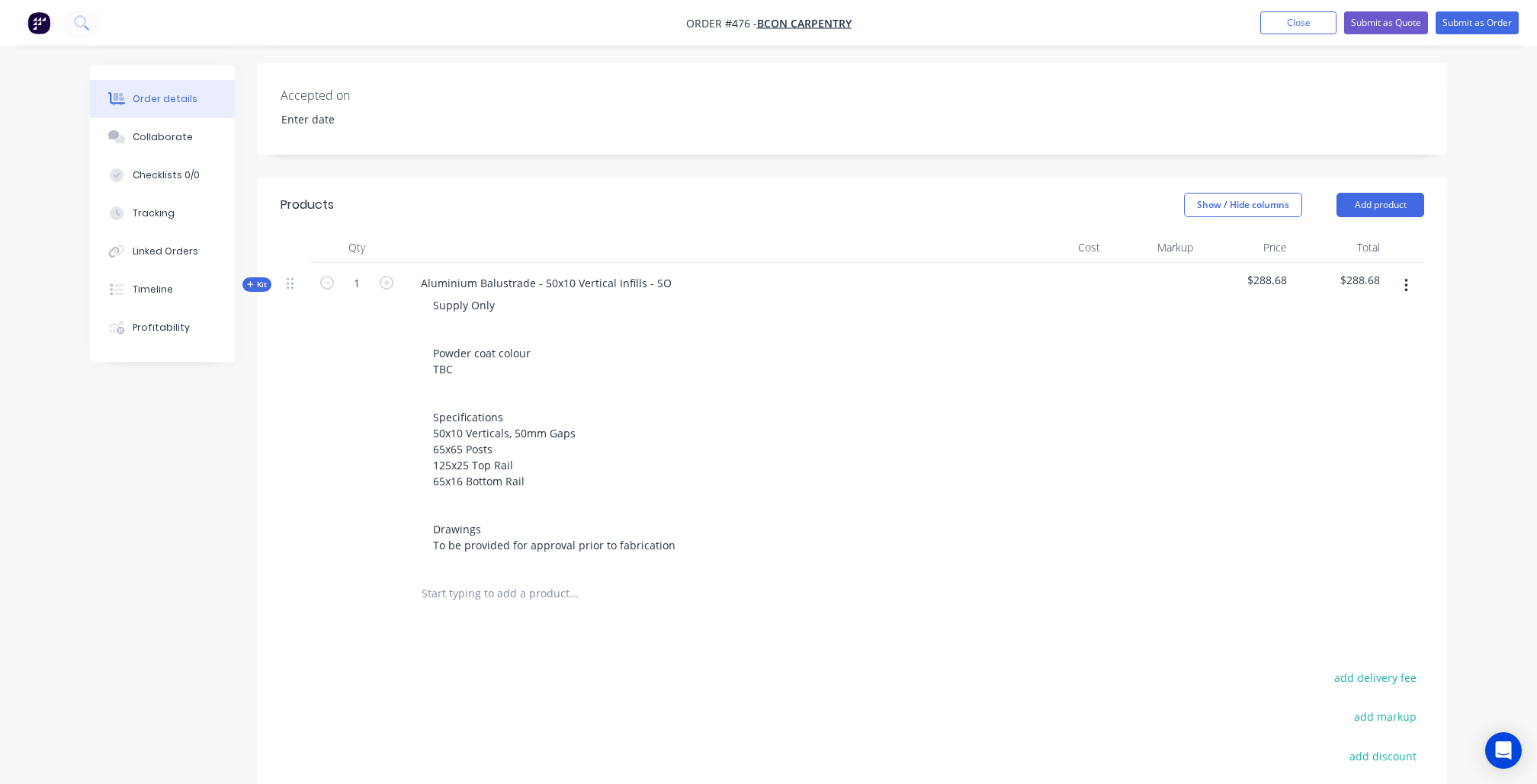
click at [264, 283] on span "Kit" at bounding box center [257, 284] width 20 height 11
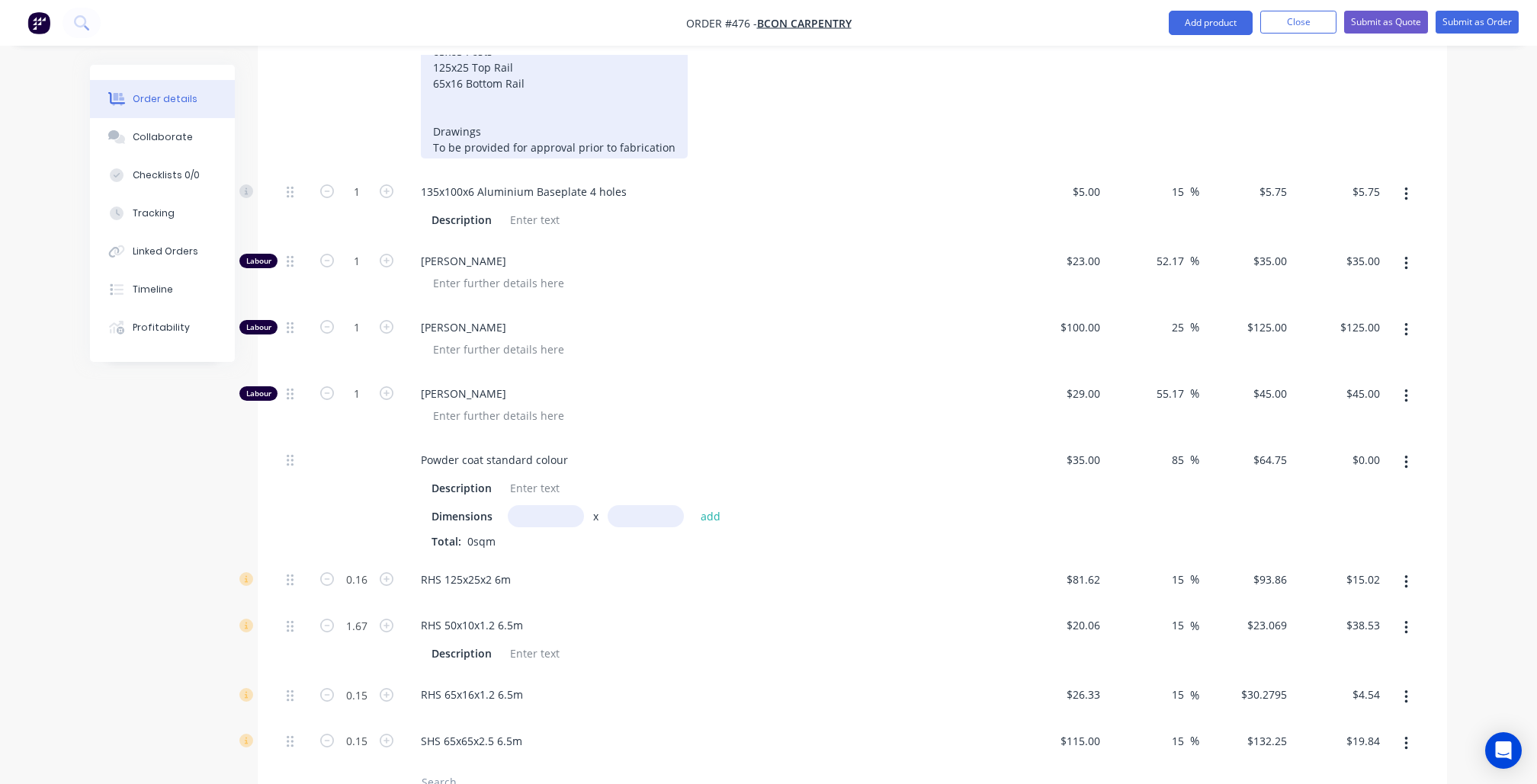
scroll to position [750, 0]
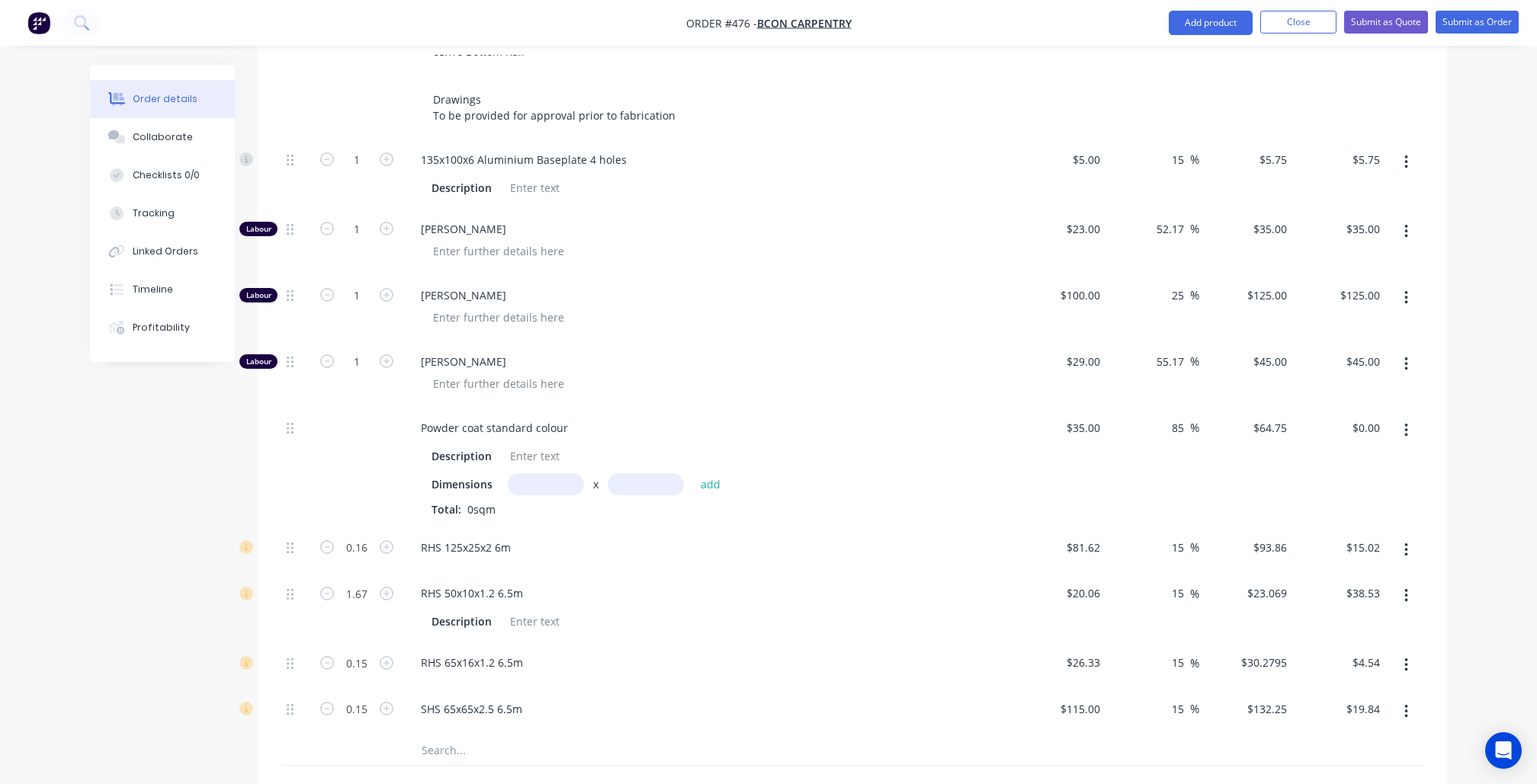
click at [536, 473] on input "text" at bounding box center [546, 484] width 76 height 22
type input "10.459m"
click at [710, 473] on button "add" at bounding box center [711, 483] width 36 height 20
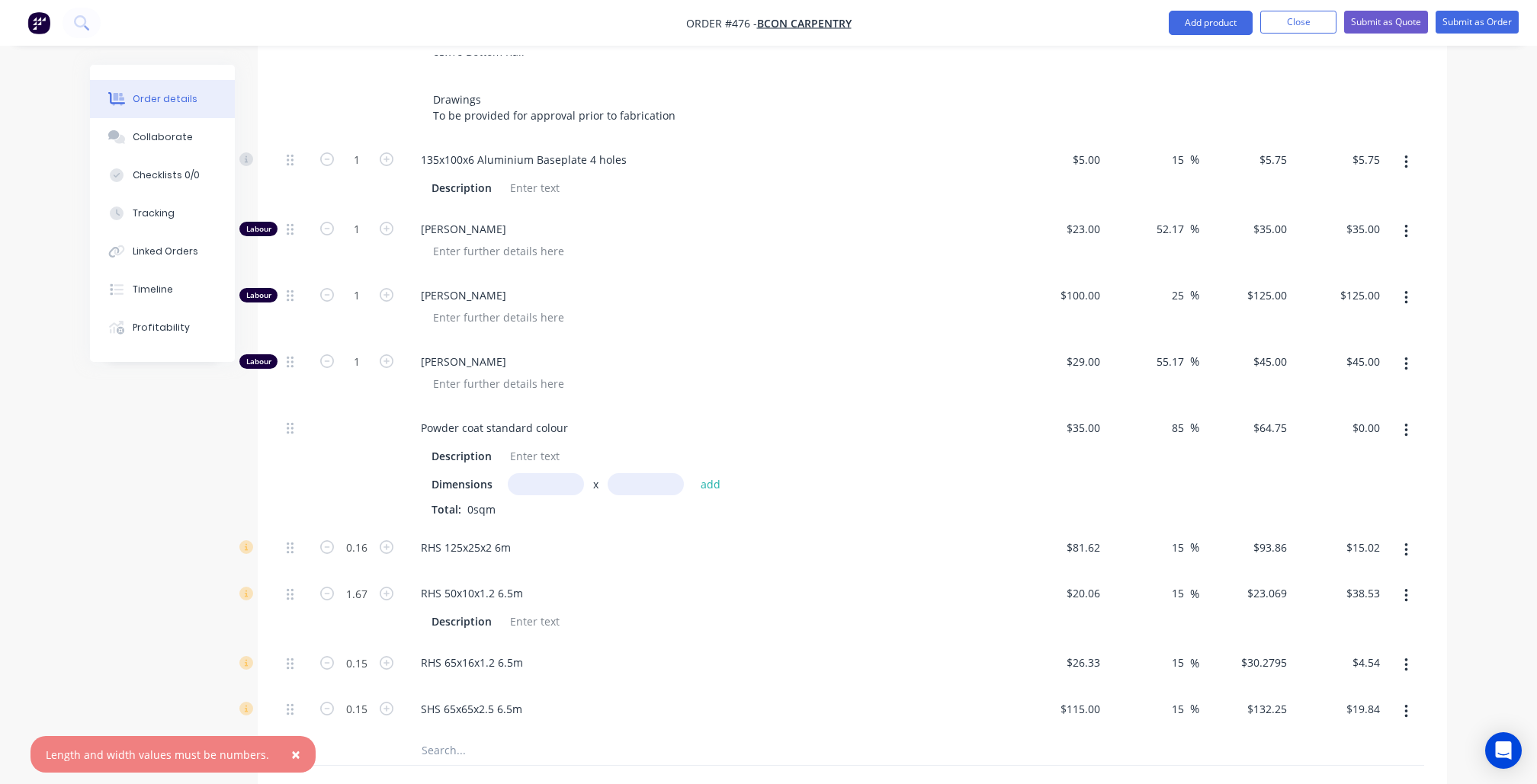
click at [523, 474] on input "text" at bounding box center [546, 484] width 76 height 22
click at [209, 145] on button "Collaborate" at bounding box center [162, 136] width 145 height 38
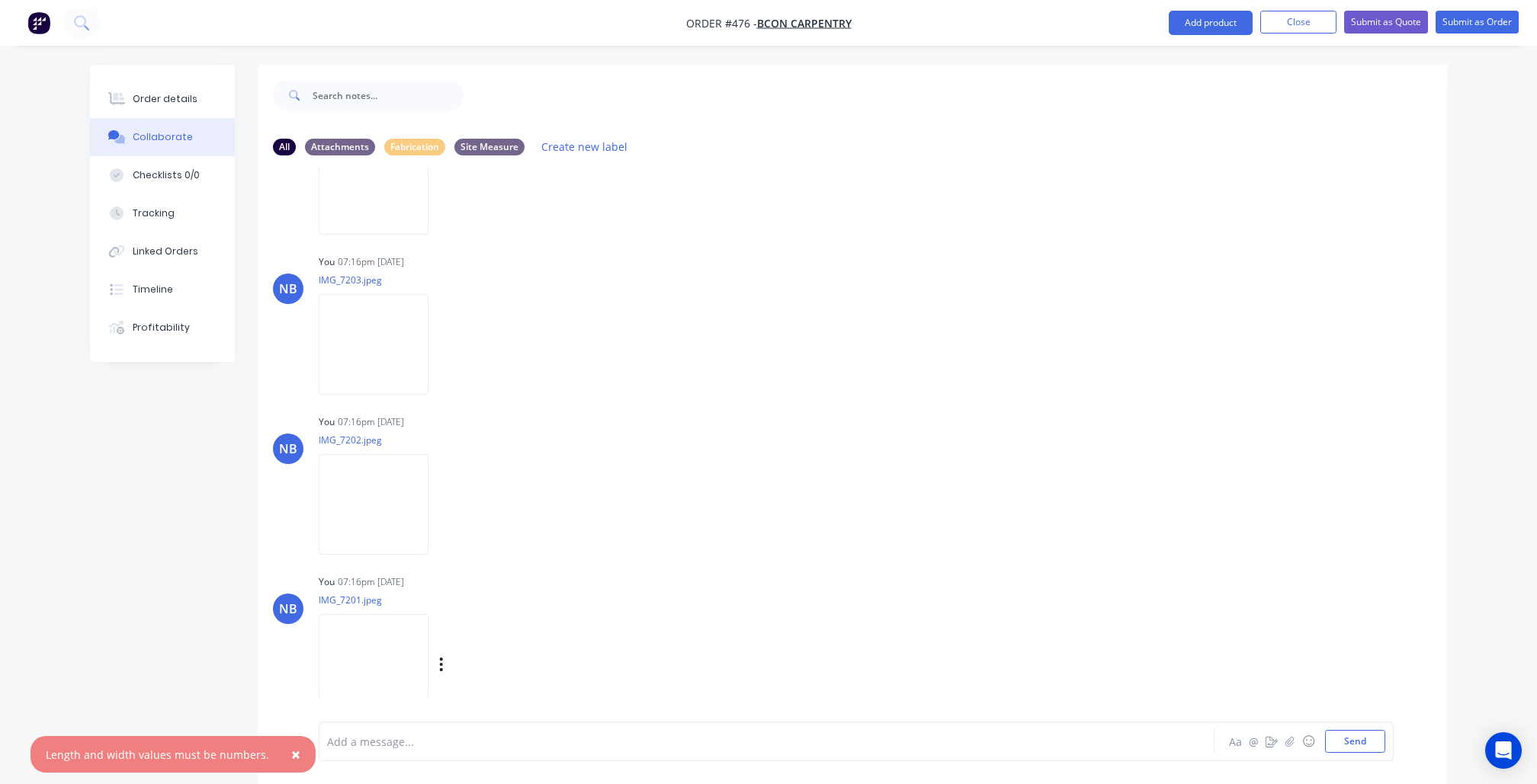
scroll to position [128, 0]
click at [397, 649] on img at bounding box center [374, 665] width 110 height 100
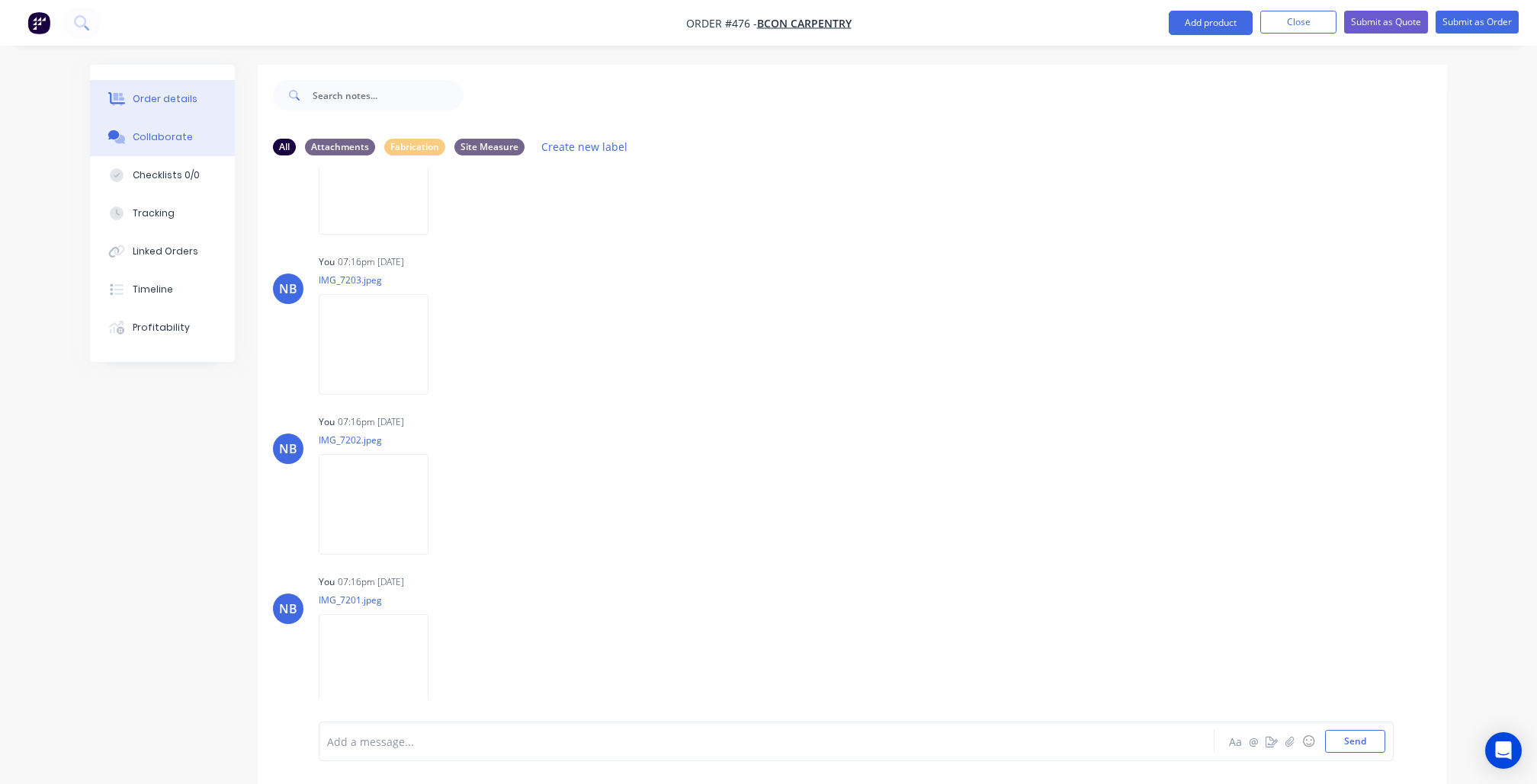
click at [192, 115] on button "Order details" at bounding box center [162, 99] width 145 height 38
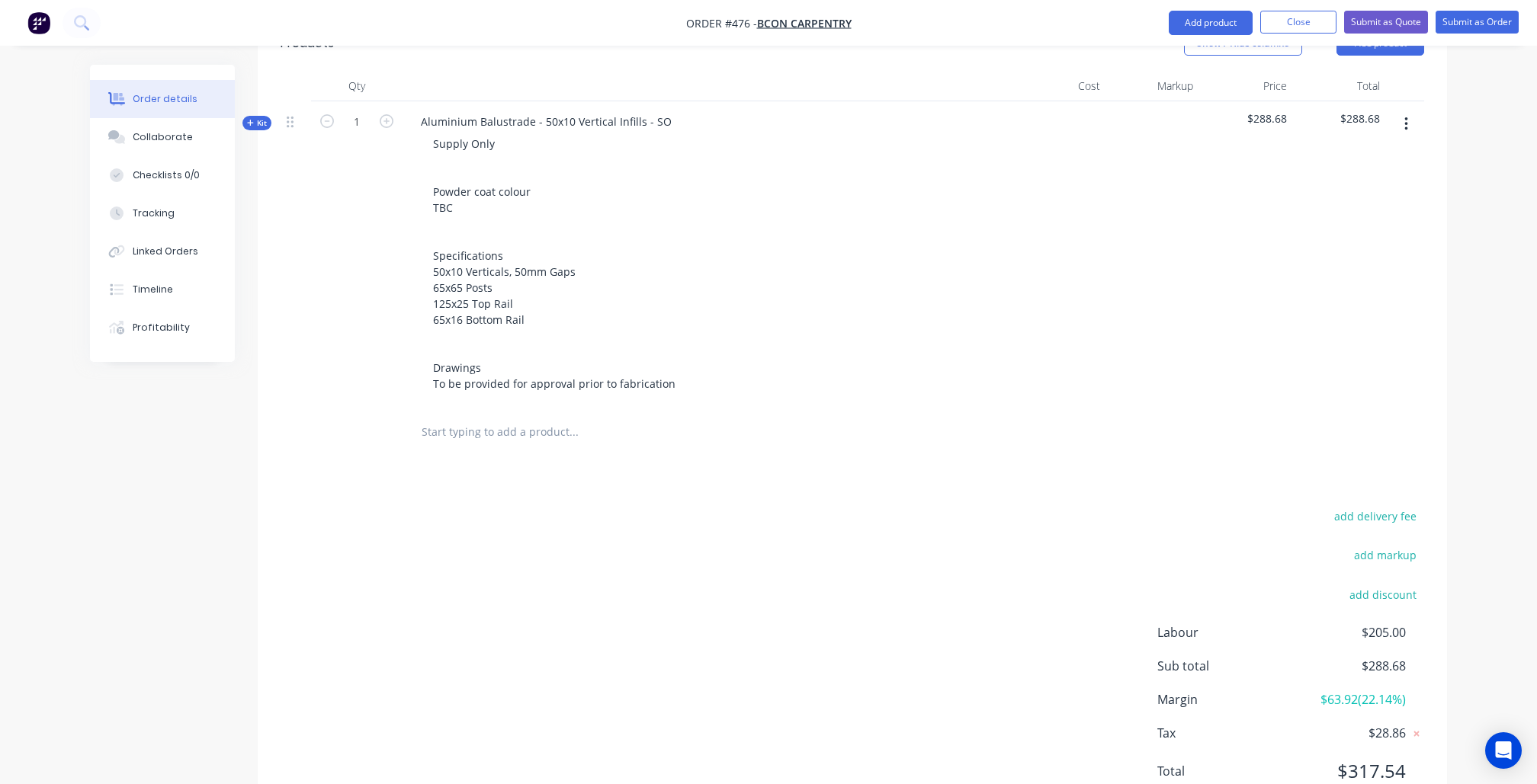
scroll to position [453, 0]
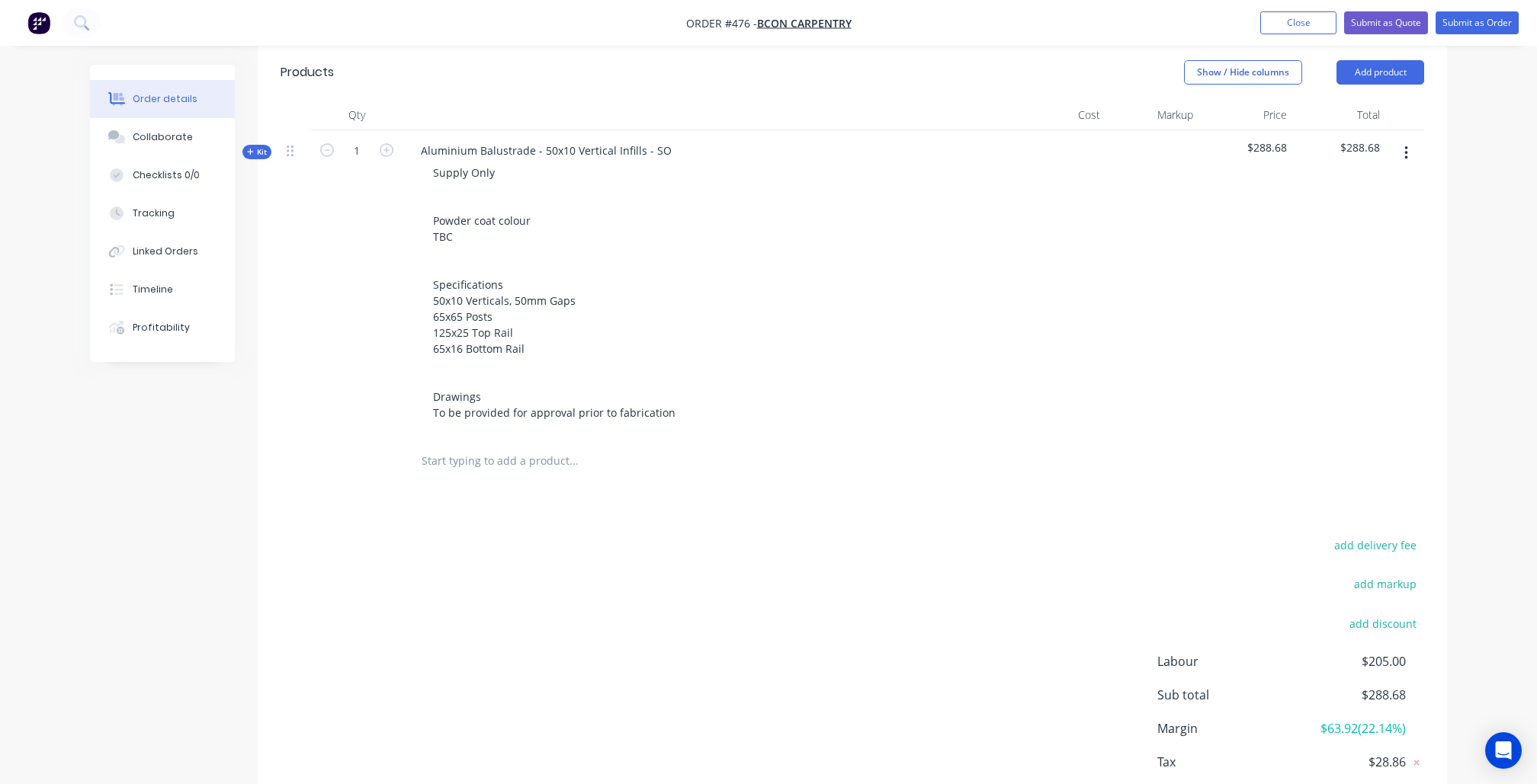
click at [265, 153] on span "Kit" at bounding box center [257, 152] width 20 height 11
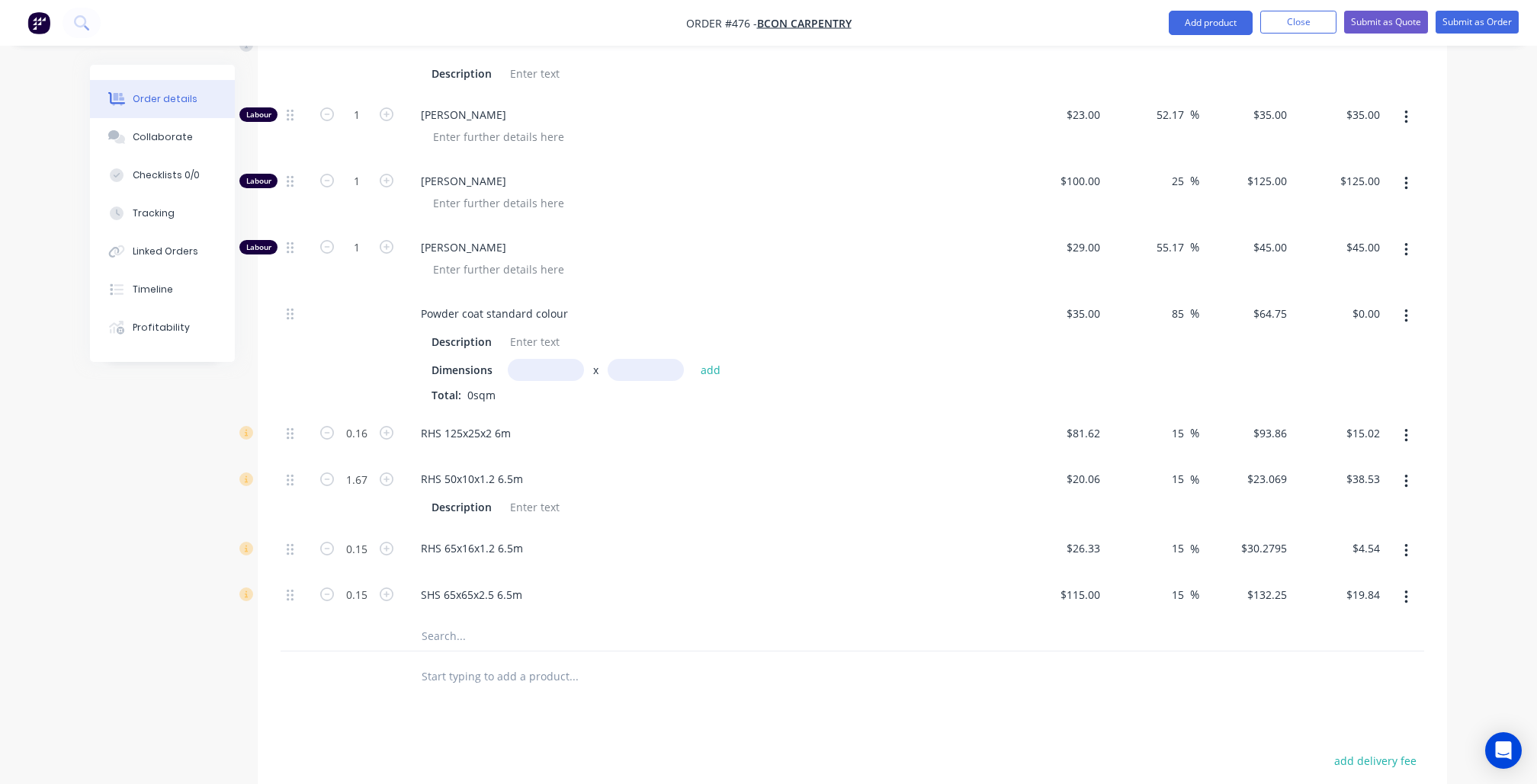
scroll to position [867, 0]
click at [536, 356] on input "text" at bounding box center [546, 367] width 76 height 22
type input "1.63m"
type input "$35.00"
click at [660, 356] on input "text" at bounding box center [645, 367] width 76 height 22
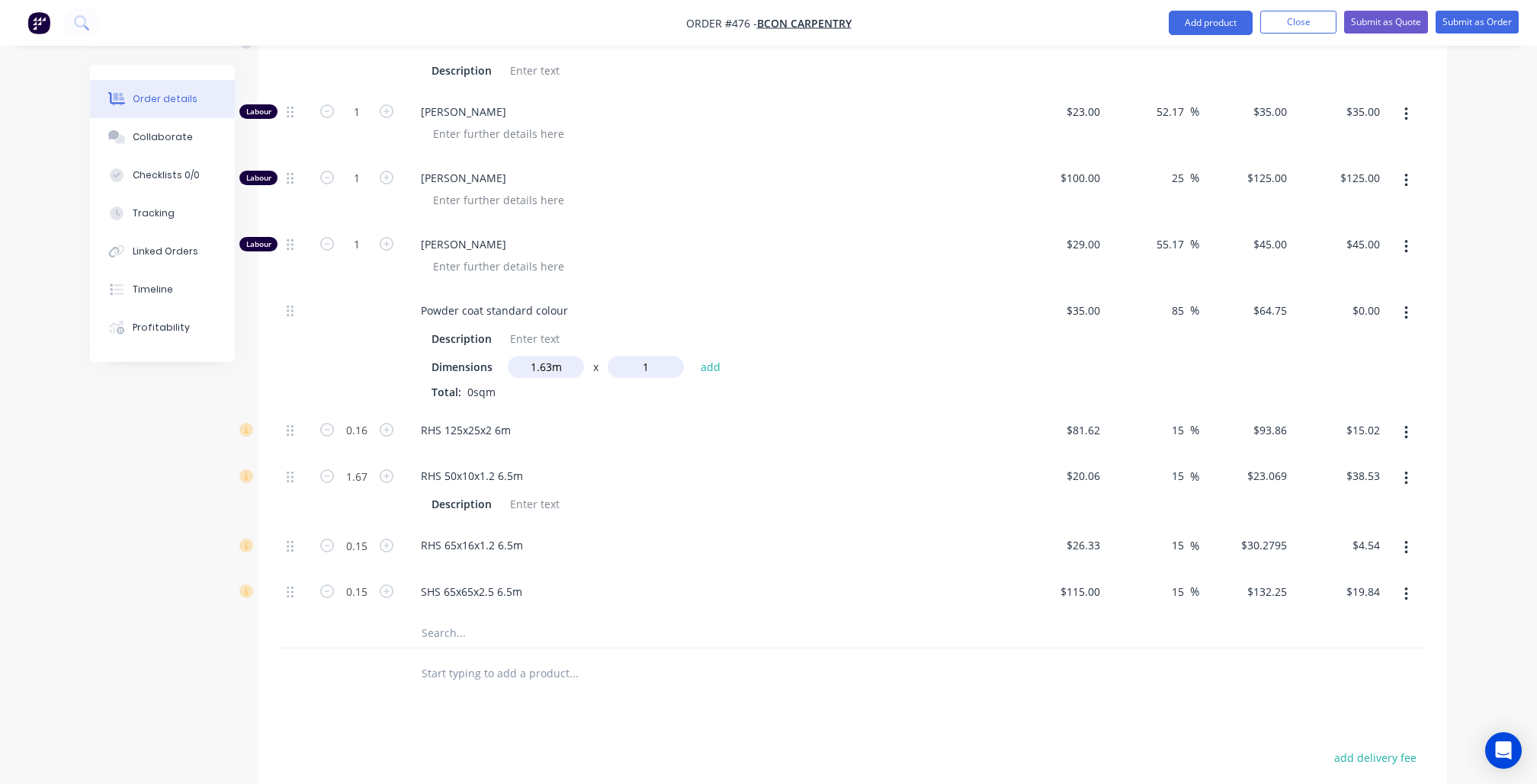
type input "1"
click at [710, 356] on button "add" at bounding box center [711, 366] width 36 height 20
type input "$105.54"
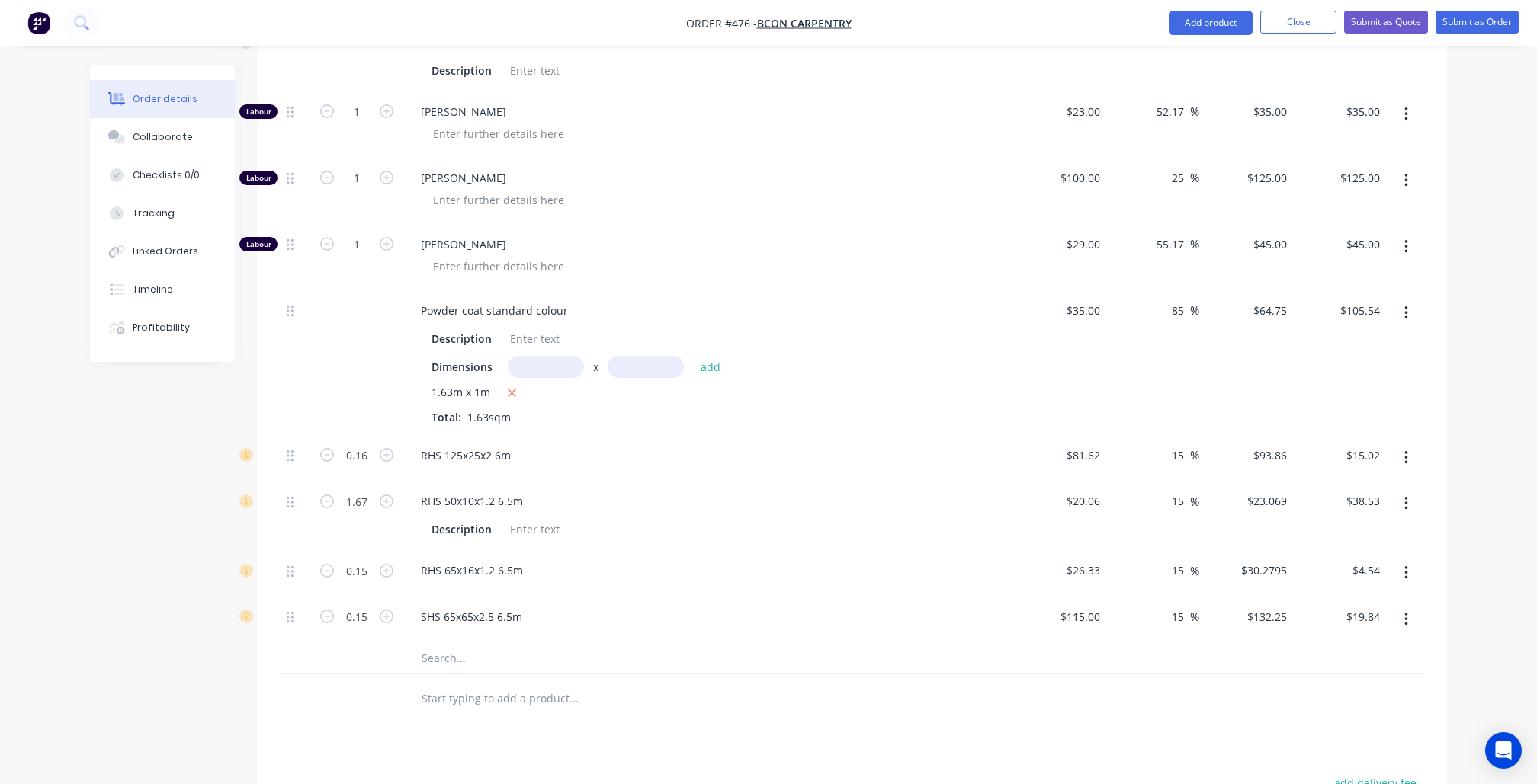
click at [565, 356] on input "text" at bounding box center [546, 367] width 76 height 22
type input "1.594m"
type input "1"
click at [710, 356] on button "add" at bounding box center [711, 366] width 36 height 20
type input "$208.75"
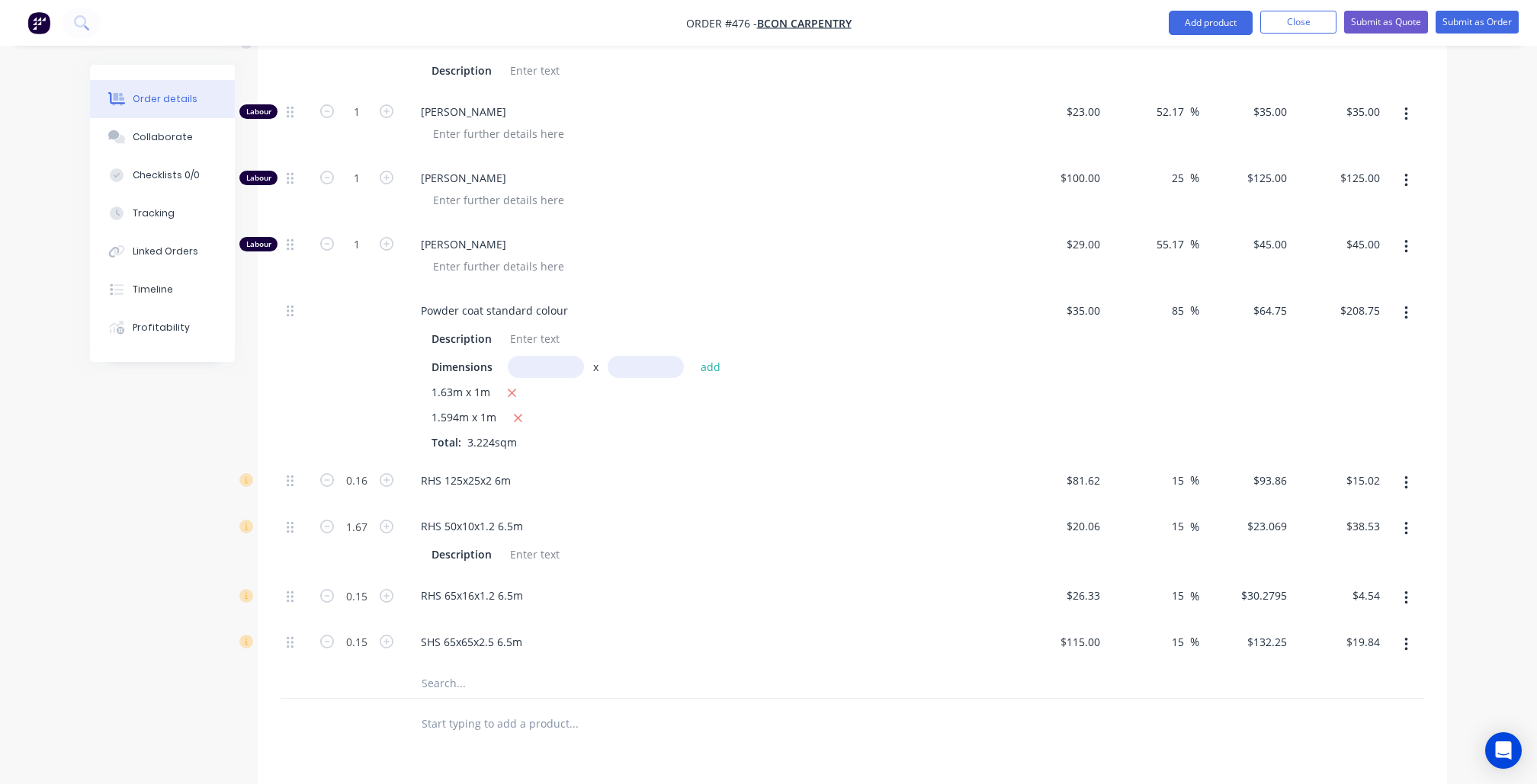
click at [534, 356] on input "text" at bounding box center [546, 367] width 76 height 22
type input "7.235m"
type input "1"
click at [710, 356] on button "add" at bounding box center [711, 366] width 36 height 20
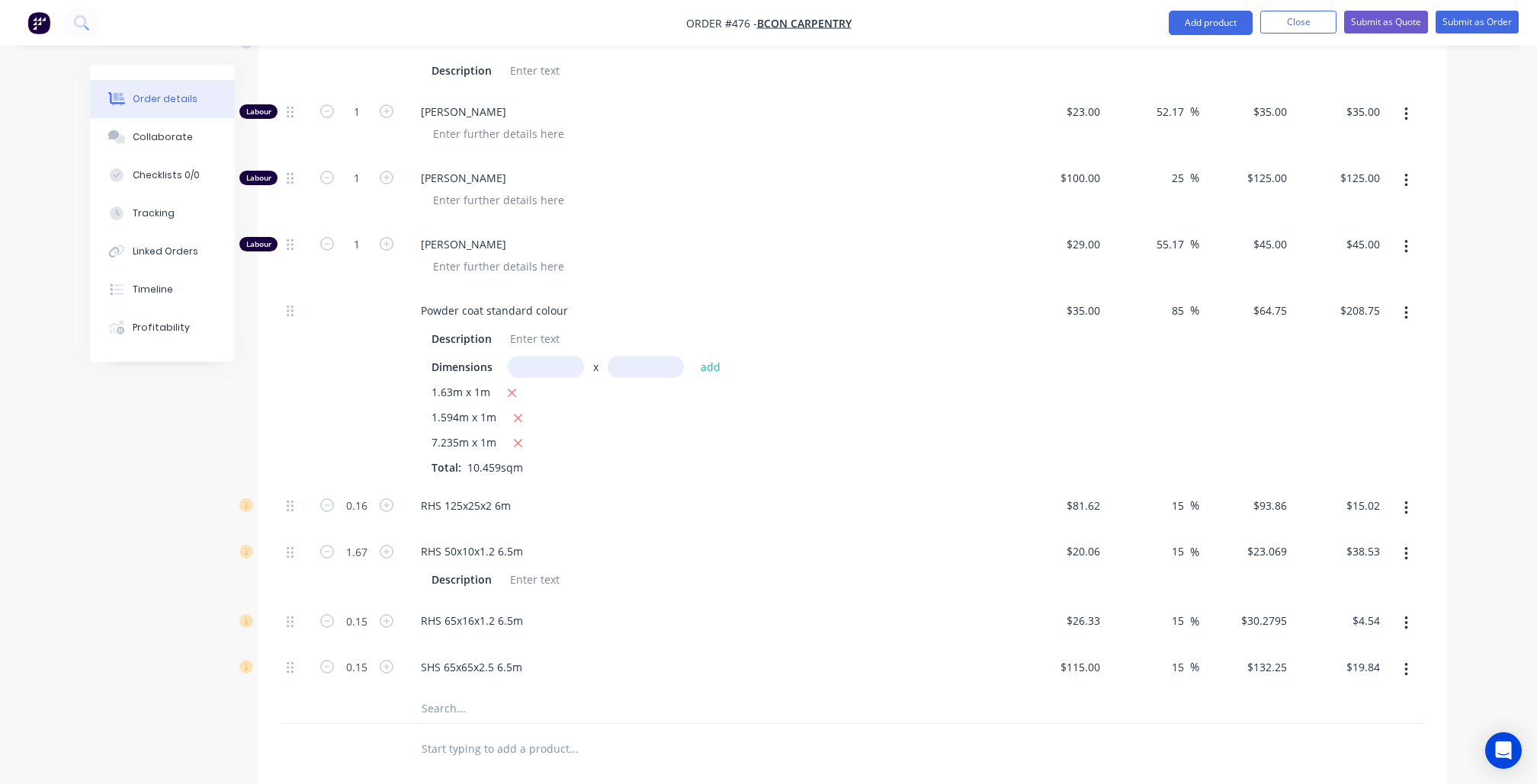
type input "$677.22"
drag, startPoint x: 501, startPoint y: 446, endPoint x: 468, endPoint y: 443, distance: 33.1
click at [468, 460] on span "10.459sqm" at bounding box center [495, 467] width 68 height 15
copy div "10.459"
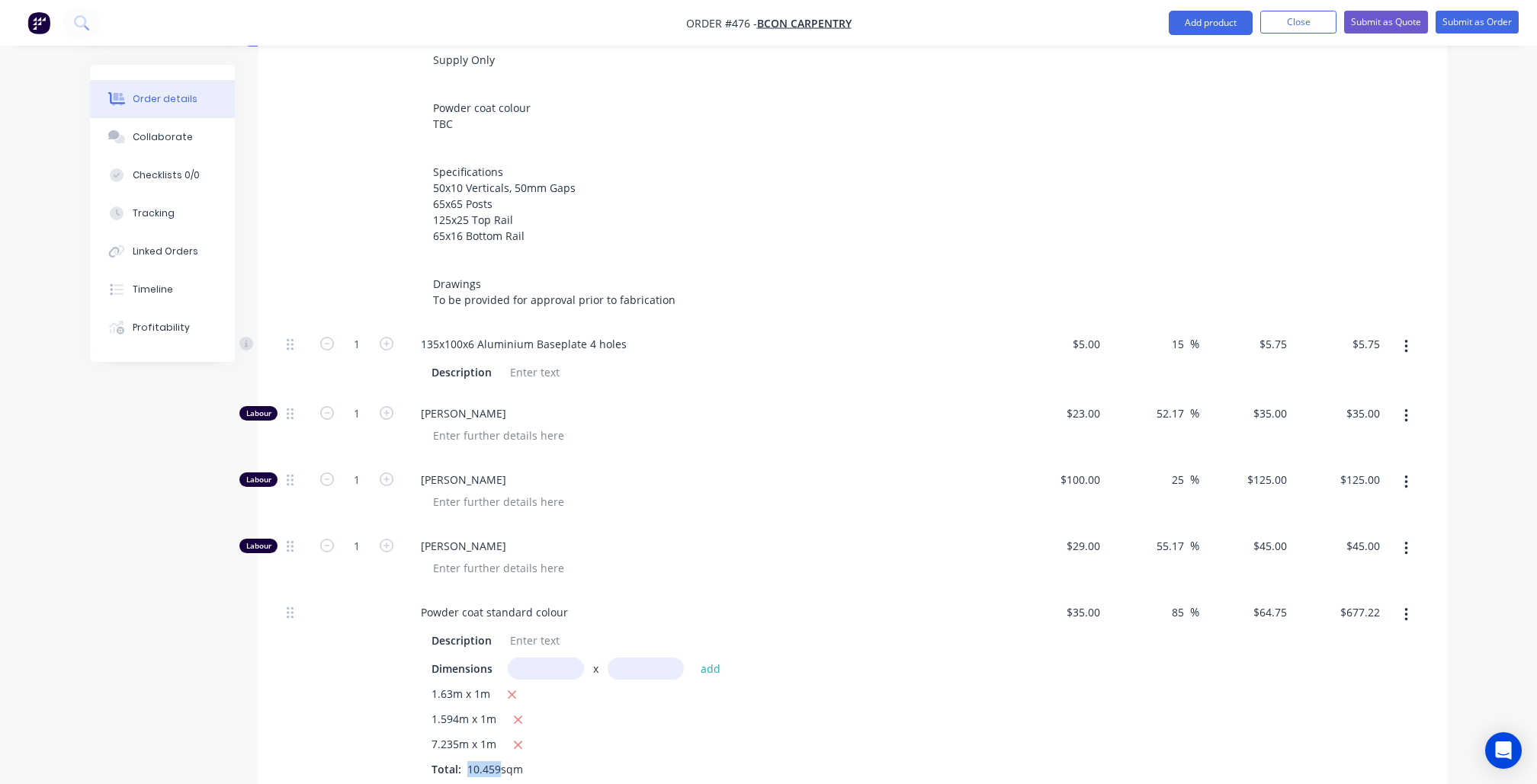
scroll to position [422, 0]
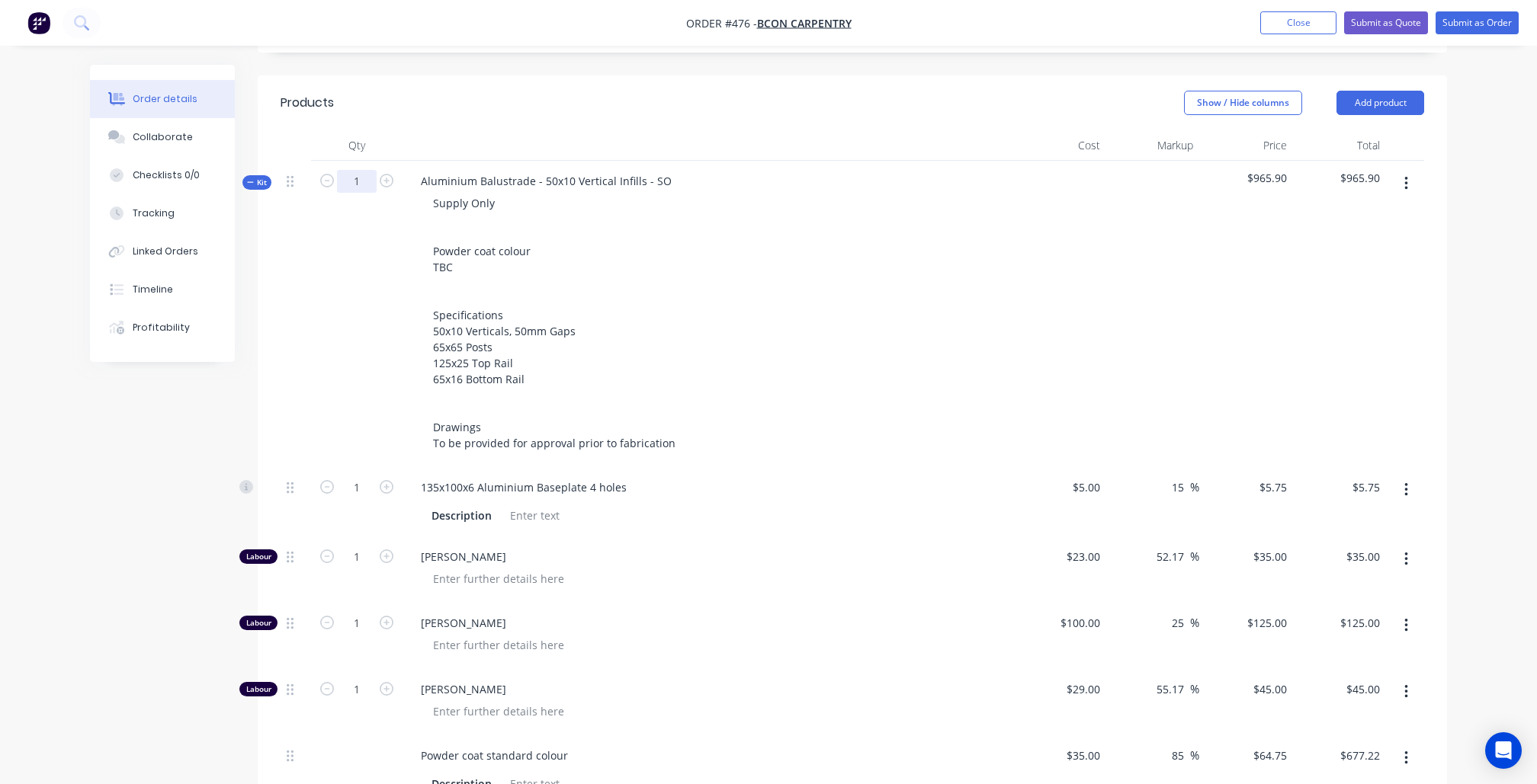
click at [364, 181] on input "1" at bounding box center [356, 181] width 40 height 23
paste input "10.459"
click at [364, 181] on input "110.459" at bounding box center [356, 181] width 40 height 23
paste input "text"
type input "10.459"
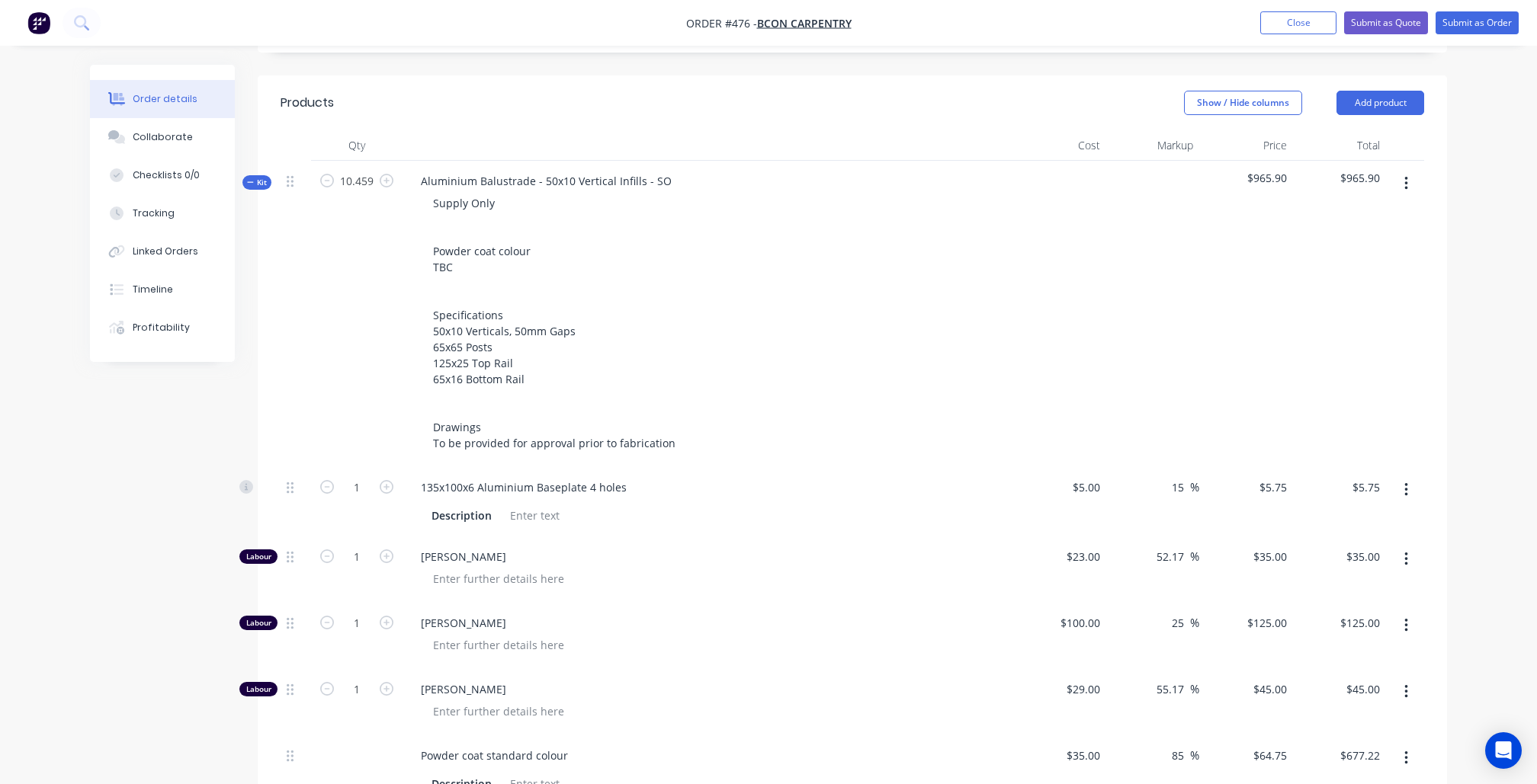
type input "10.459"
type input "1.6734"
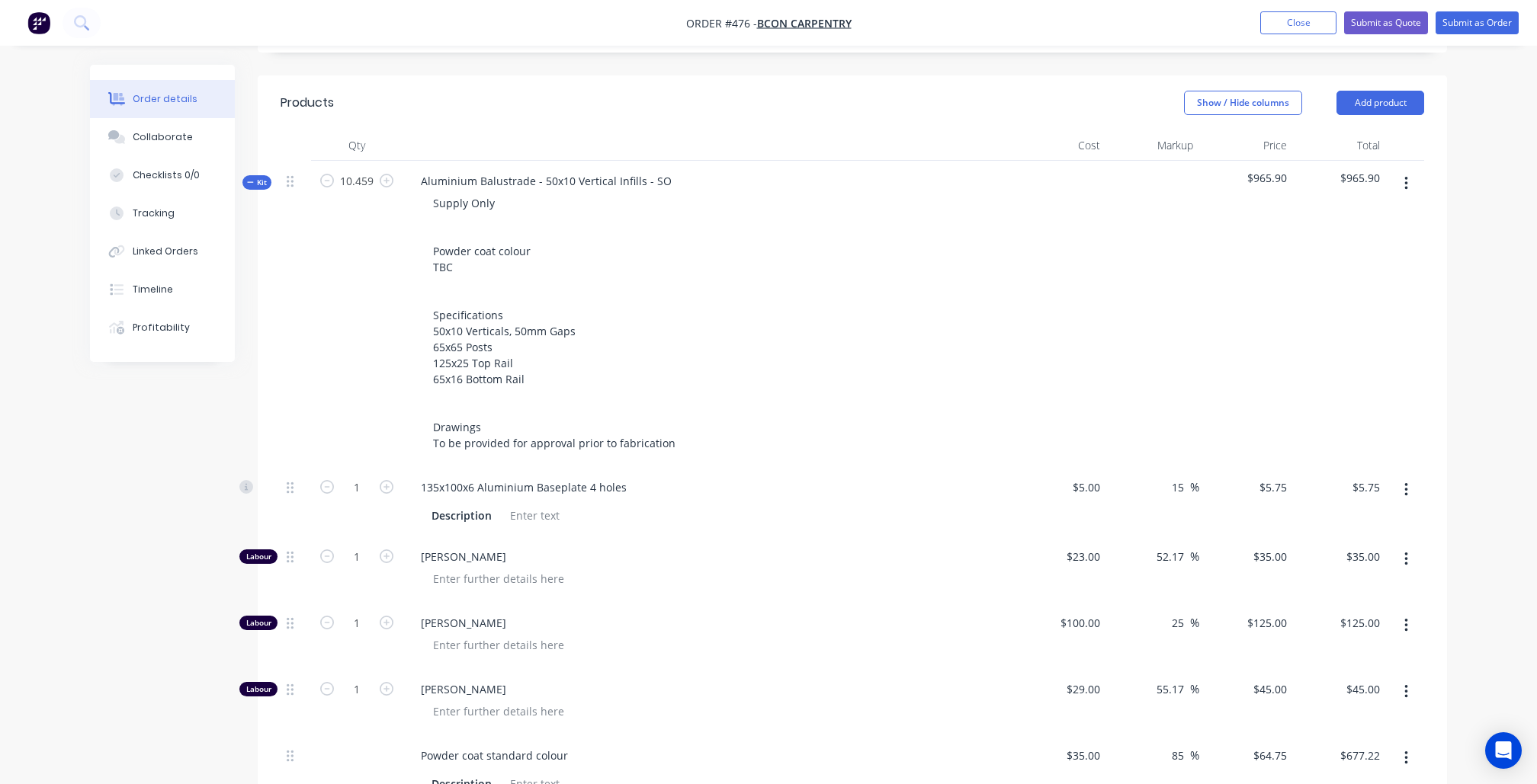
type input "17.4665"
type input "1.5689"
type input "$60.14"
type input "$366.07"
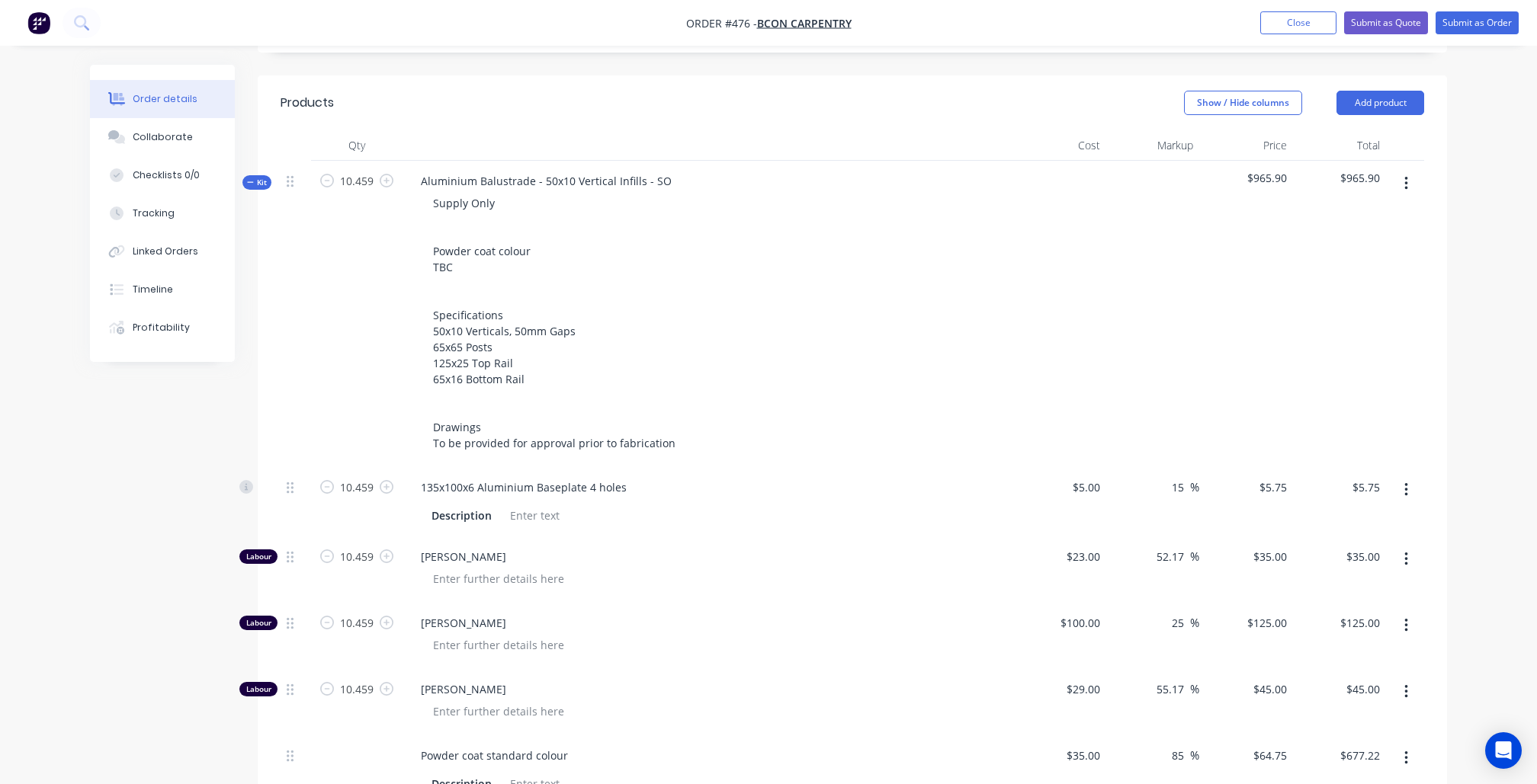
type input "$1,307.38"
type input "$470.66"
type input "$157.07"
type input "$402.93"
type input "$47.51"
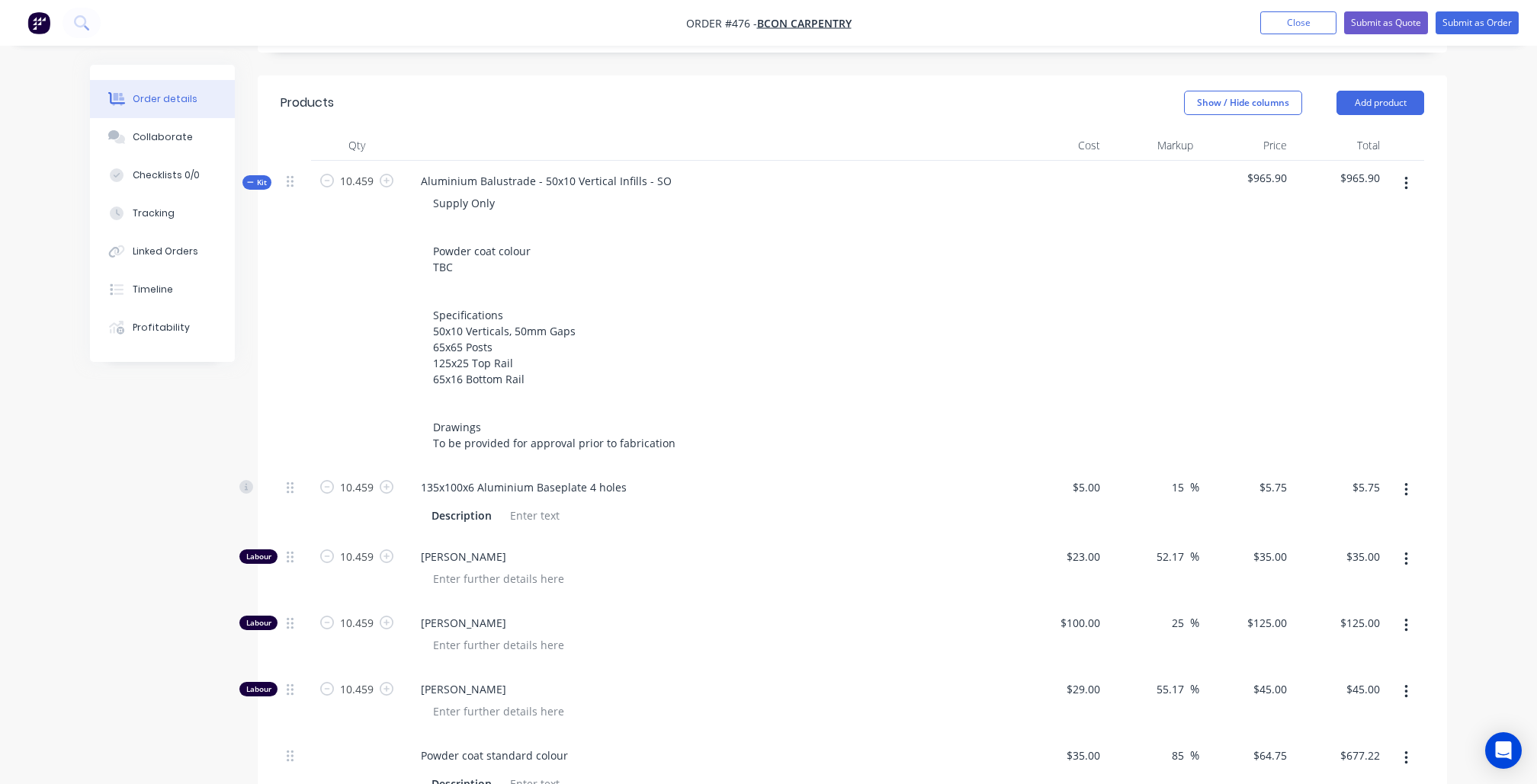
type input "$207.49"
click at [136, 466] on div "Created by [PERSON_NAME] Created [DATE] Required [DATE] Assigned to Add team me…" at bounding box center [768, 624] width 1357 height 1964
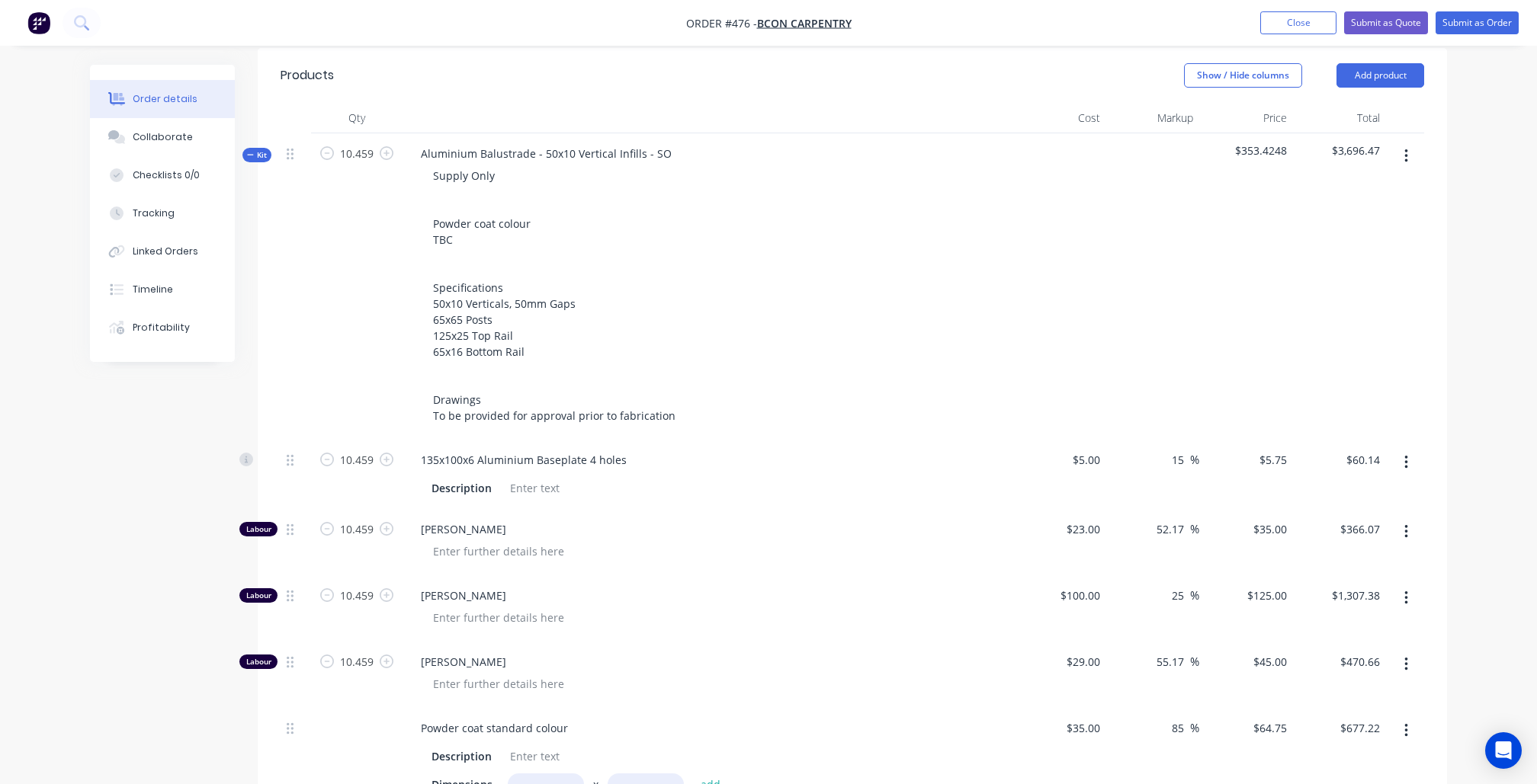
scroll to position [442, 0]
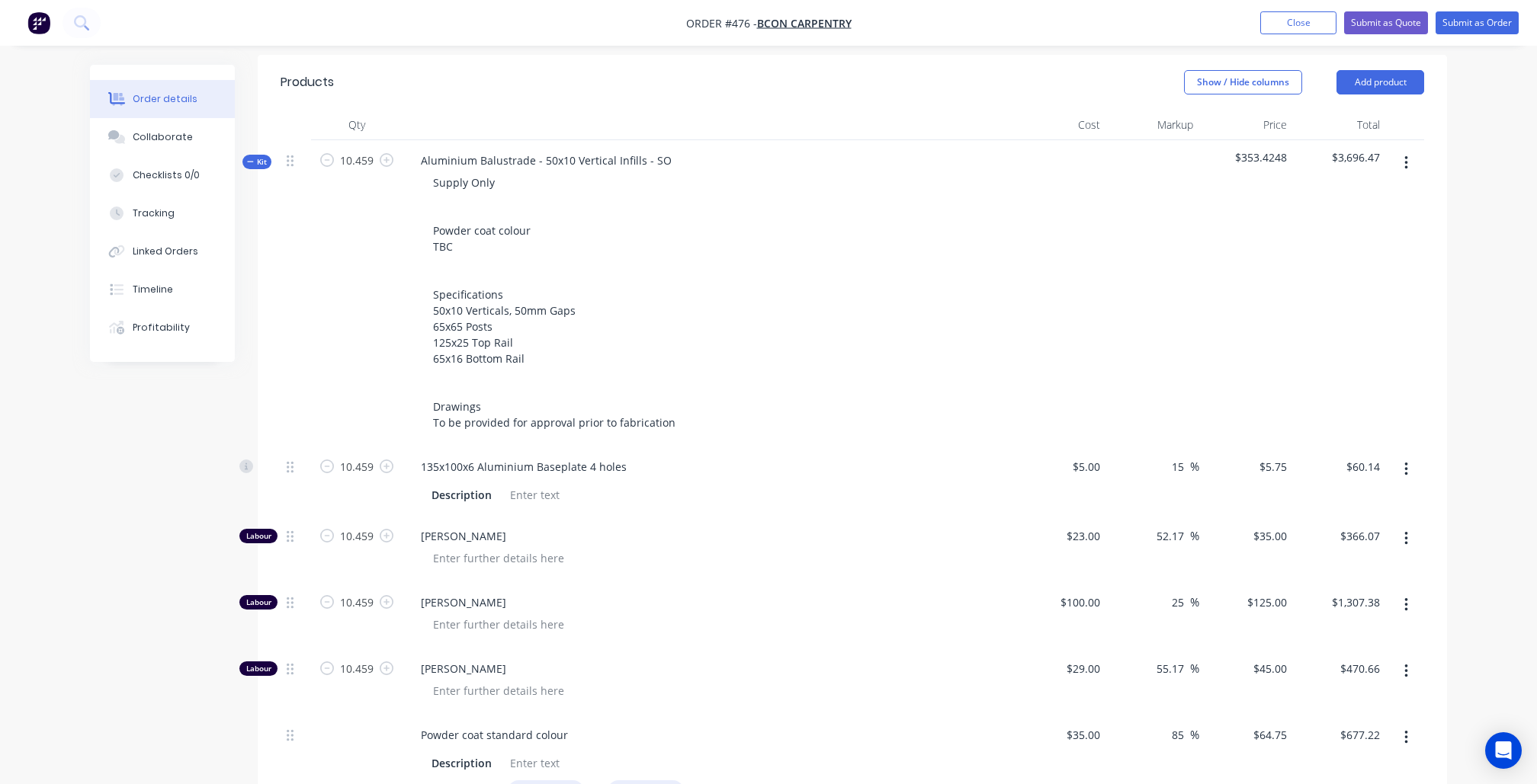
click at [156, 453] on div "Created by [PERSON_NAME] Created [DATE] Required [DATE] Assigned to Add team me…" at bounding box center [768, 604] width 1357 height 1964
click at [266, 162] on span "Kit" at bounding box center [257, 161] width 20 height 11
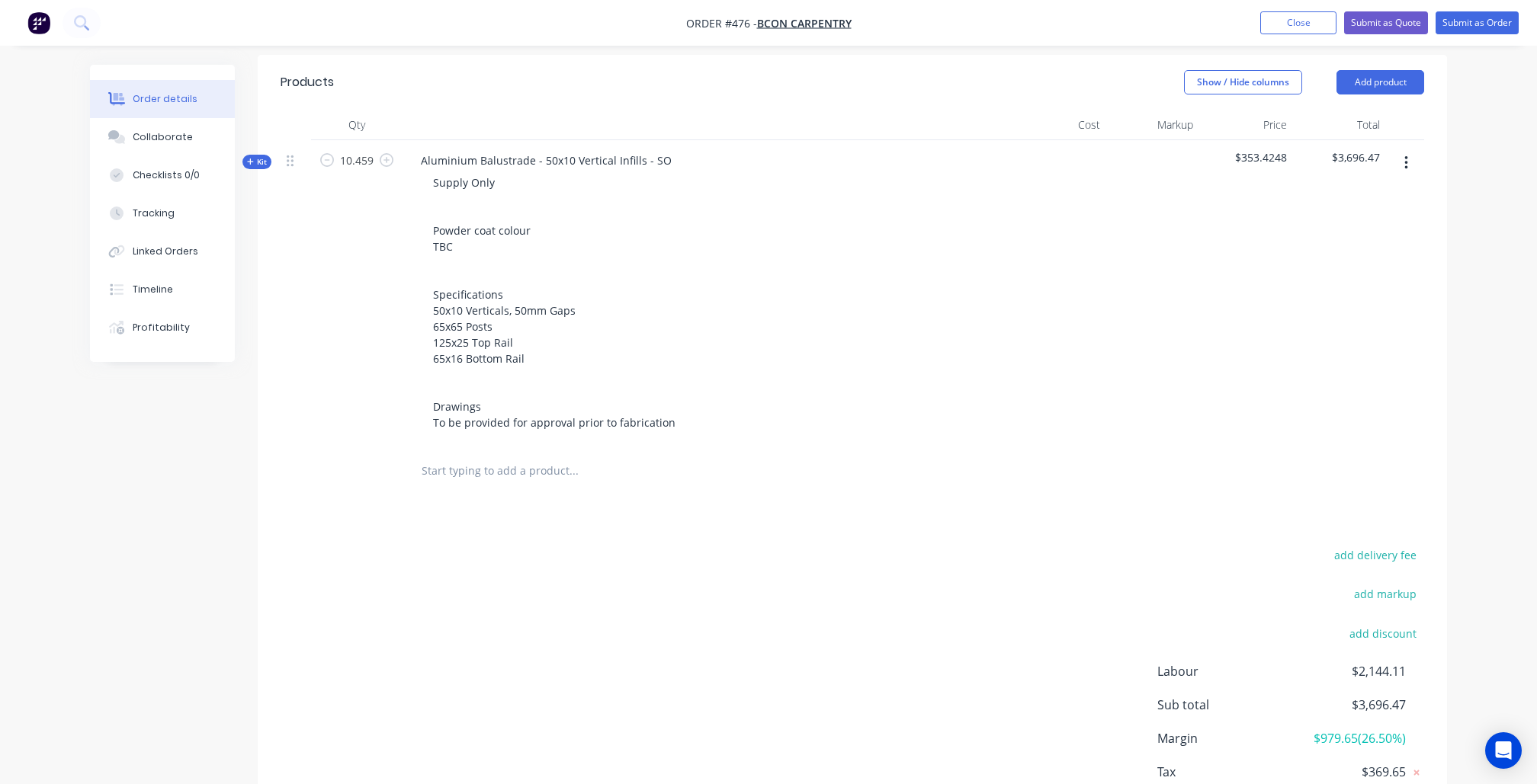
scroll to position [428, 0]
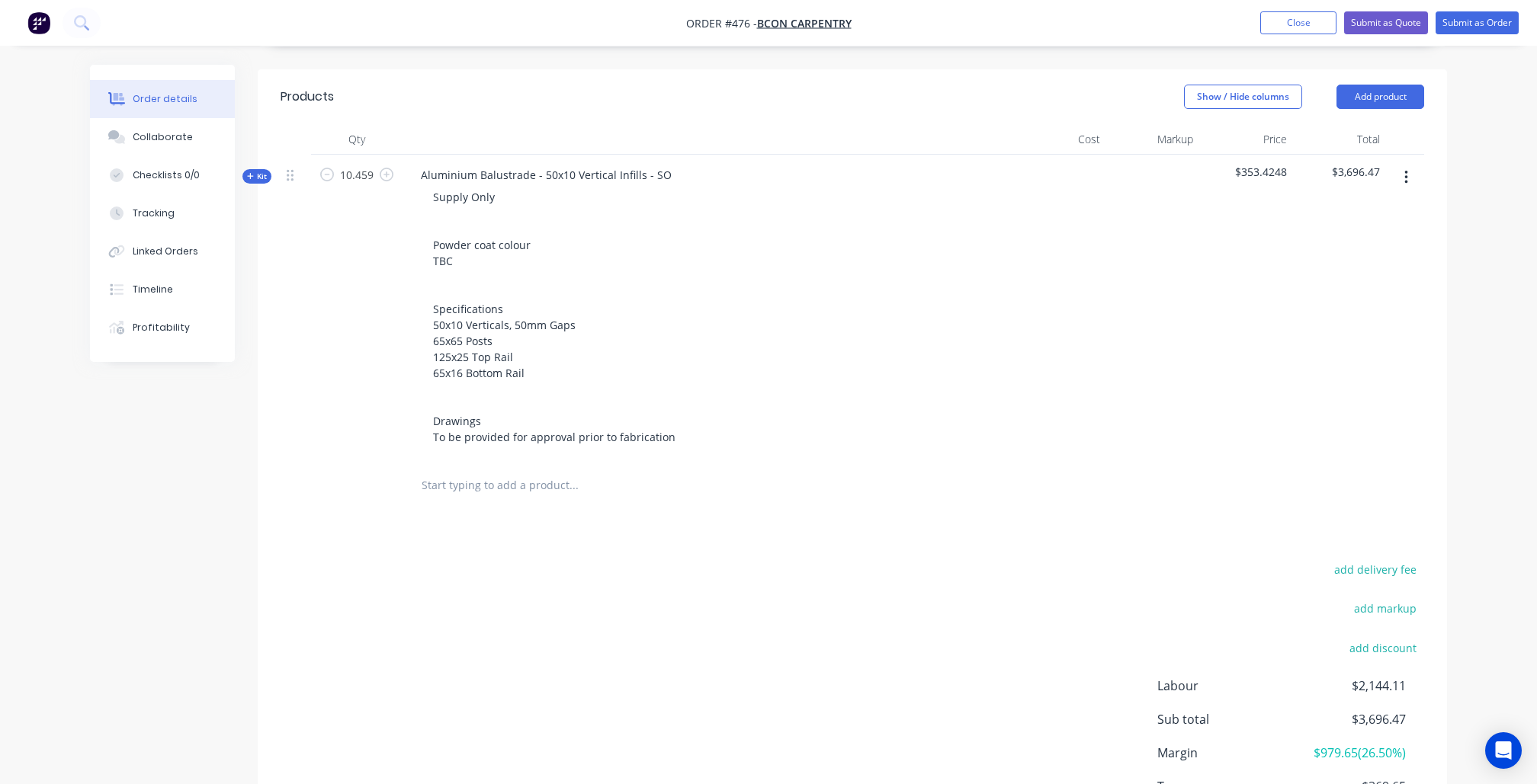
click at [242, 171] on button "Kit" at bounding box center [257, 177] width 29 height 15
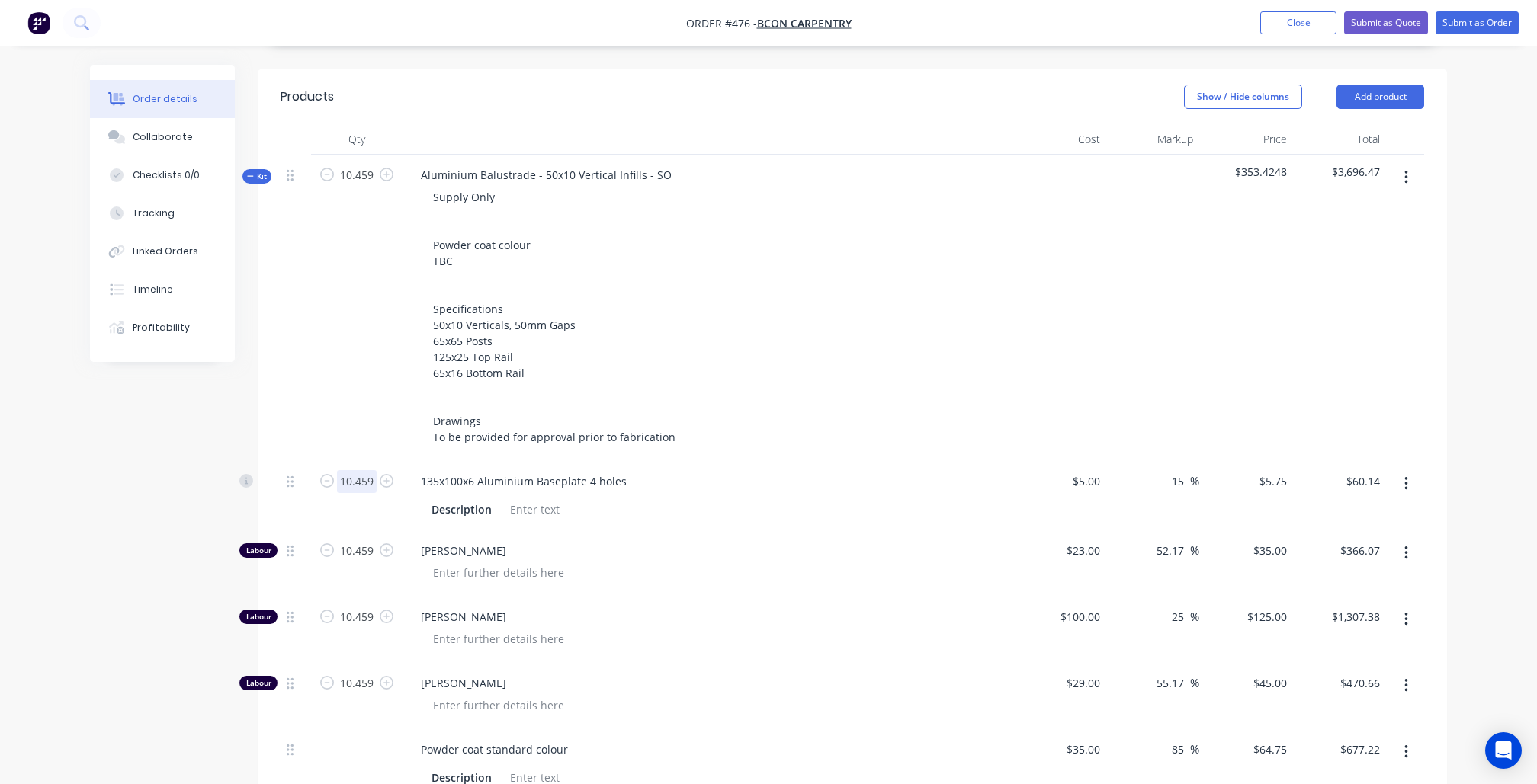
click at [361, 470] on input "10.459" at bounding box center [356, 481] width 40 height 23
type input "6"
type input "$34.50"
click at [364, 539] on input "10.459" at bounding box center [356, 551] width 40 height 23
type input "6"
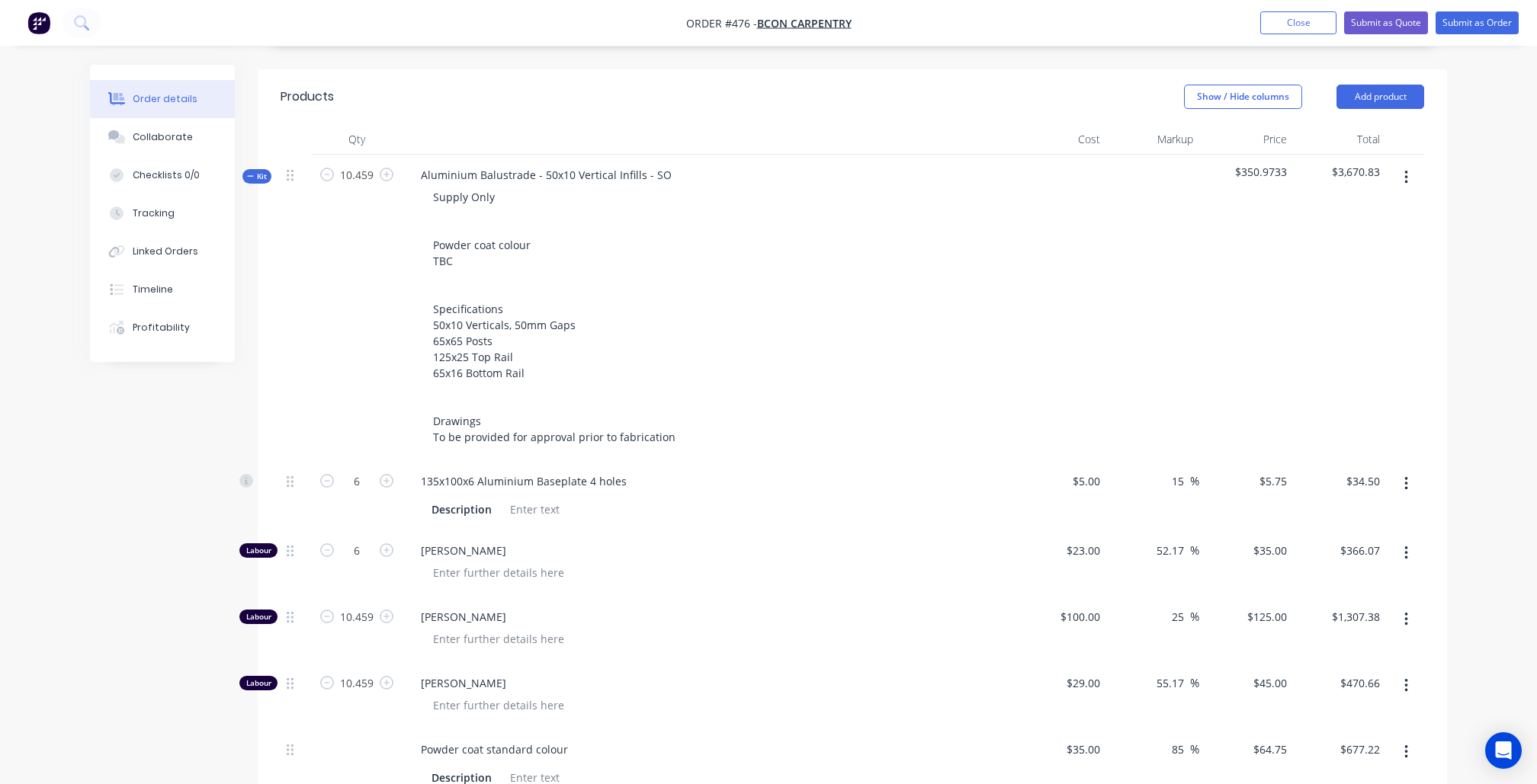
type input "$210.00"
click at [166, 529] on div "Created by [PERSON_NAME] Created [DATE] Required [DATE] Assigned to Add team me…" at bounding box center [768, 618] width 1357 height 1964
click at [361, 470] on input "6" at bounding box center [356, 481] width 40 height 23
type input "10.459"
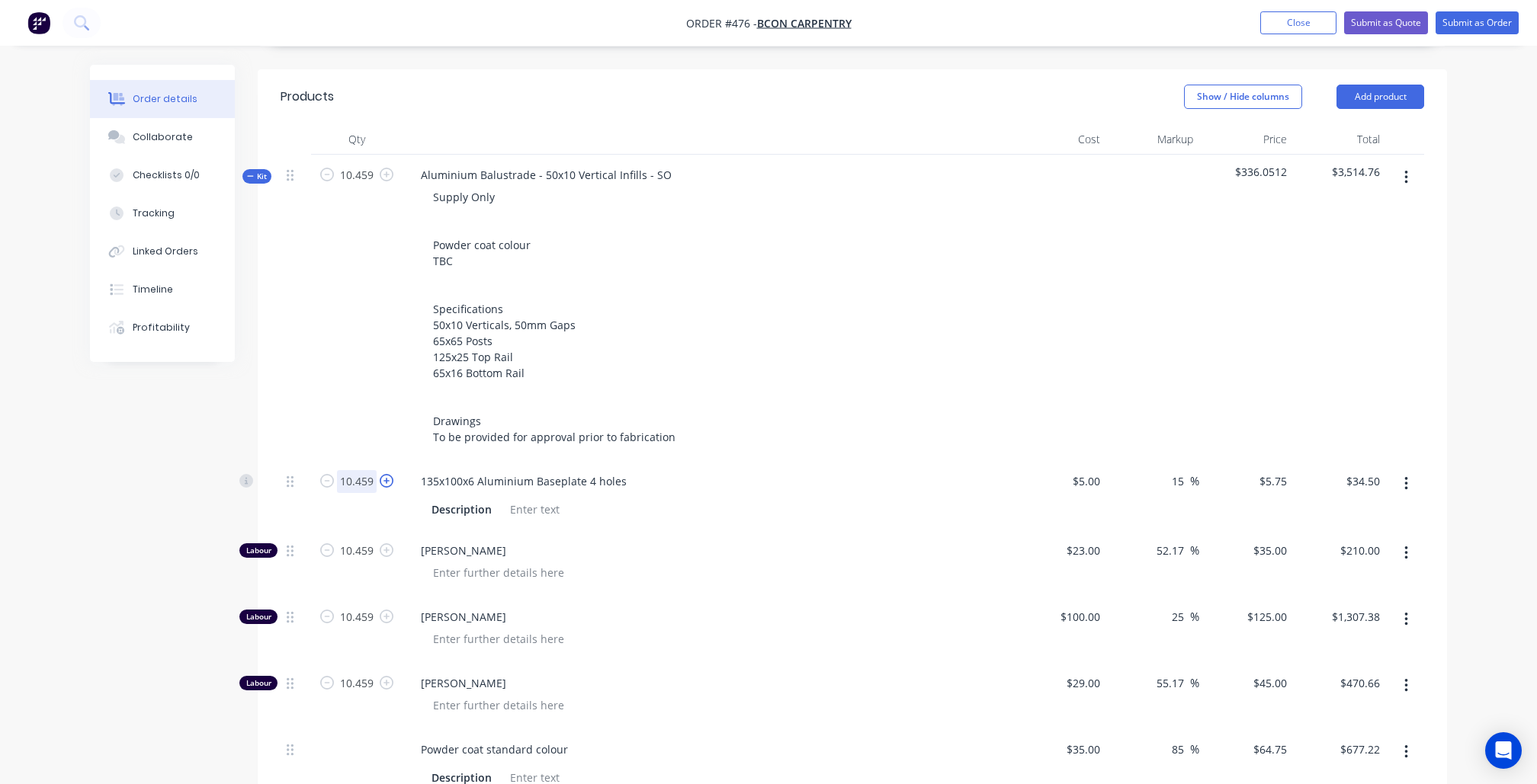
type input "$366.07"
type input "10.459"
type input "$60.14"
click at [358, 539] on input "10.459" at bounding box center [356, 551] width 40 height 23
type input "6"
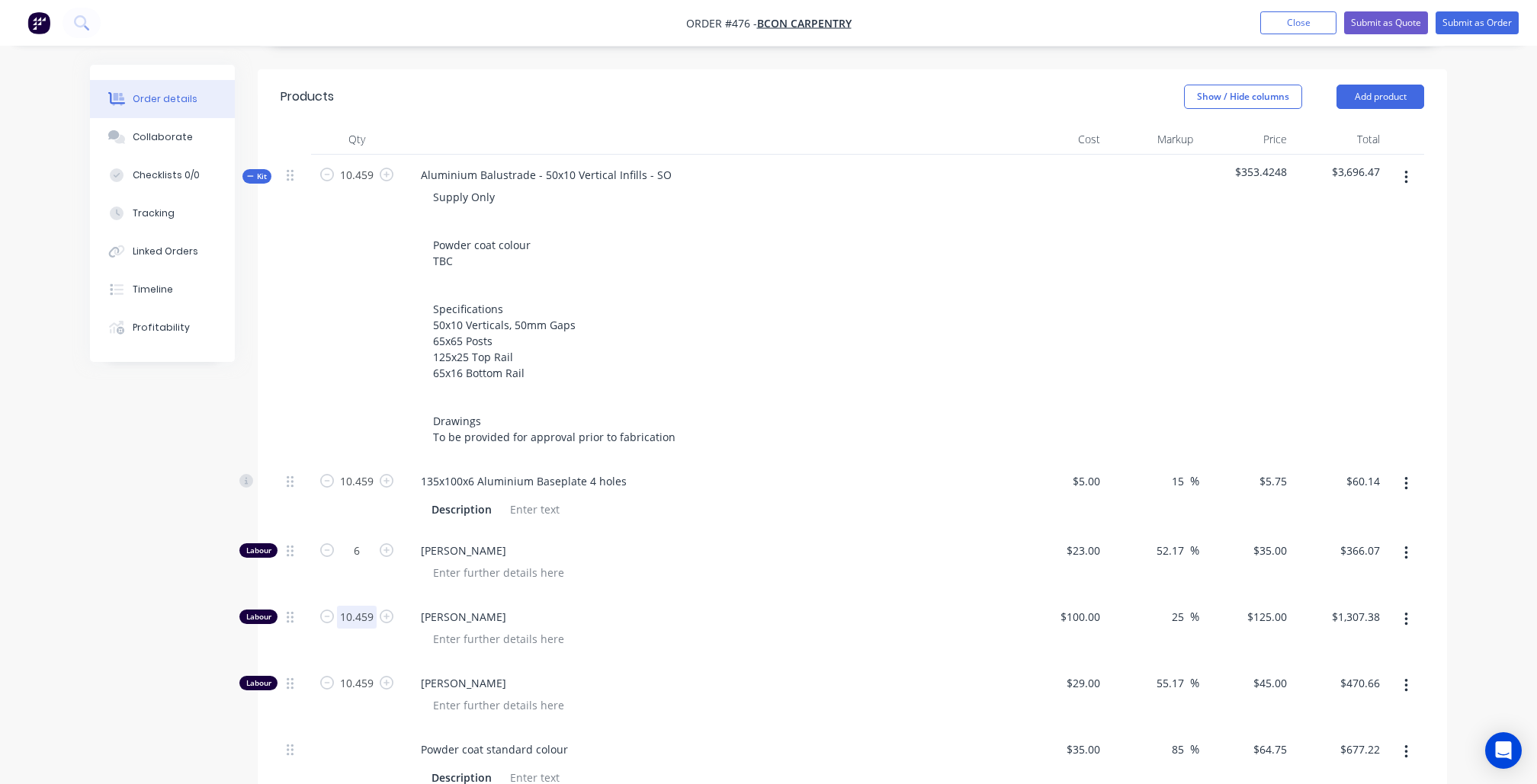
type input "$210.00"
click at [355, 606] on input "10.459" at bounding box center [356, 617] width 40 height 23
type input "6"
type input "$750.00"
click at [359, 672] on input "10.459" at bounding box center [356, 683] width 40 height 23
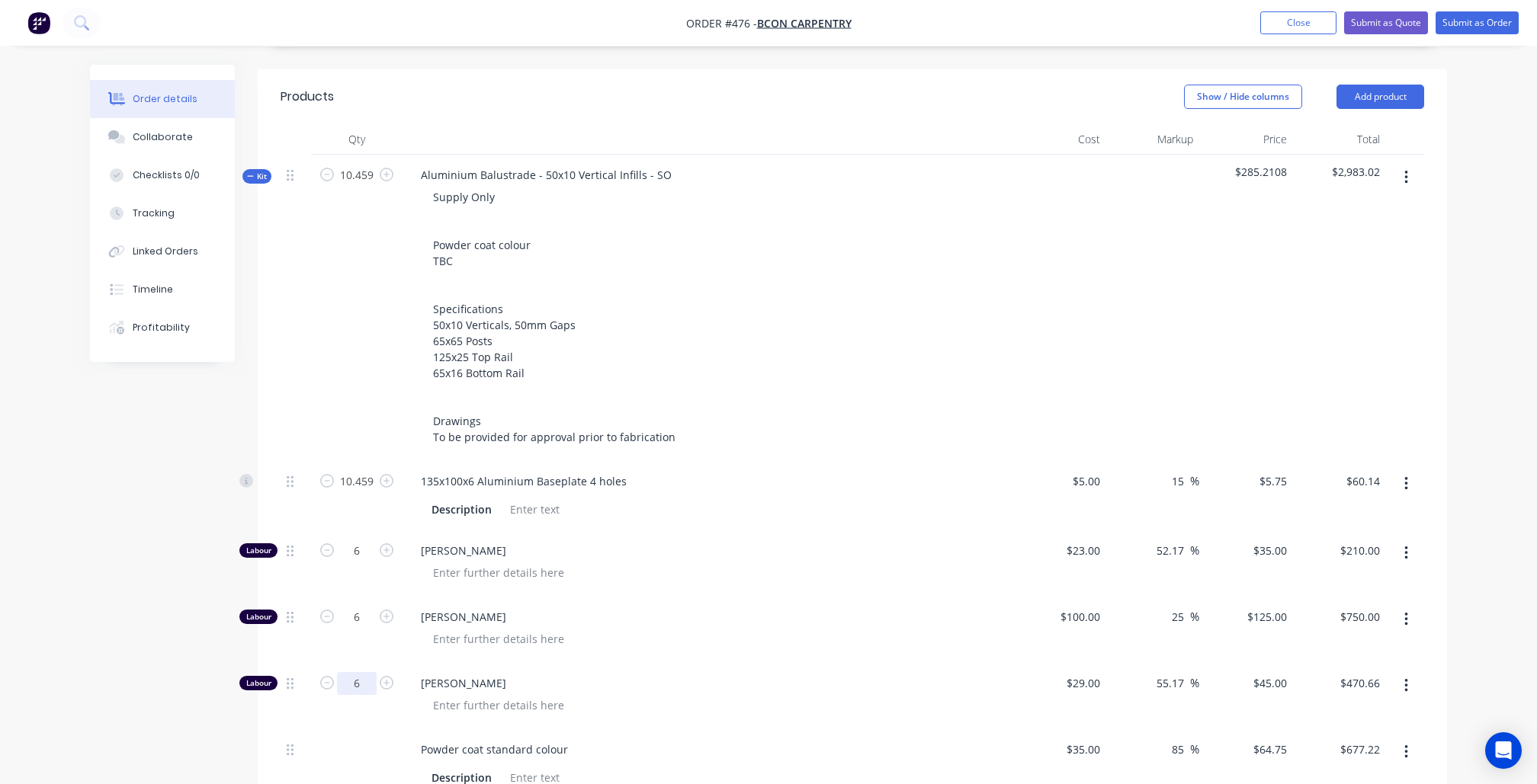
type input "6"
type input "$270.00"
click at [58, 626] on div "Order details Collaborate Checklists 0/0 Tracking Linked Orders Timeline Profit…" at bounding box center [768, 586] width 1537 height 2029
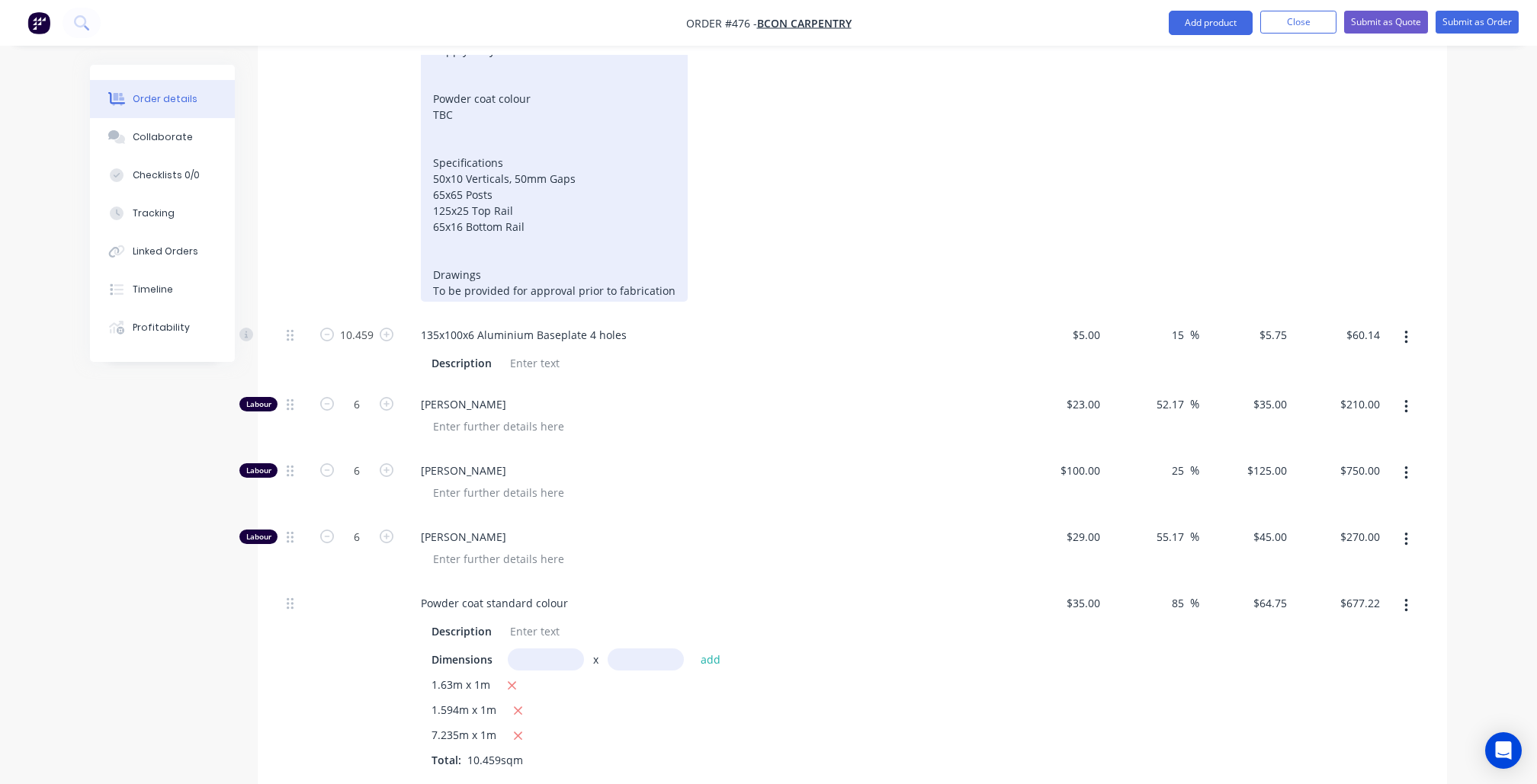
scroll to position [657, 0]
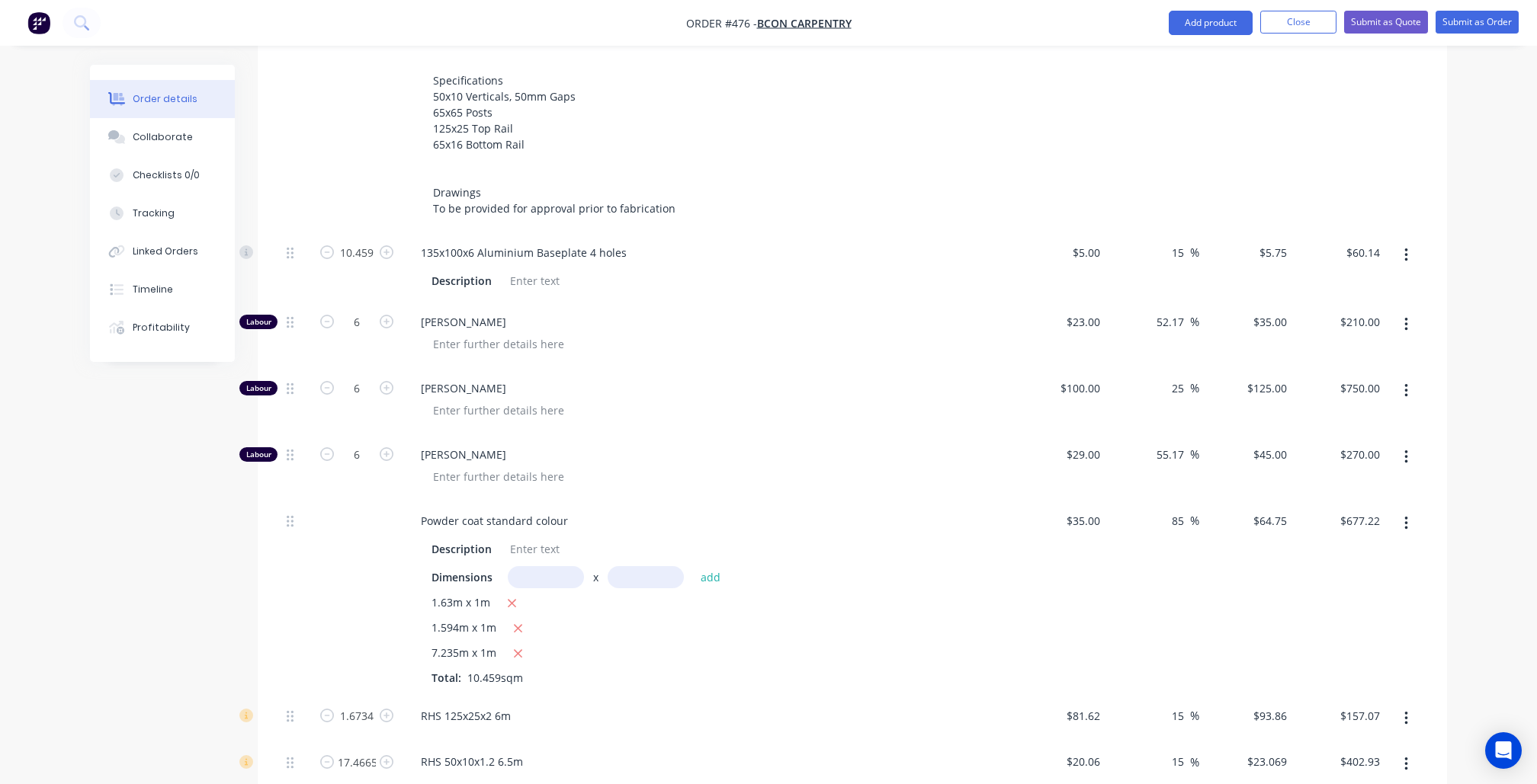
click at [124, 595] on div "Created by [PERSON_NAME] Created [DATE] Required [DATE] Assigned to Add team me…" at bounding box center [768, 390] width 1357 height 1964
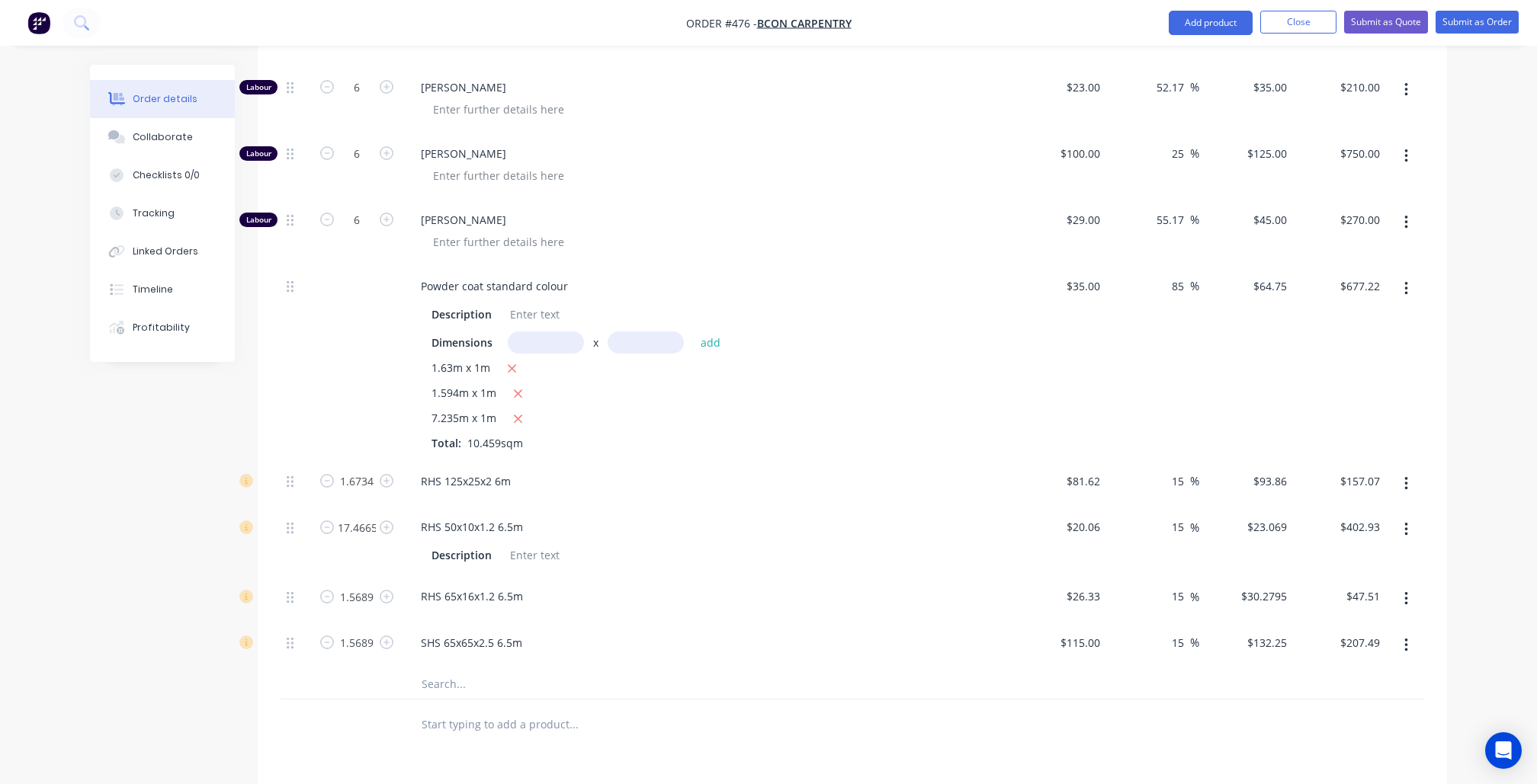
scroll to position [906, 0]
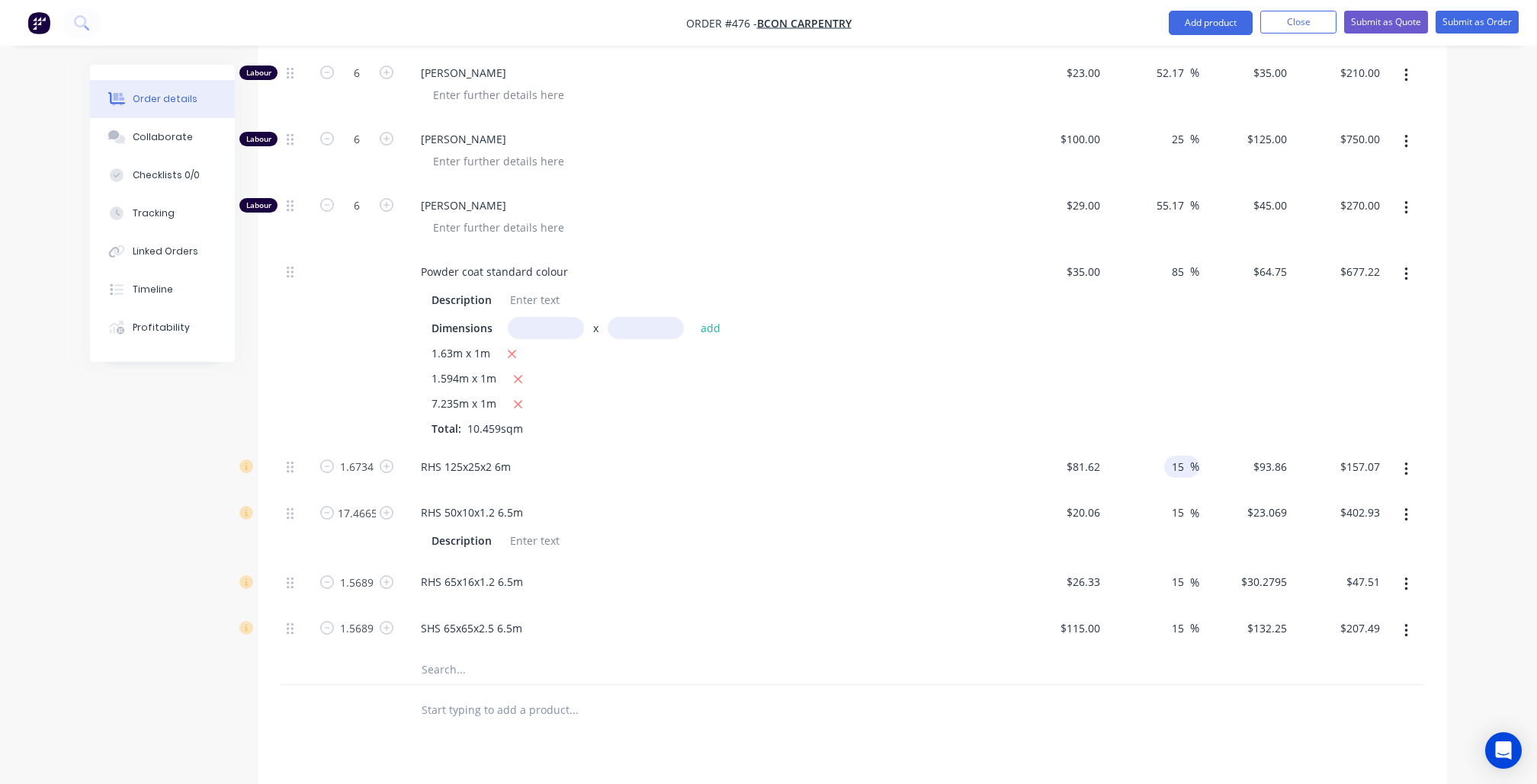
click at [1193, 458] on span "%" at bounding box center [1194, 467] width 9 height 18
type input "1"
type input "30"
type input "$106.106"
type input "$177.56"
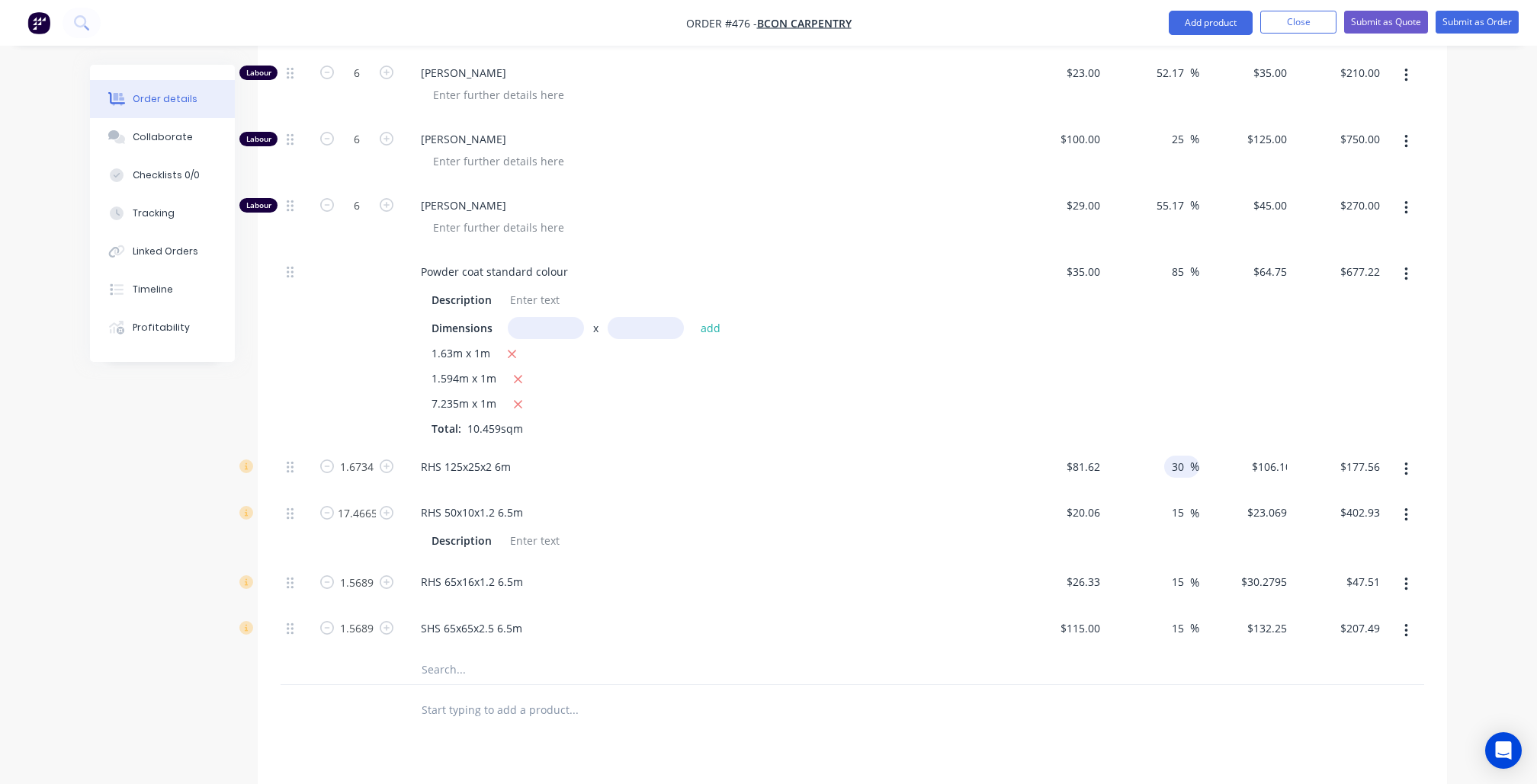
click at [114, 541] on div "Created by [PERSON_NAME] Created [DATE] Required [DATE] Assigned to Add team me…" at bounding box center [768, 140] width 1357 height 1964
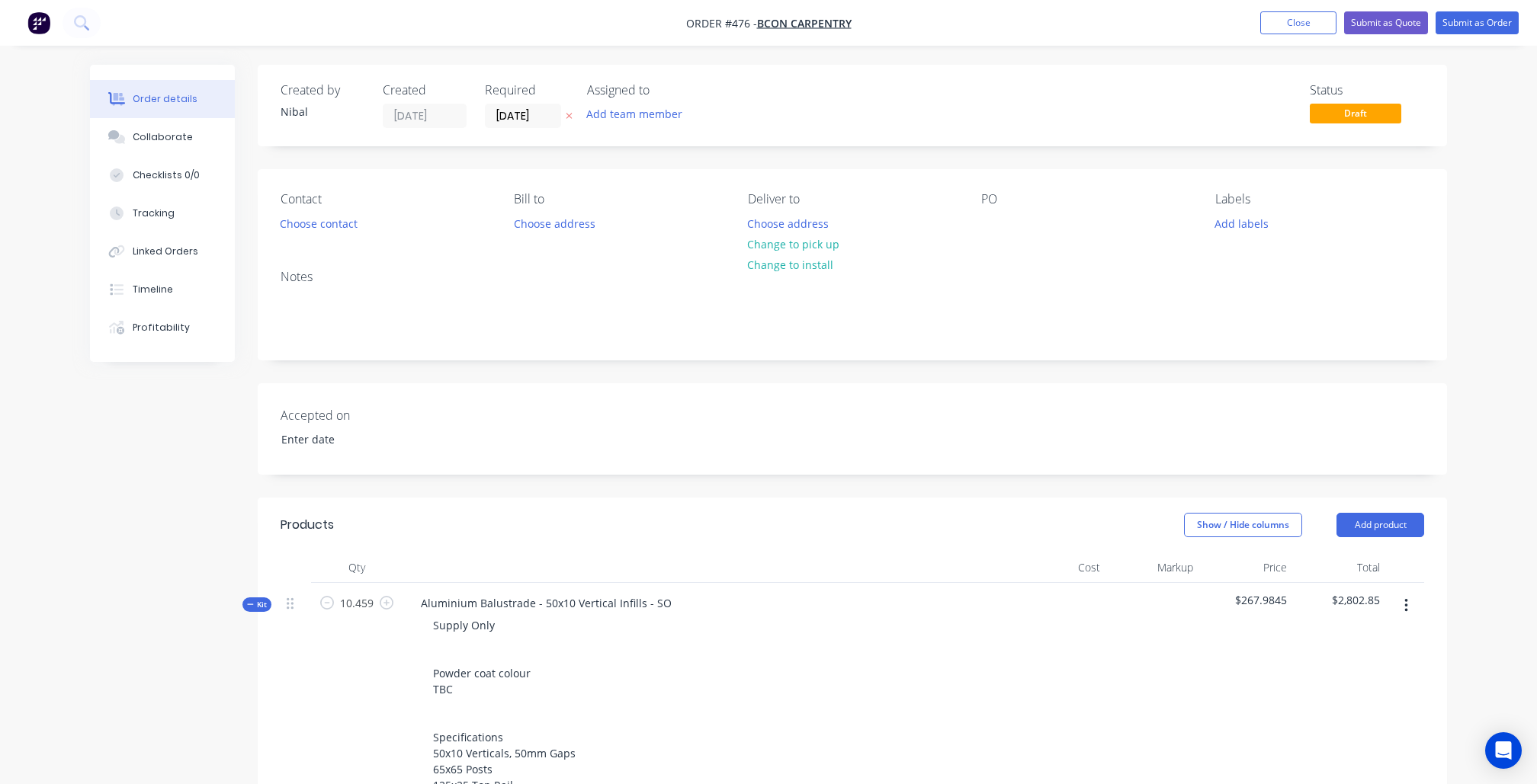
scroll to position [0, 0]
click at [327, 228] on button "Choose contact" at bounding box center [319, 222] width 94 height 20
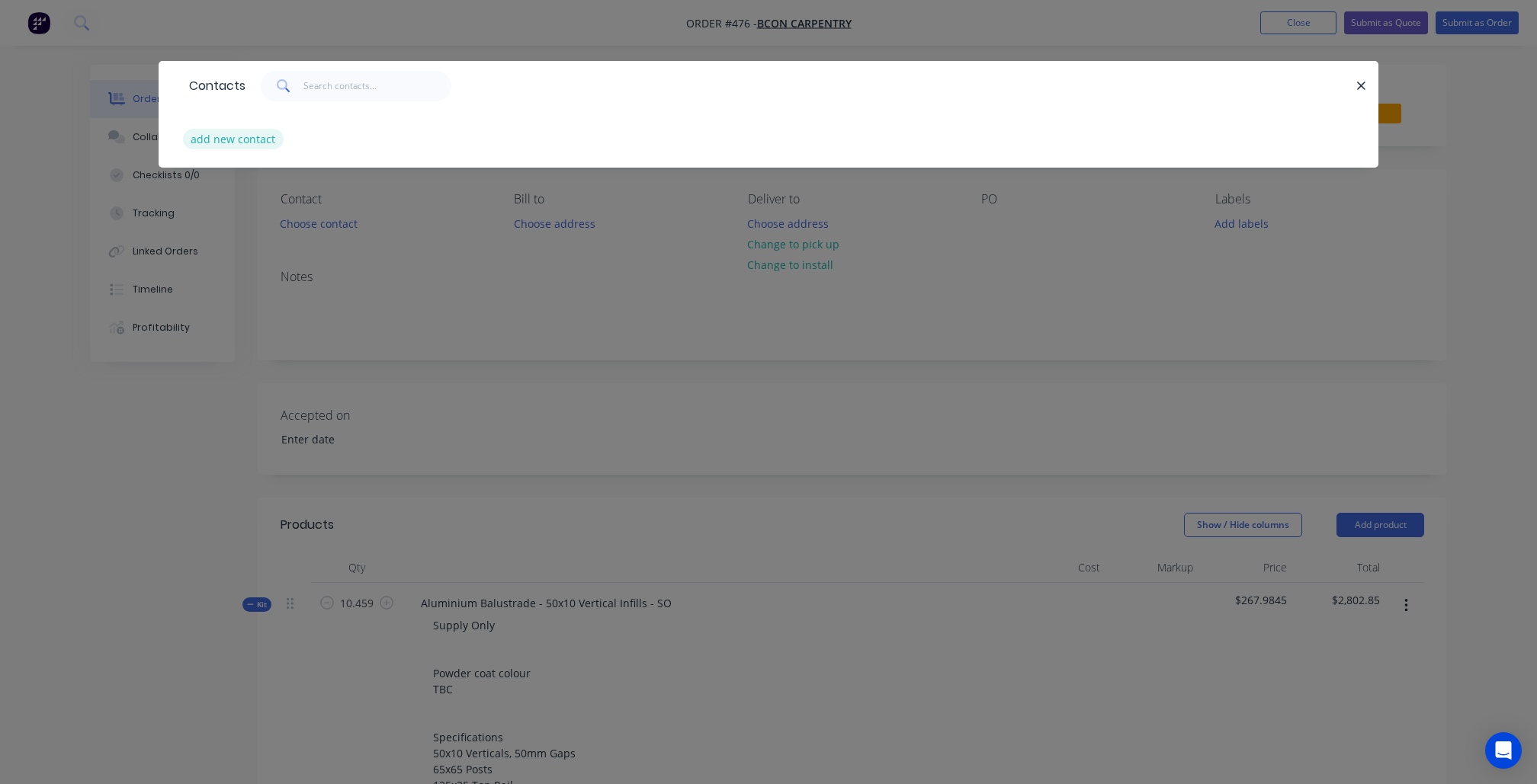
click at [272, 139] on button "add new contact" at bounding box center [233, 139] width 101 height 20
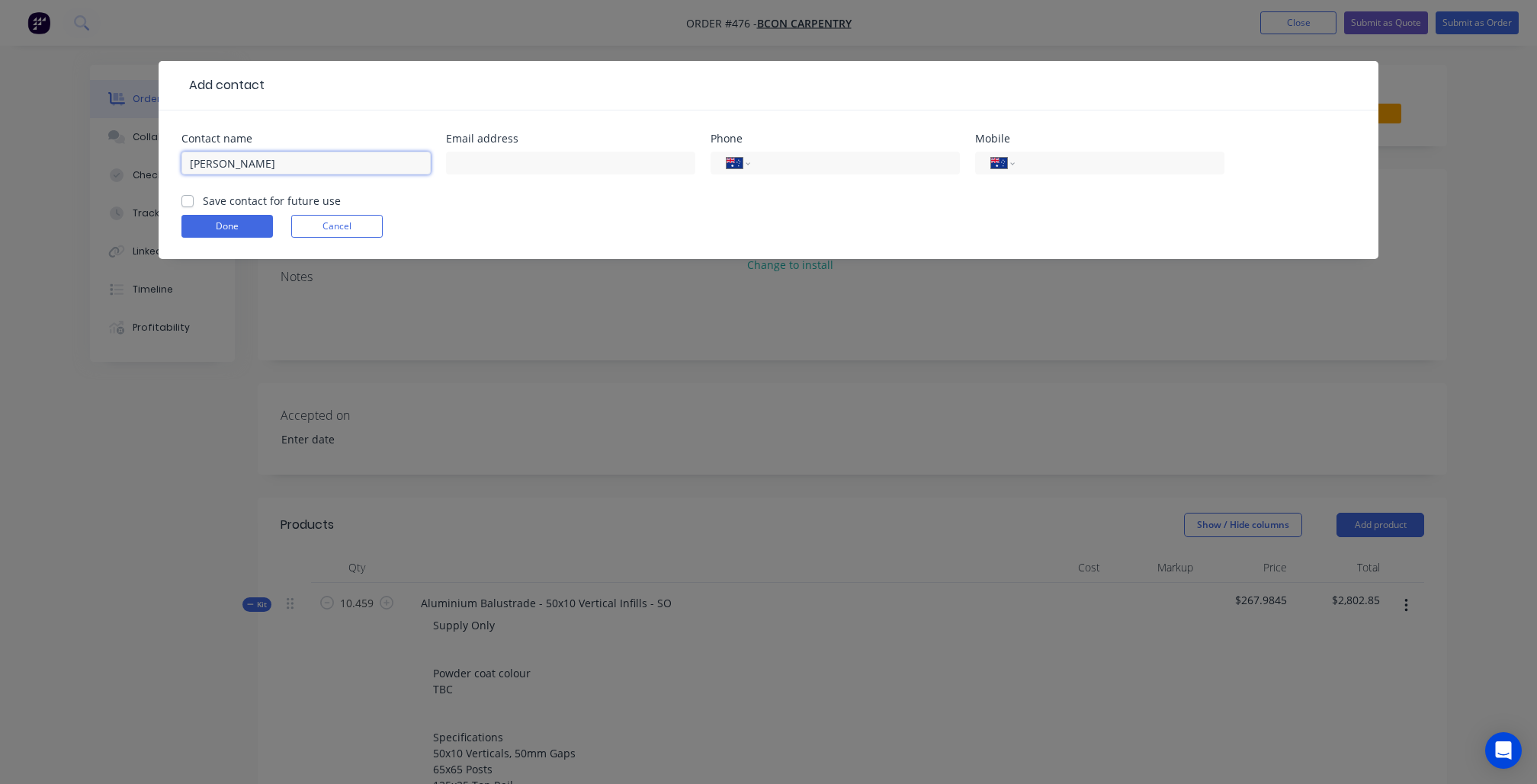
type input "[PERSON_NAME]"
click at [527, 171] on input "text" at bounding box center [570, 163] width 250 height 23
paste input "[PERSON_NAME][EMAIL_ADDRESS][DOMAIN_NAME]"
type input "[PERSON_NAME][EMAIL_ADDRESS][DOMAIN_NAME]"
click at [224, 203] on label "Save contact for future use" at bounding box center [271, 201] width 138 height 16
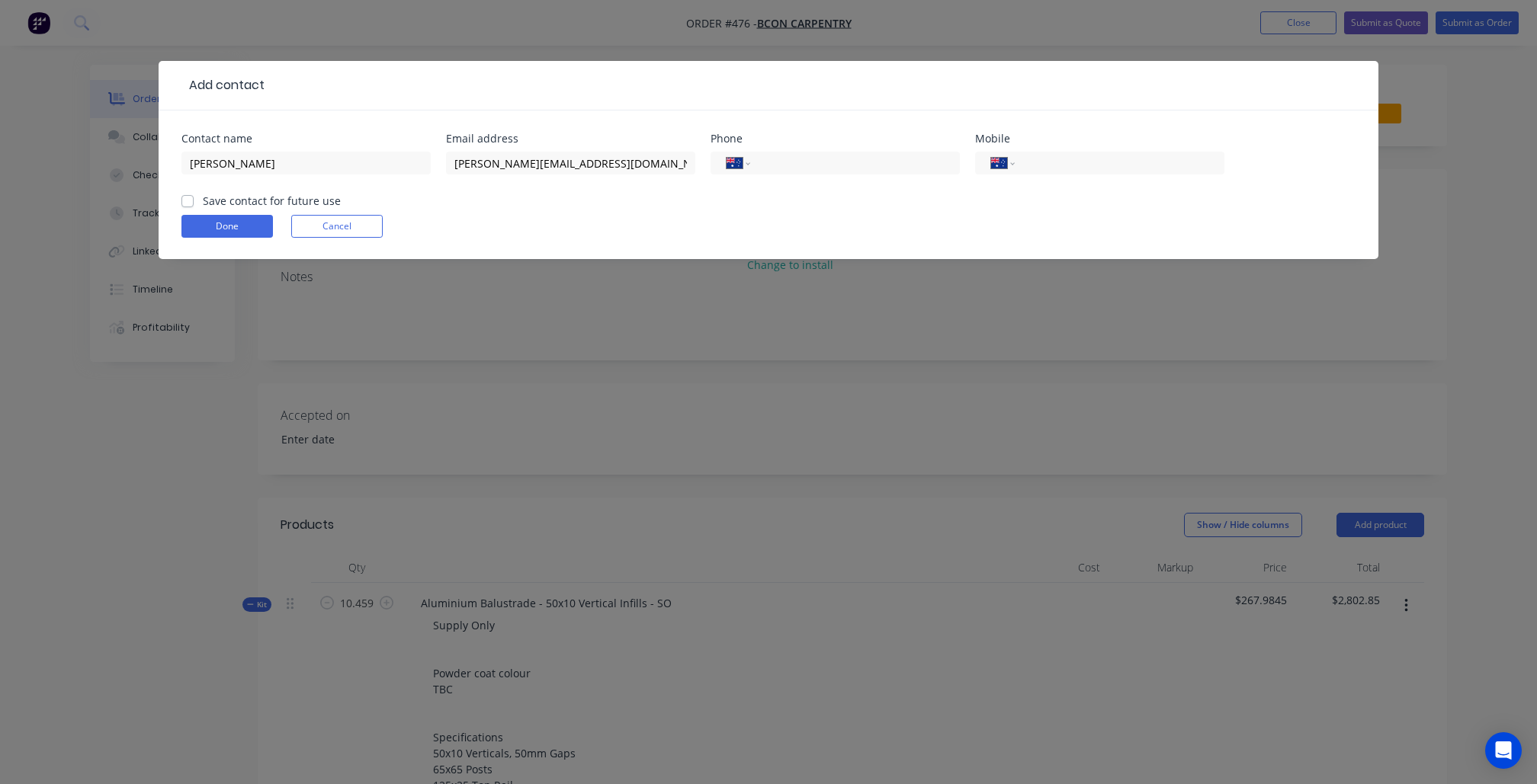
click at [194, 203] on input "Save contact for future use" at bounding box center [187, 200] width 12 height 15
checkbox input "true"
click at [220, 227] on button "Done" at bounding box center [227, 226] width 91 height 23
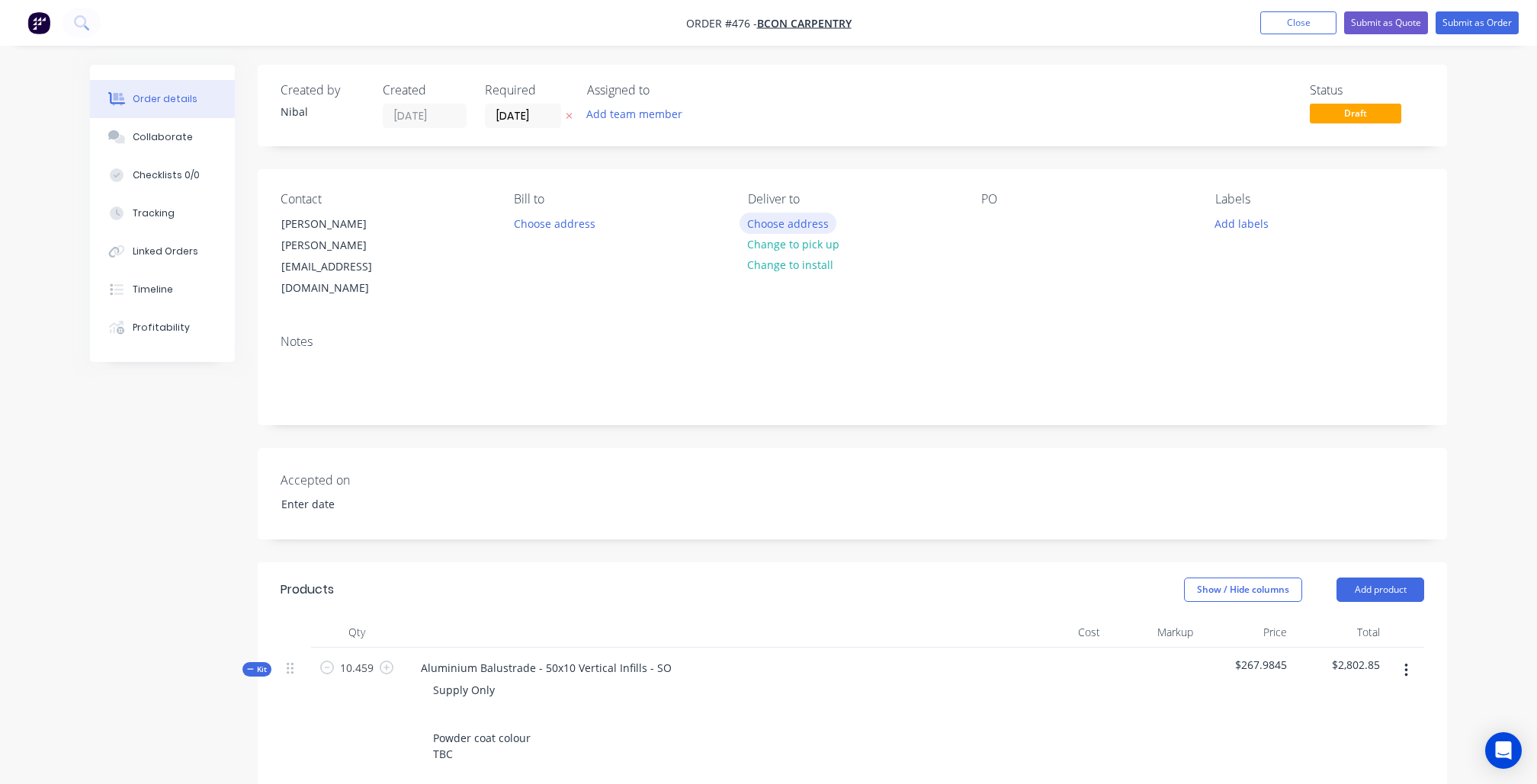
click at [811, 221] on button "Choose address" at bounding box center [788, 222] width 98 height 20
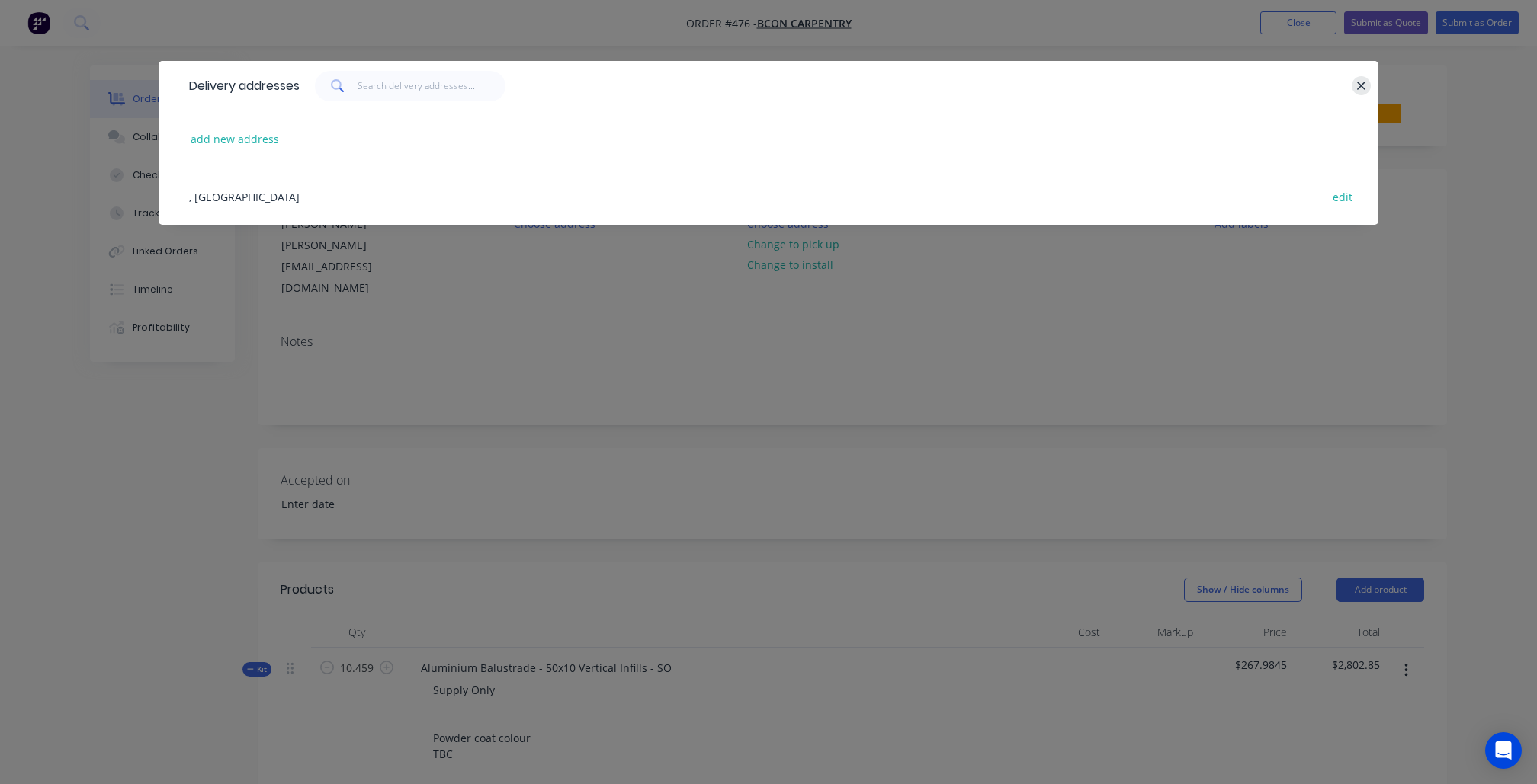
click at [1362, 83] on icon "button" at bounding box center [1361, 86] width 10 height 14
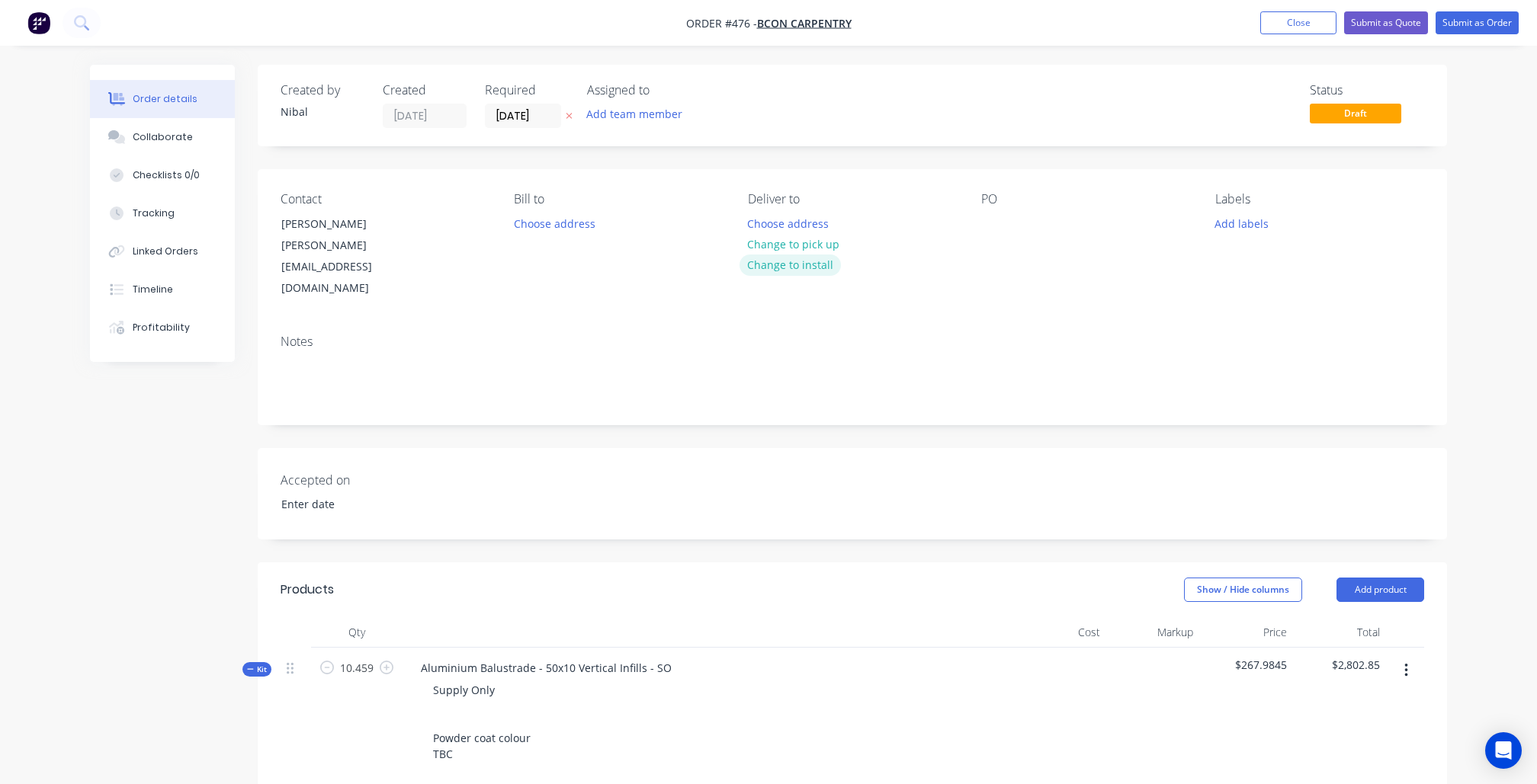
click at [803, 261] on button "Change to install" at bounding box center [791, 264] width 102 height 20
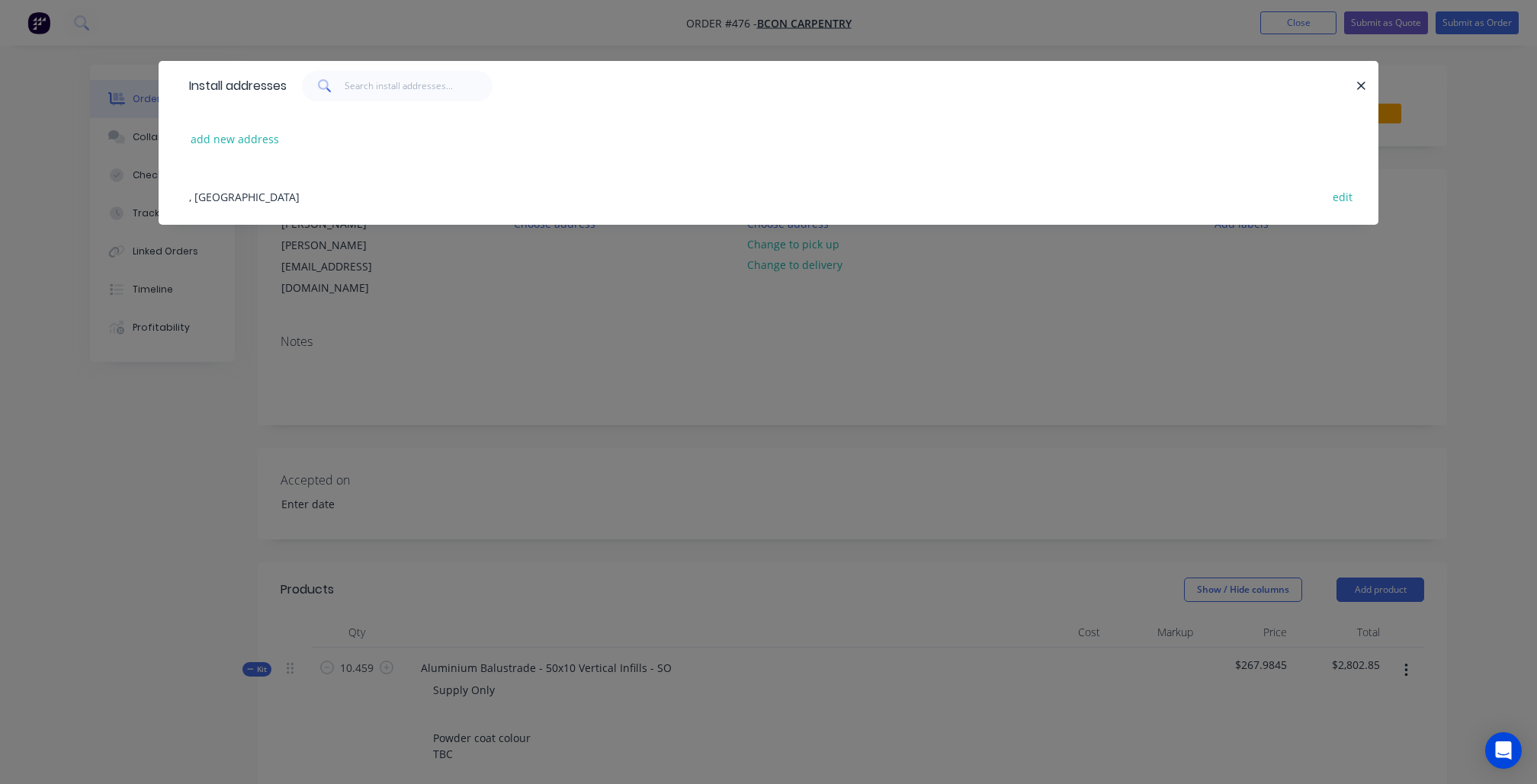
click at [346, 134] on div "add new address" at bounding box center [769, 139] width 1174 height 57
click at [288, 132] on div "add new address" at bounding box center [769, 139] width 1174 height 57
click at [266, 134] on button "add new address" at bounding box center [235, 139] width 104 height 20
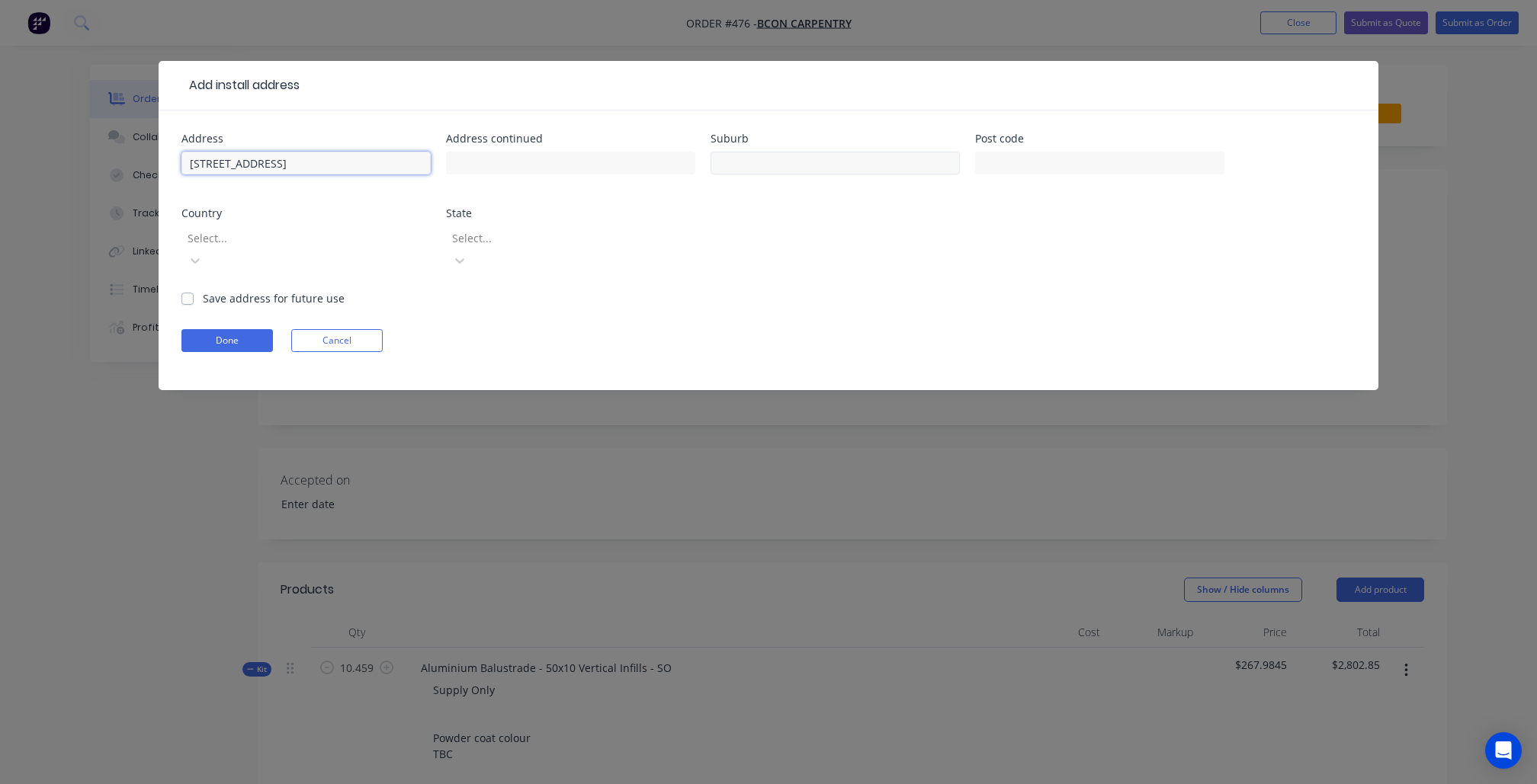
type input "[STREET_ADDRESS]"
type input "[GEOGRAPHIC_DATA]"
click at [220, 291] on label "Save address for future use" at bounding box center [274, 299] width 142 height 16
click at [194, 291] on input "Save address for future use" at bounding box center [187, 298] width 12 height 15
checkbox input "true"
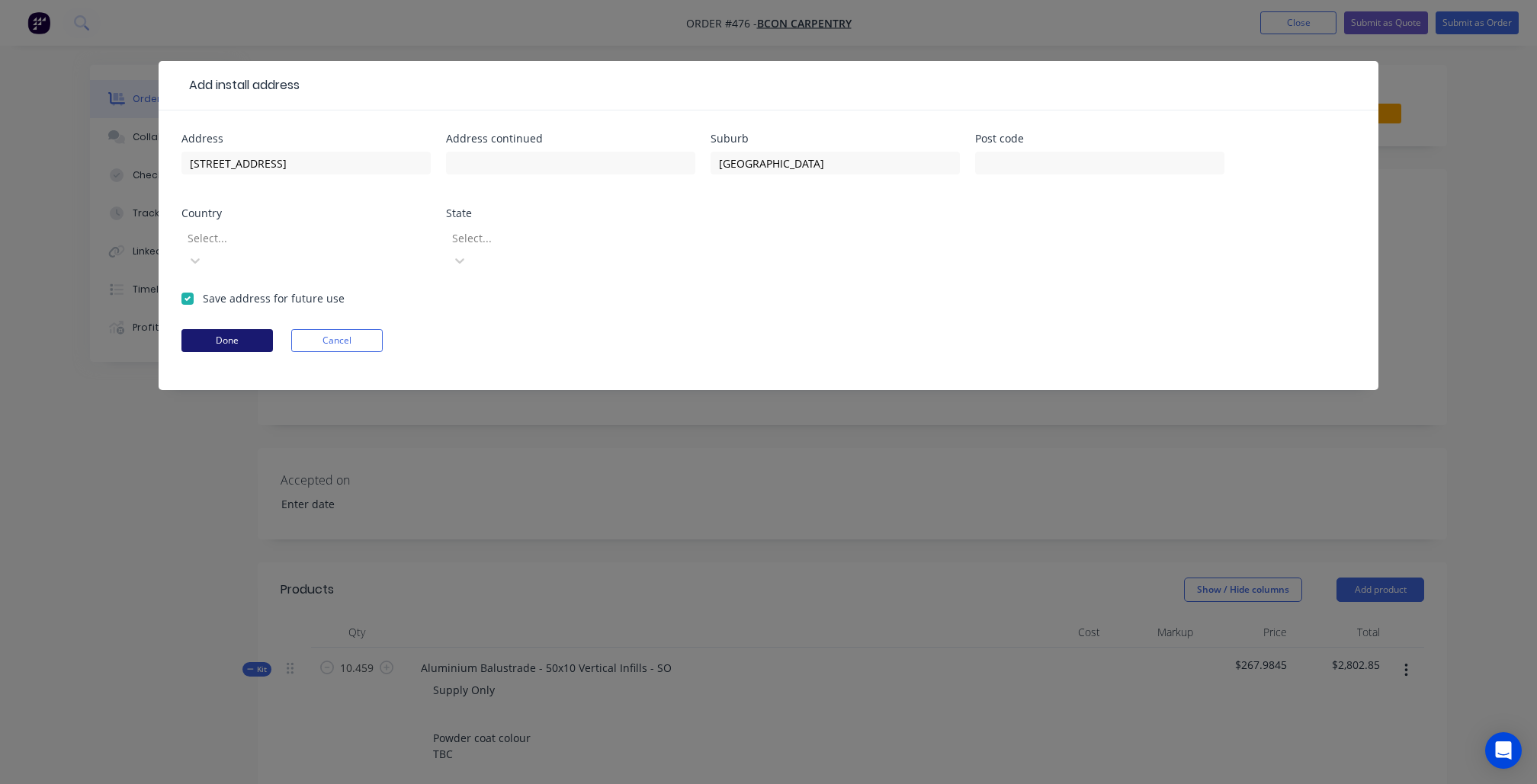
click at [235, 329] on button "Done" at bounding box center [227, 341] width 91 height 23
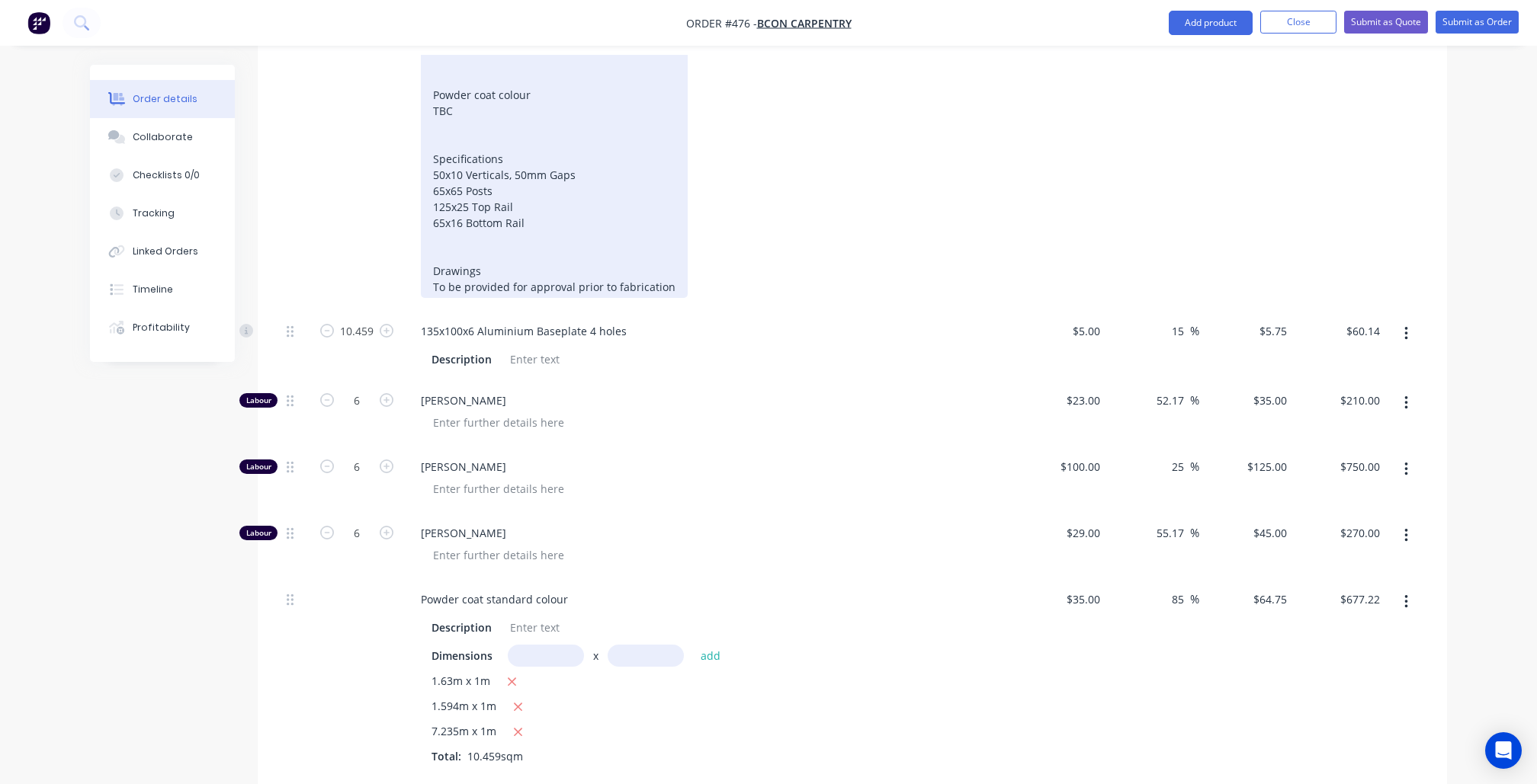
scroll to position [766, 0]
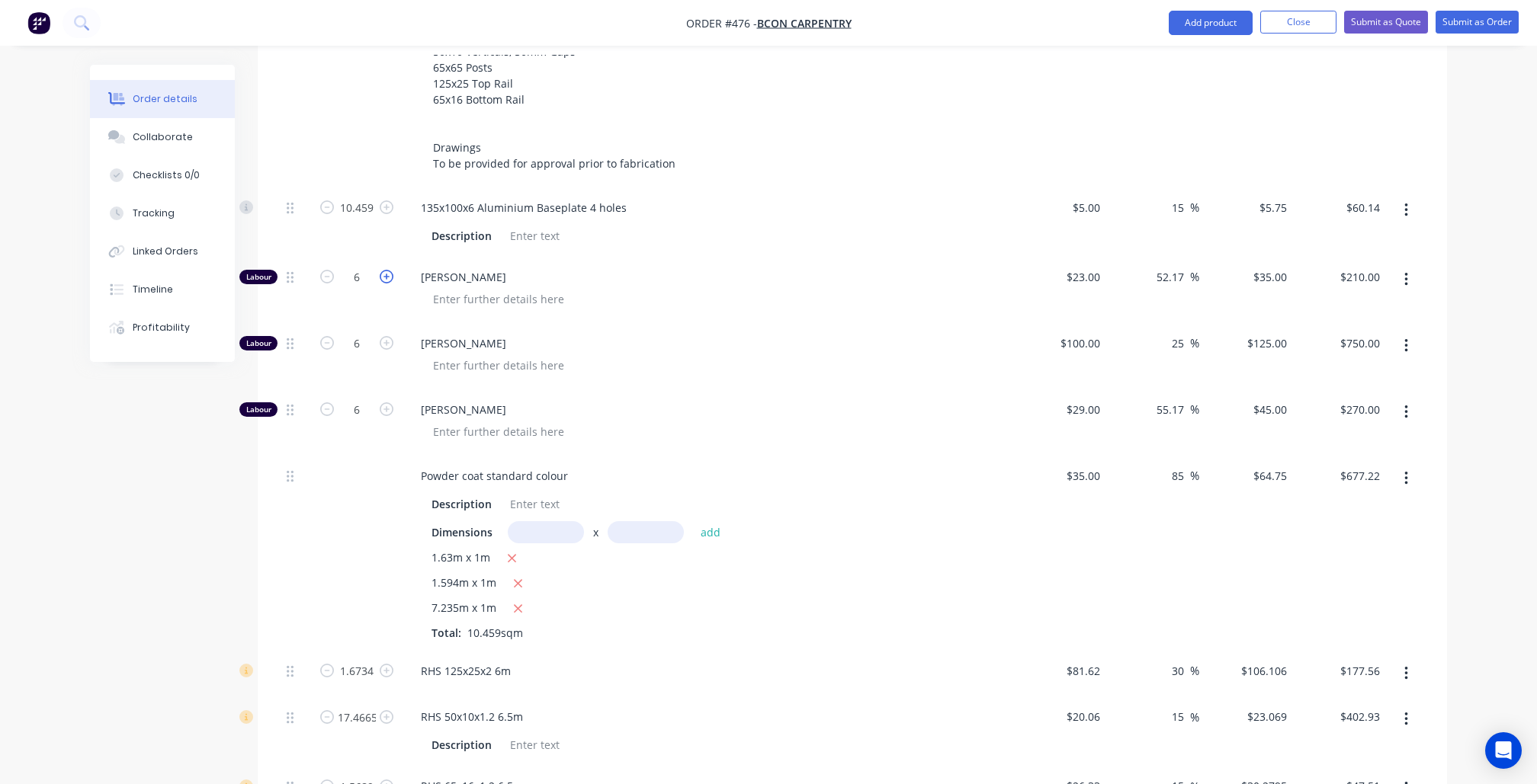
click at [384, 270] on icon "button" at bounding box center [386, 276] width 14 height 14
type input "7"
type input "$245.00"
click at [321, 270] on icon "button" at bounding box center [326, 276] width 14 height 14
type input "6"
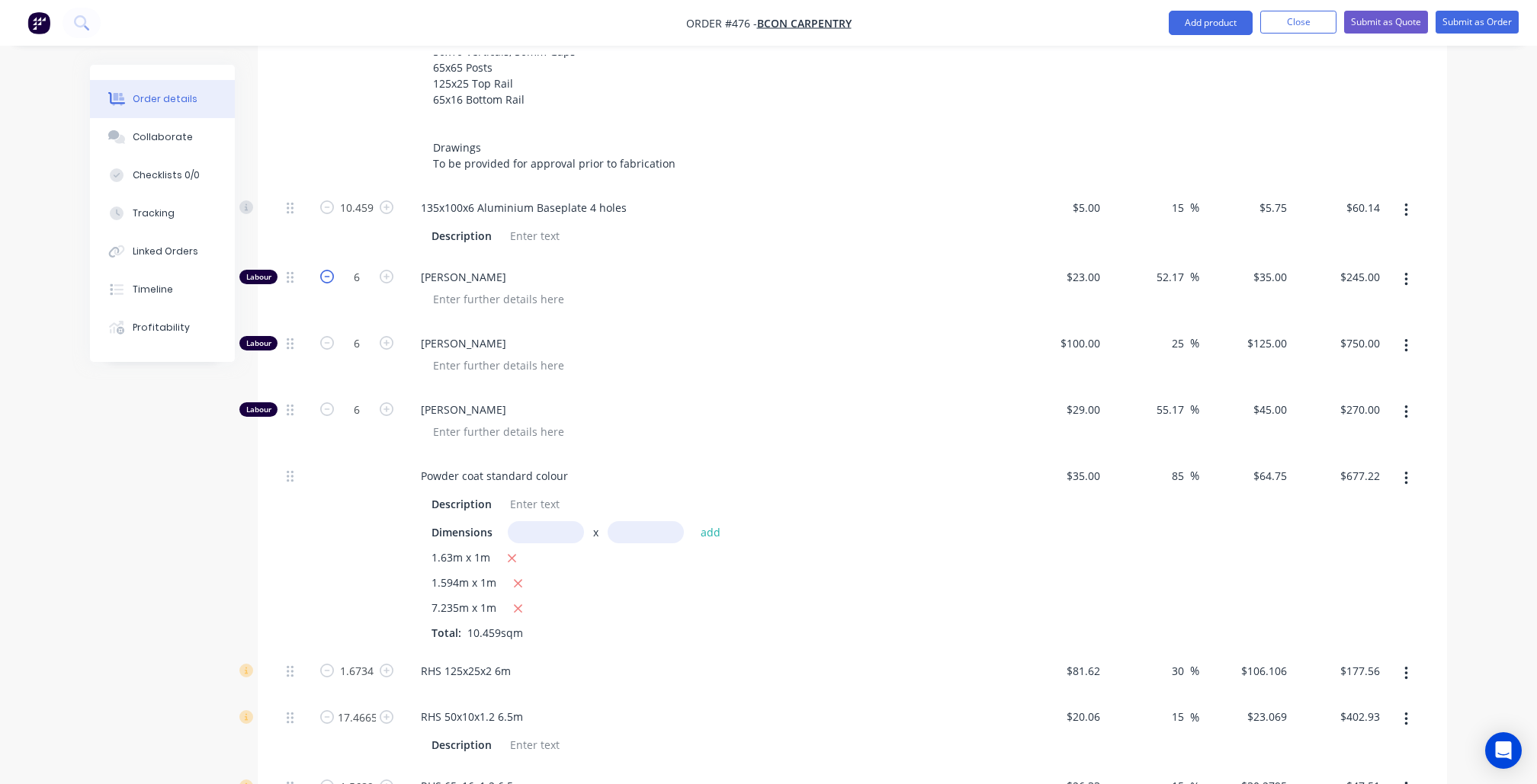
type input "$210.00"
click at [391, 402] on icon "button" at bounding box center [386, 409] width 14 height 14
type input "7"
type input "$315.00"
click at [381, 270] on icon "button" at bounding box center [386, 276] width 14 height 14
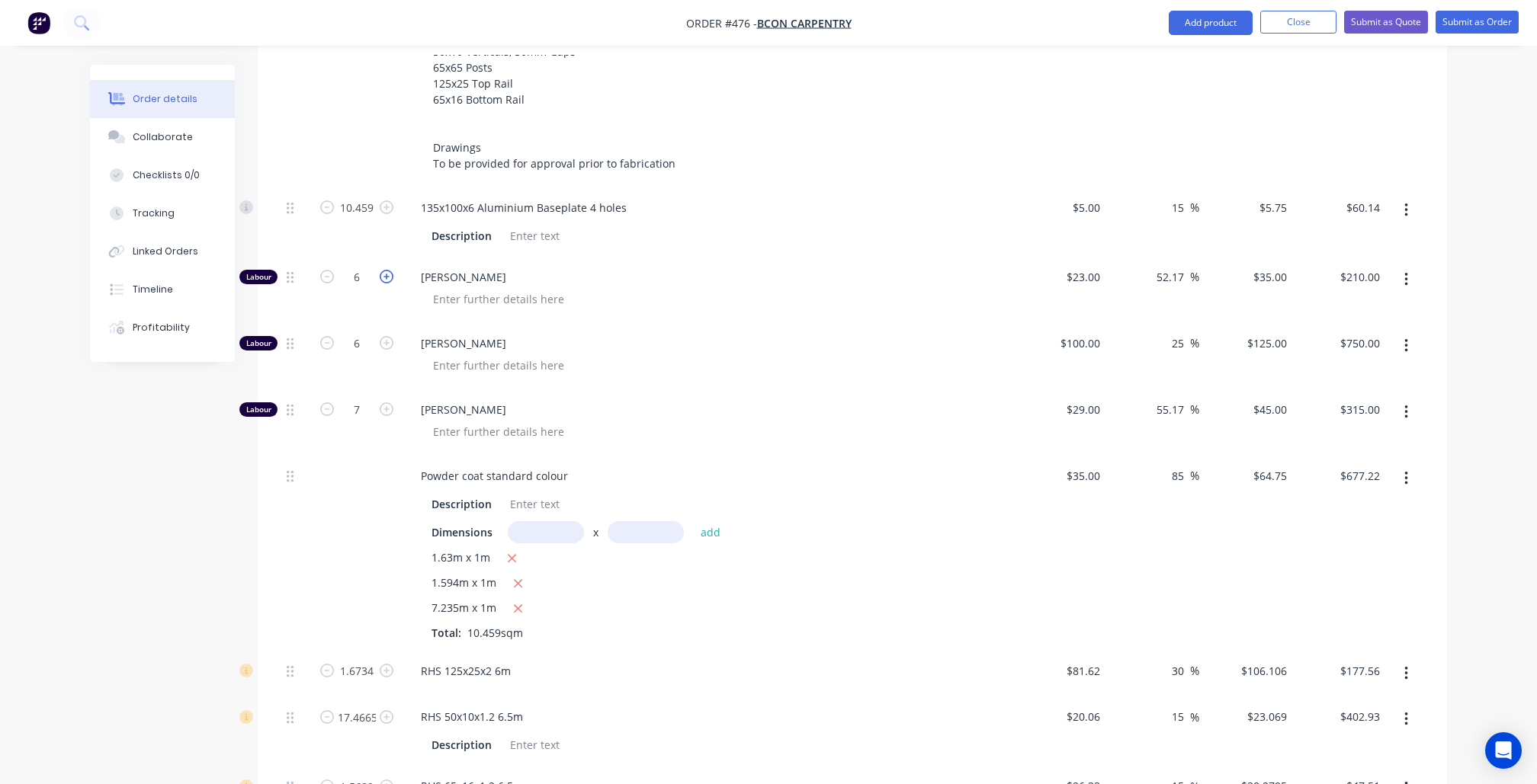
type input "7"
type input "$245.00"
click at [384, 336] on icon "button" at bounding box center [386, 342] width 14 height 14
type input "7"
type input "$875.00"
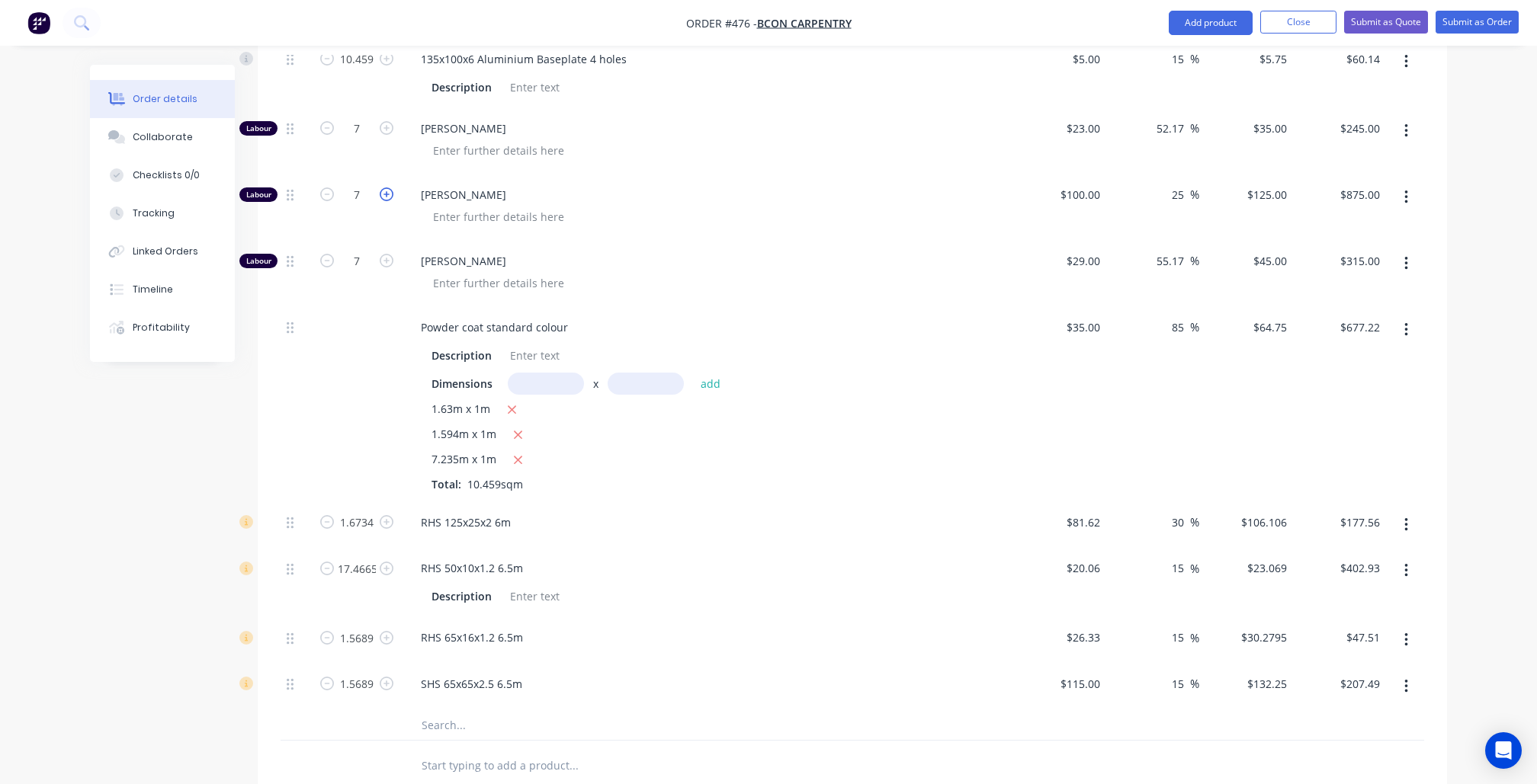
scroll to position [790, 0]
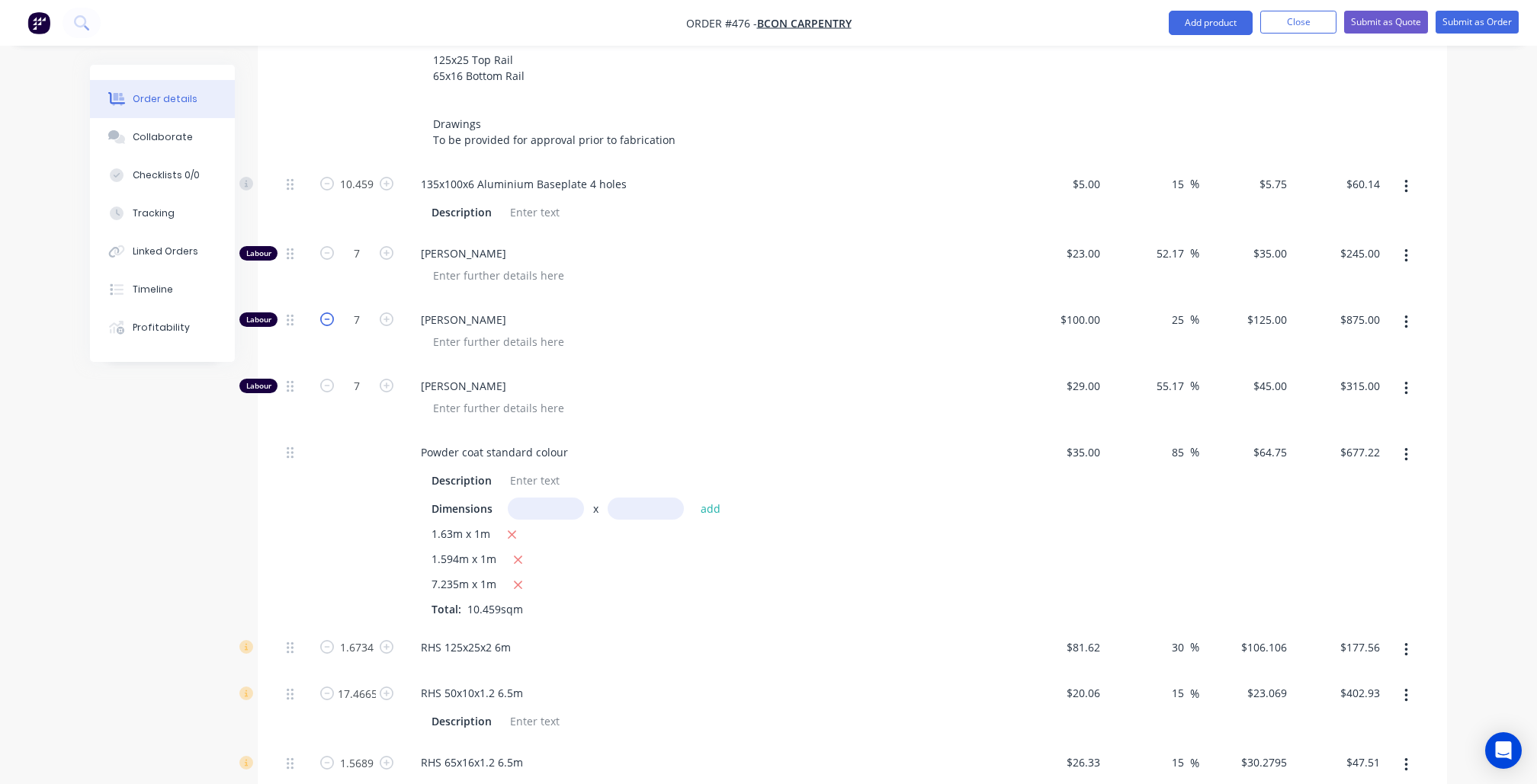
click at [330, 312] on icon "button" at bounding box center [326, 319] width 14 height 14
type input "6"
type input "$750.00"
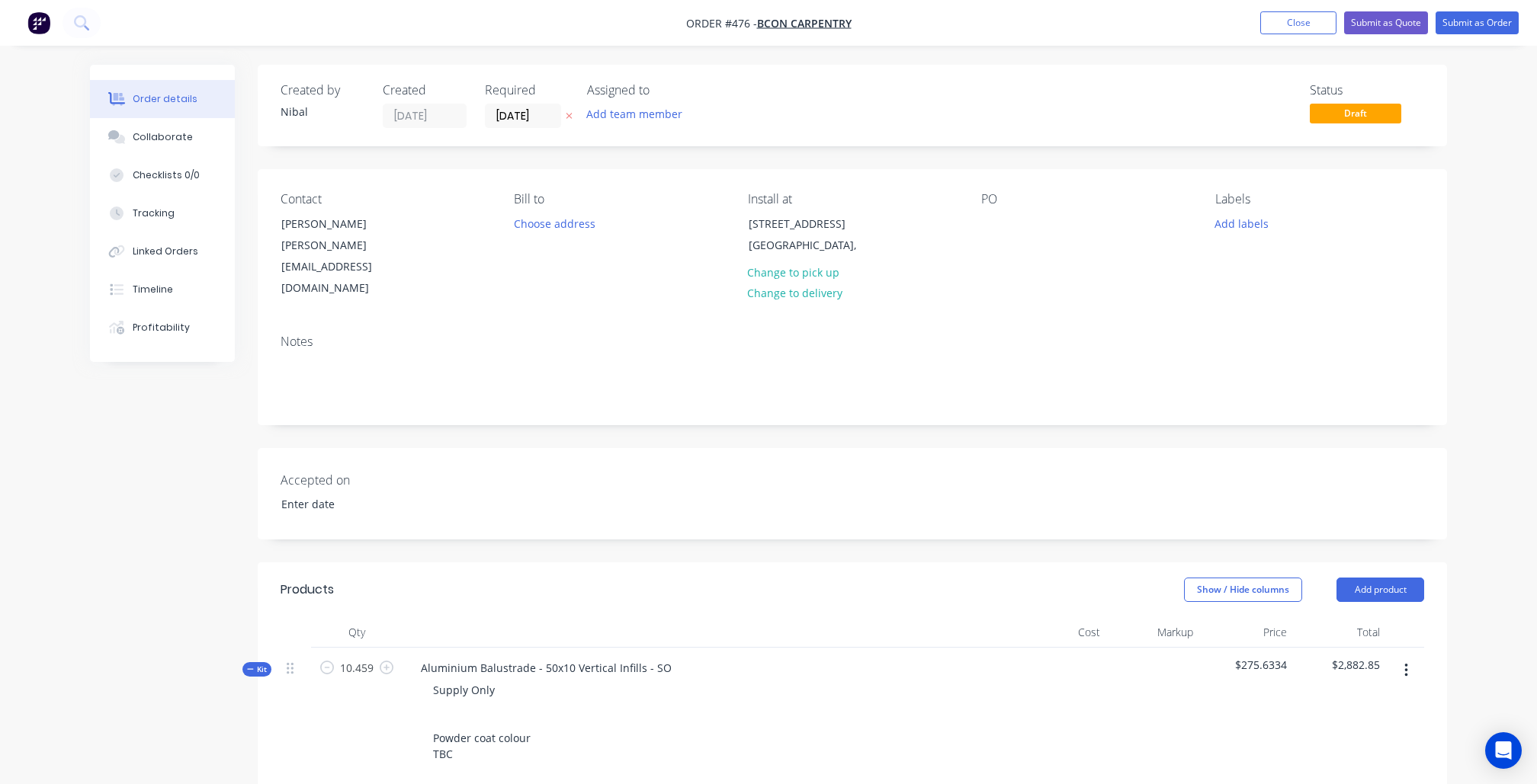
scroll to position [0, 0]
click at [1378, 32] on button "Submit as Quote" at bounding box center [1386, 23] width 84 height 23
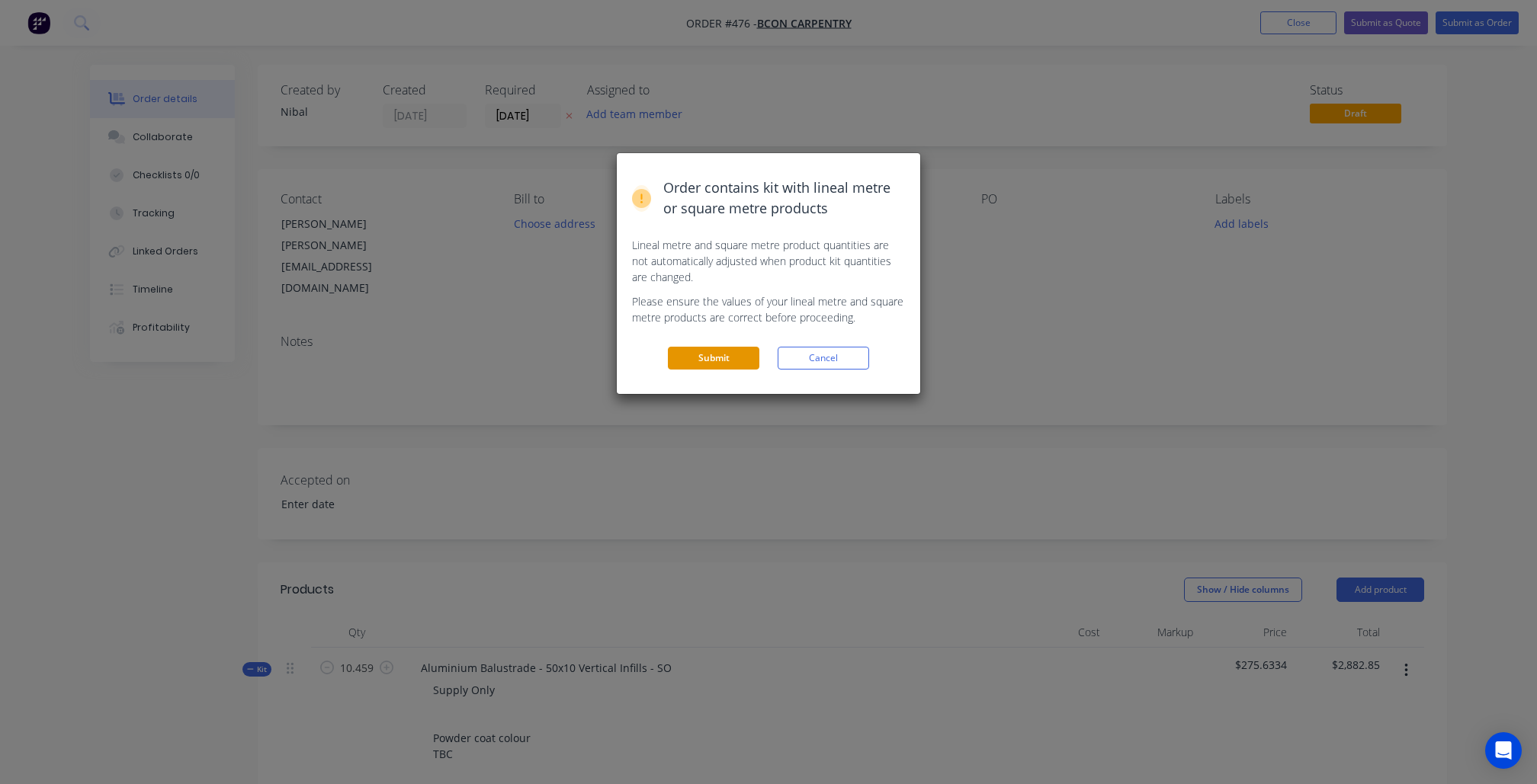
click at [741, 363] on button "Submit" at bounding box center [713, 358] width 91 height 23
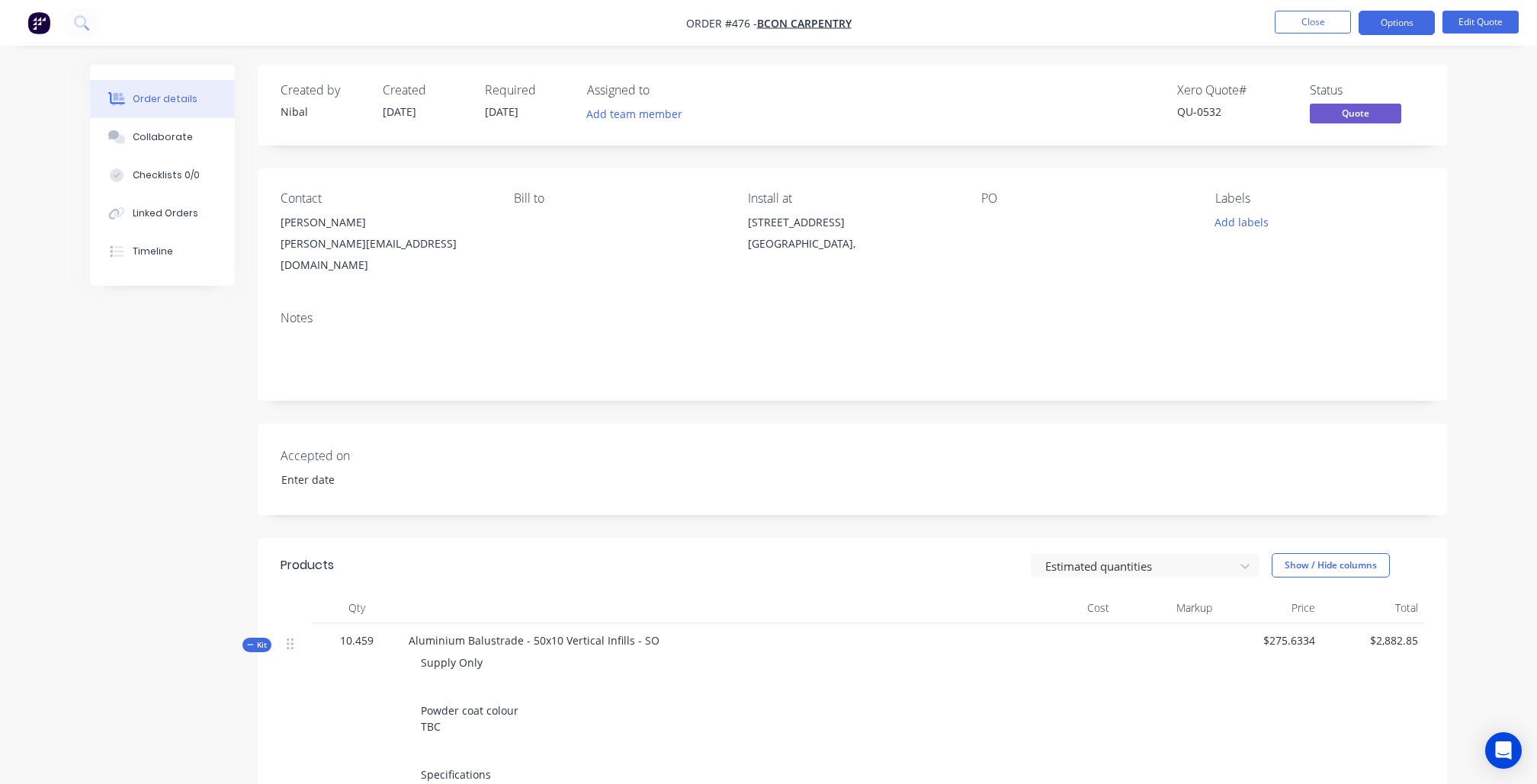
click at [1468, 35] on nav "Order #476 - Bcon Carpentry Close Options Edit Quote" at bounding box center [768, 23] width 1537 height 46
click at [1468, 34] on li "Edit Quote" at bounding box center [1480, 23] width 76 height 24
click at [1468, 28] on button "Edit Quote" at bounding box center [1480, 22] width 76 height 23
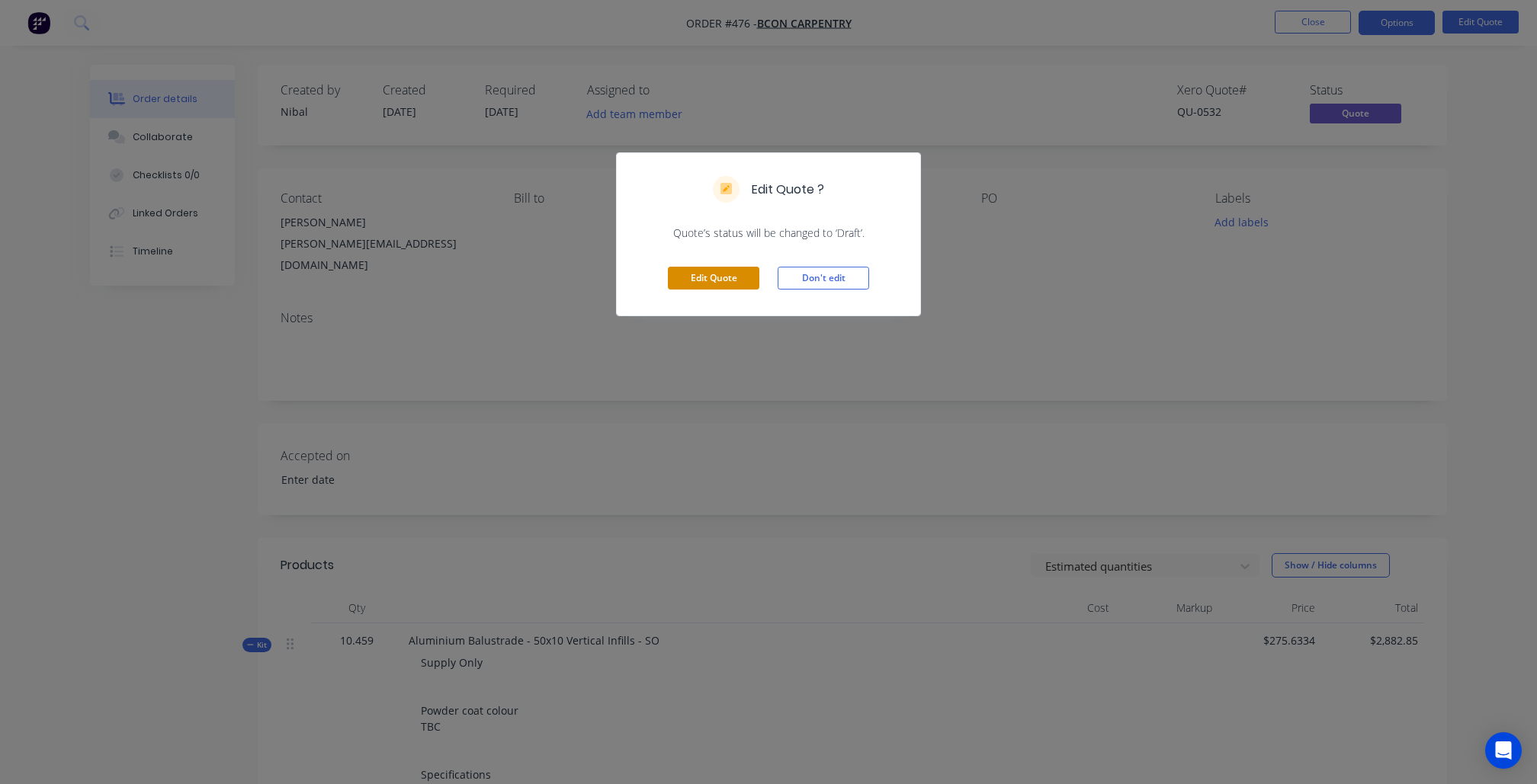
click at [699, 275] on button "Edit Quote" at bounding box center [713, 278] width 91 height 23
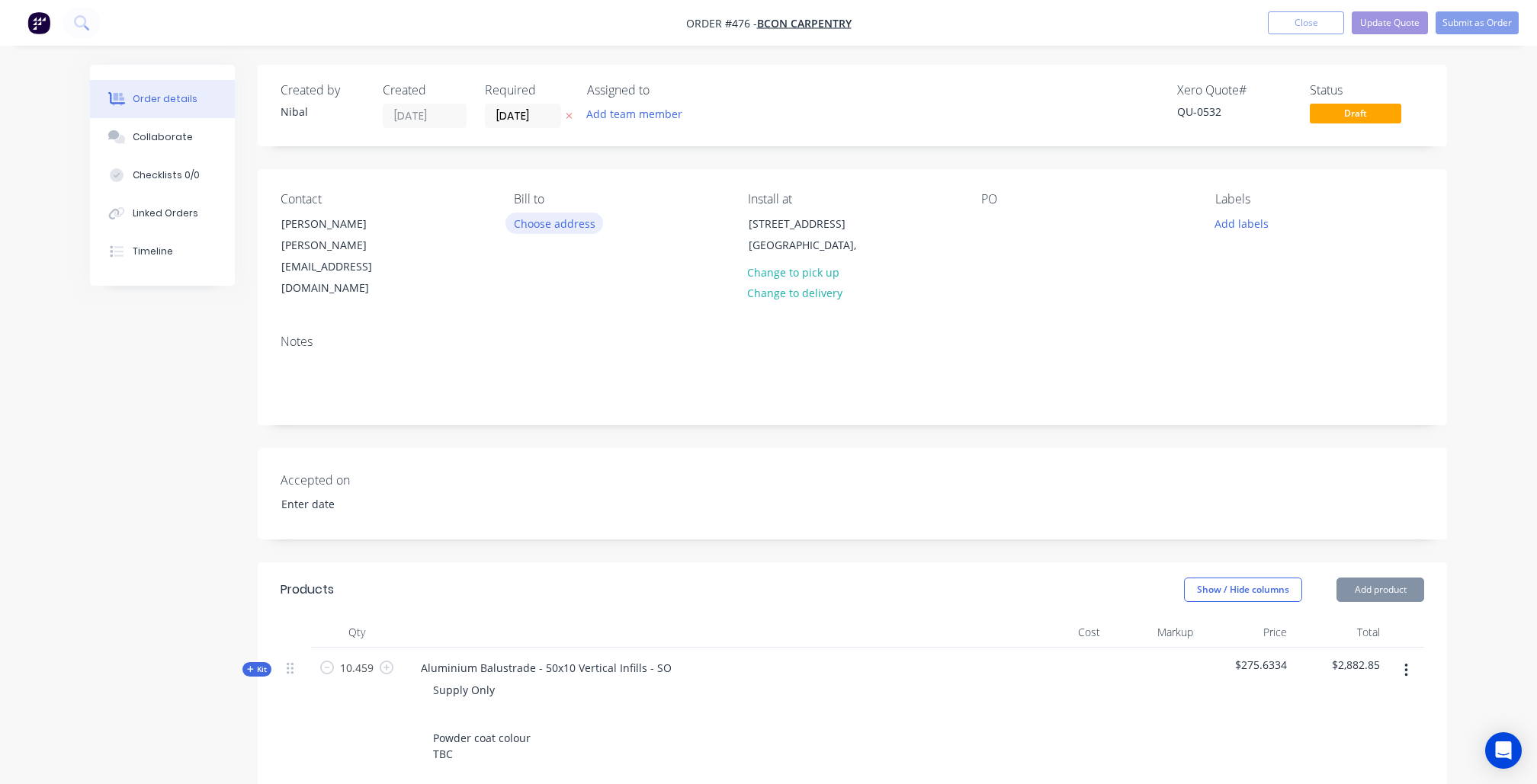
click at [544, 223] on button "Choose address" at bounding box center [554, 222] width 98 height 20
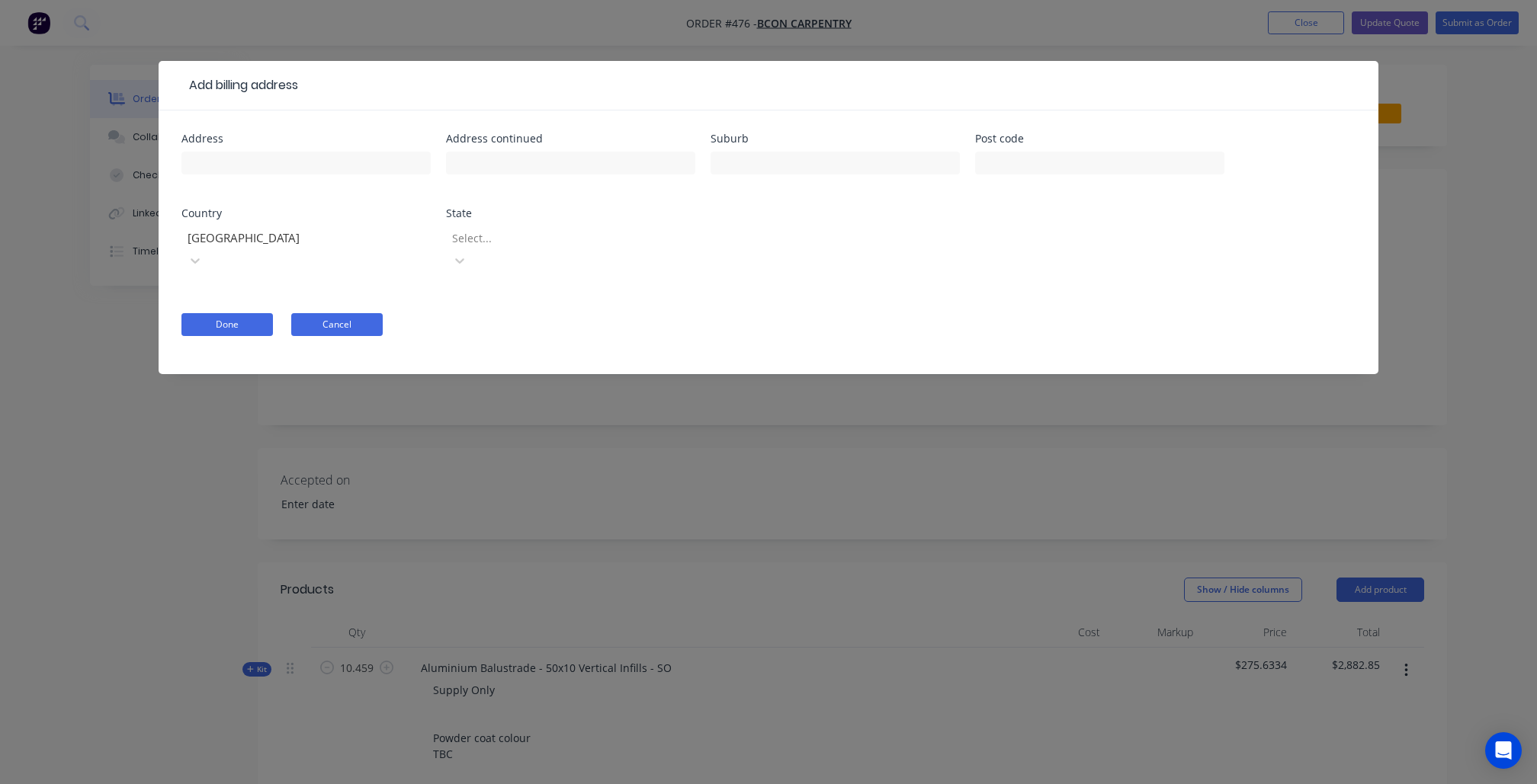
click at [355, 313] on button "Cancel" at bounding box center [337, 325] width 91 height 23
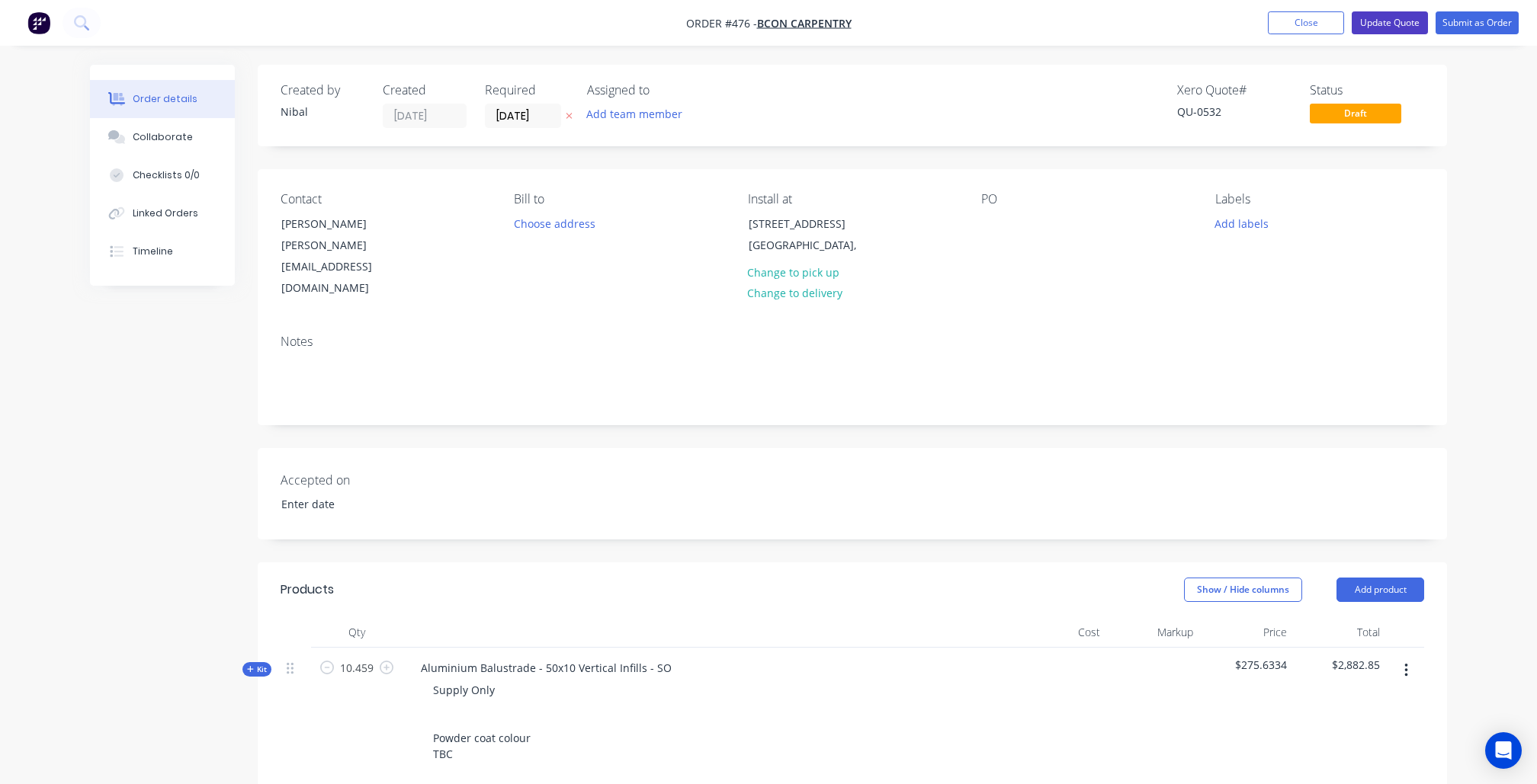
click at [1405, 19] on button "Update Quote" at bounding box center [1389, 23] width 76 height 23
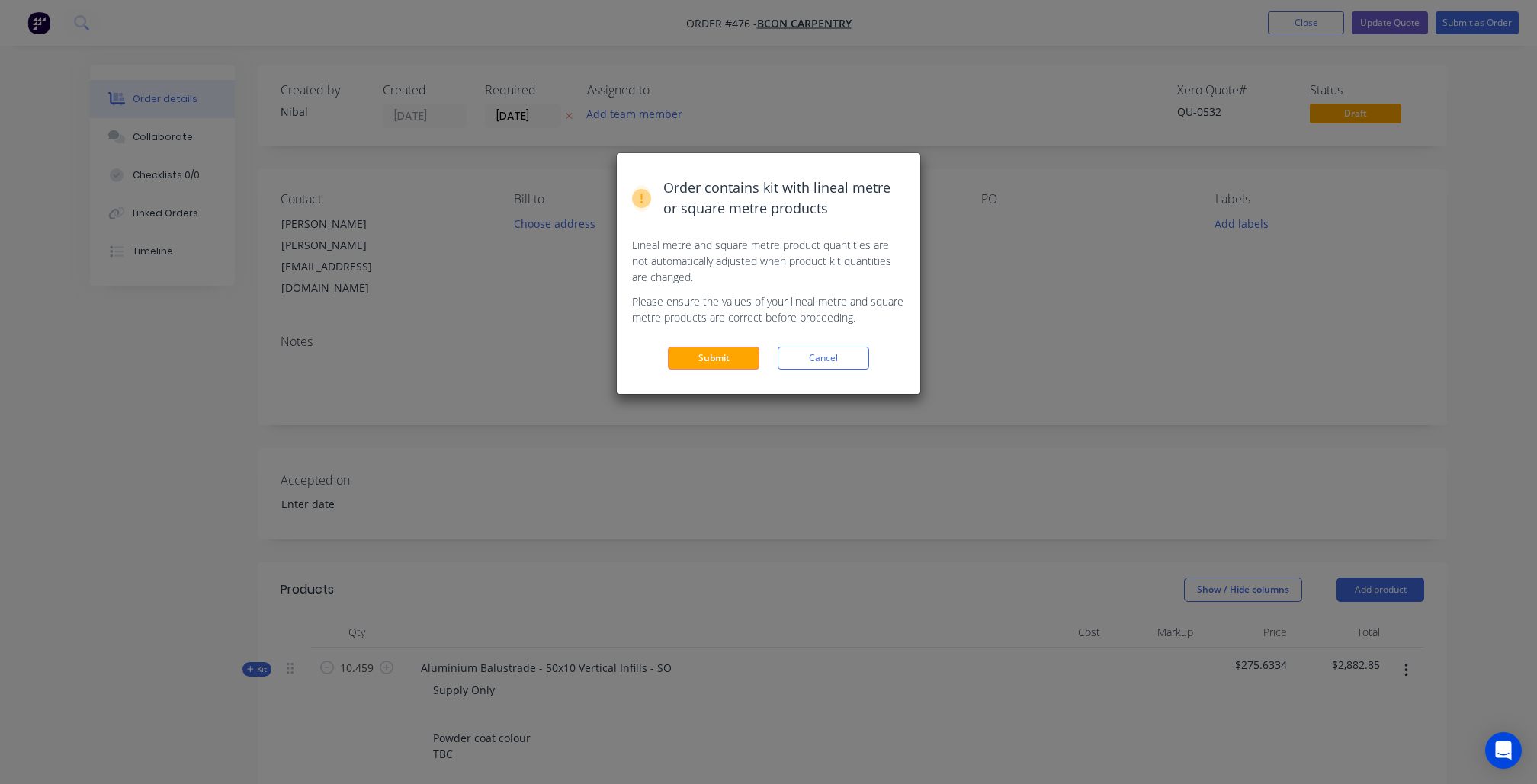
click at [687, 342] on div "Order contains kit with lineal metre or square metre products Lineal metre and …" at bounding box center [769, 274] width 304 height 241
click at [706, 340] on div "Order contains kit with lineal metre or square metre products Lineal metre and …" at bounding box center [769, 274] width 304 height 241
click at [706, 346] on button "Submit" at bounding box center [713, 358] width 91 height 23
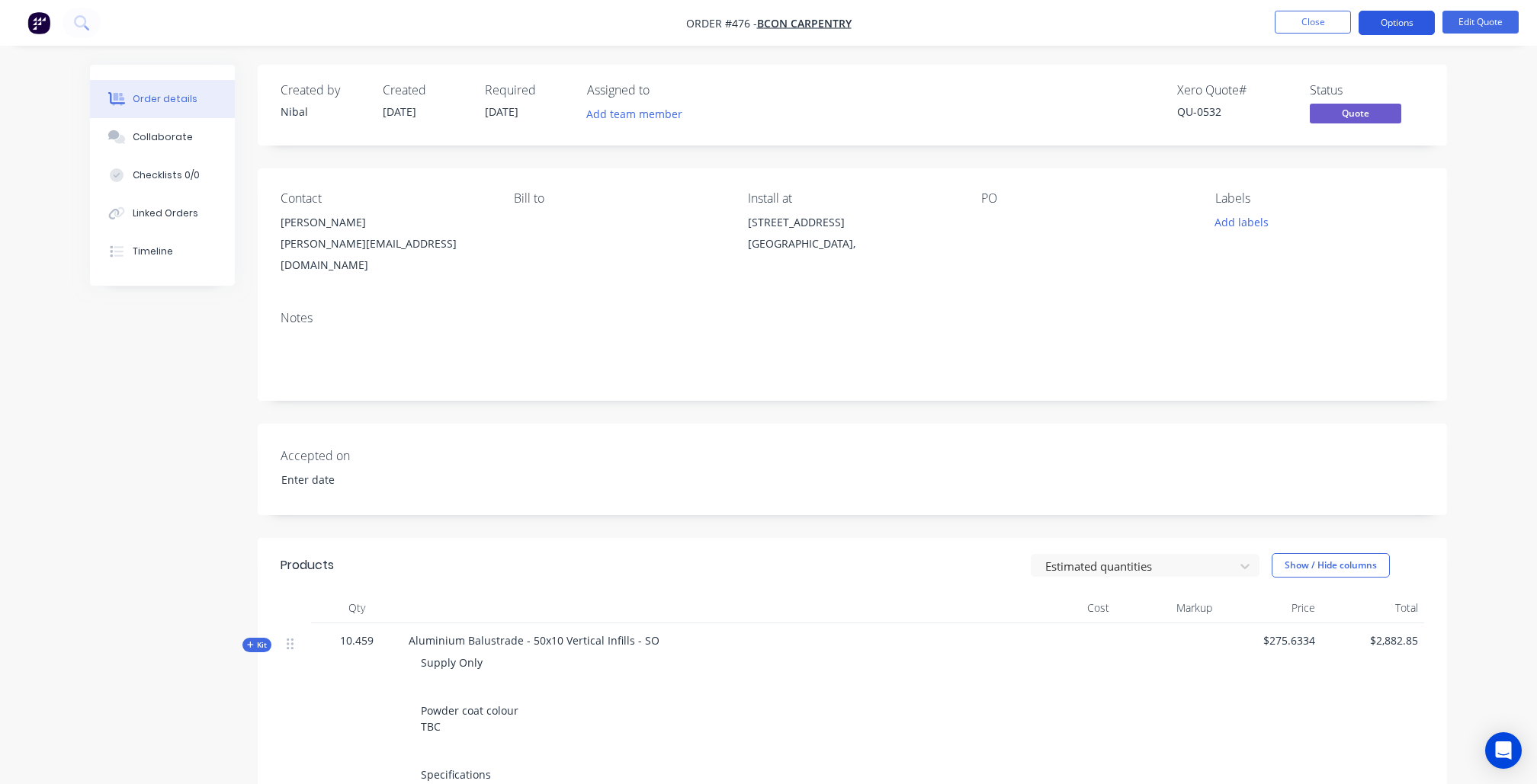
click at [1395, 24] on button "Options" at bounding box center [1396, 23] width 76 height 24
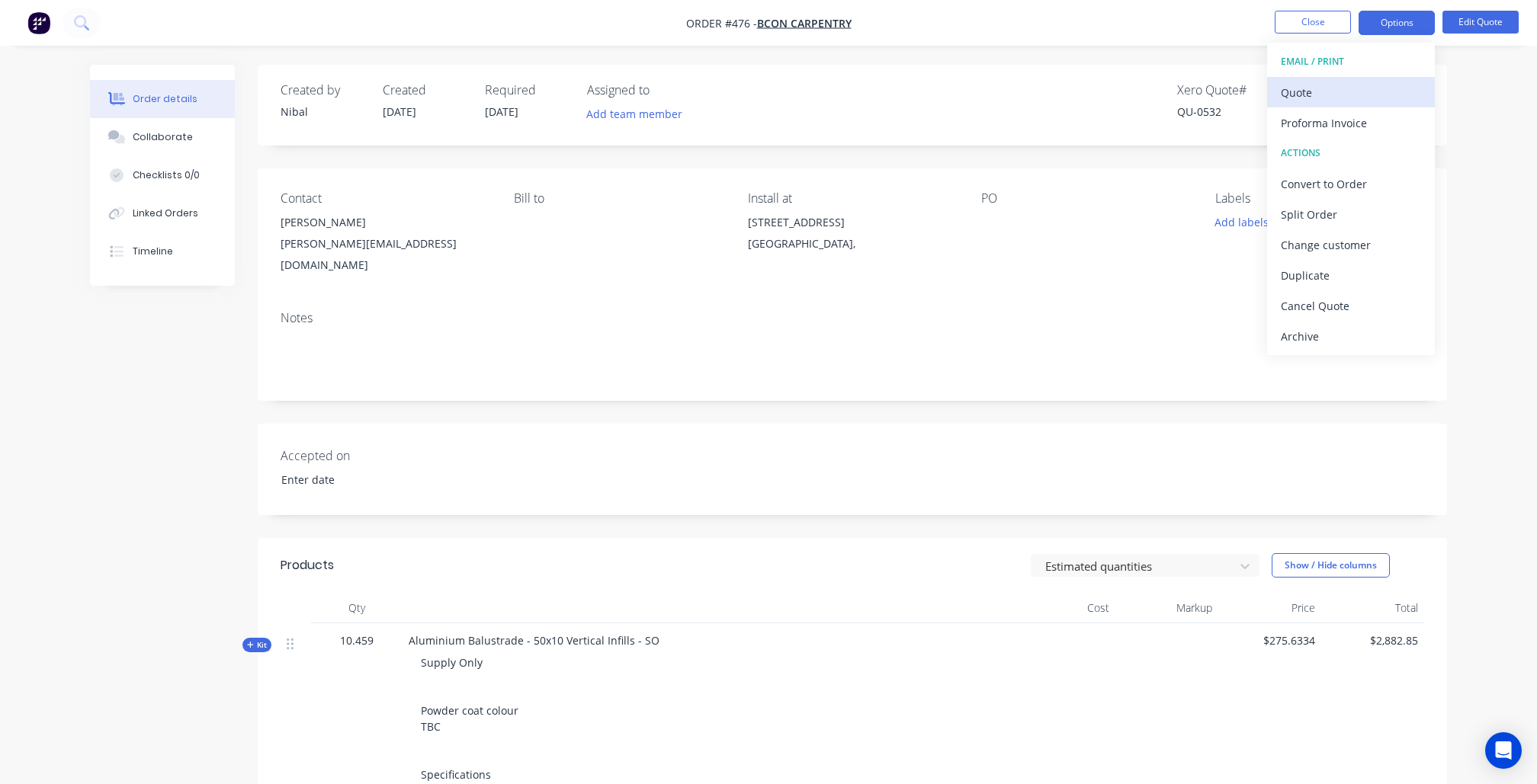
click at [1321, 91] on div "Quote" at bounding box center [1351, 92] width 141 height 22
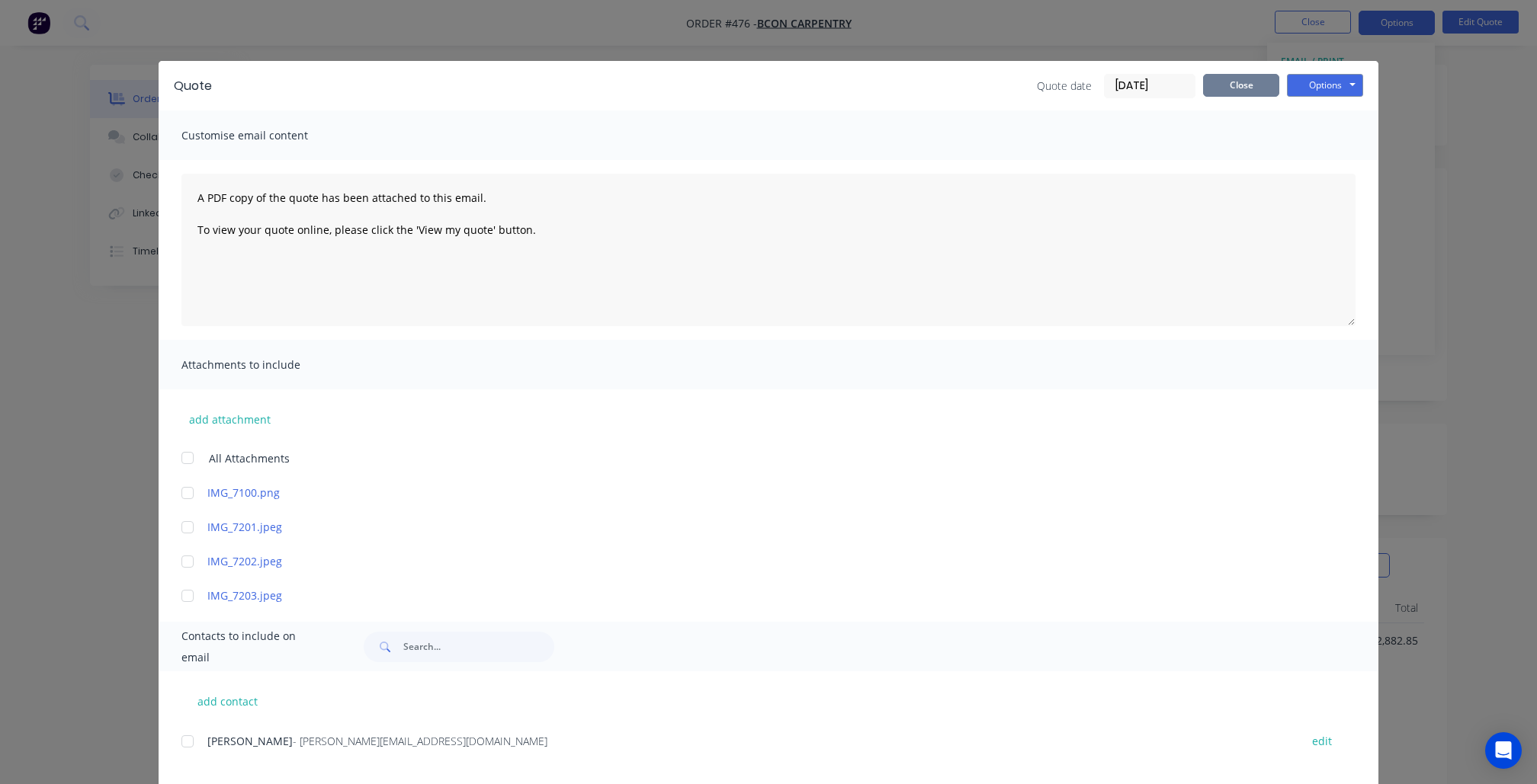
click at [1272, 89] on button "Close" at bounding box center [1241, 86] width 76 height 23
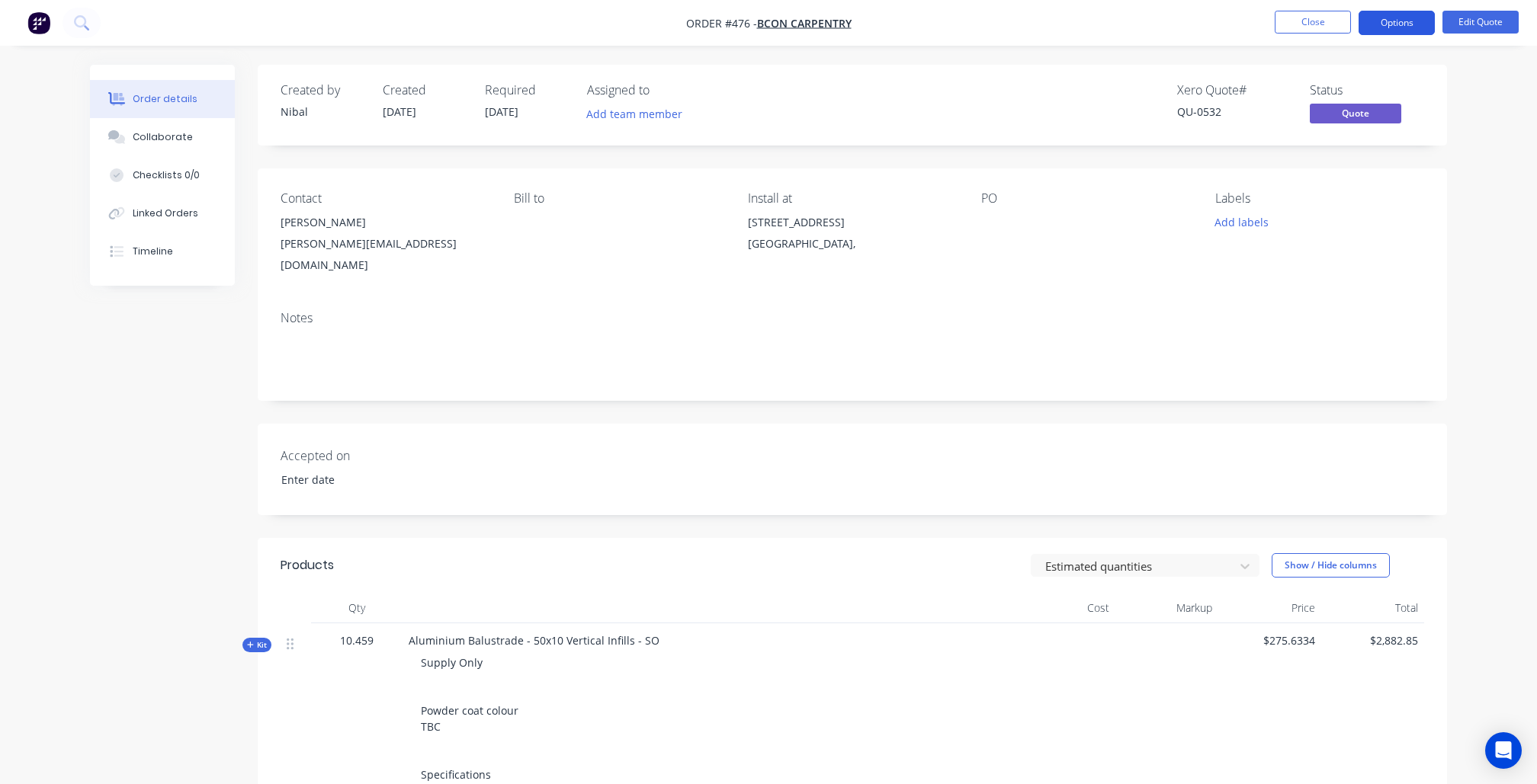
click at [1374, 24] on button "Options" at bounding box center [1396, 23] width 76 height 24
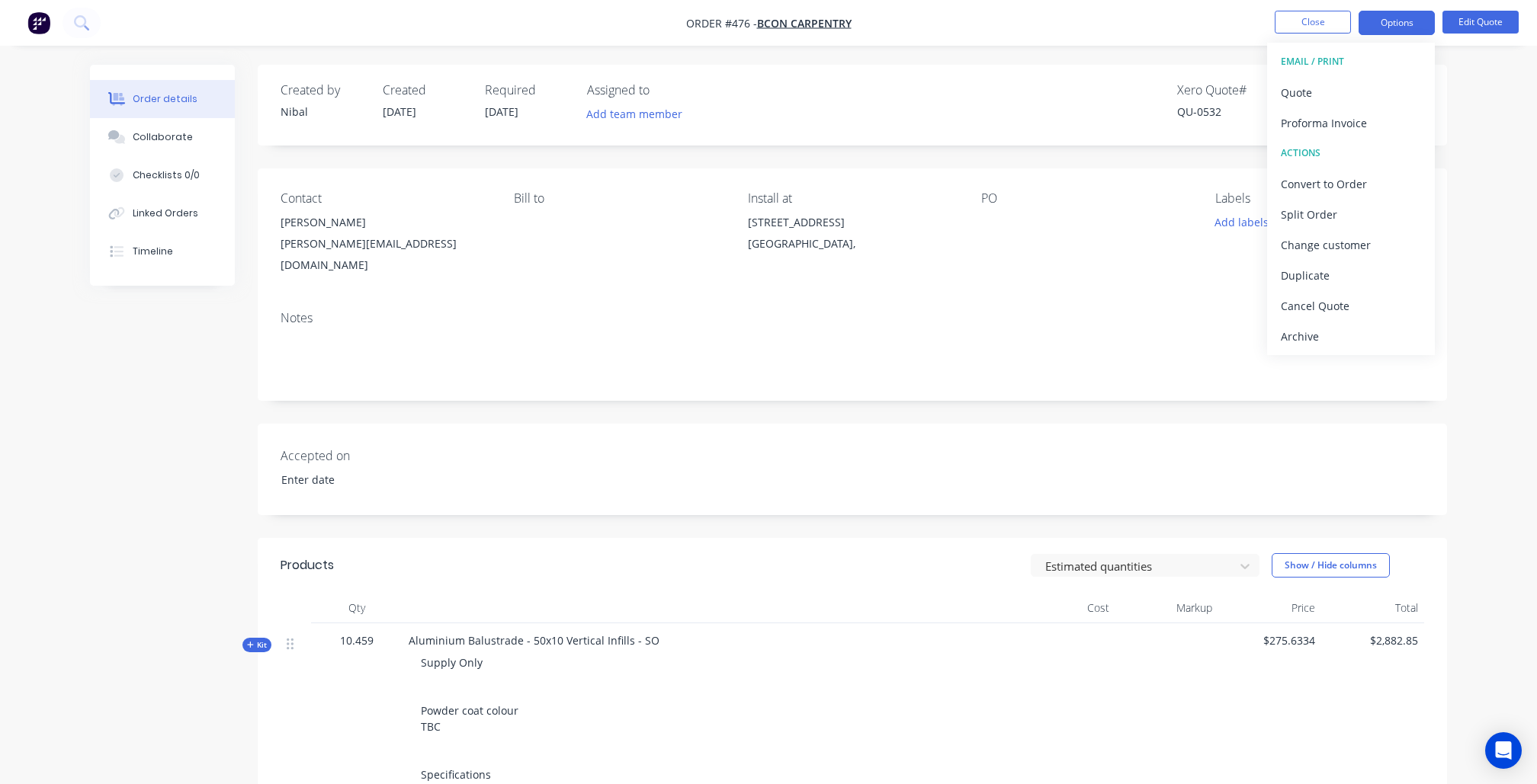
click at [1328, 68] on div "EMAIL / PRINT" at bounding box center [1351, 61] width 141 height 20
click at [1328, 80] on button "Quote" at bounding box center [1351, 92] width 168 height 31
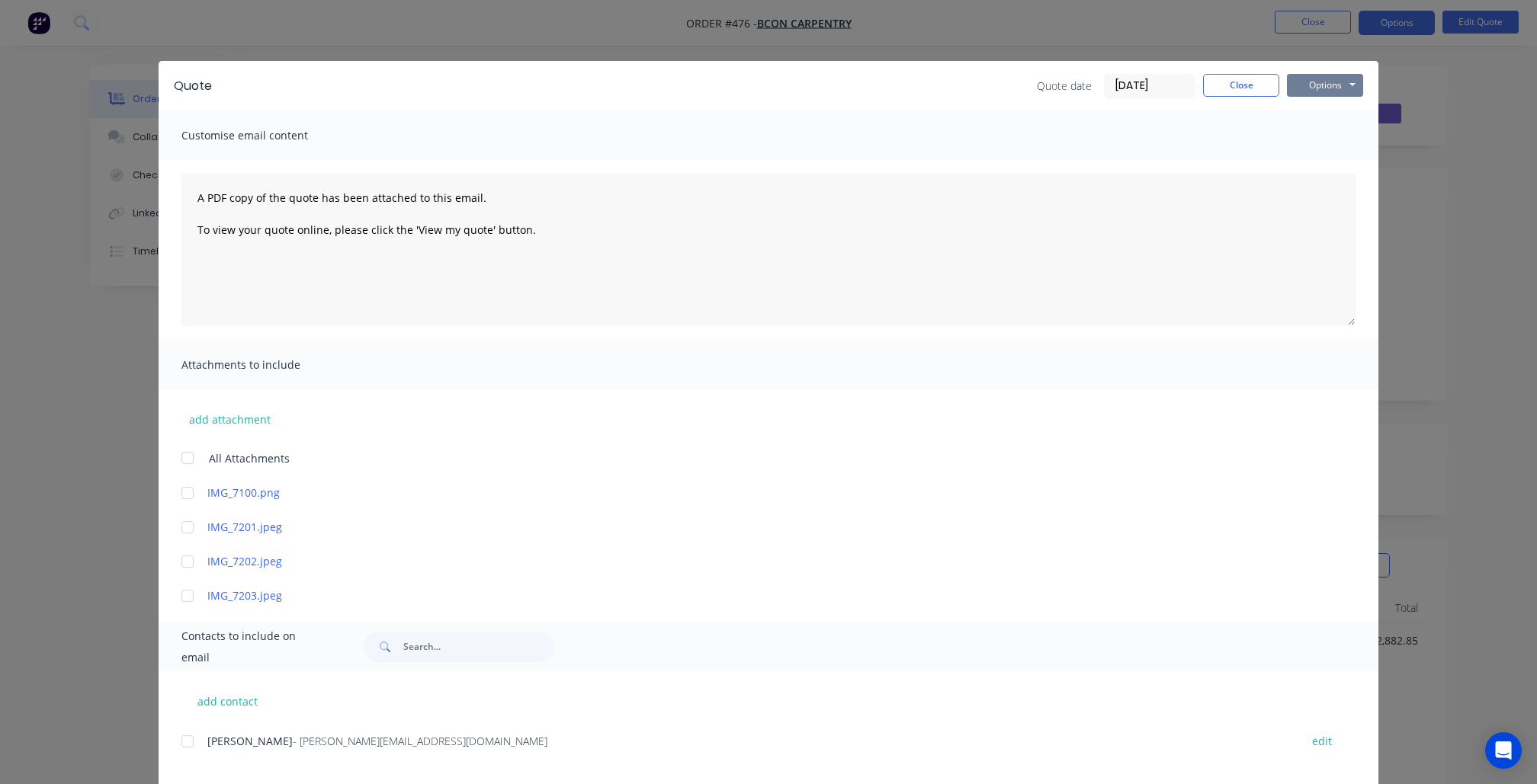
click at [1345, 74] on button "Options" at bounding box center [1325, 86] width 76 height 23
click at [1333, 115] on button "Preview" at bounding box center [1335, 112] width 98 height 25
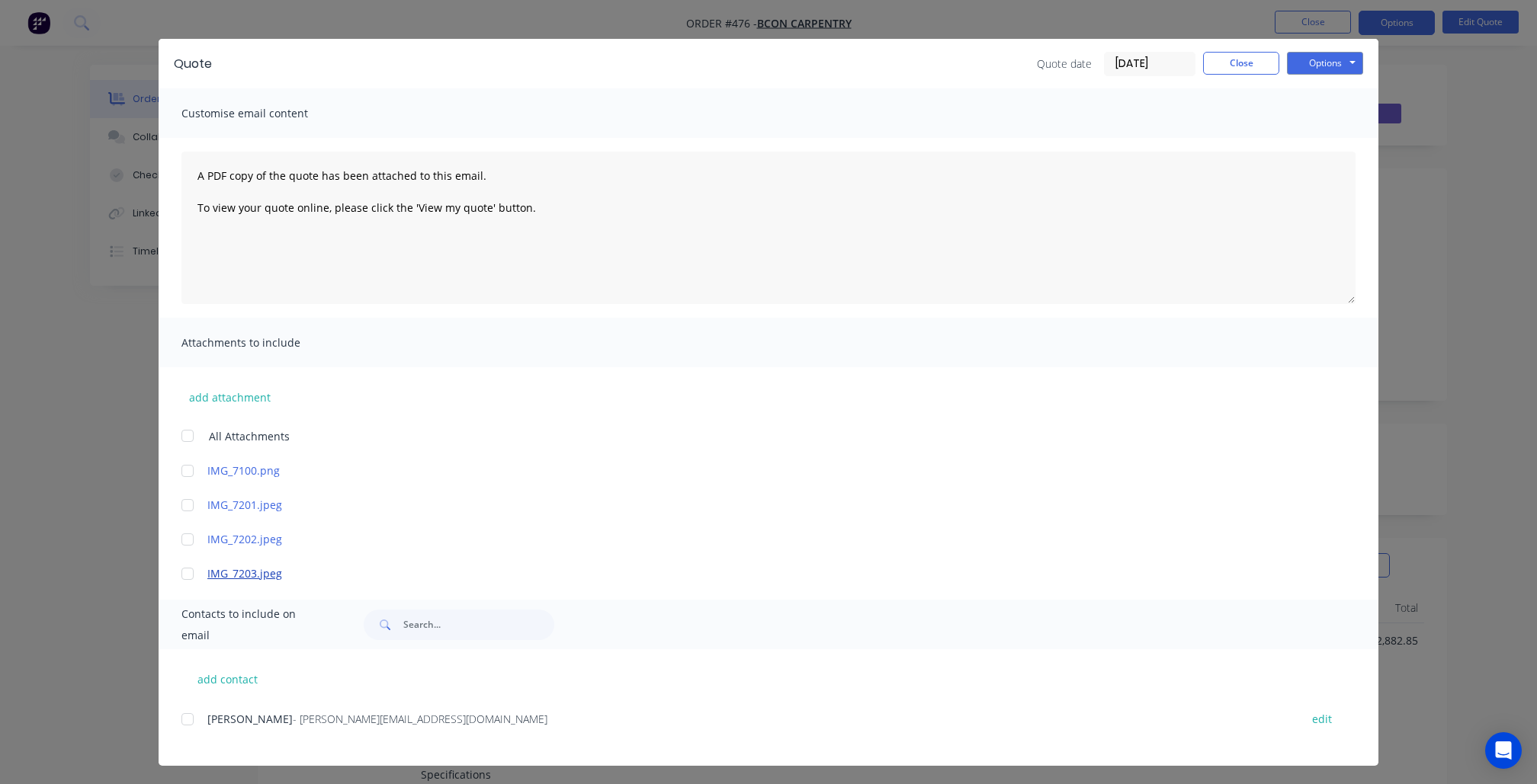
scroll to position [21, 0]
click at [184, 712] on div at bounding box center [187, 720] width 31 height 31
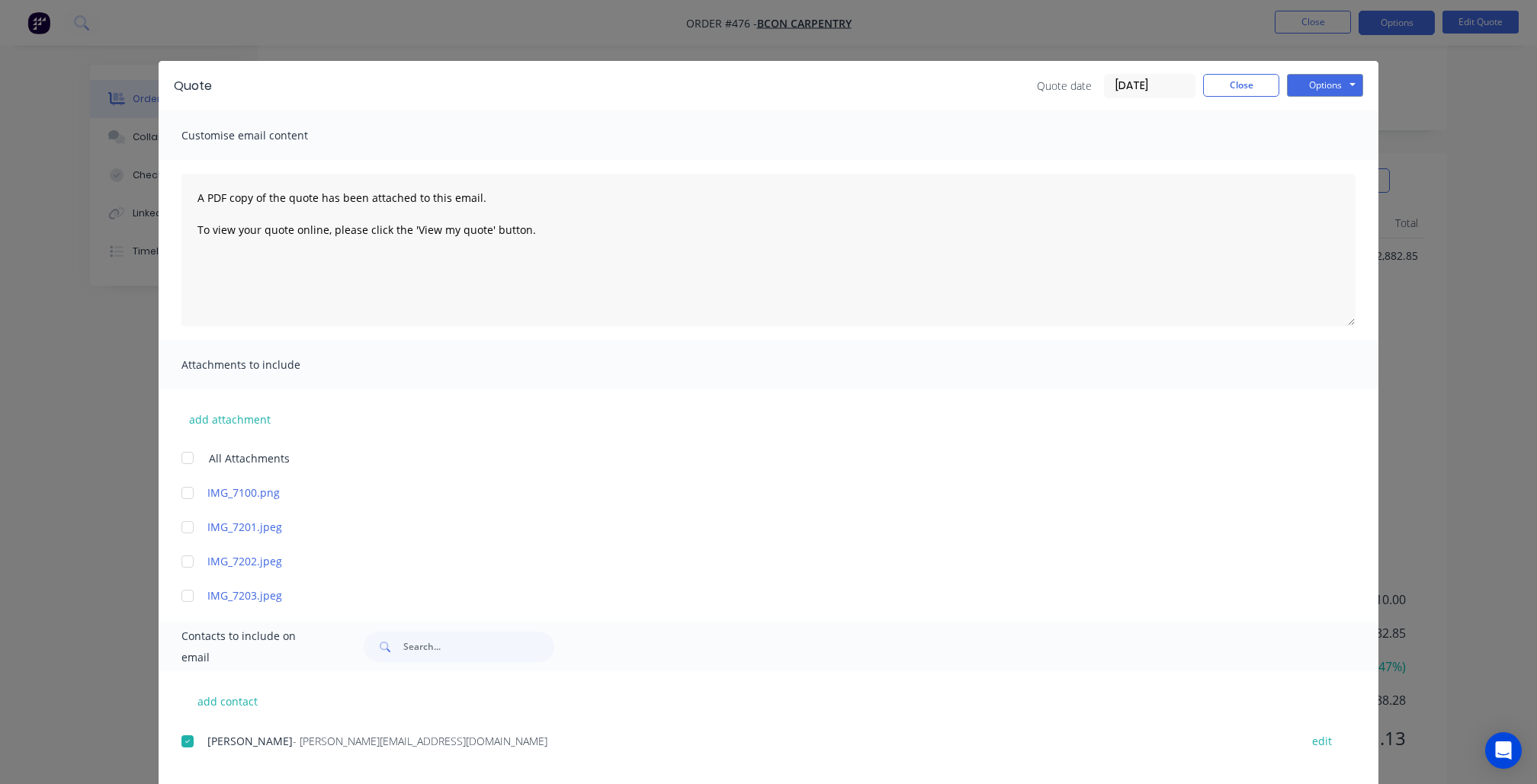
scroll to position [0, 0]
click at [1310, 83] on button "Options" at bounding box center [1325, 86] width 76 height 23
click at [1321, 157] on button "Email" at bounding box center [1335, 162] width 98 height 25
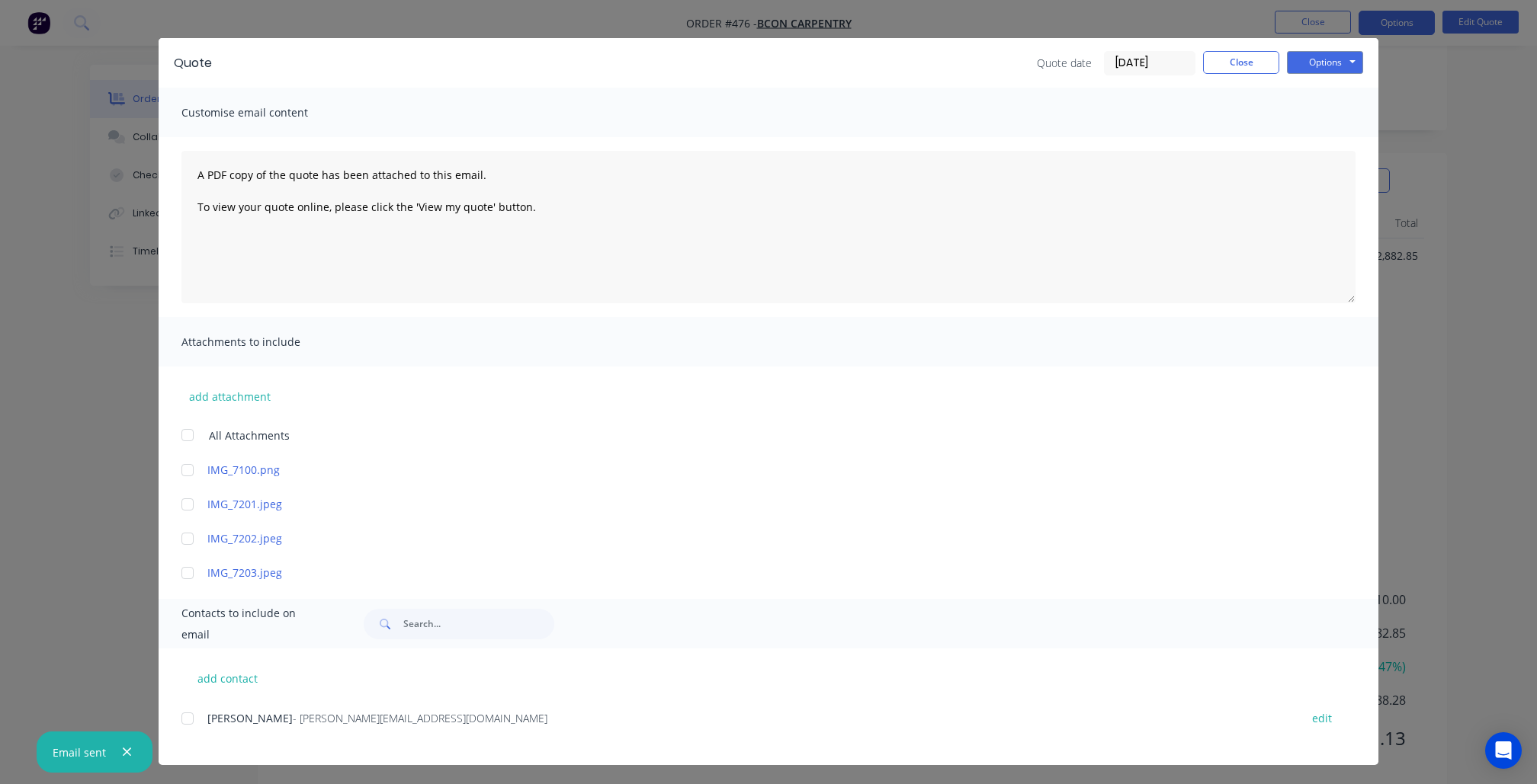
scroll to position [21, 0]
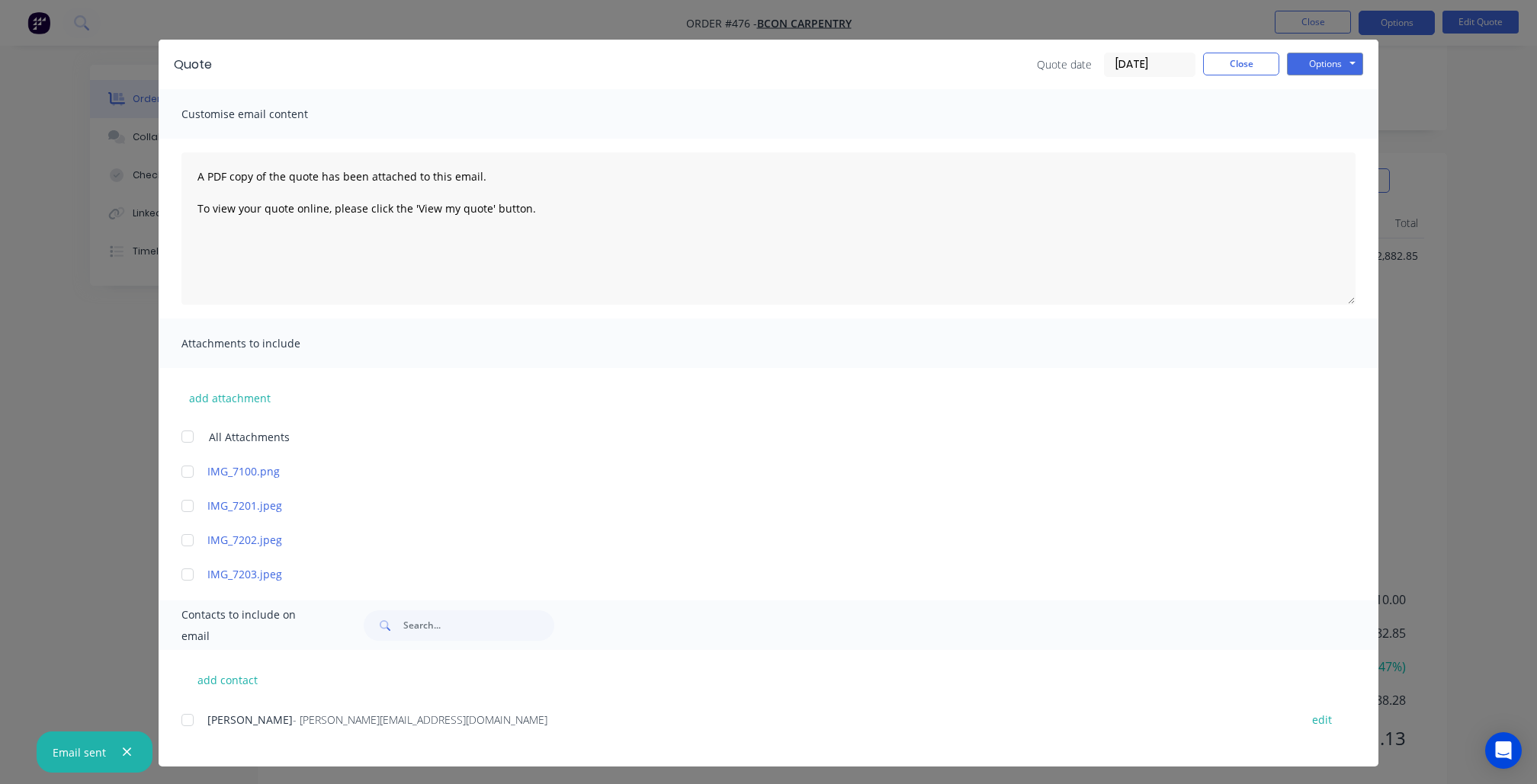
click at [1232, 78] on div "Quote Quote date [DATE] Close Options Preview Print Email" at bounding box center [768, 64] width 1220 height 49
click at [1230, 60] on button "Close" at bounding box center [1241, 64] width 76 height 23
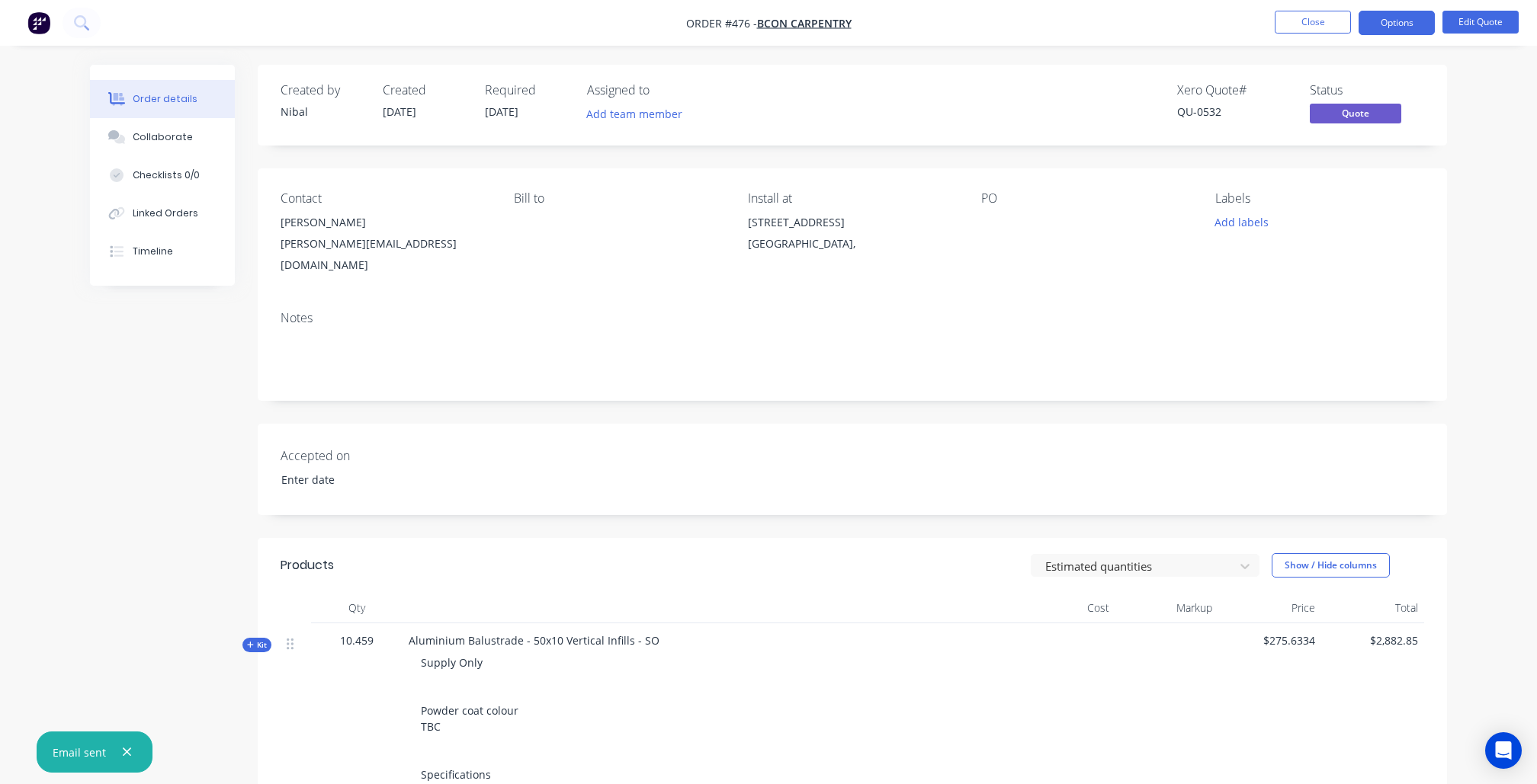
scroll to position [0, 0]
click at [1315, 24] on button "Close" at bounding box center [1312, 22] width 76 height 23
